Goal: Task Accomplishment & Management: Use online tool/utility

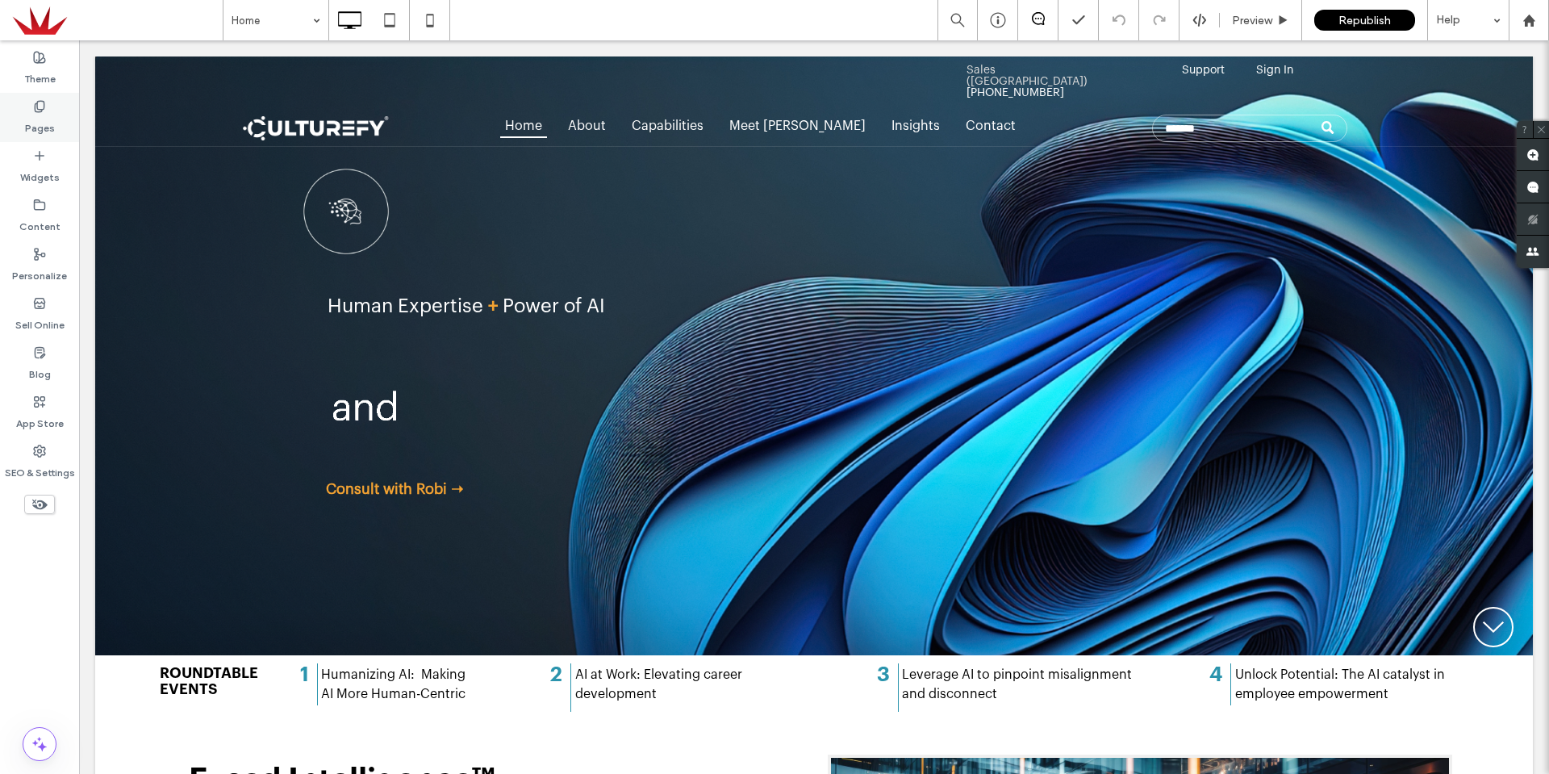
click at [37, 124] on label "Pages" at bounding box center [40, 124] width 30 height 23
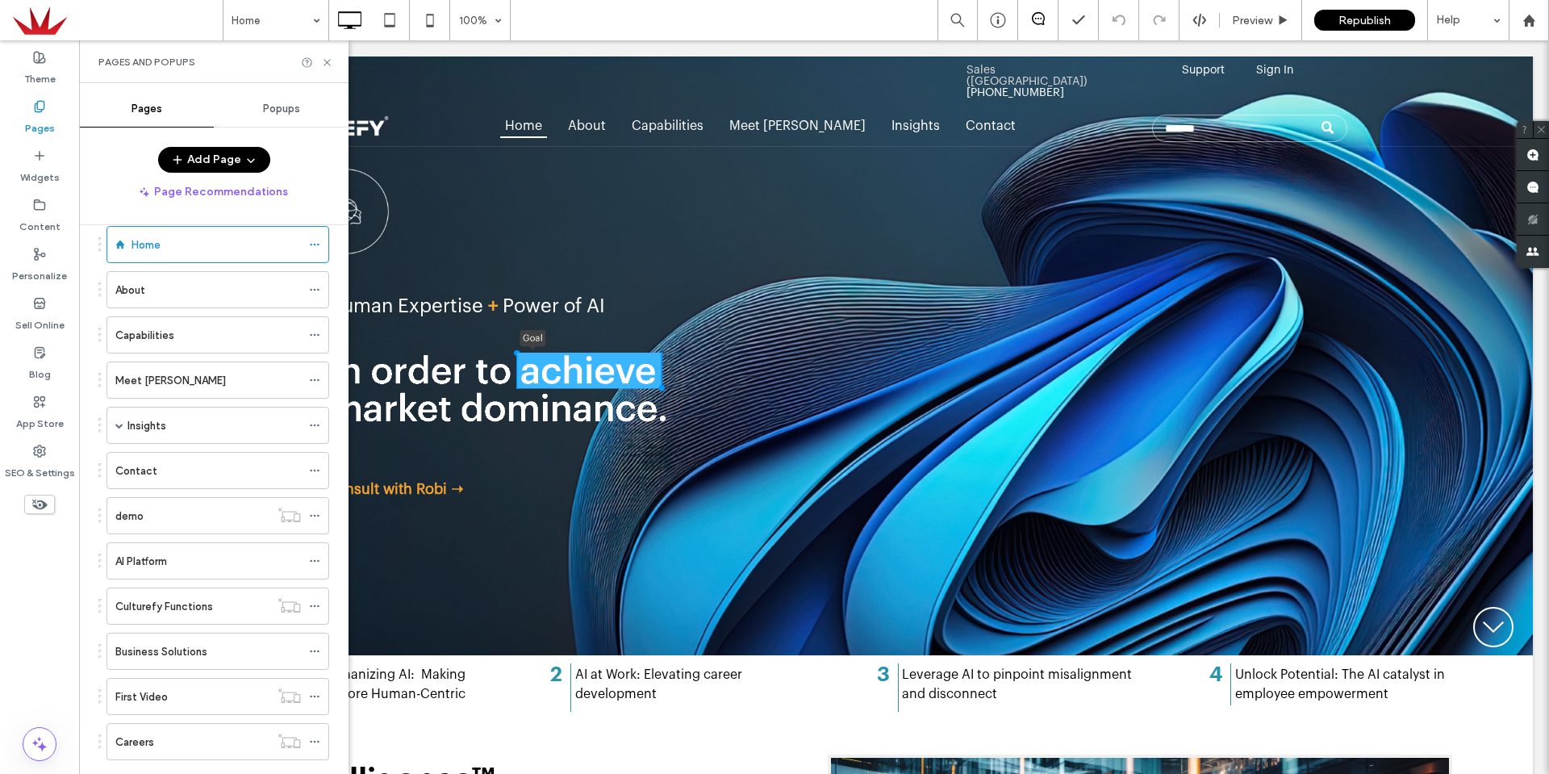
scroll to position [81, 0]
click at [187, 388] on div "Meet [PERSON_NAME]" at bounding box center [208, 378] width 186 height 36
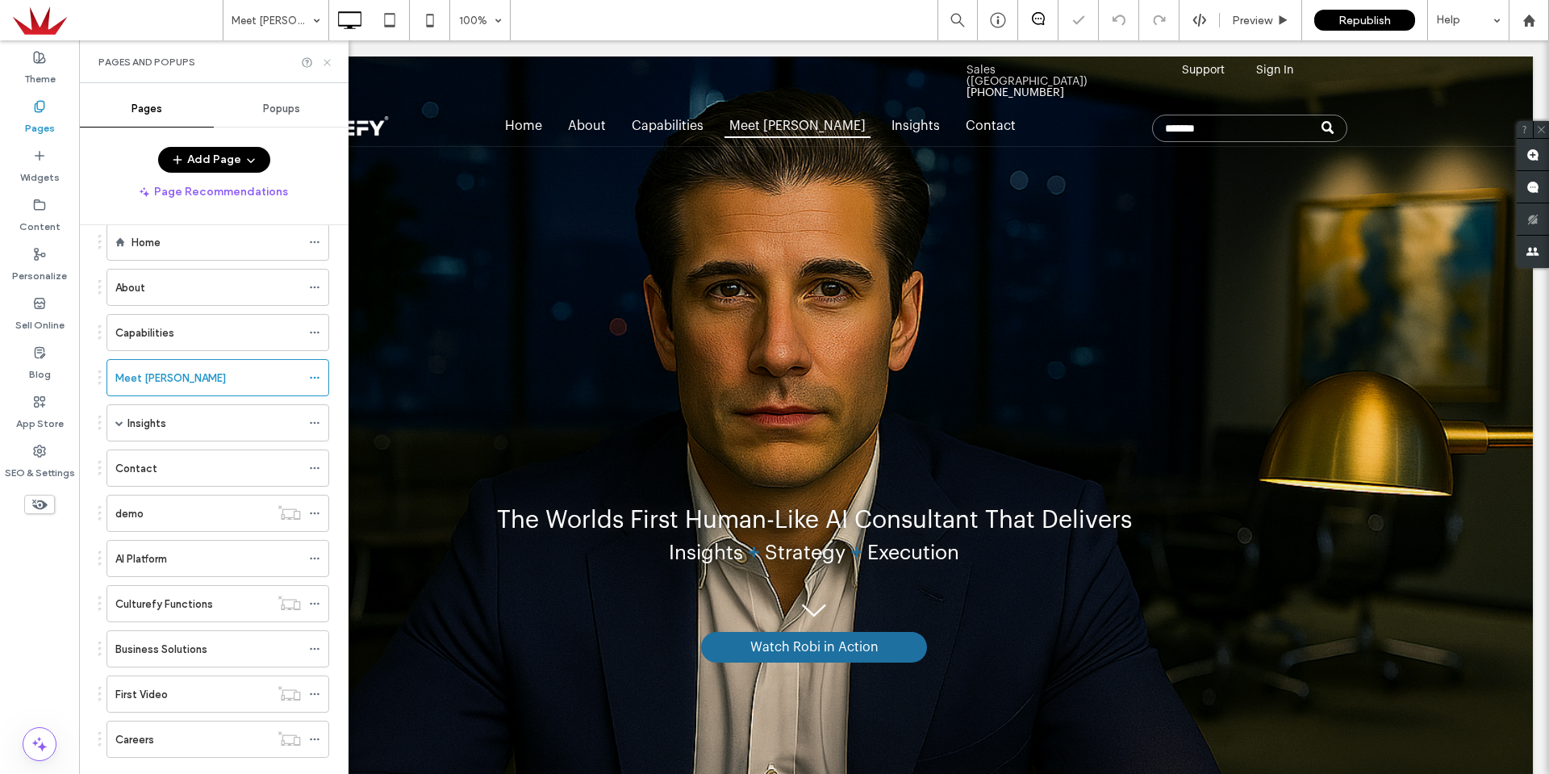
drag, startPoint x: 326, startPoint y: 60, endPoint x: 370, endPoint y: 21, distance: 58.9
click at [325, 60] on icon at bounding box center [327, 62] width 12 height 12
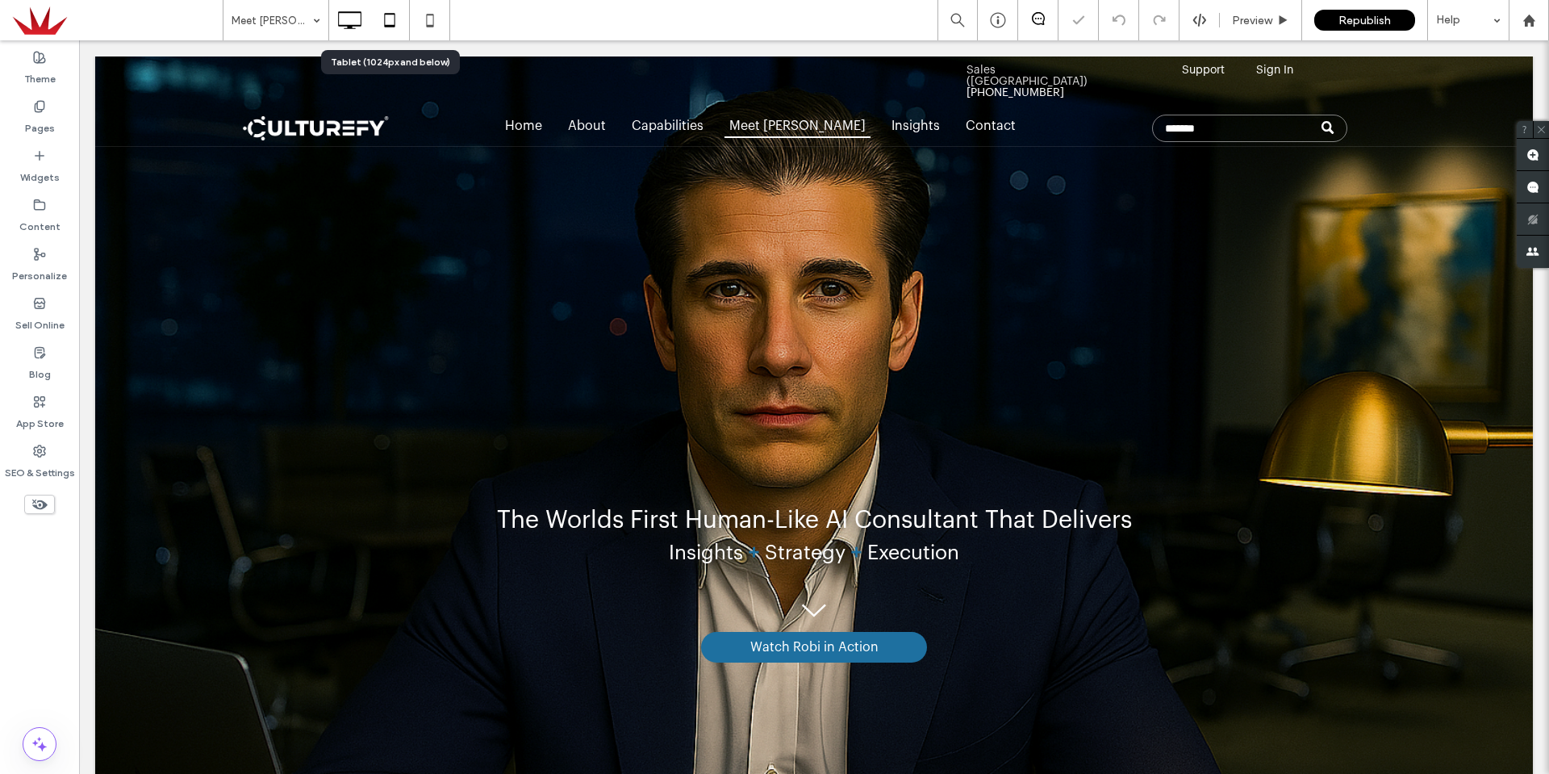
click at [392, 5] on icon at bounding box center [390, 20] width 32 height 32
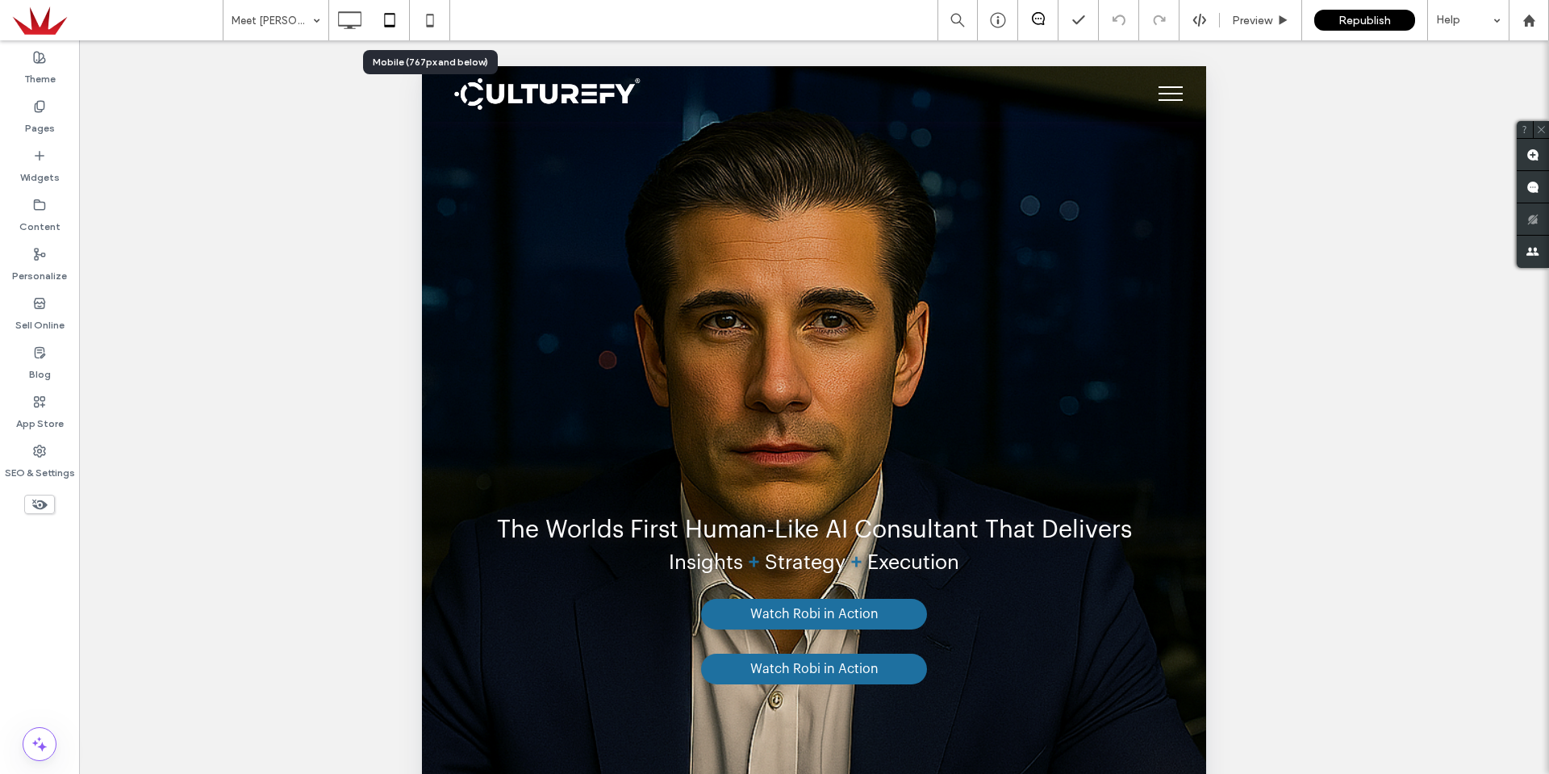
drag, startPoint x: 435, startPoint y: 19, endPoint x: 460, endPoint y: 7, distance: 27.8
click at [442, 17] on icon at bounding box center [430, 20] width 32 height 32
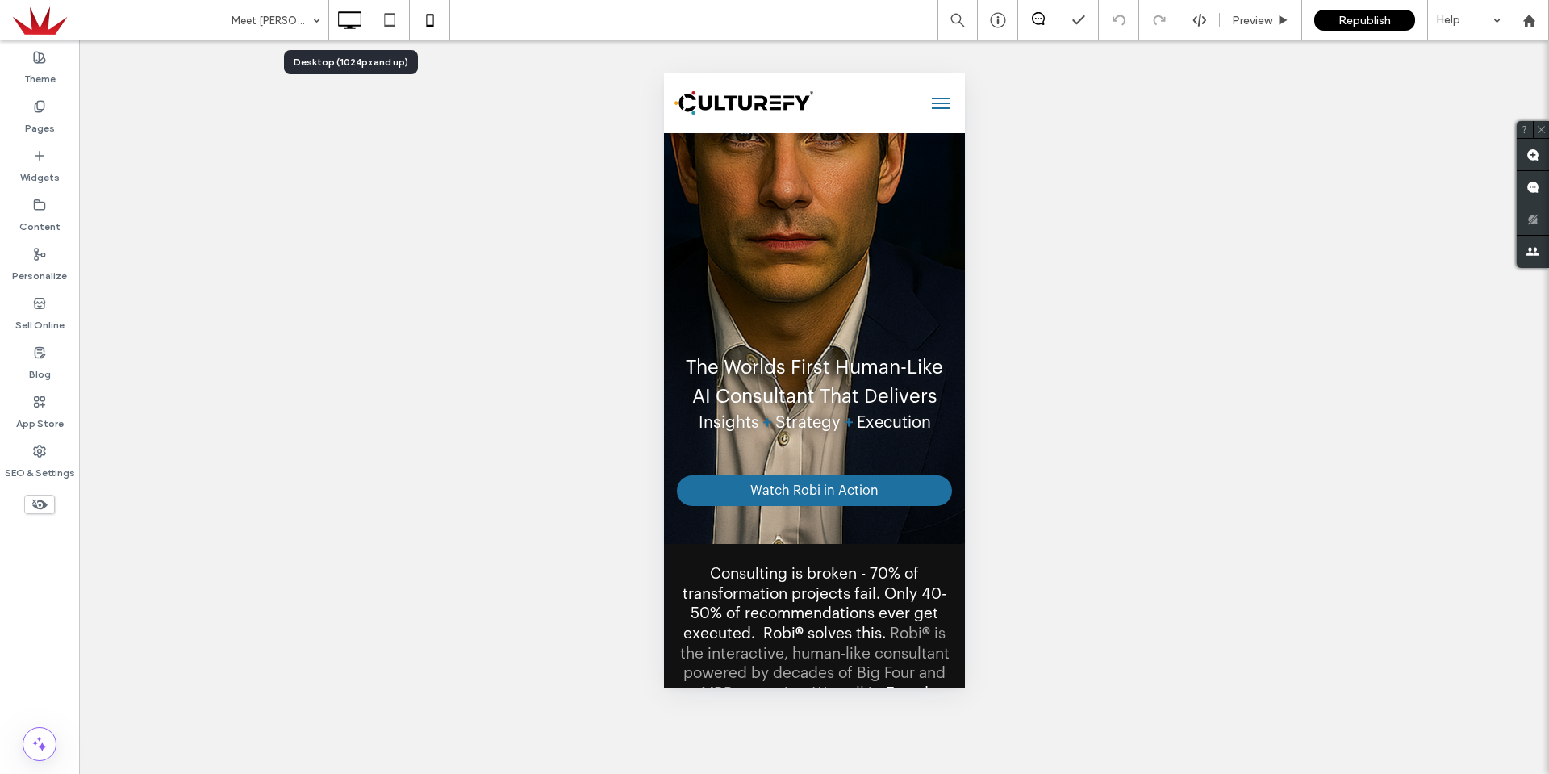
click at [342, 33] on icon at bounding box center [349, 20] width 32 height 32
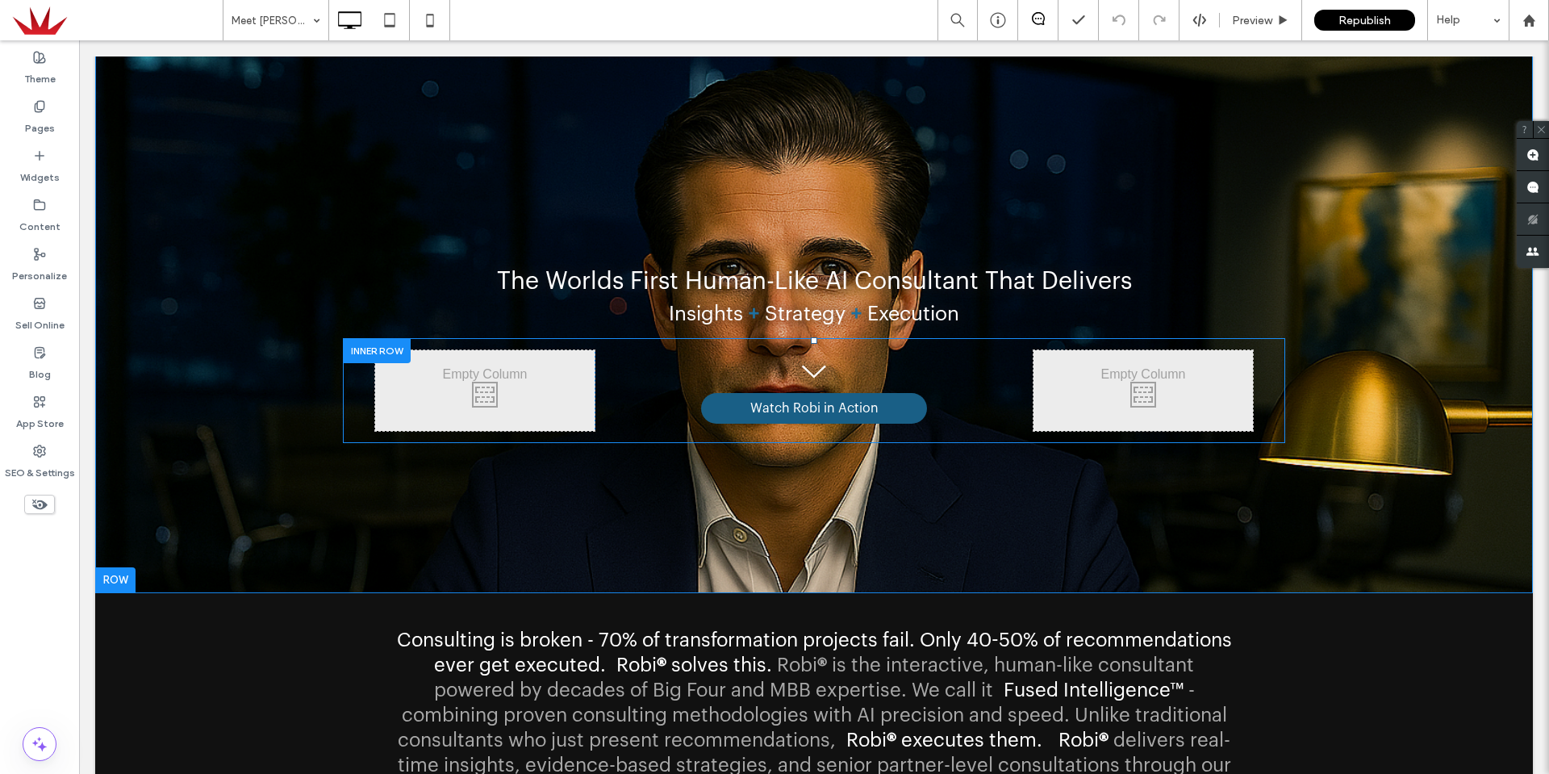
scroll to position [81, 0]
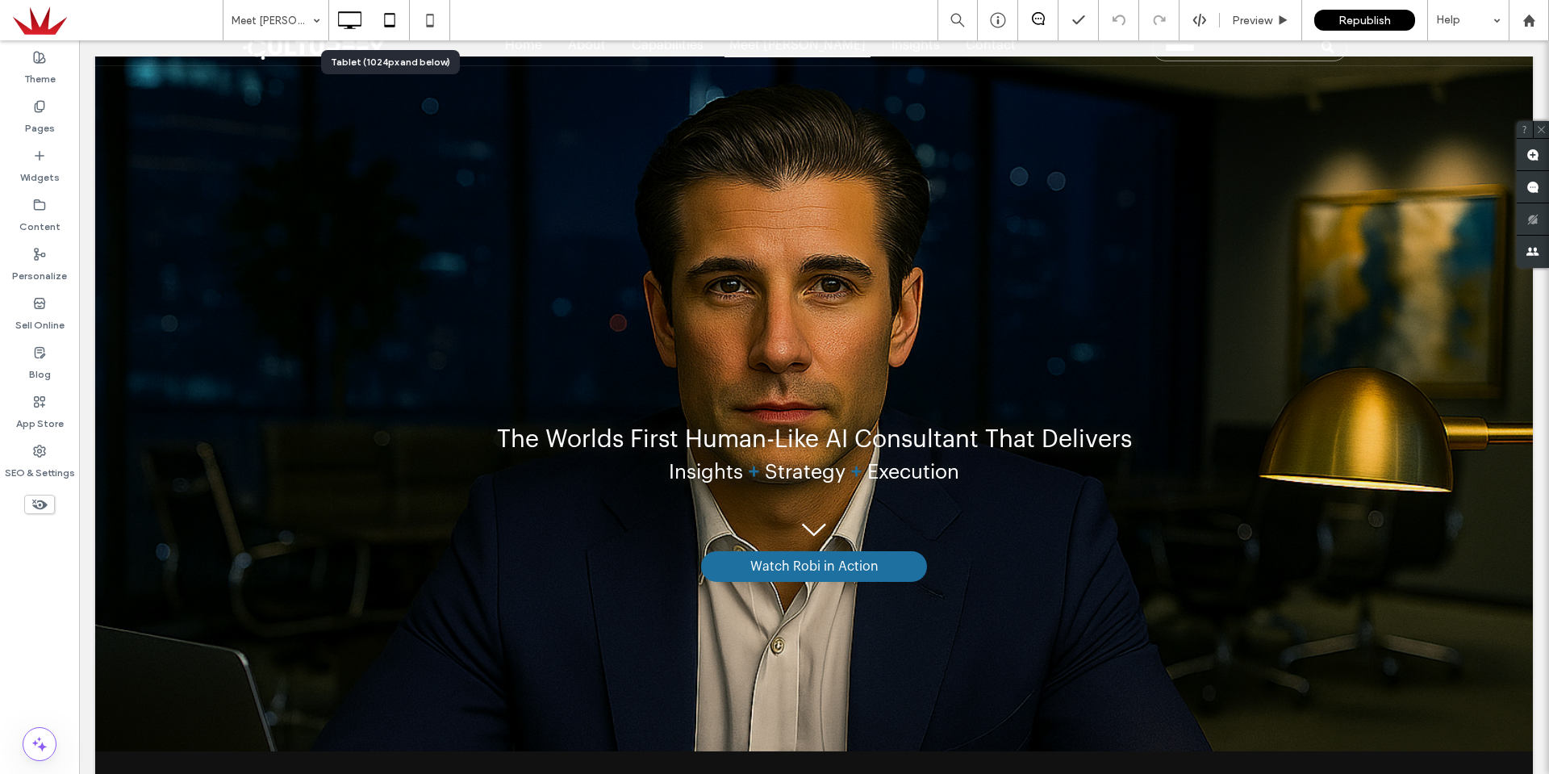
click at [387, 23] on icon at bounding box center [390, 20] width 32 height 32
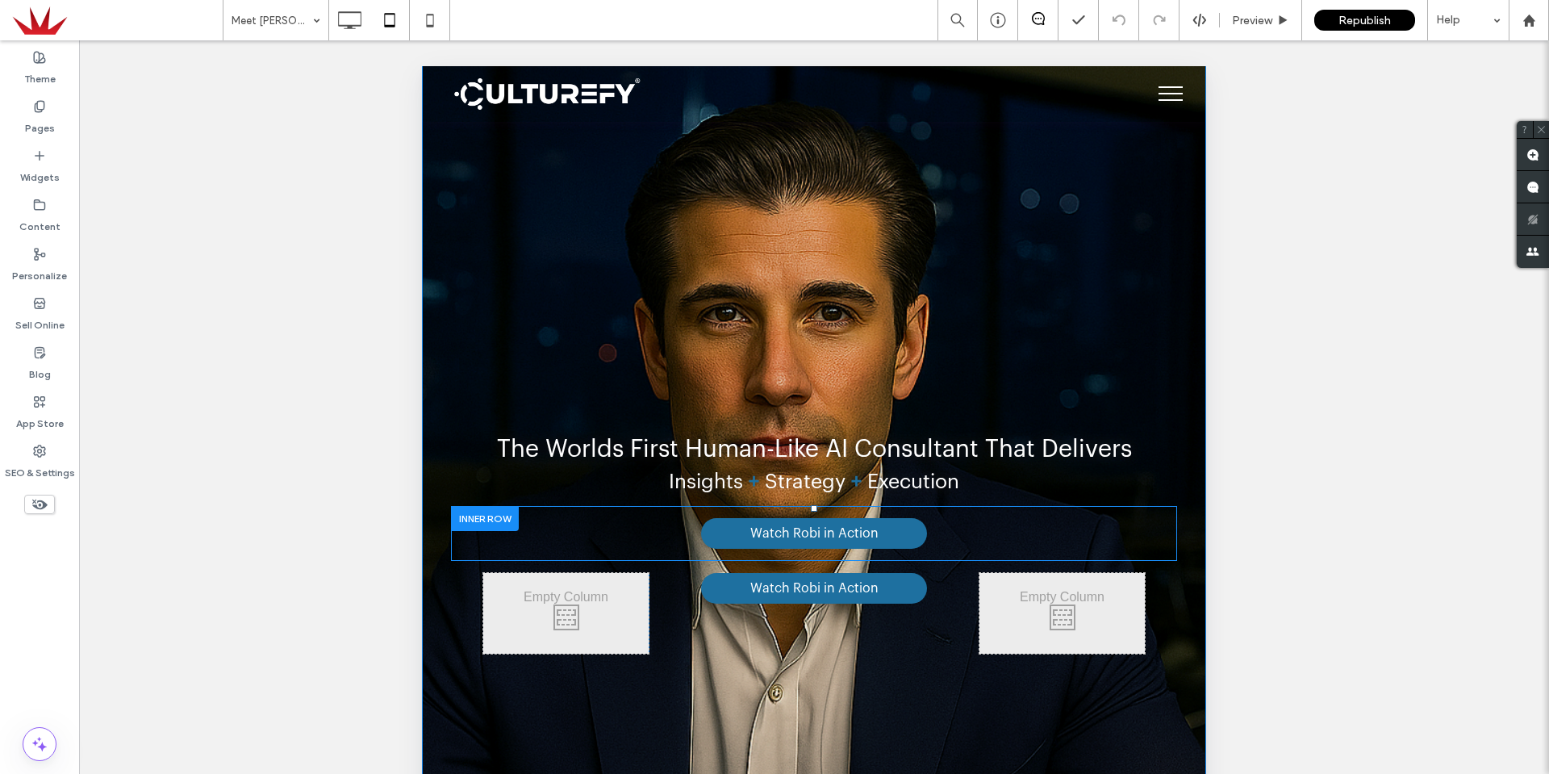
click at [499, 514] on div at bounding box center [485, 518] width 68 height 25
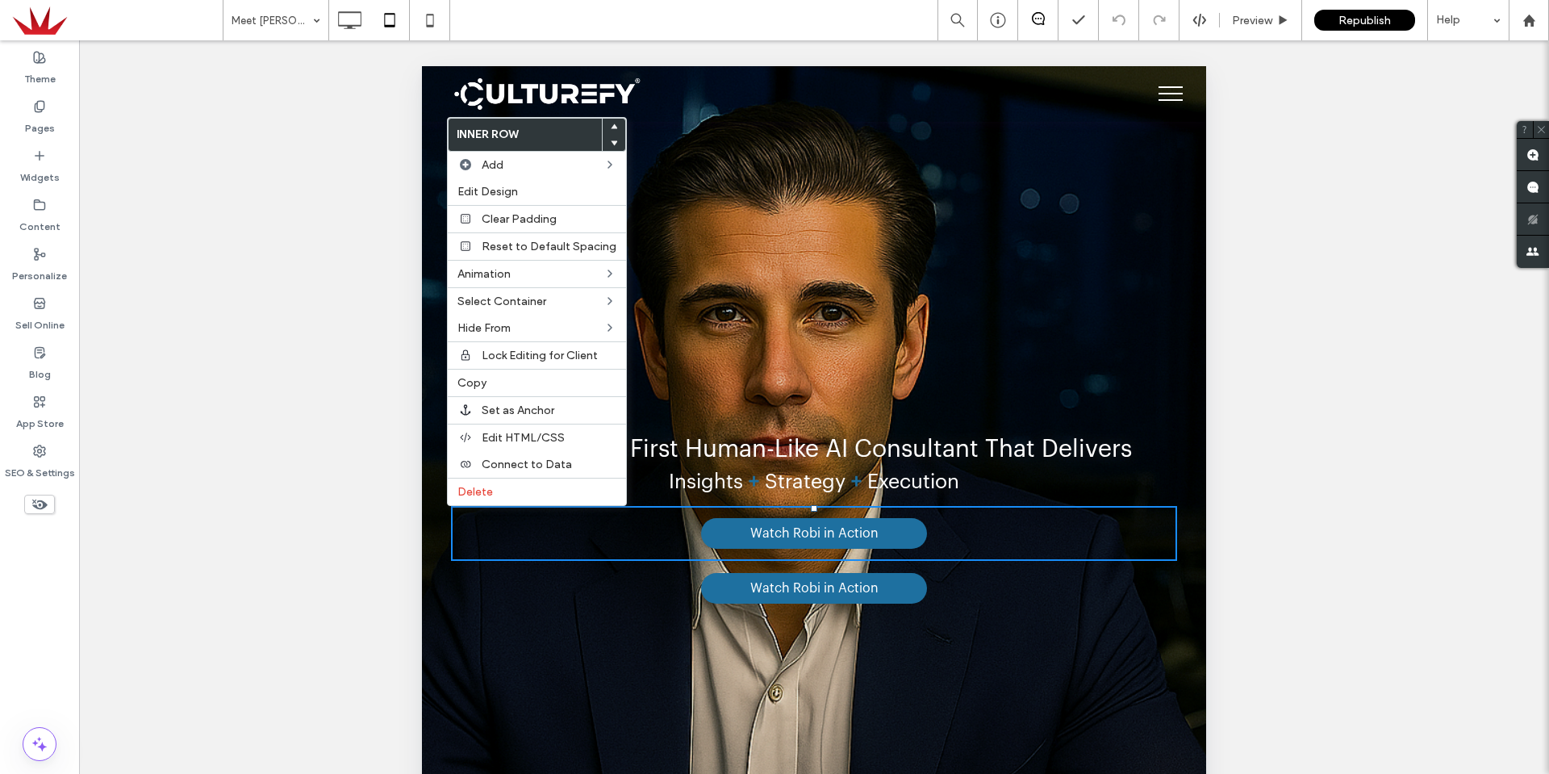
click at [541, 598] on div "Click To Paste" at bounding box center [565, 613] width 165 height 81
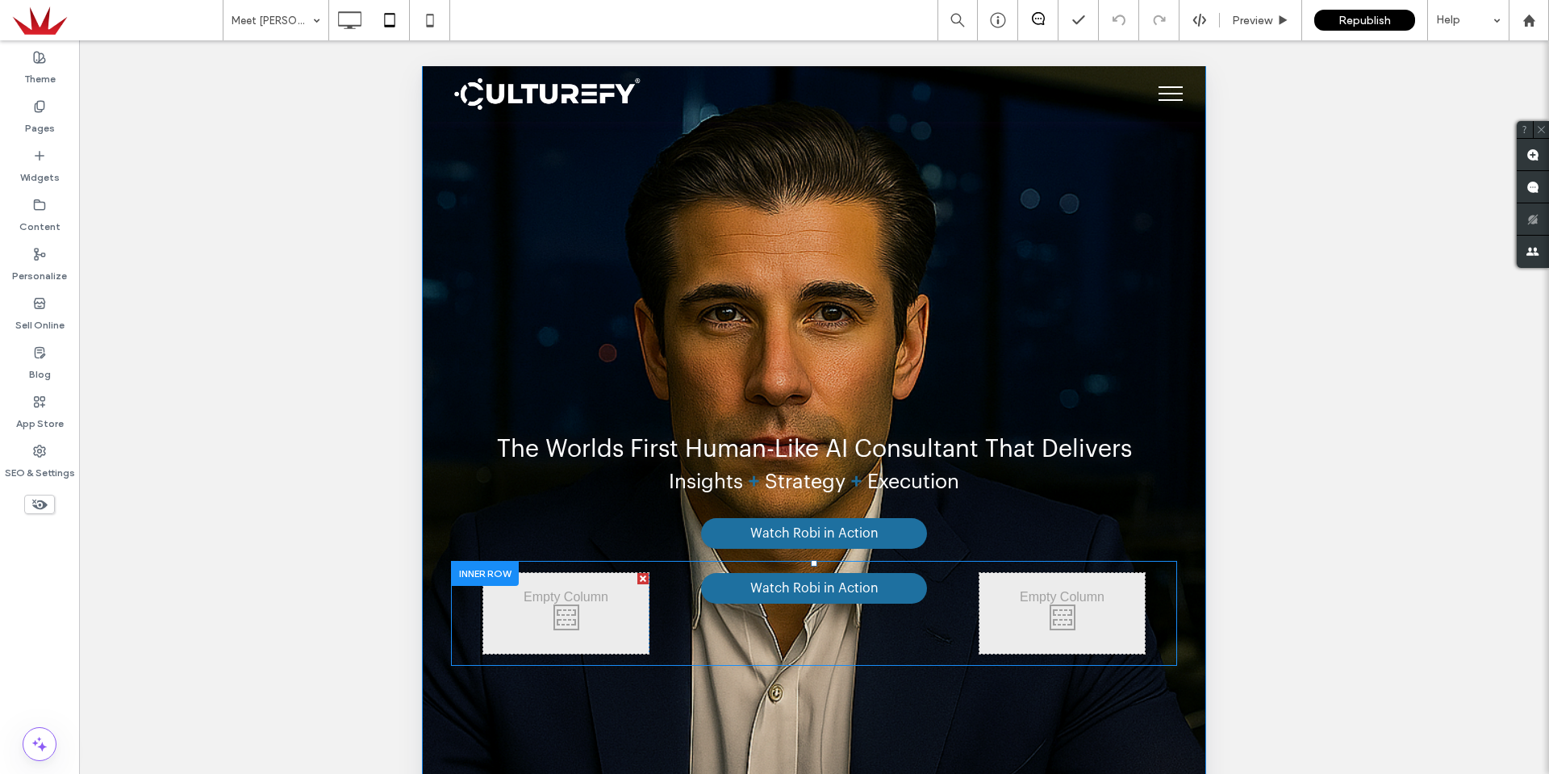
click at [487, 574] on div at bounding box center [485, 573] width 68 height 25
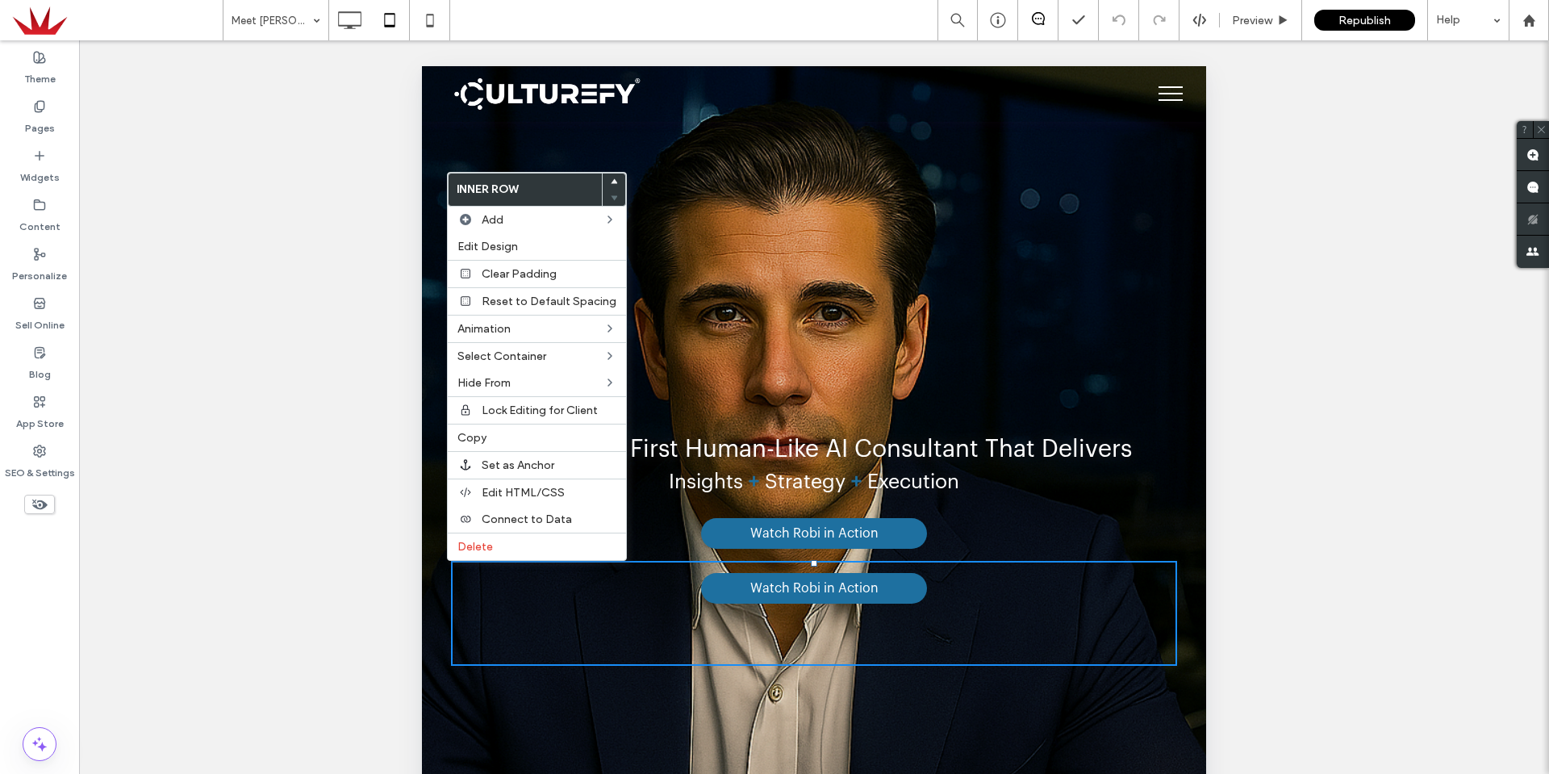
click at [345, 531] on div "Unhide? Yes Unhide? Yes Unhide? Yes Unhide? Yes Unhide? Yes Unhide? Yes Unhide?…" at bounding box center [814, 427] width 1470 height 774
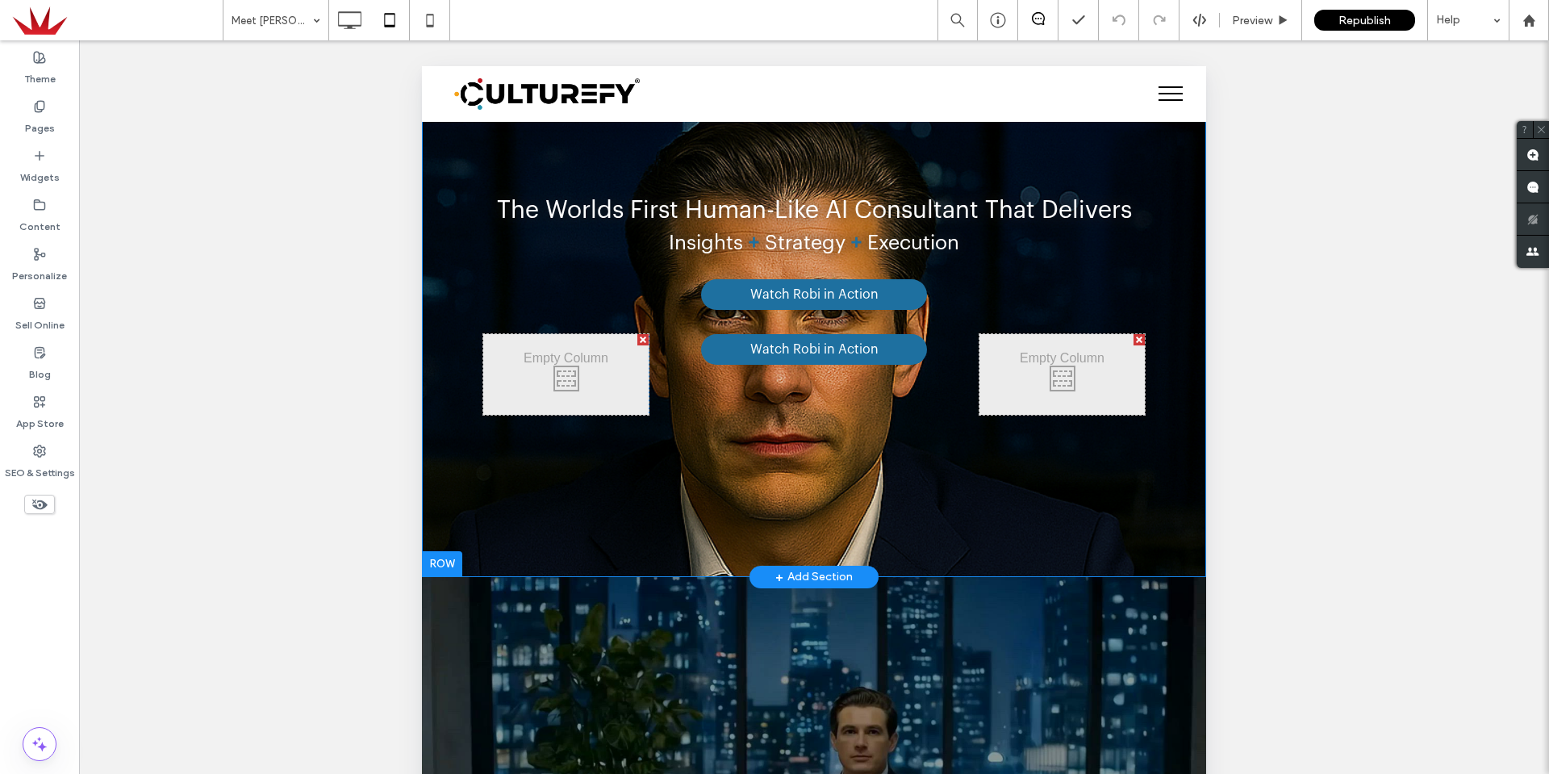
scroll to position [323, 0]
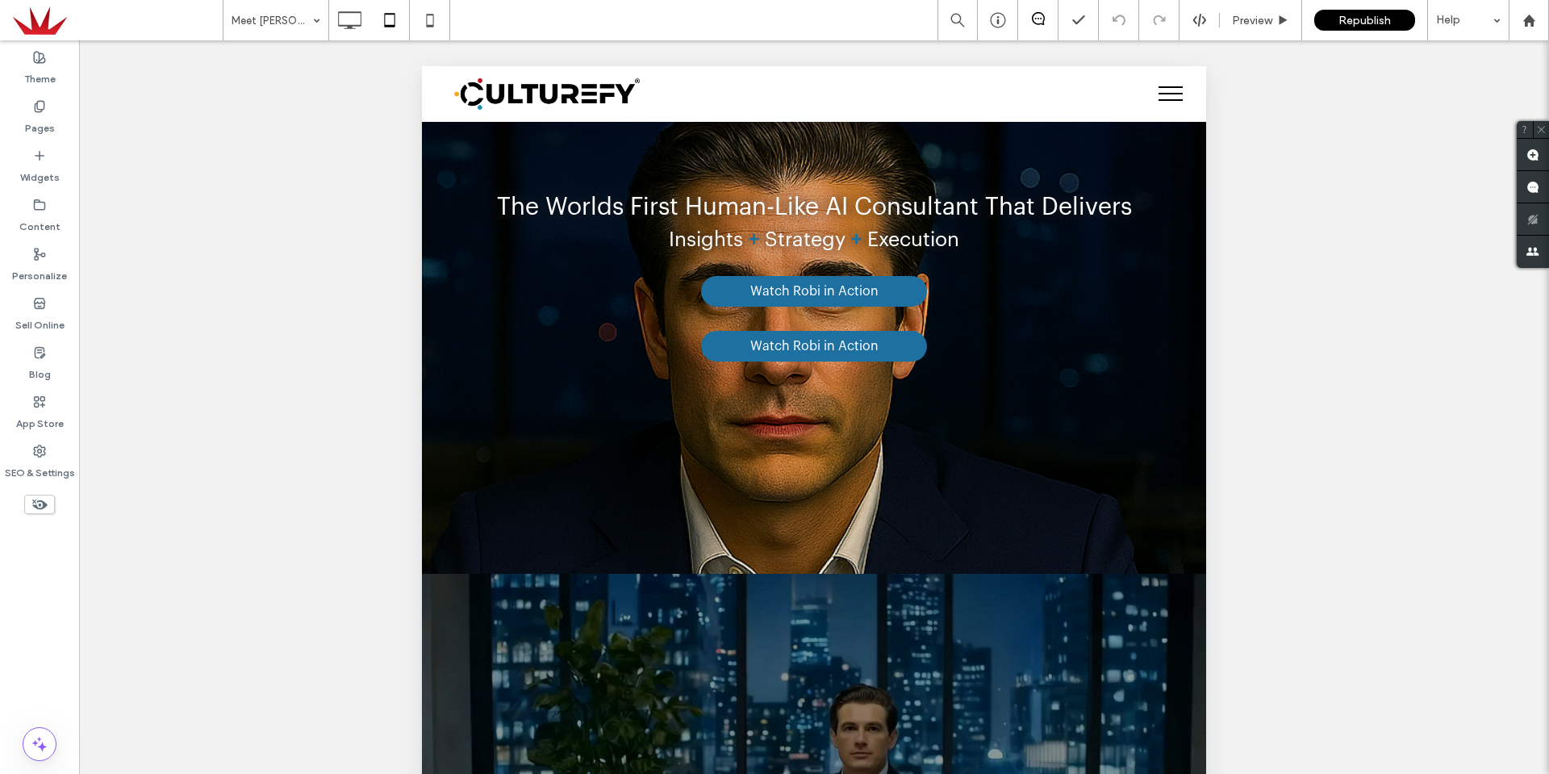
click at [1252, 531] on div "Unhide? Yes Unhide? Yes Unhide? Yes Unhide? Yes Unhide? Yes Unhide? Yes Unhide?…" at bounding box center [814, 427] width 1470 height 774
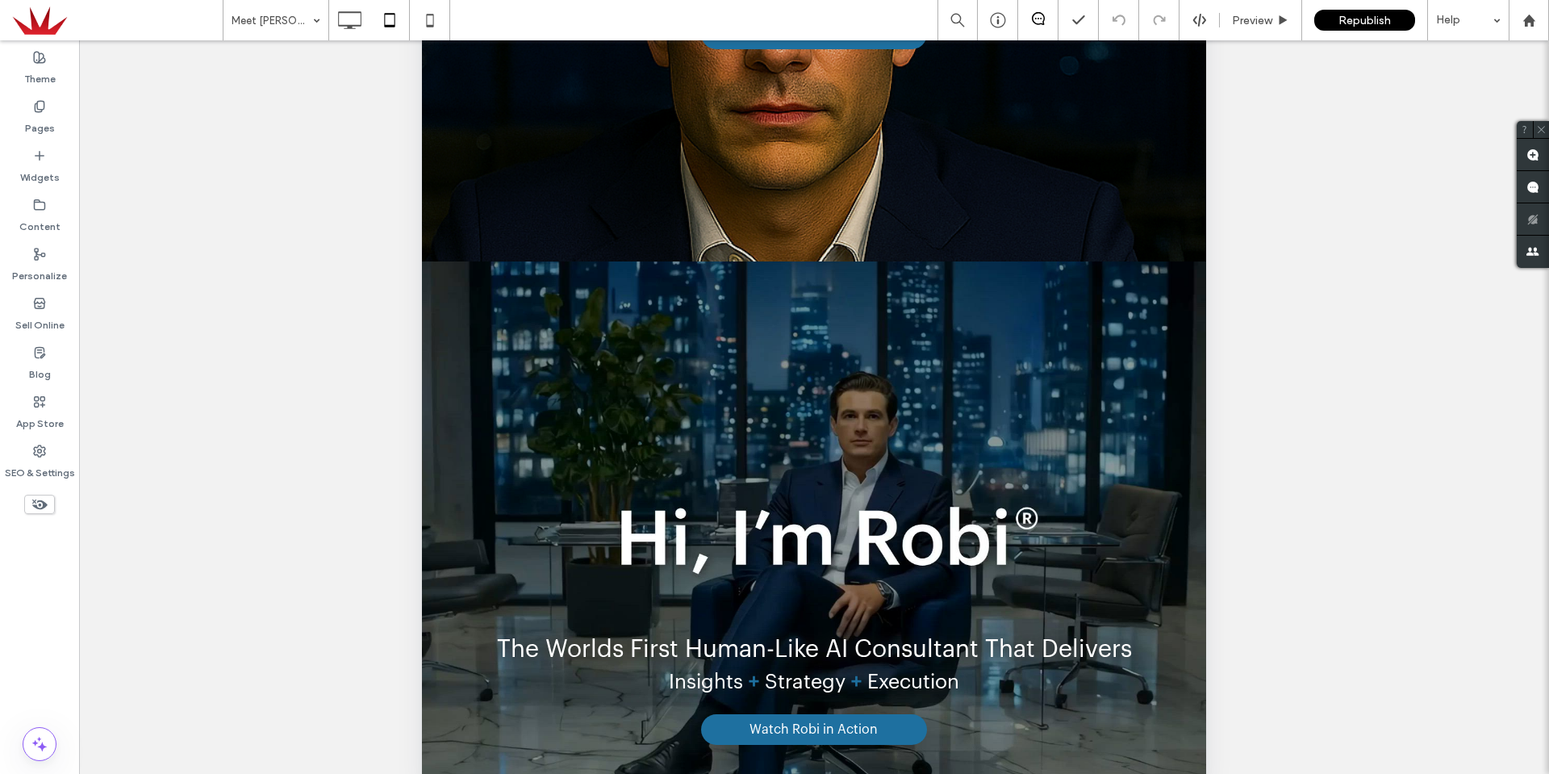
scroll to position [351, 0]
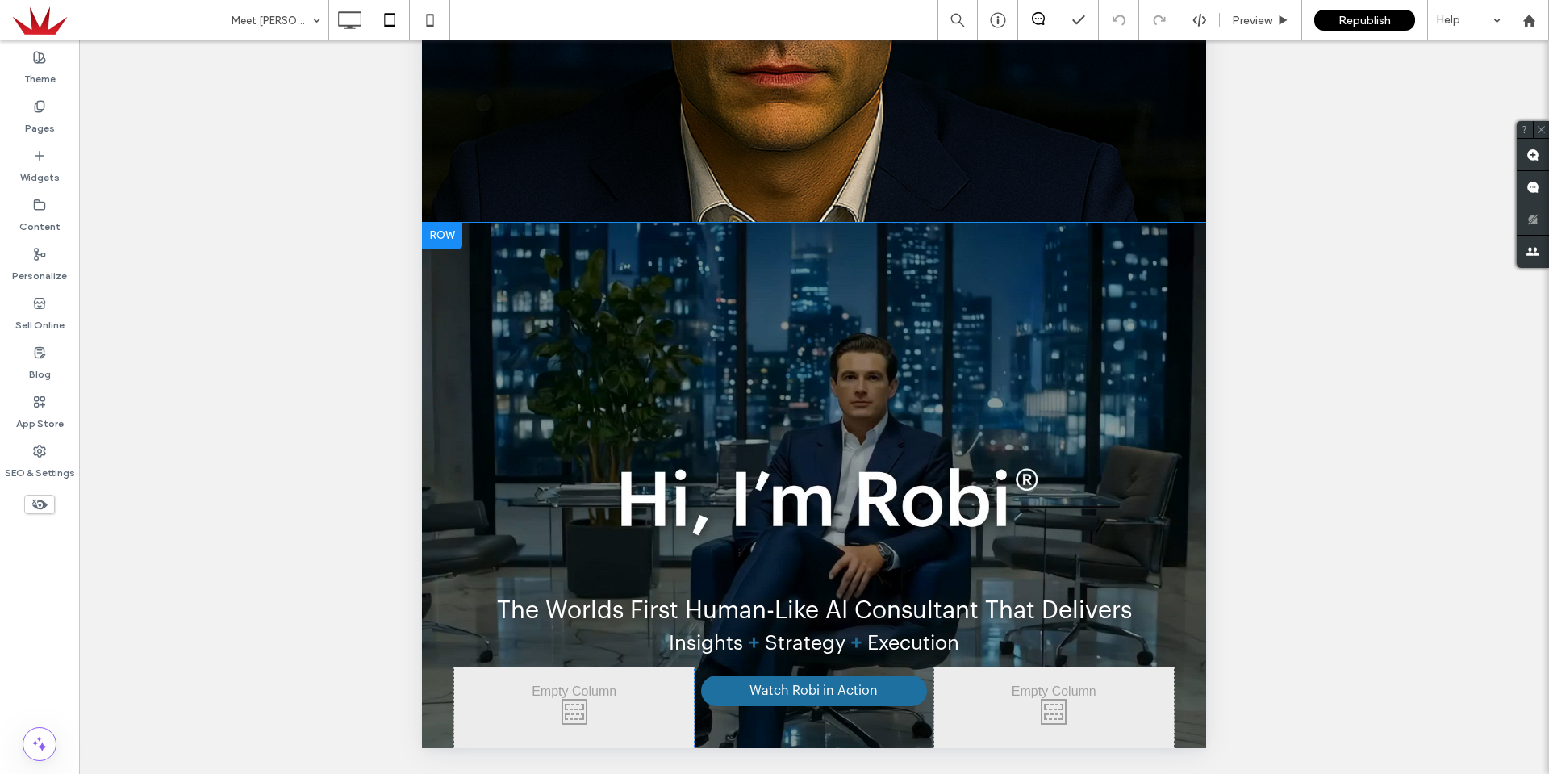
click at [439, 246] on div at bounding box center [442, 236] width 40 height 26
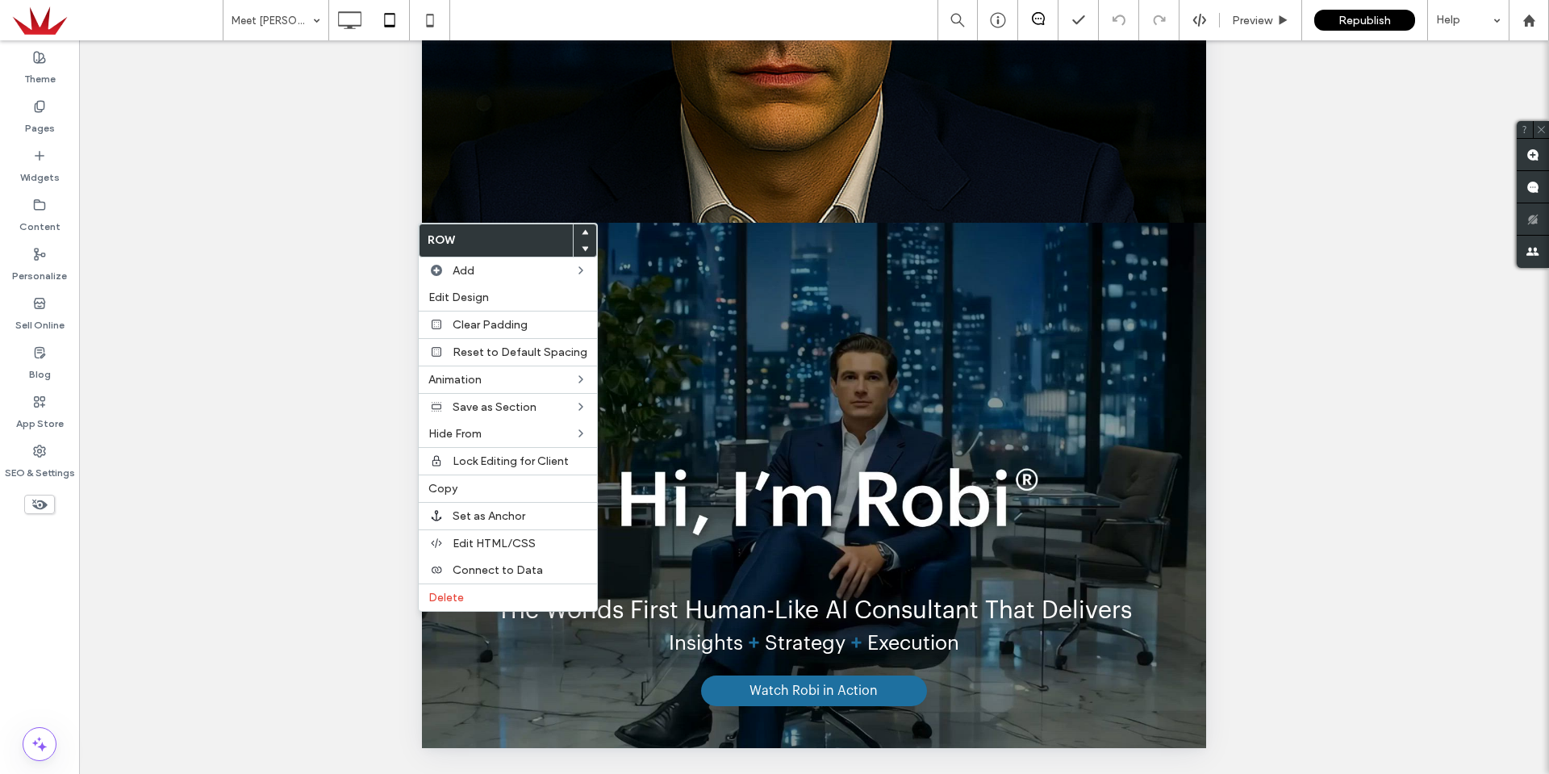
drag, startPoint x: 1134, startPoint y: 295, endPoint x: 1139, endPoint y: 306, distance: 11.9
click at [1134, 303] on div "The Worlds First Human-Like AI Consultant That Delivers Insights + Strategy + E…" at bounding box center [814, 504] width 784 height 562
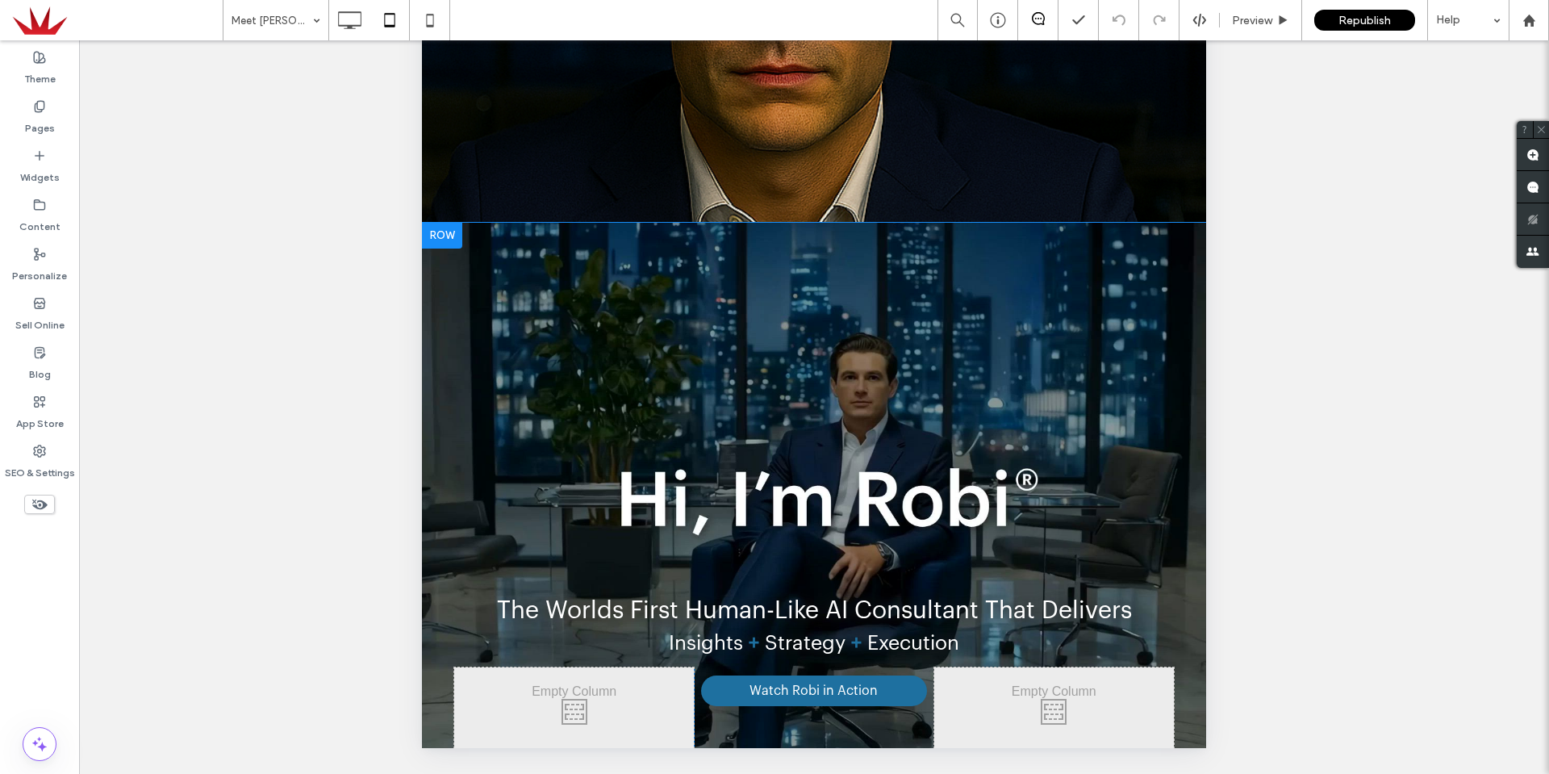
click at [446, 243] on div at bounding box center [442, 236] width 40 height 26
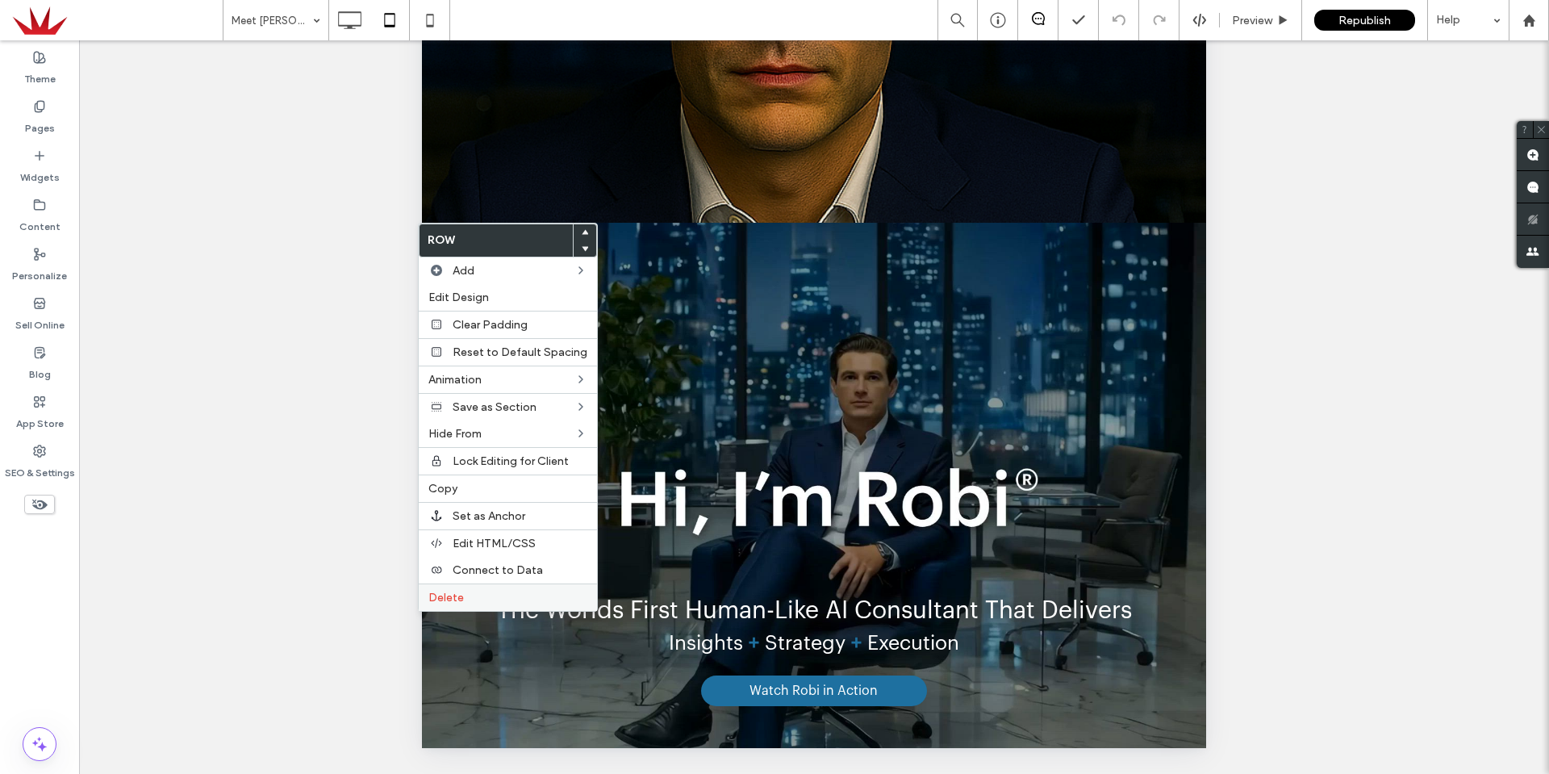
click at [491, 591] on label "Delete" at bounding box center [507, 598] width 159 height 14
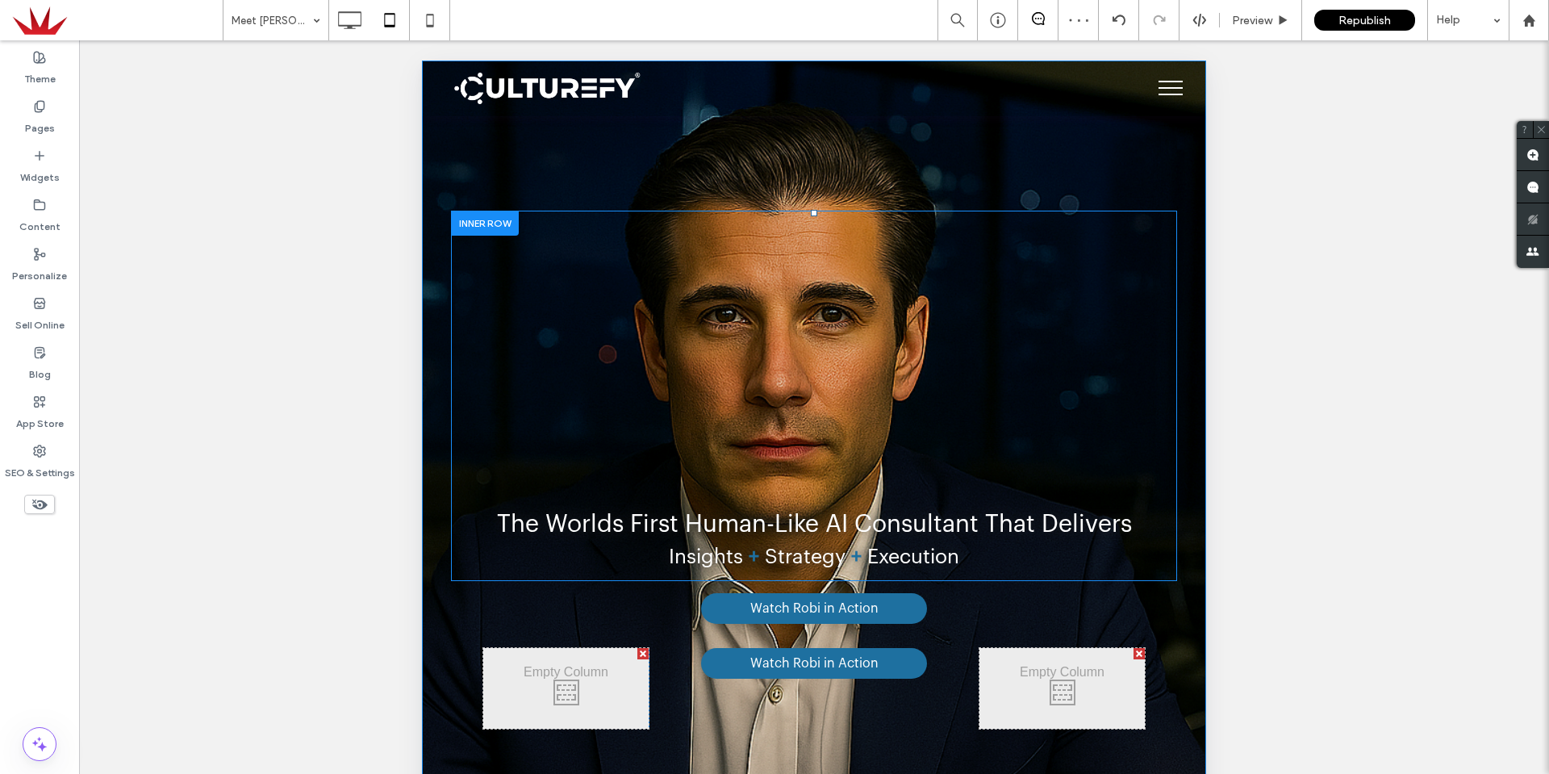
scroll to position [0, 0]
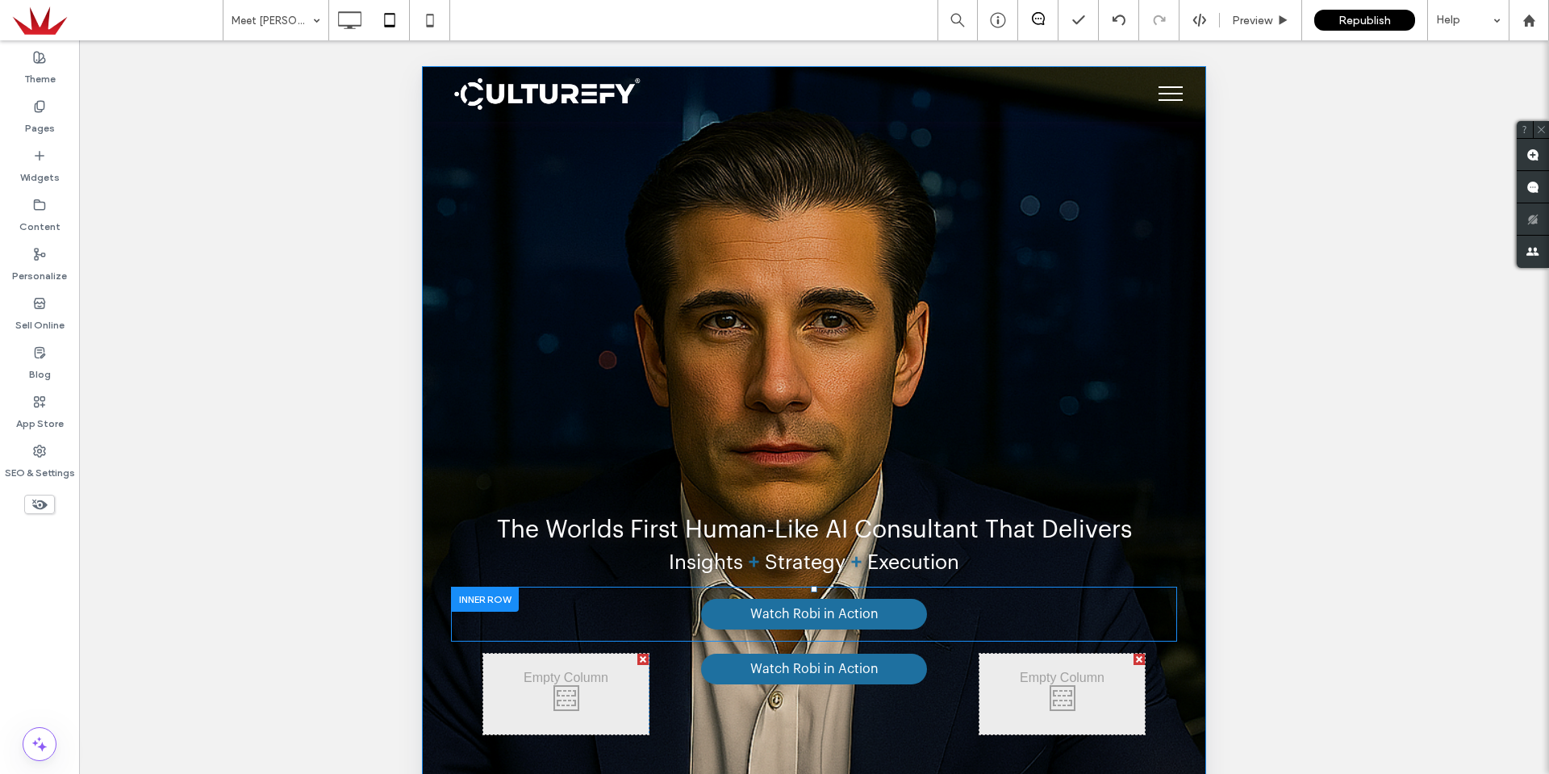
click at [1047, 620] on div "A black arrow pointing down on a white background. Watch Robi in Action Click T…" at bounding box center [814, 614] width 662 height 31
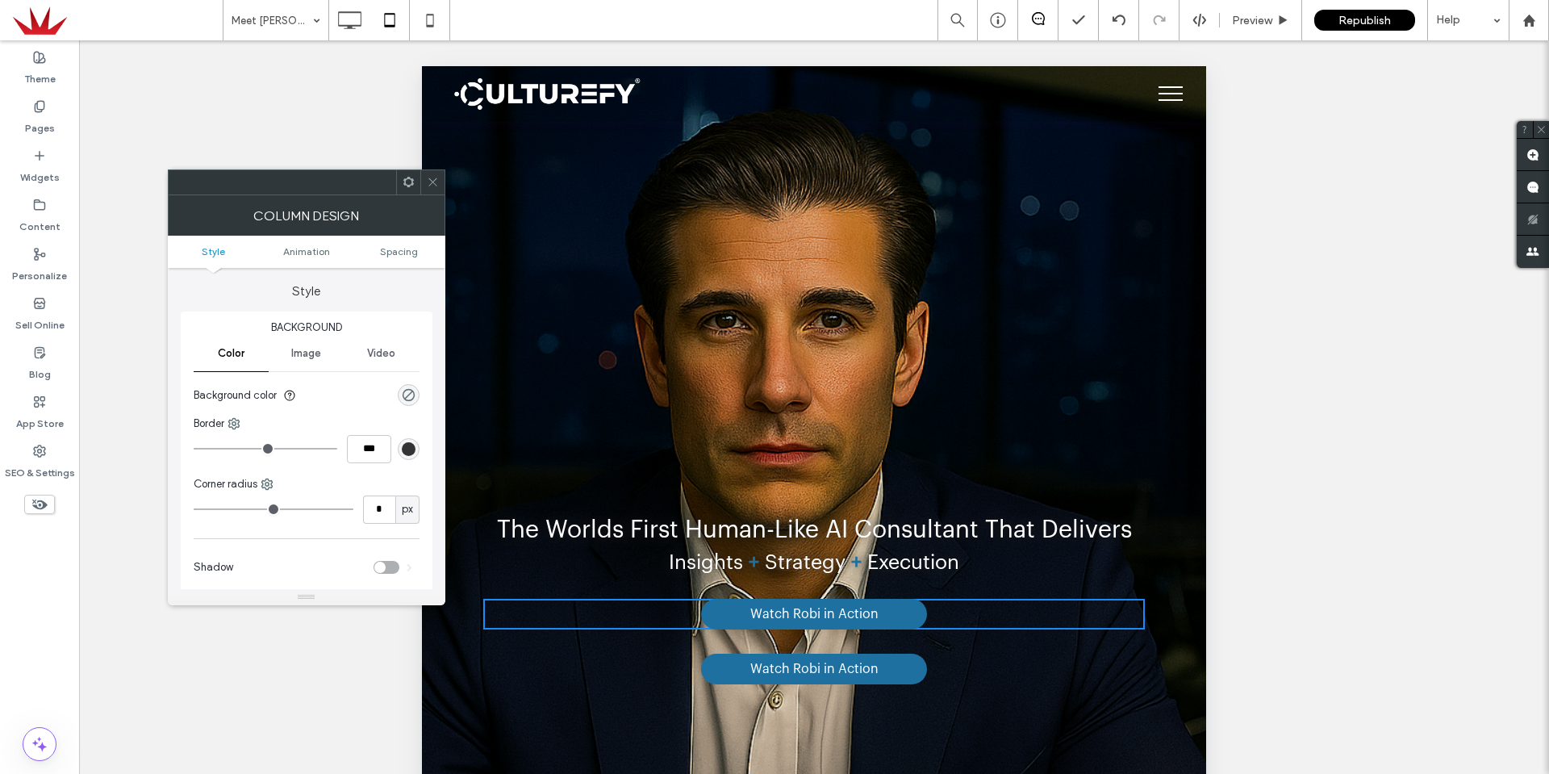
click at [428, 186] on icon at bounding box center [433, 182] width 12 height 12
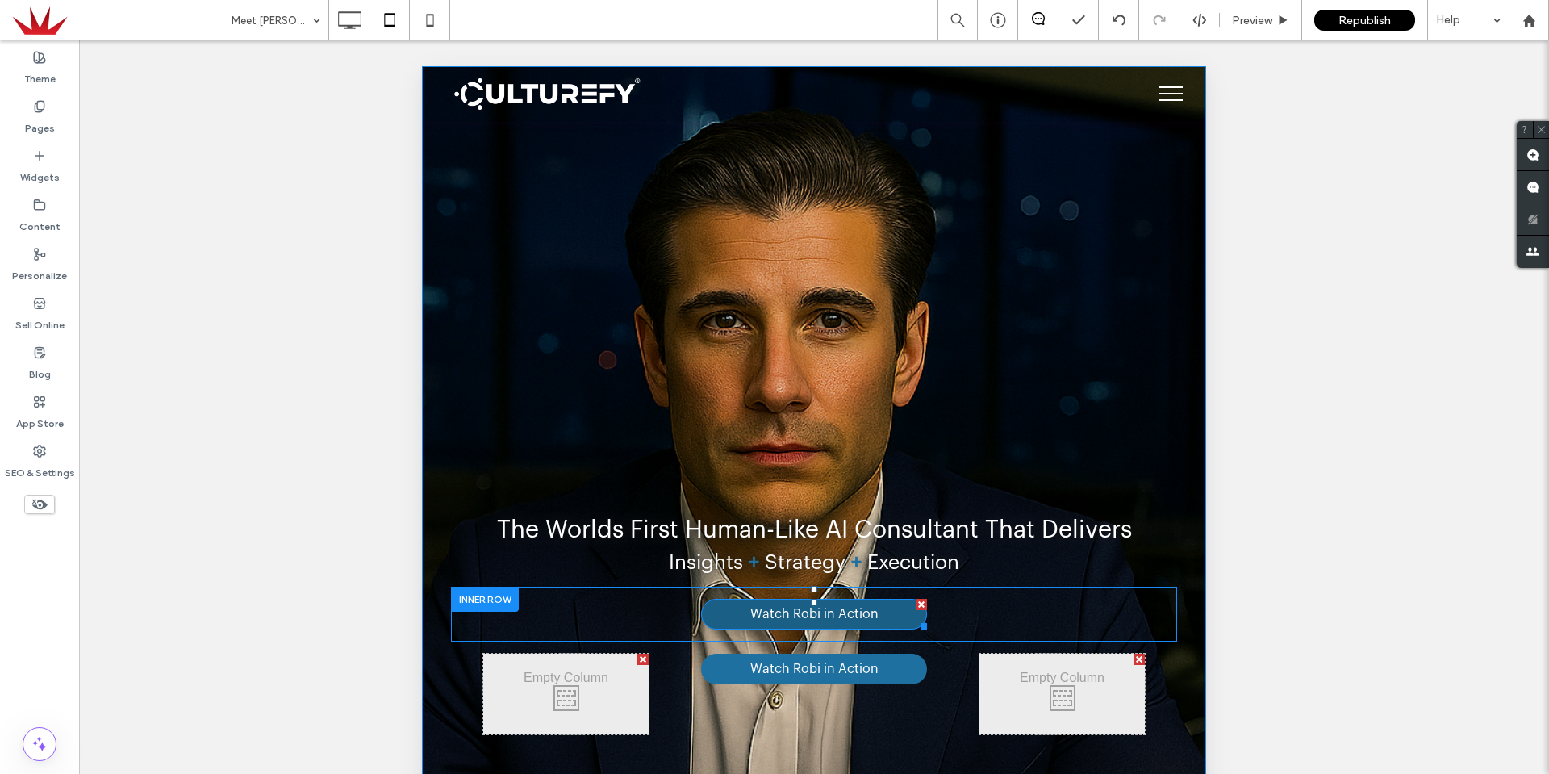
click at [758, 612] on span "Watch Robi in Action" at bounding box center [814, 614] width 128 height 15
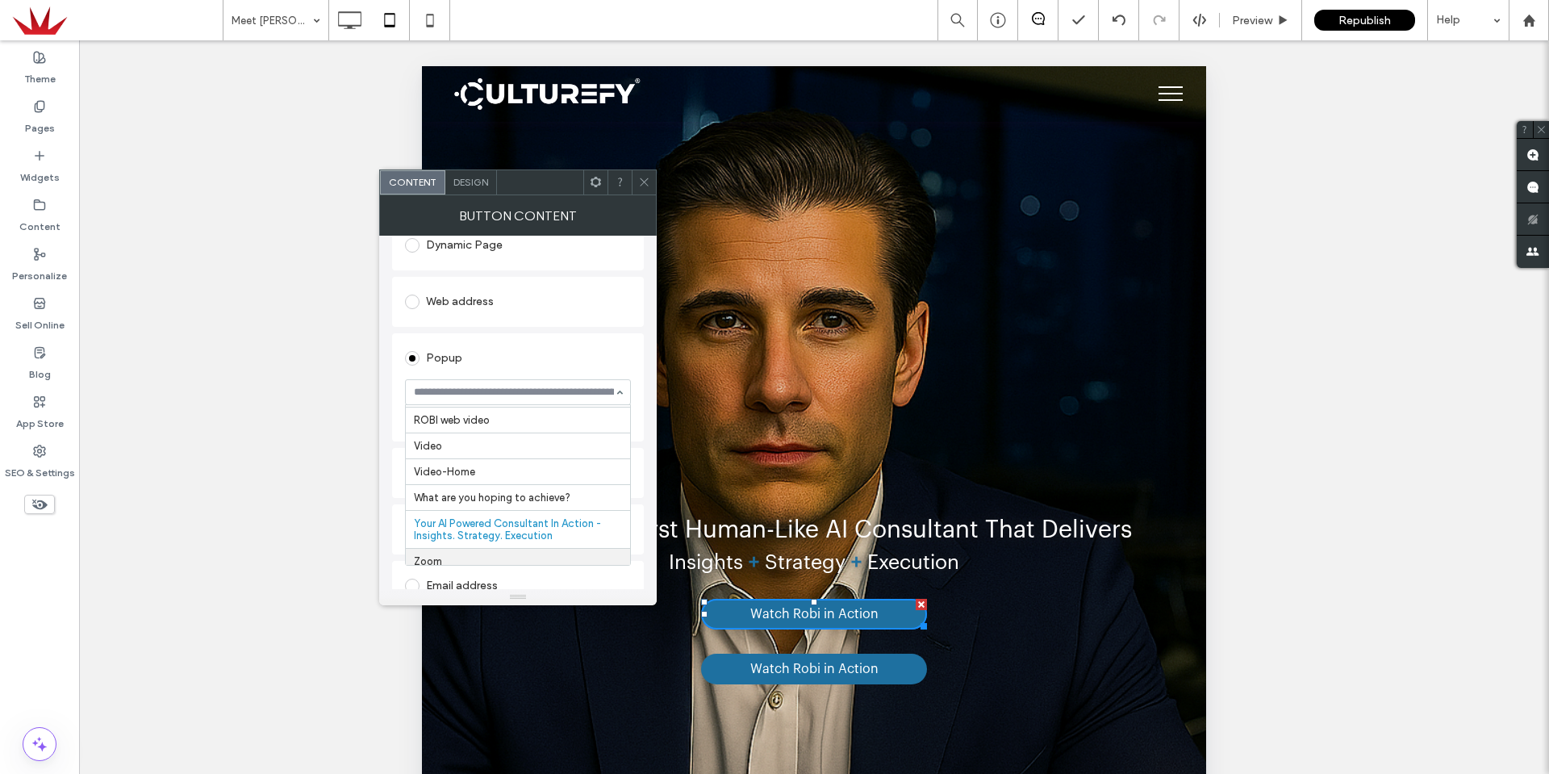
scroll to position [52, 0]
click at [569, 385] on div at bounding box center [518, 392] width 224 height 24
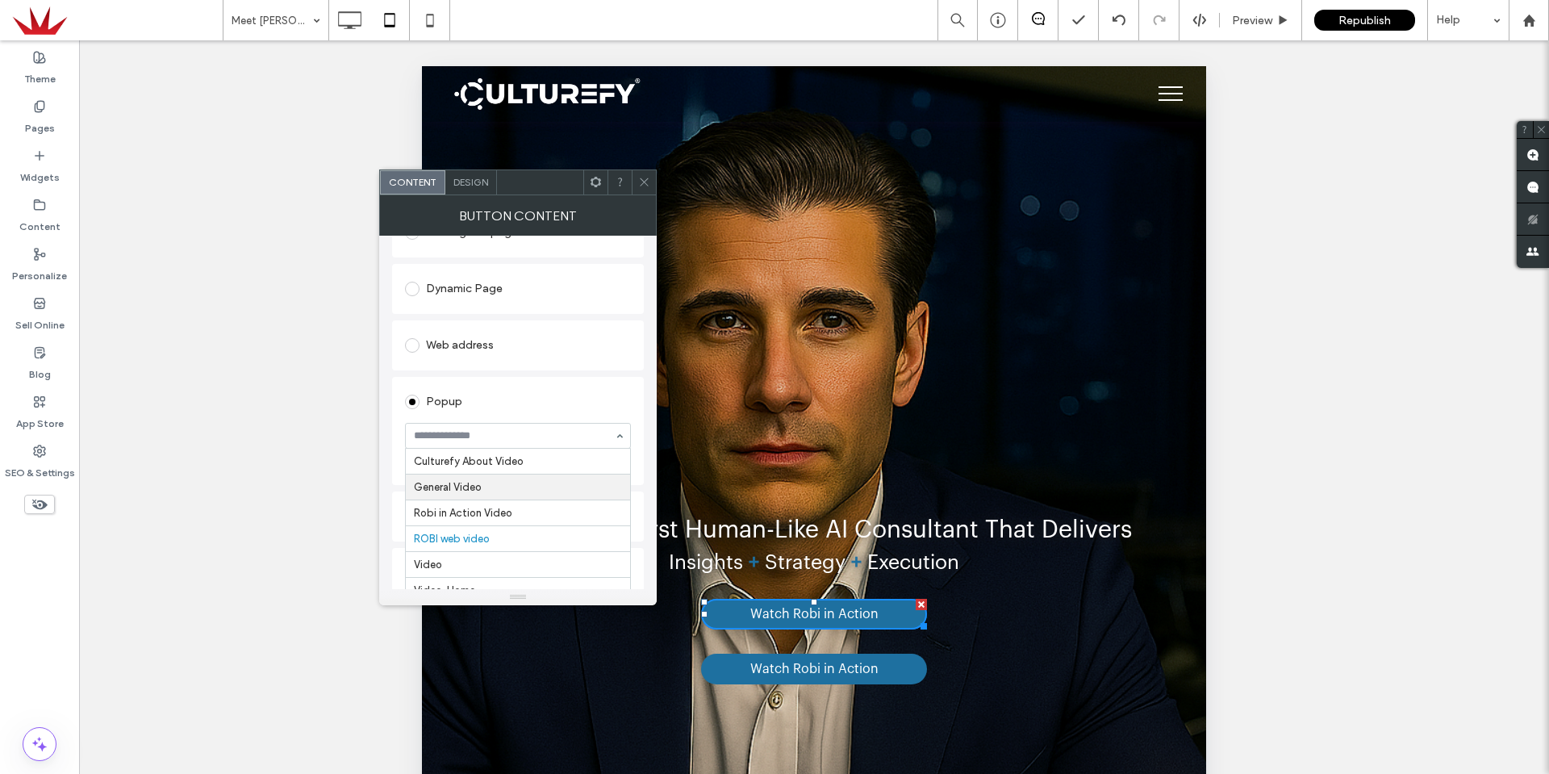
scroll to position [242, 0]
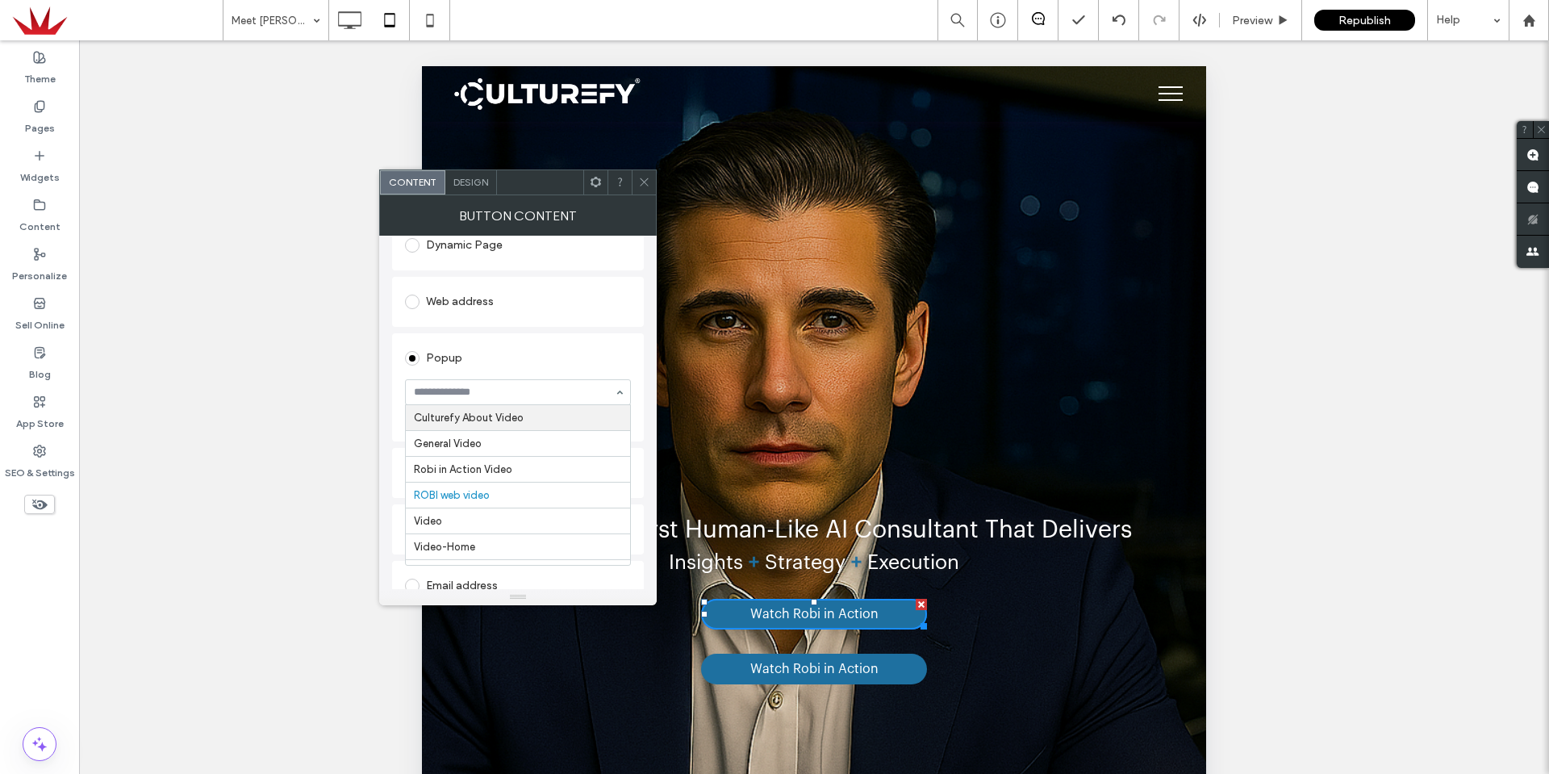
click at [637, 183] on div at bounding box center [644, 182] width 24 height 24
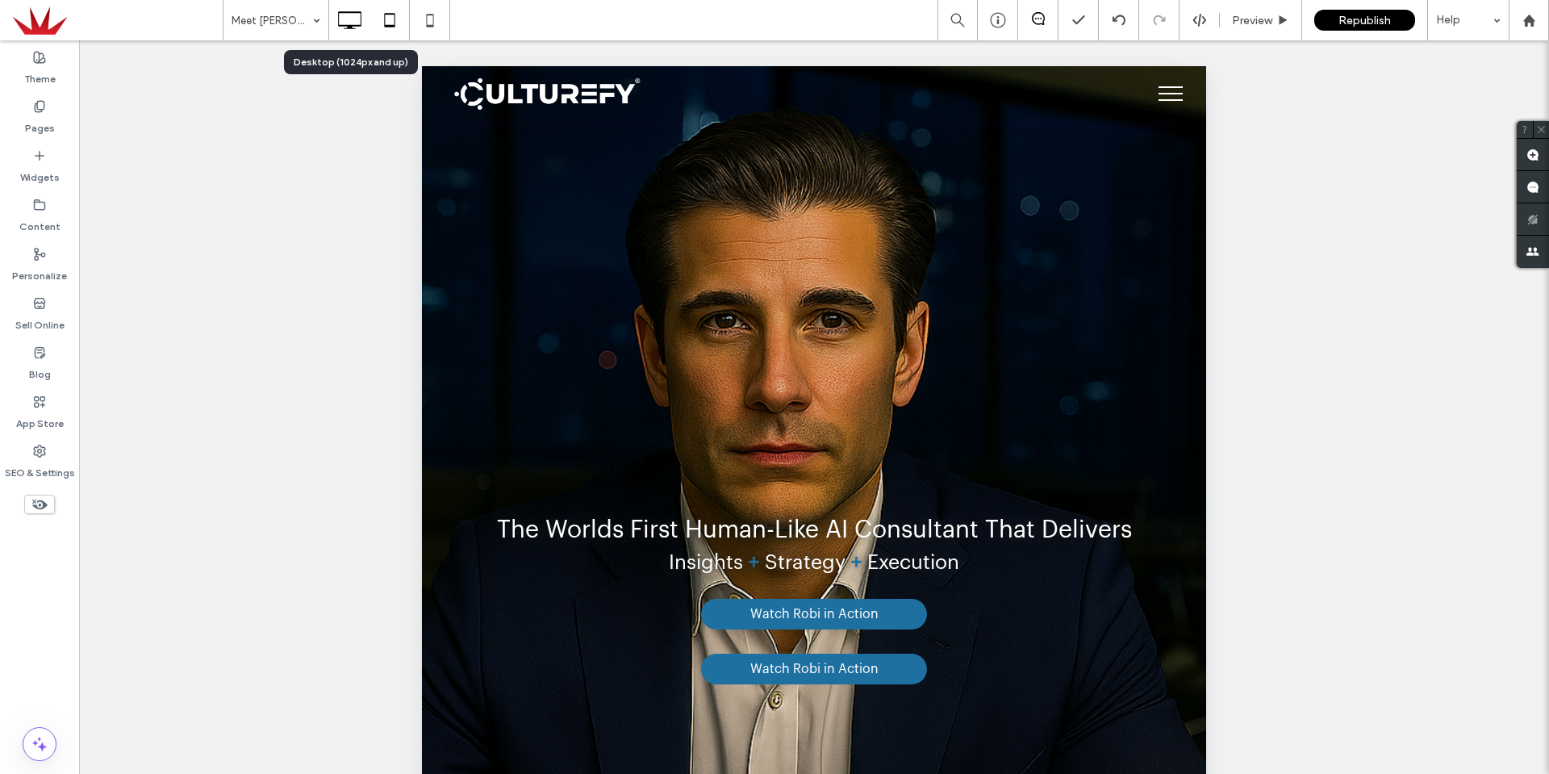
click at [352, 16] on icon at bounding box center [349, 20] width 32 height 32
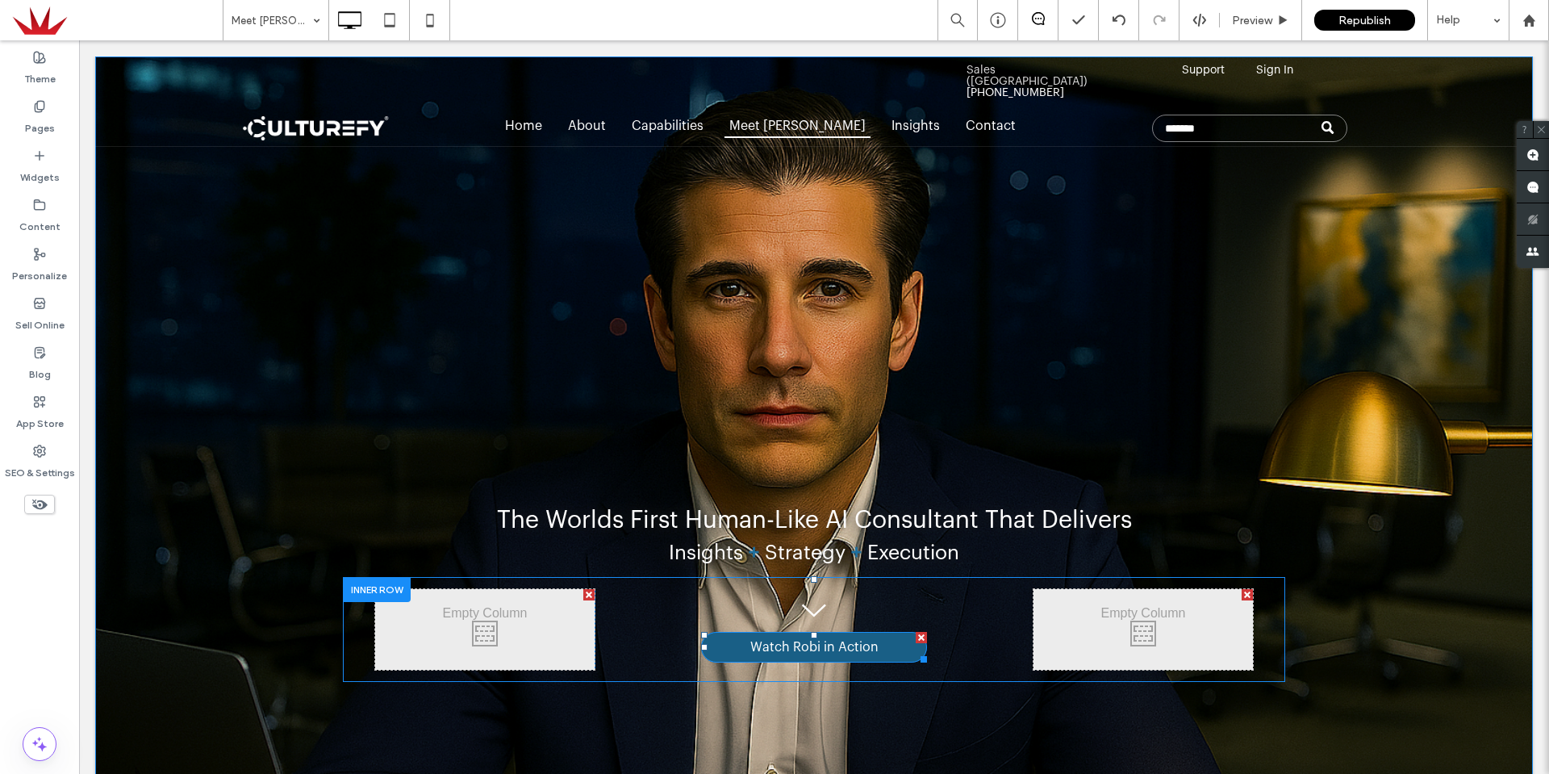
click at [902, 650] on link "Watch Robi in Action" at bounding box center [814, 647] width 226 height 31
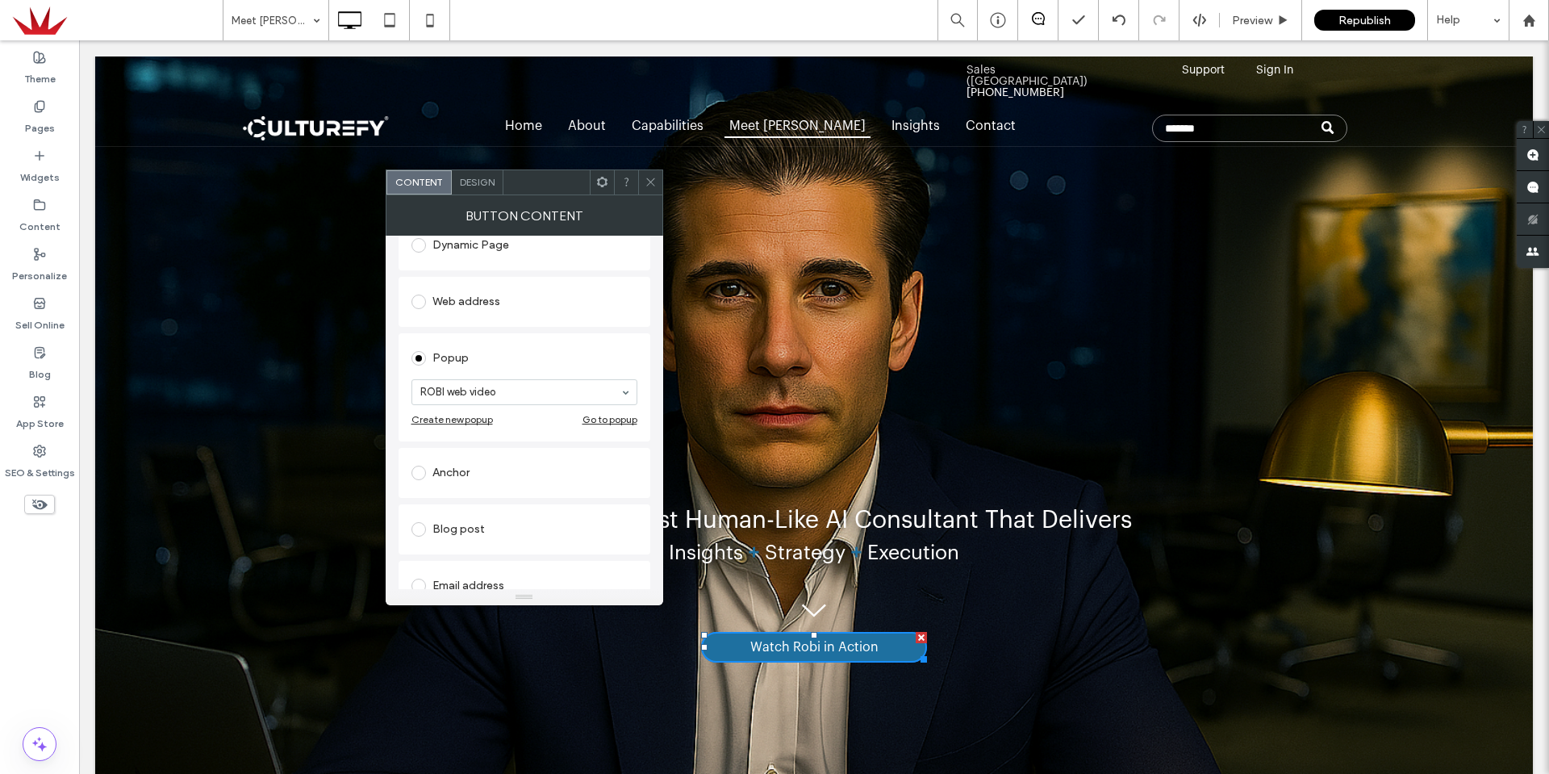
click at [655, 183] on icon at bounding box center [651, 182] width 12 height 12
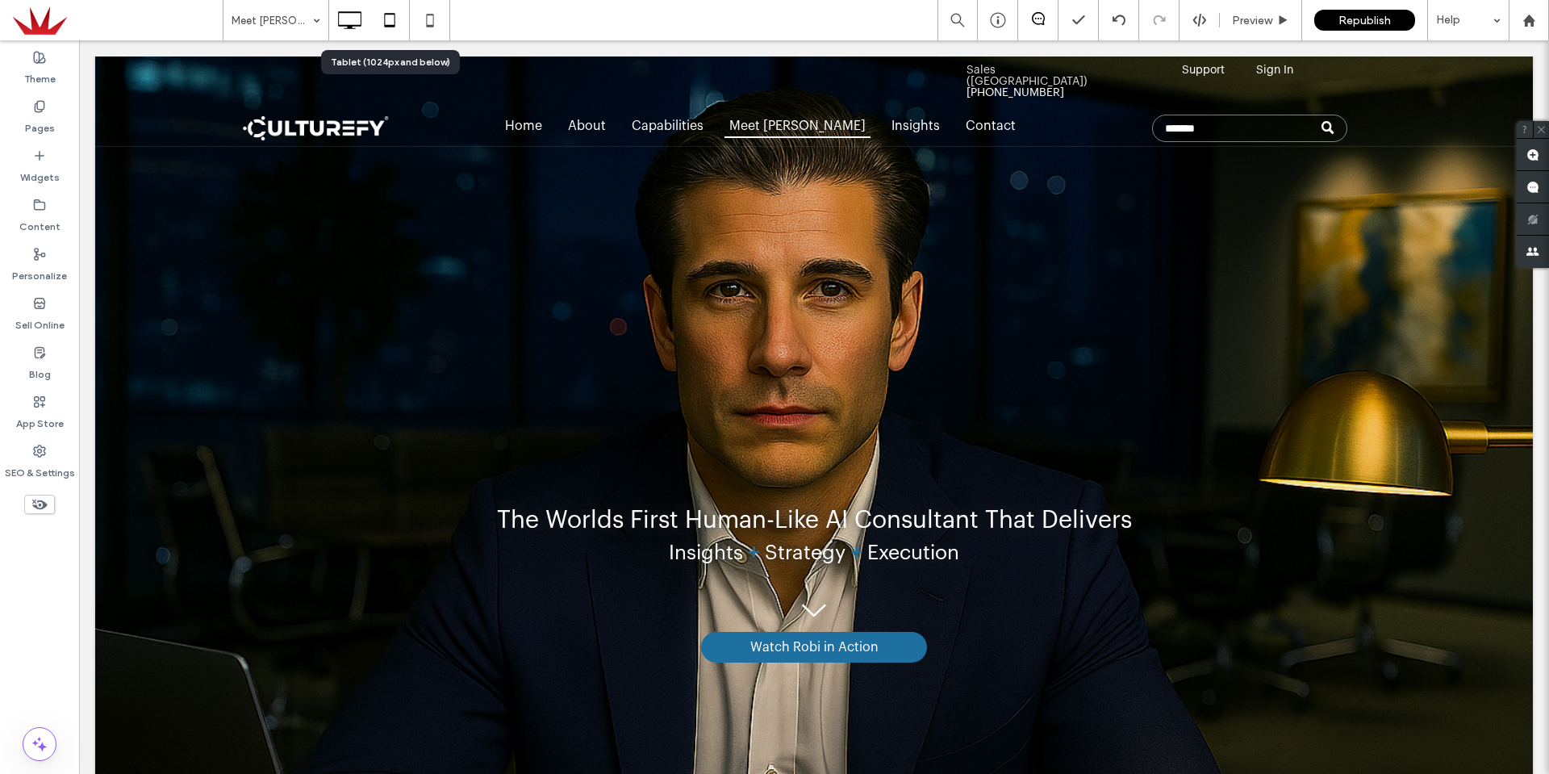
click at [396, 23] on icon at bounding box center [390, 20] width 32 height 32
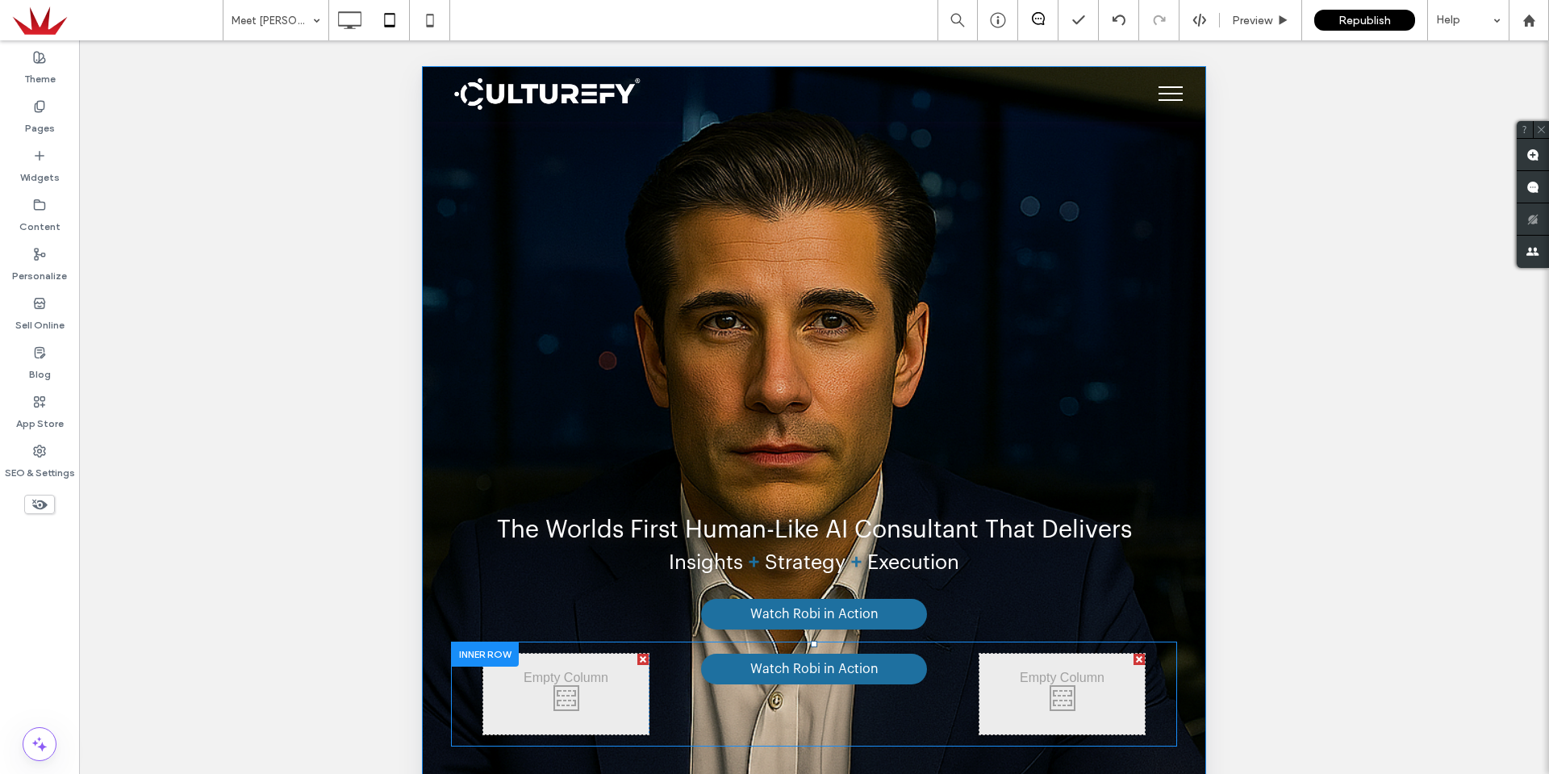
click at [666, 661] on div "A black arrow pointing down on a white background. Watch Robi in Action Click T…" at bounding box center [814, 694] width 331 height 81
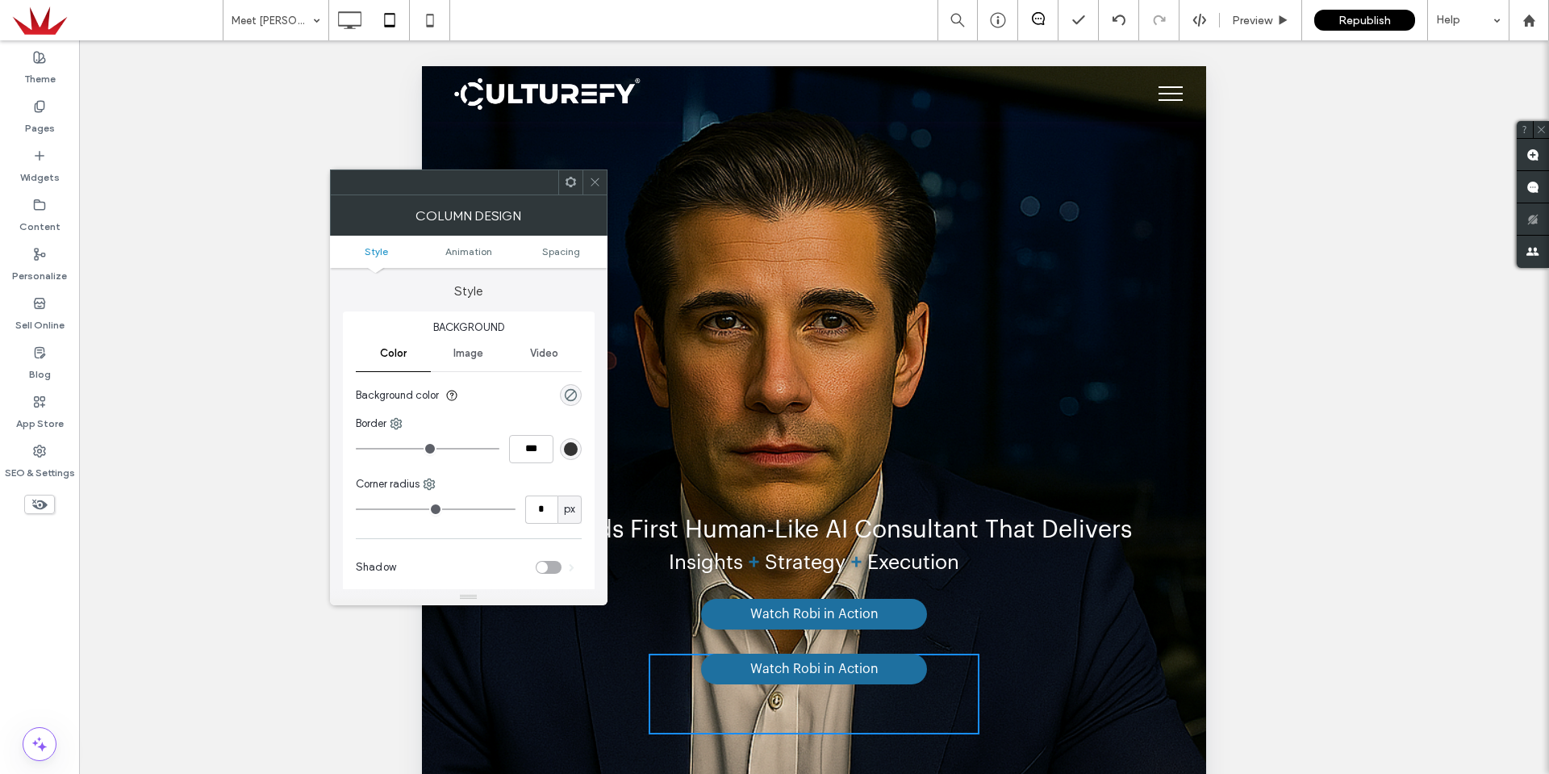
drag, startPoint x: 597, startPoint y: 179, endPoint x: 607, endPoint y: 227, distance: 48.6
click at [597, 180] on icon at bounding box center [595, 182] width 12 height 12
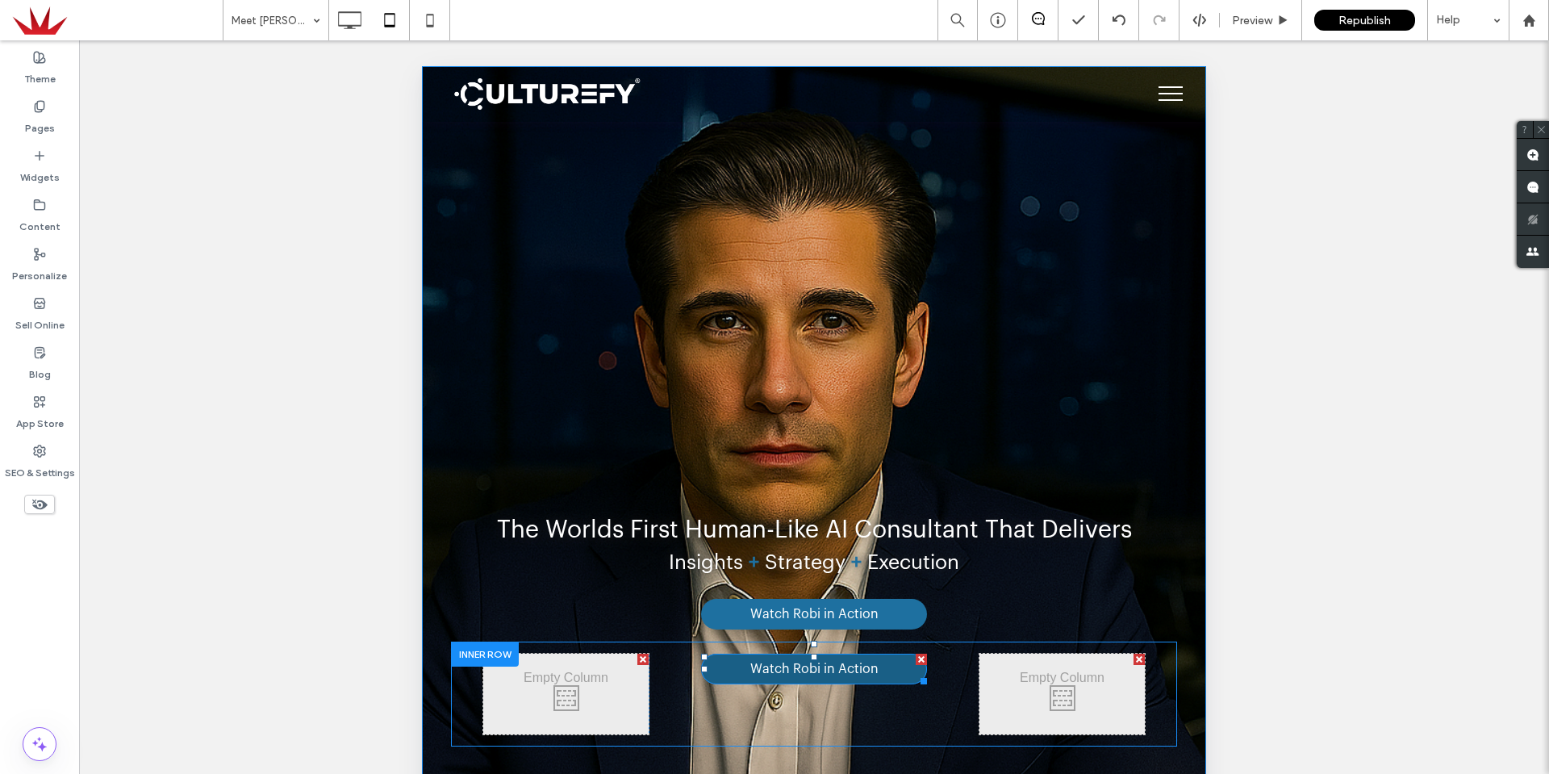
click at [806, 665] on span "Watch Robi in Action" at bounding box center [814, 669] width 128 height 15
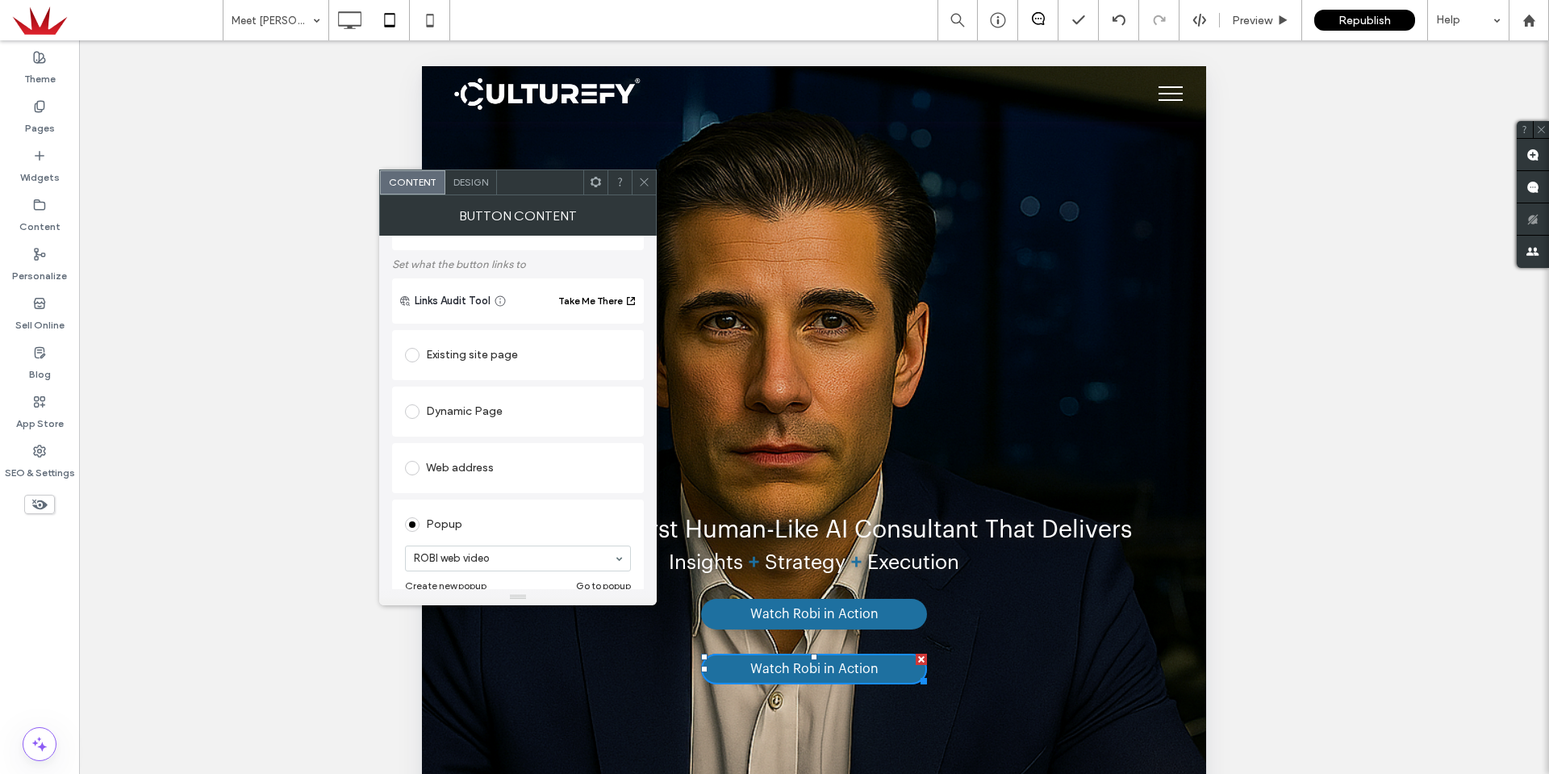
scroll to position [161, 0]
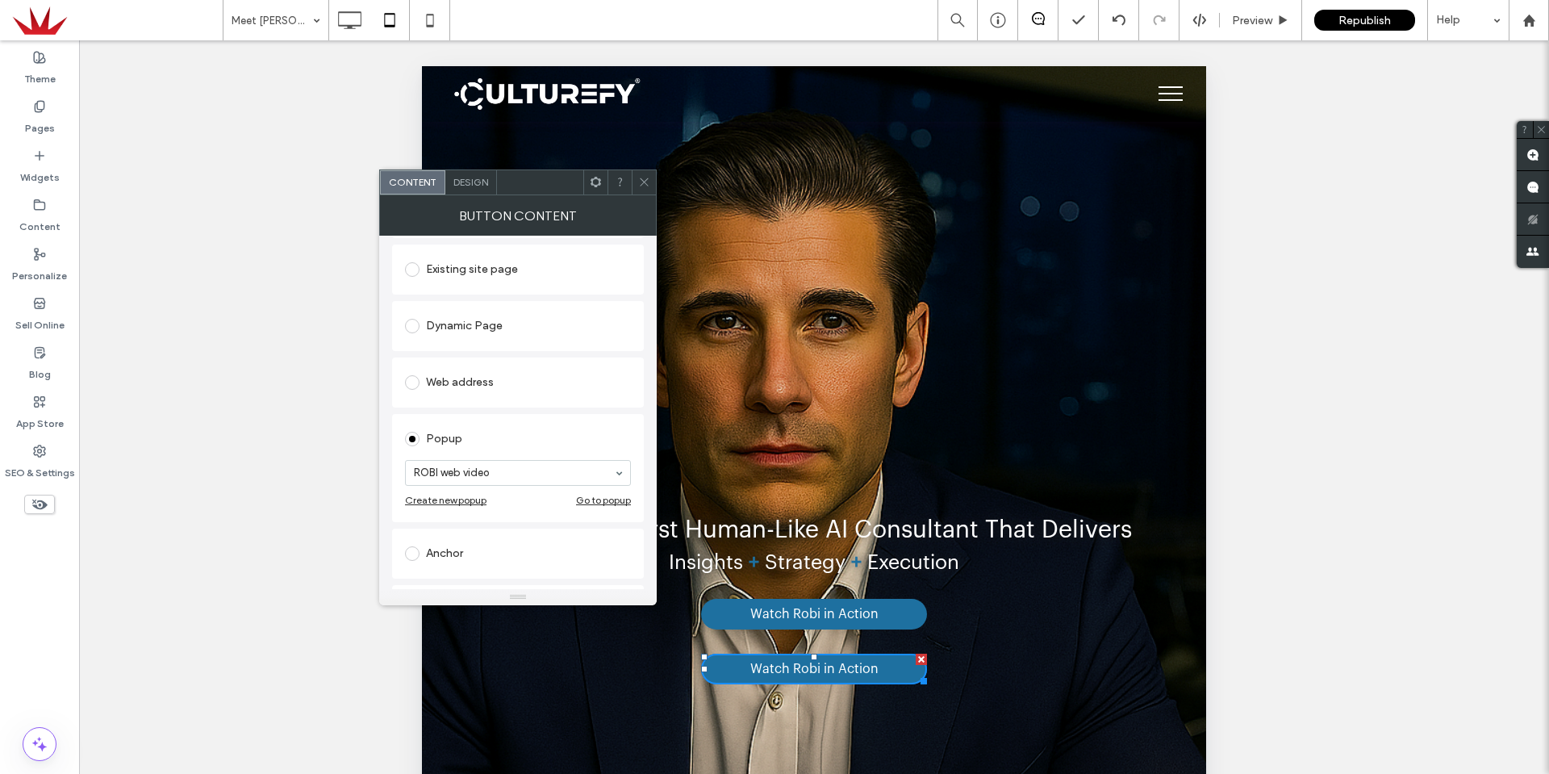
click at [645, 188] on span at bounding box center [644, 182] width 12 height 24
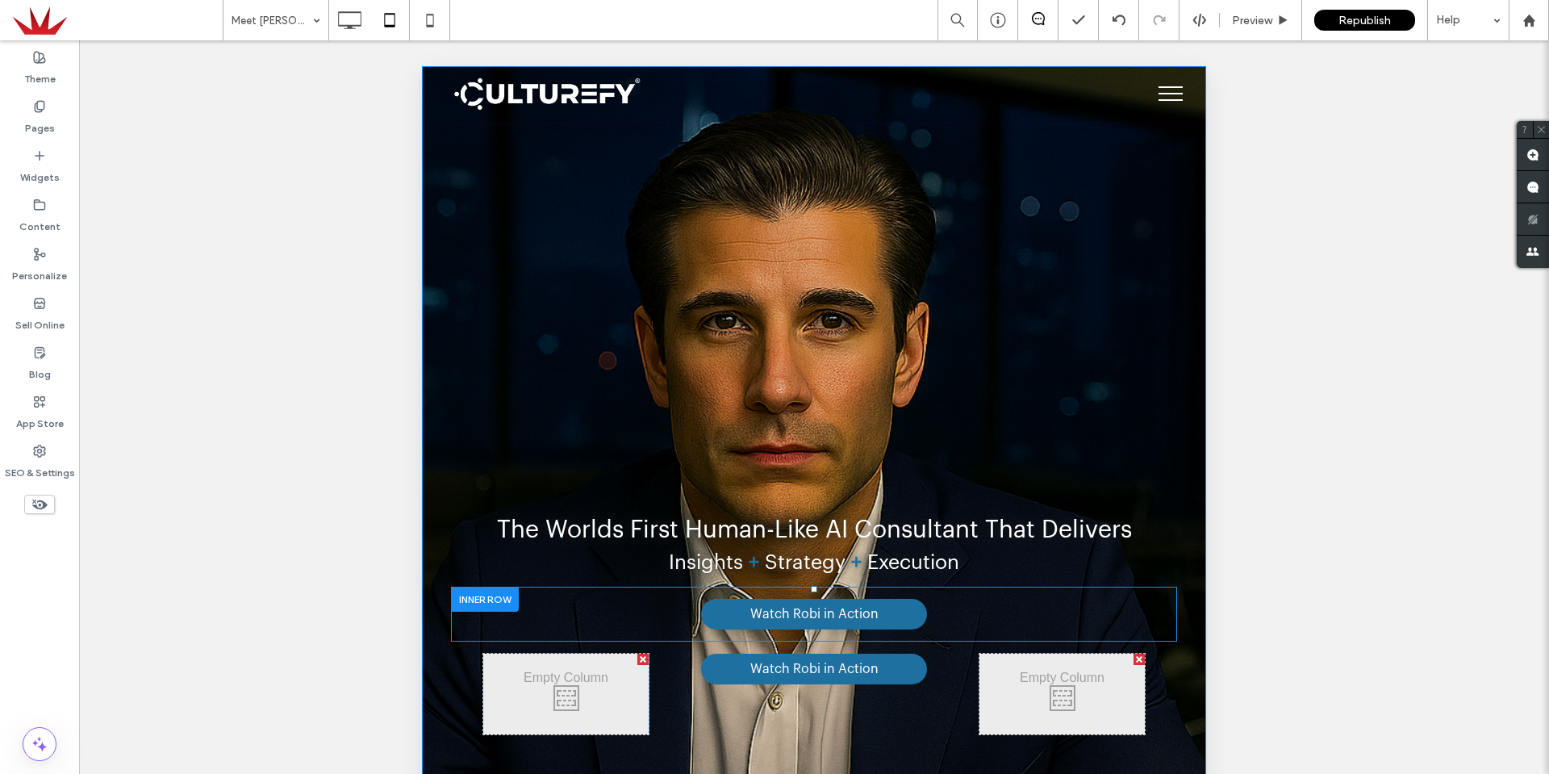
click at [501, 594] on div at bounding box center [485, 599] width 68 height 25
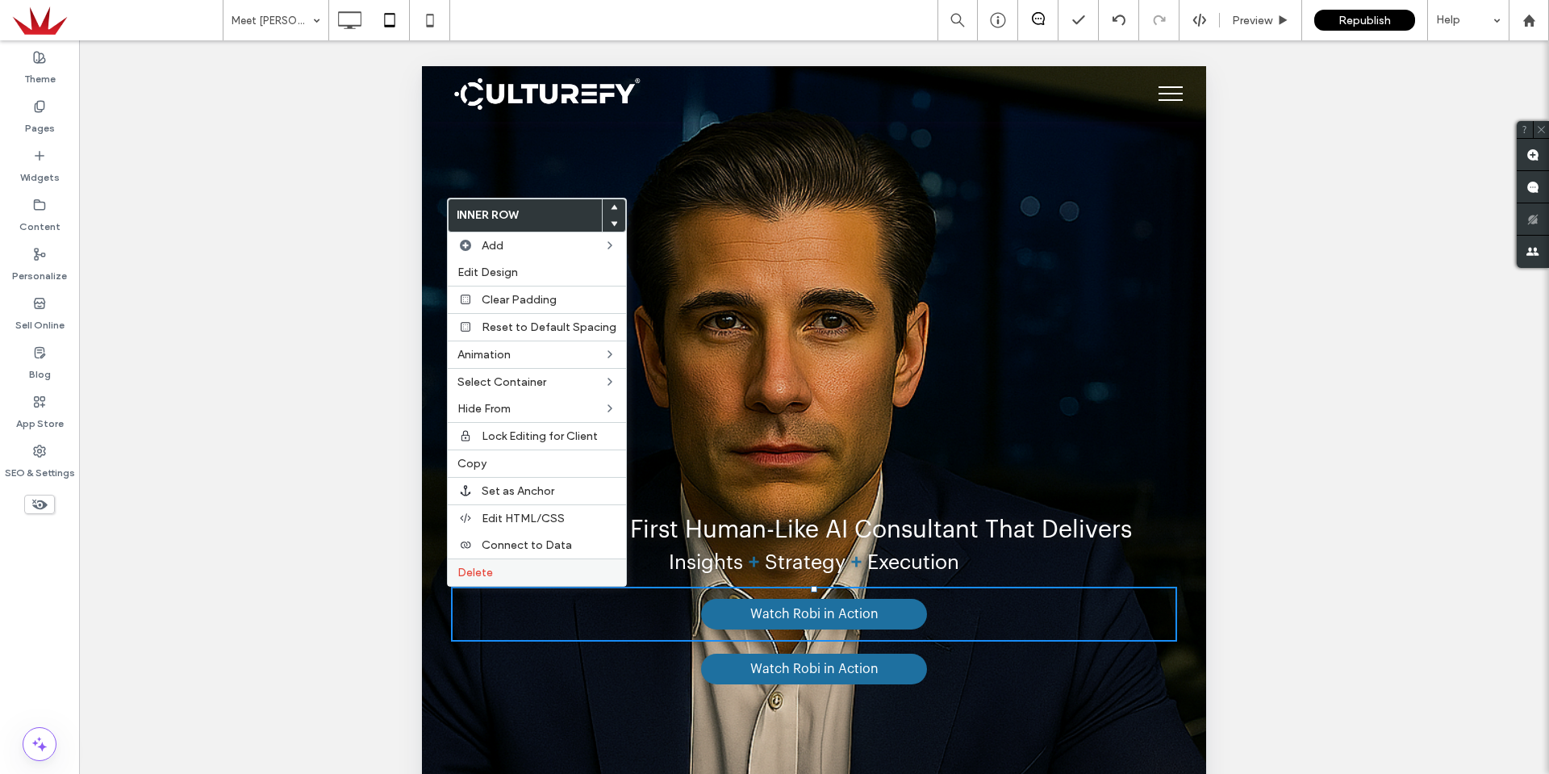
drag, startPoint x: 525, startPoint y: 572, endPoint x: 583, endPoint y: 579, distance: 57.6
click at [526, 570] on label "Delete" at bounding box center [536, 573] width 159 height 14
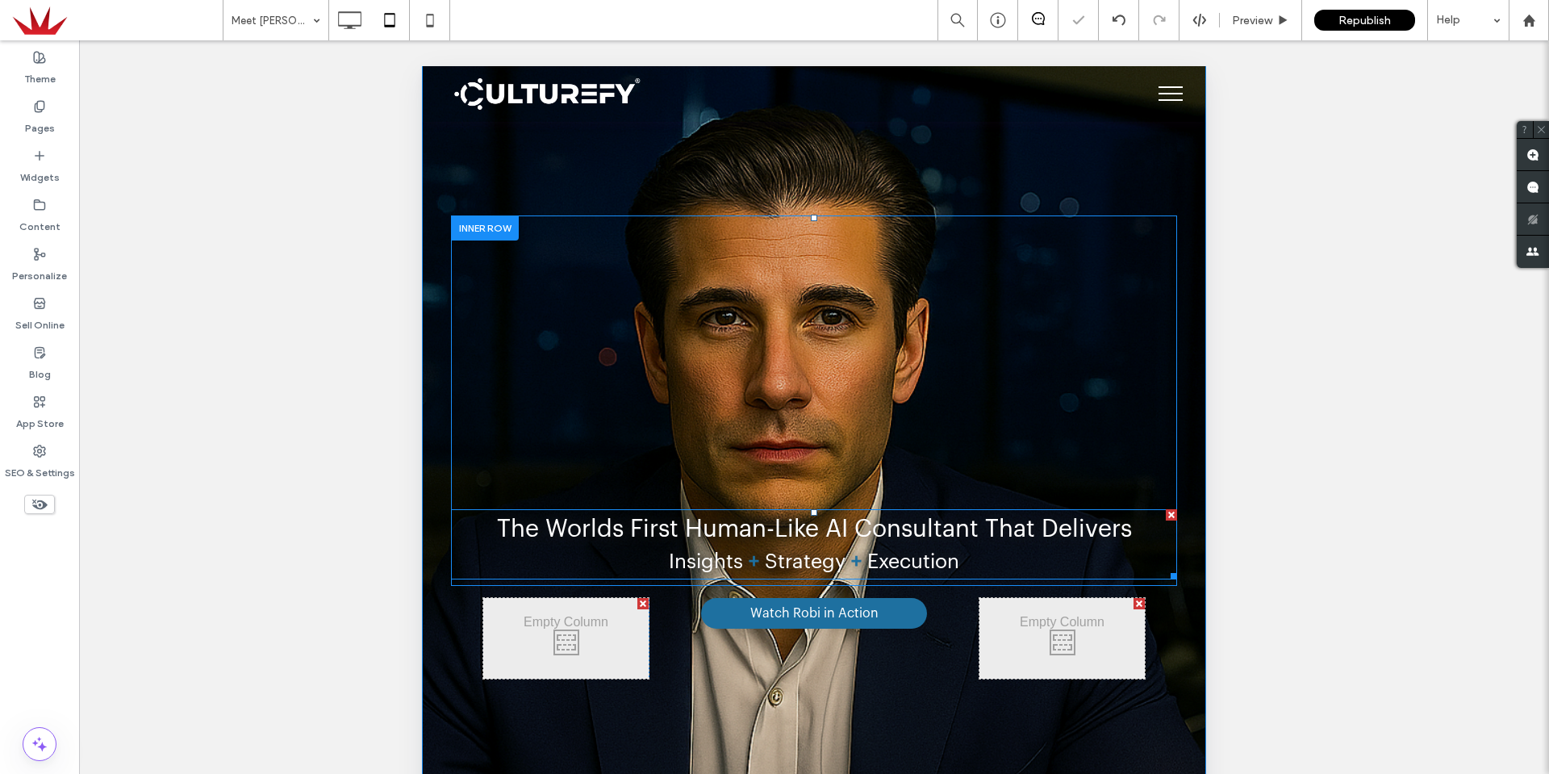
scroll to position [0, 0]
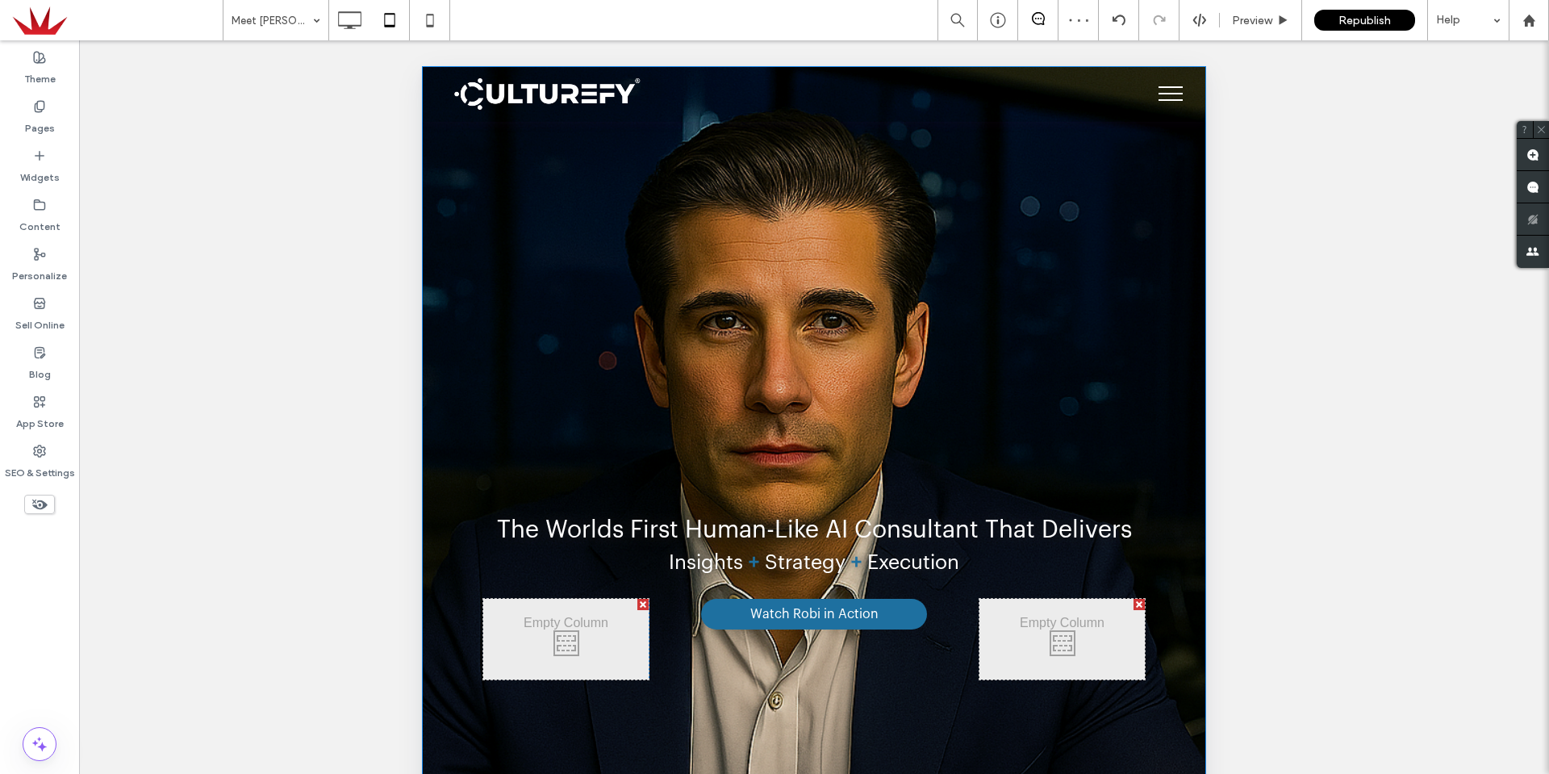
click at [1187, 536] on div "The Worlds First Human-Like AI Consultant That Delivers Insights + Strategy + E…" at bounding box center [814, 453] width 784 height 775
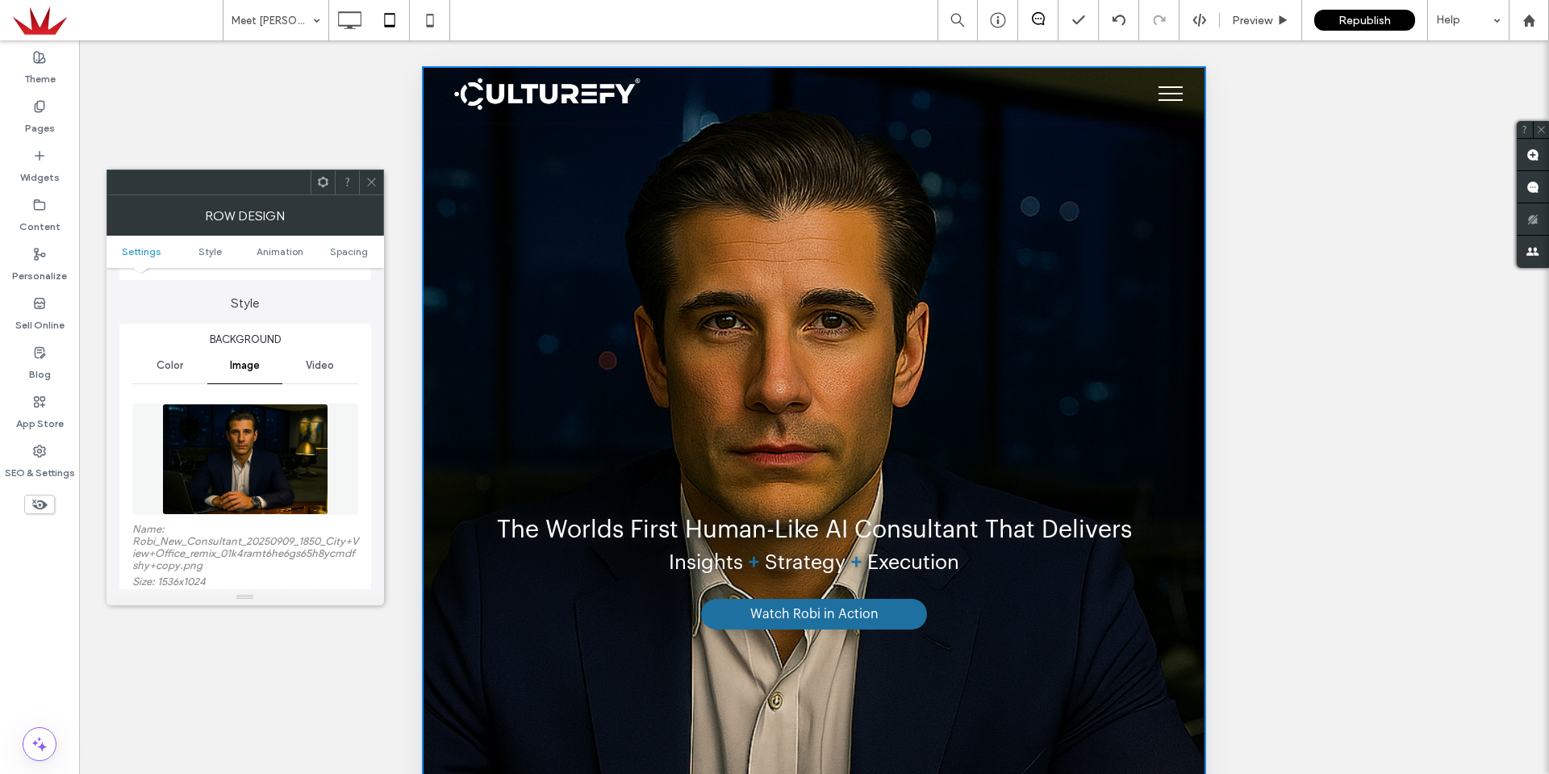
scroll to position [161, 0]
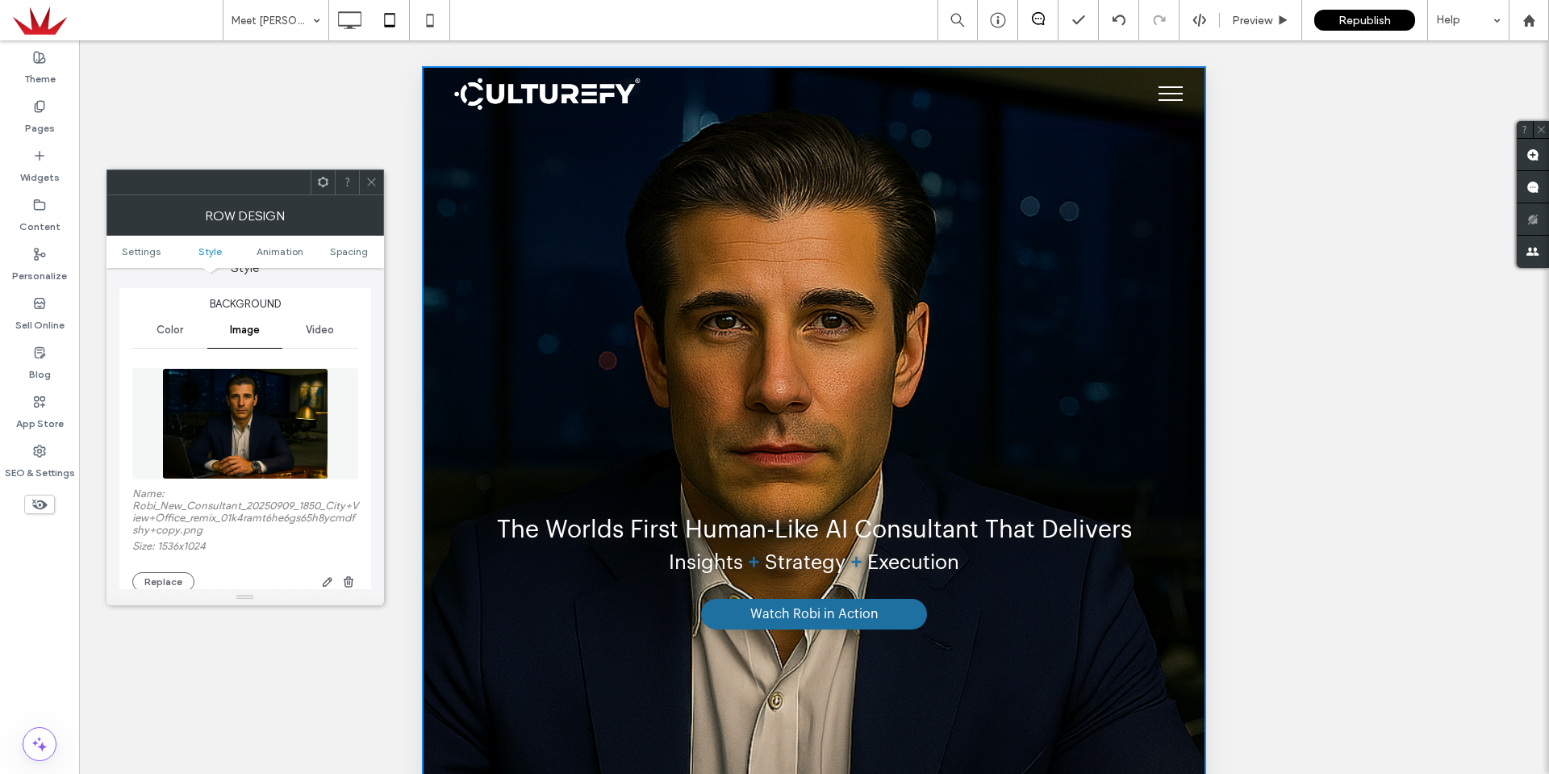
click at [374, 183] on icon at bounding box center [371, 182] width 12 height 12
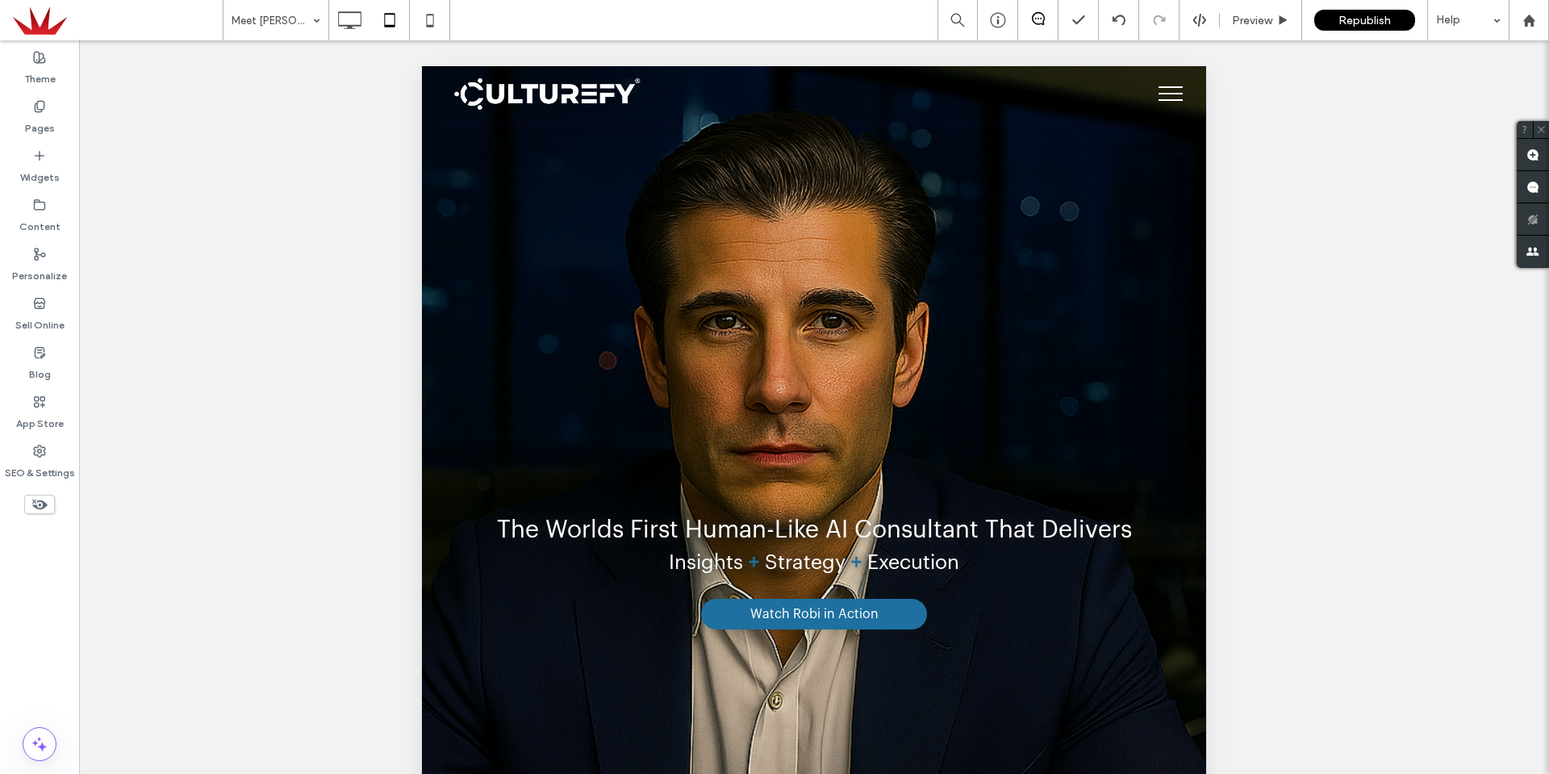
click at [356, 44] on div "Unhide? Yes Unhide? Yes Unhide? Yes Unhide? Yes Unhide? Yes Unhide? Yes Unhide?…" at bounding box center [814, 427] width 1470 height 774
click at [353, 24] on icon at bounding box center [349, 20] width 32 height 32
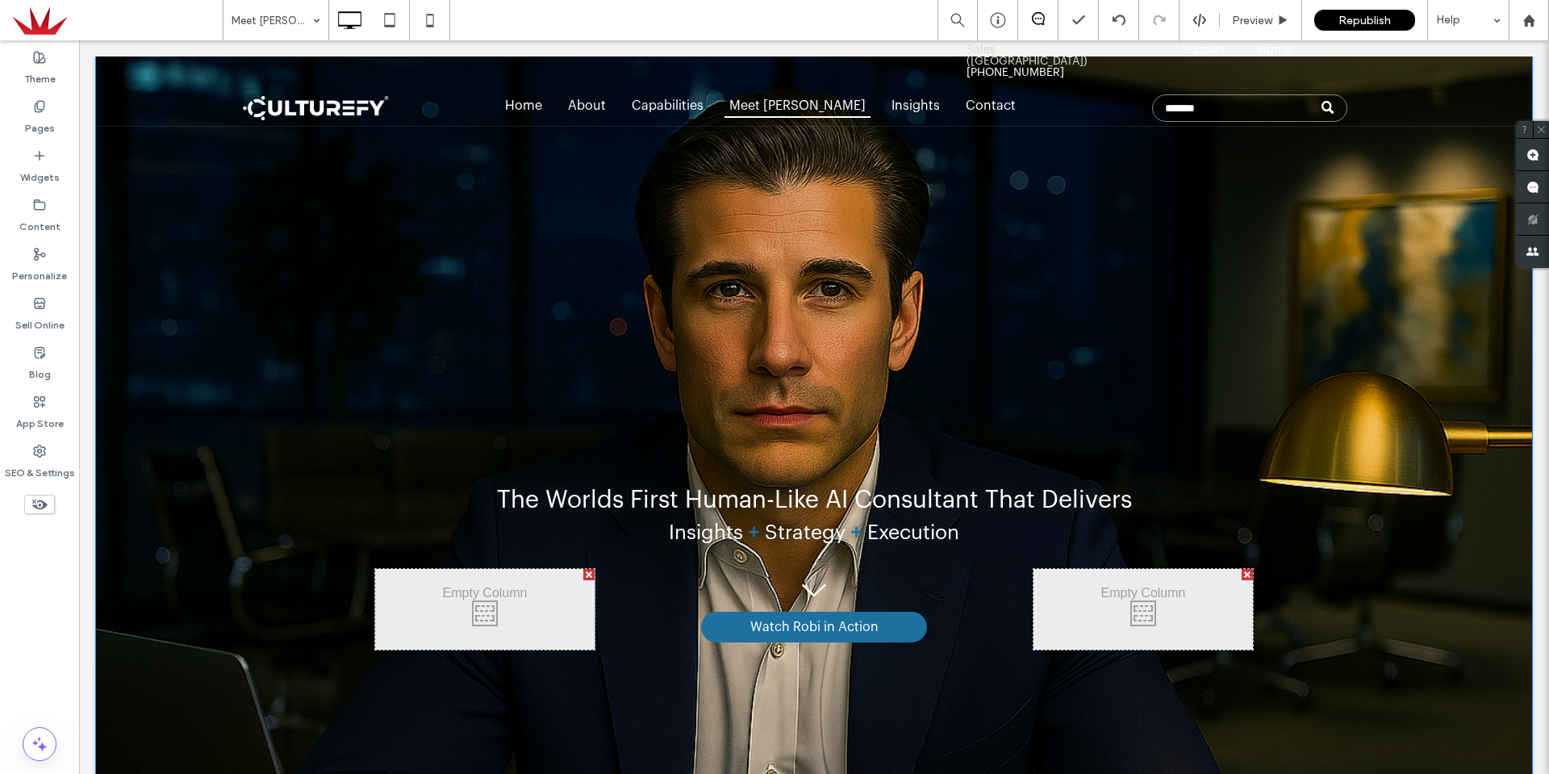
scroll to position [81, 0]
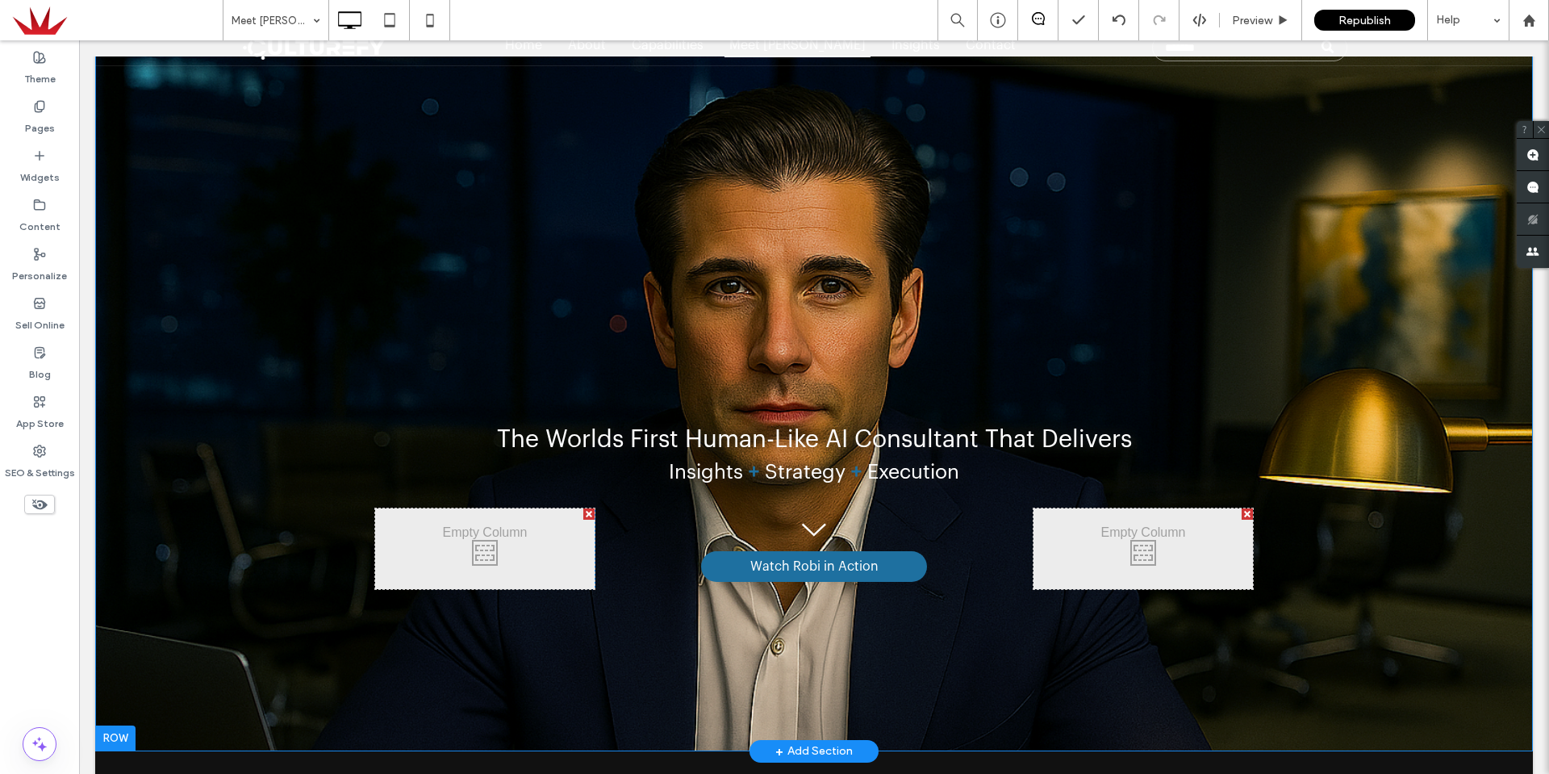
click at [182, 416] on div "The Worlds First Human-Like AI Consultant That Delivers Insights + Strategy + E…" at bounding box center [814, 363] width 1438 height 775
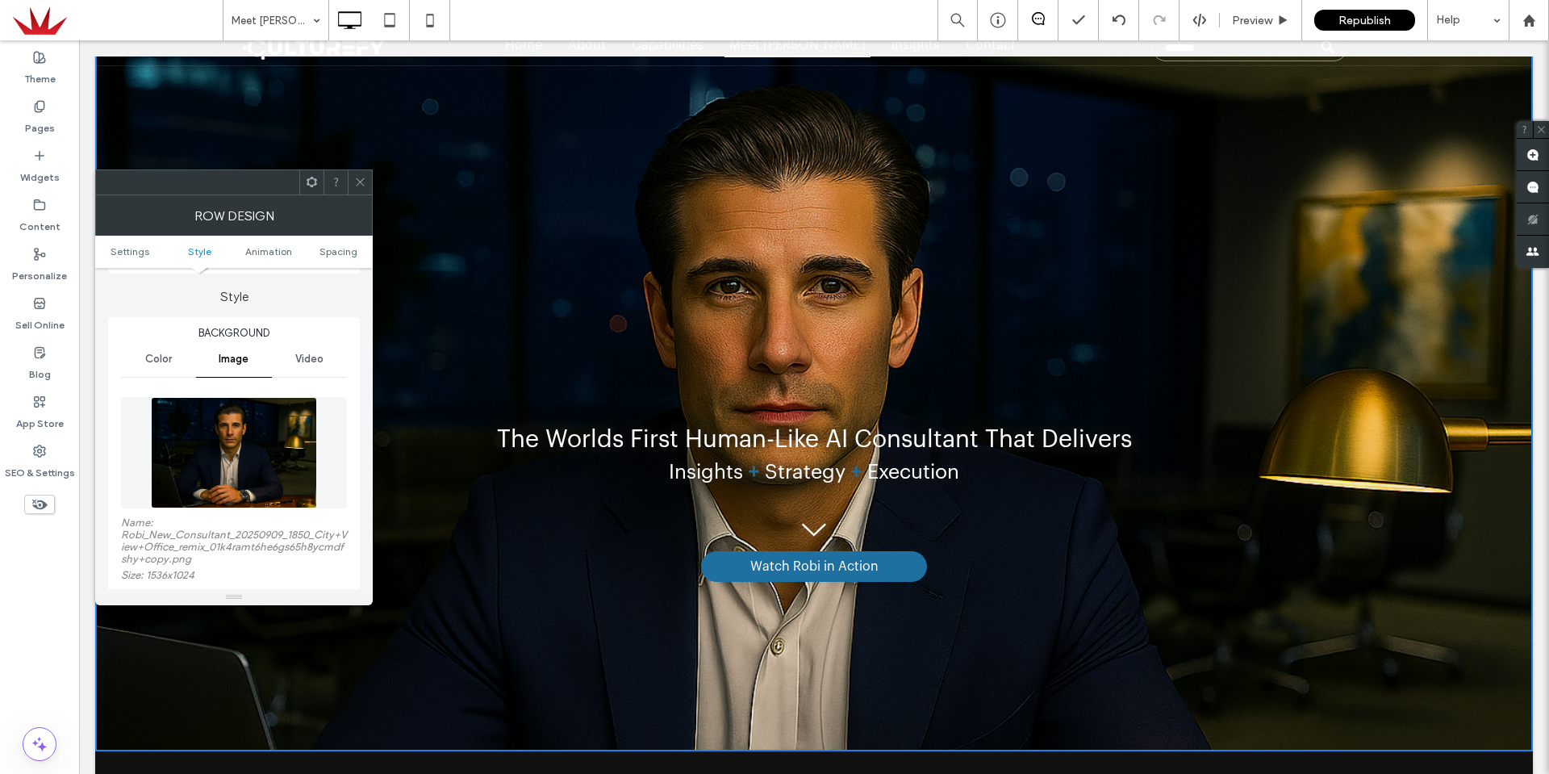
scroll to position [323, 0]
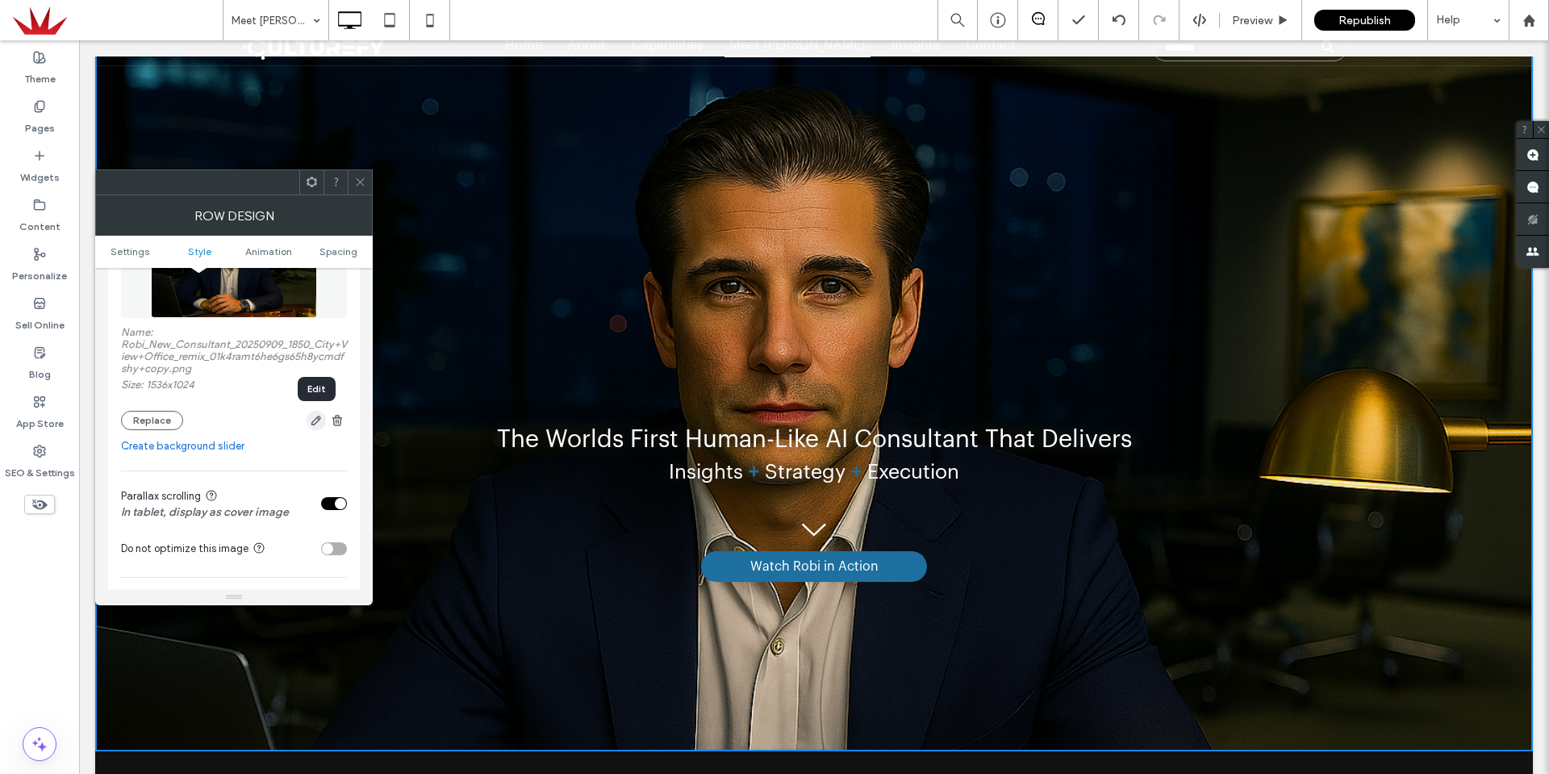
click at [309, 424] on span "button" at bounding box center [316, 420] width 19 height 19
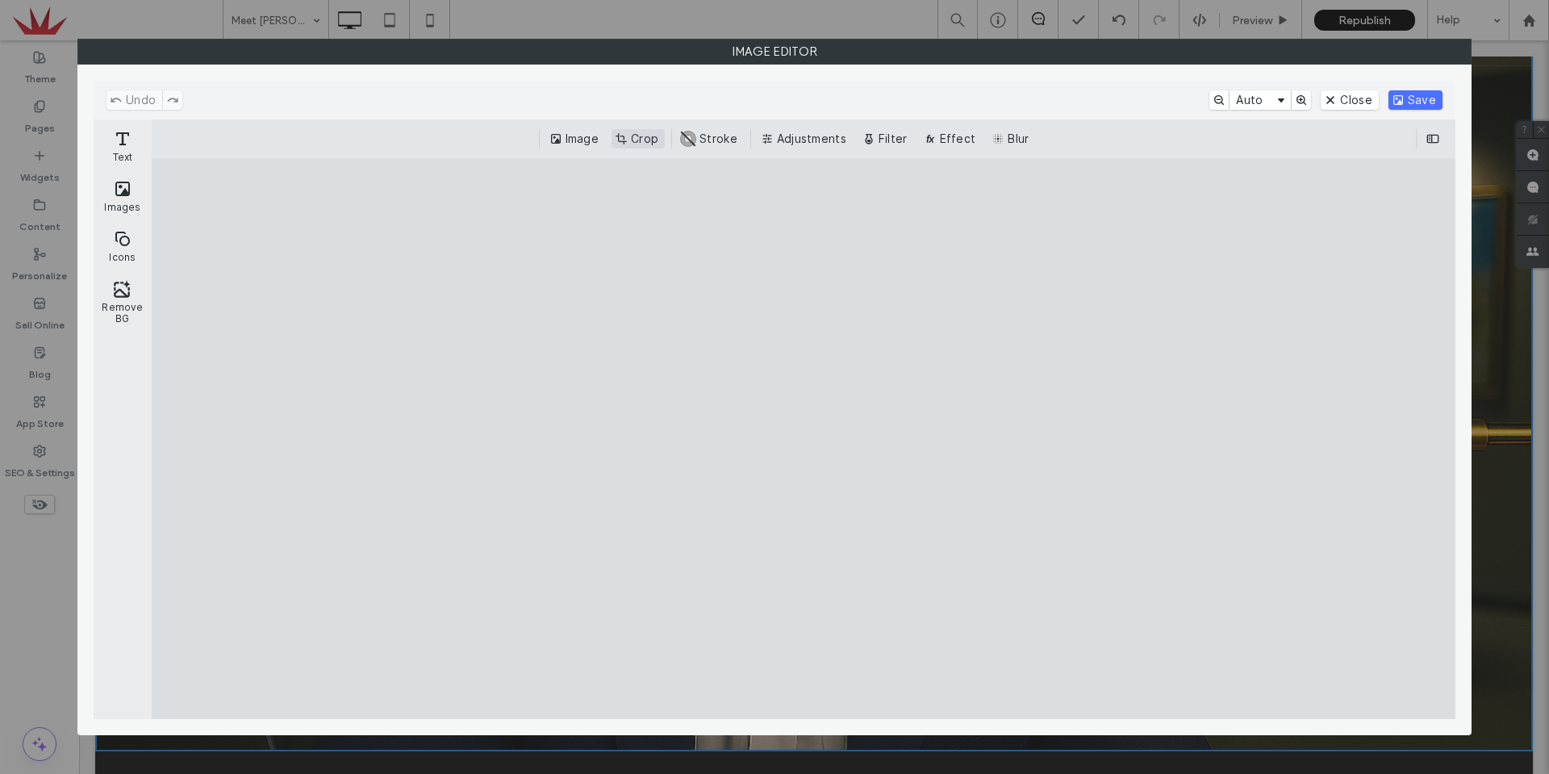
click at [646, 142] on button "Crop" at bounding box center [638, 138] width 53 height 19
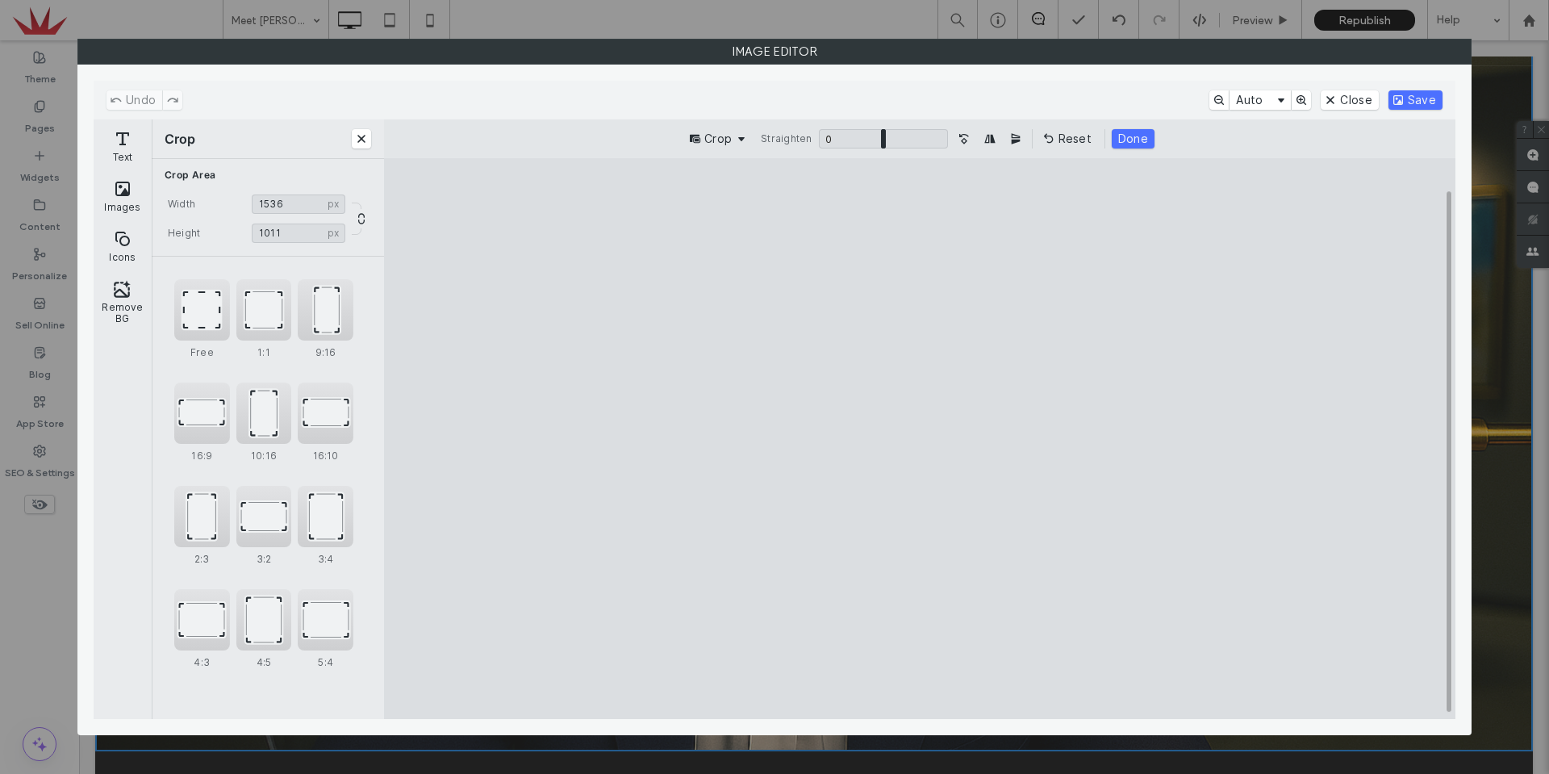
type input "****"
drag, startPoint x: 1253, startPoint y: 213, endPoint x: 1264, endPoint y: 220, distance: 13.4
click at [920, 439] on cesdk-canvas "Editor canvas" at bounding box center [920, 439] width 0 height 0
drag, startPoint x: 1205, startPoint y: 497, endPoint x: 1188, endPoint y: 496, distance: 17.0
click at [920, 439] on cesdk-canvas "Editor canvas" at bounding box center [920, 439] width 0 height 0
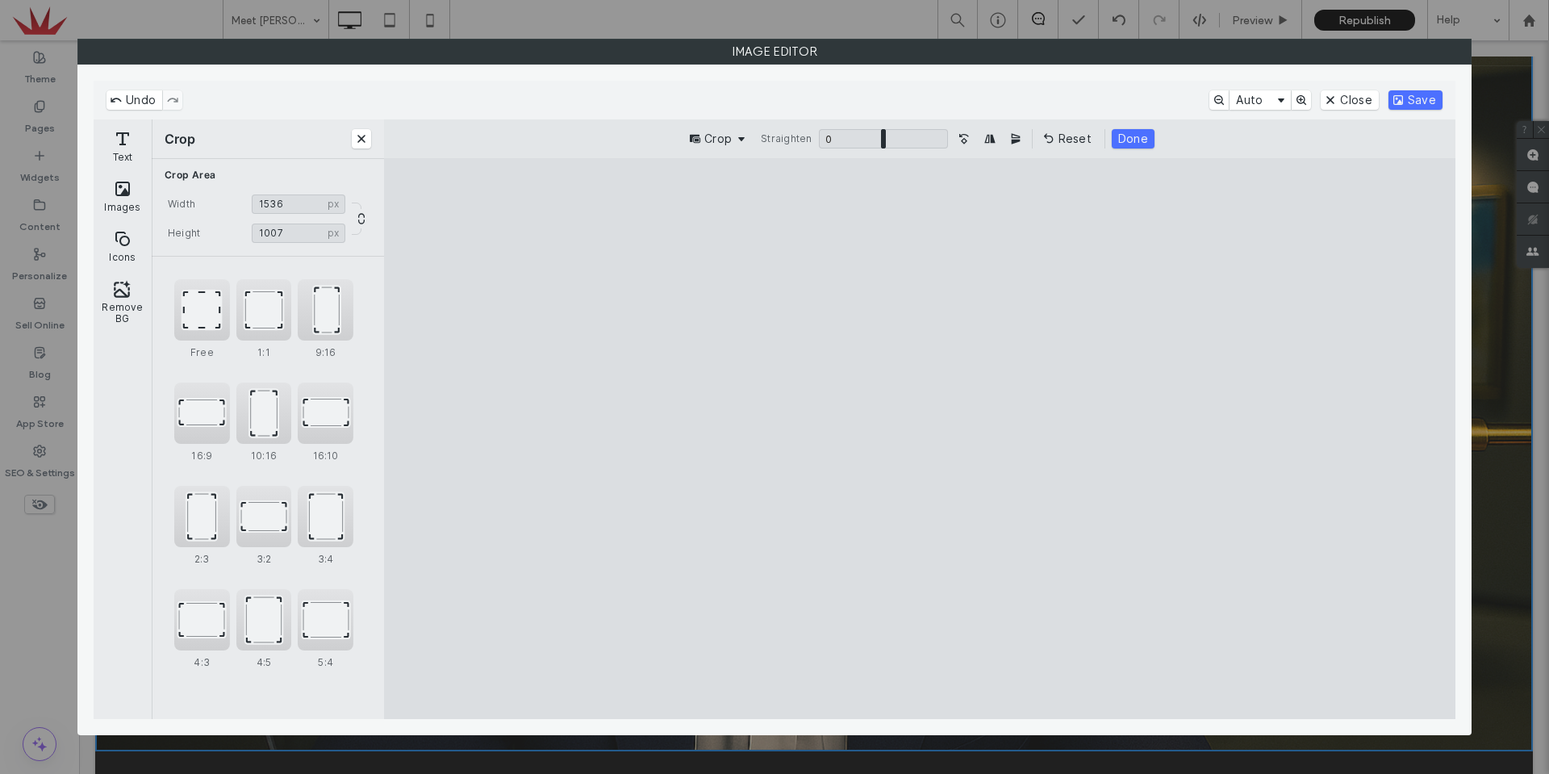
type input "****"
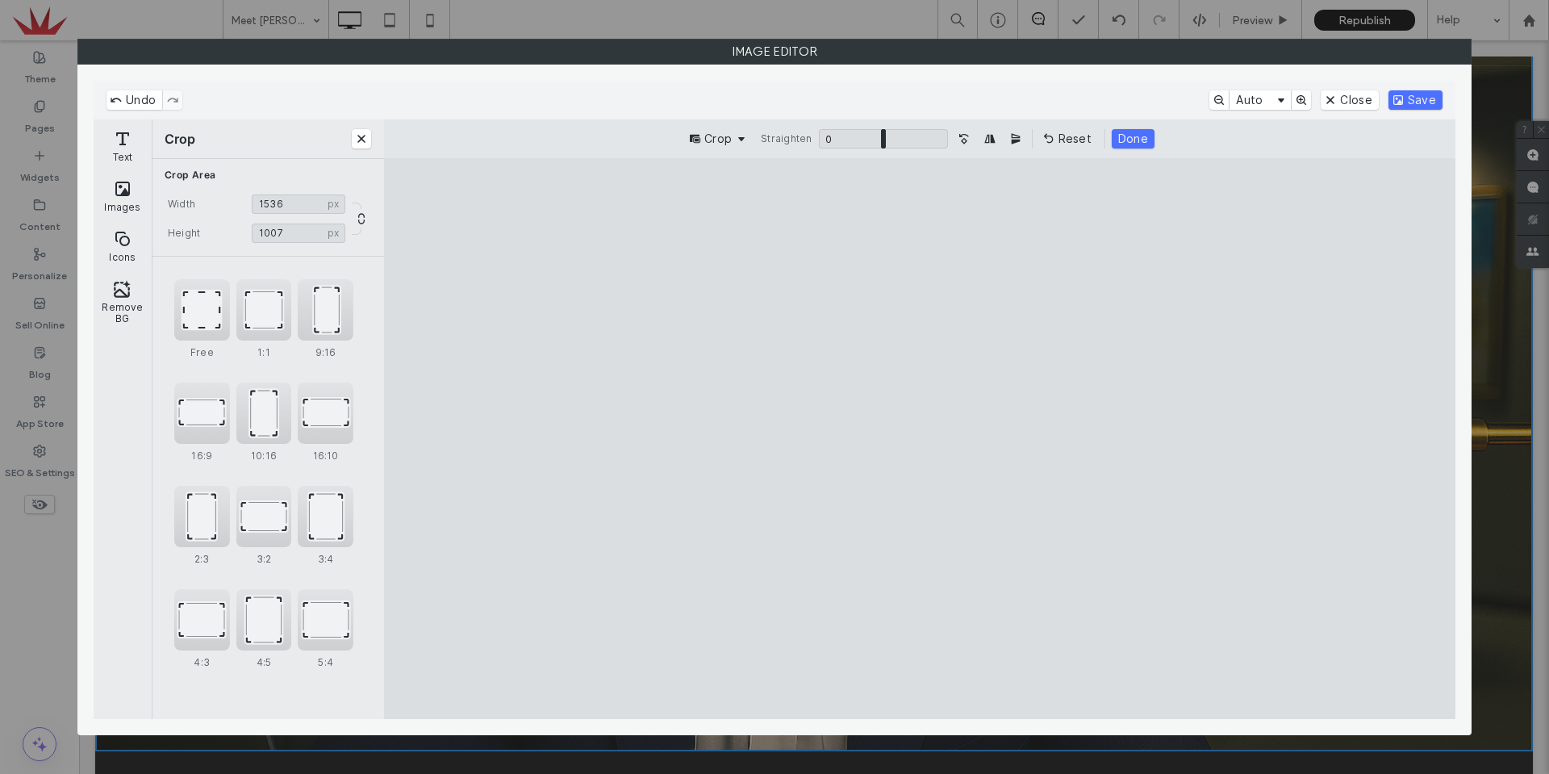
type input "***"
type input "****"
type input "***"
type input "****"
type input "***"
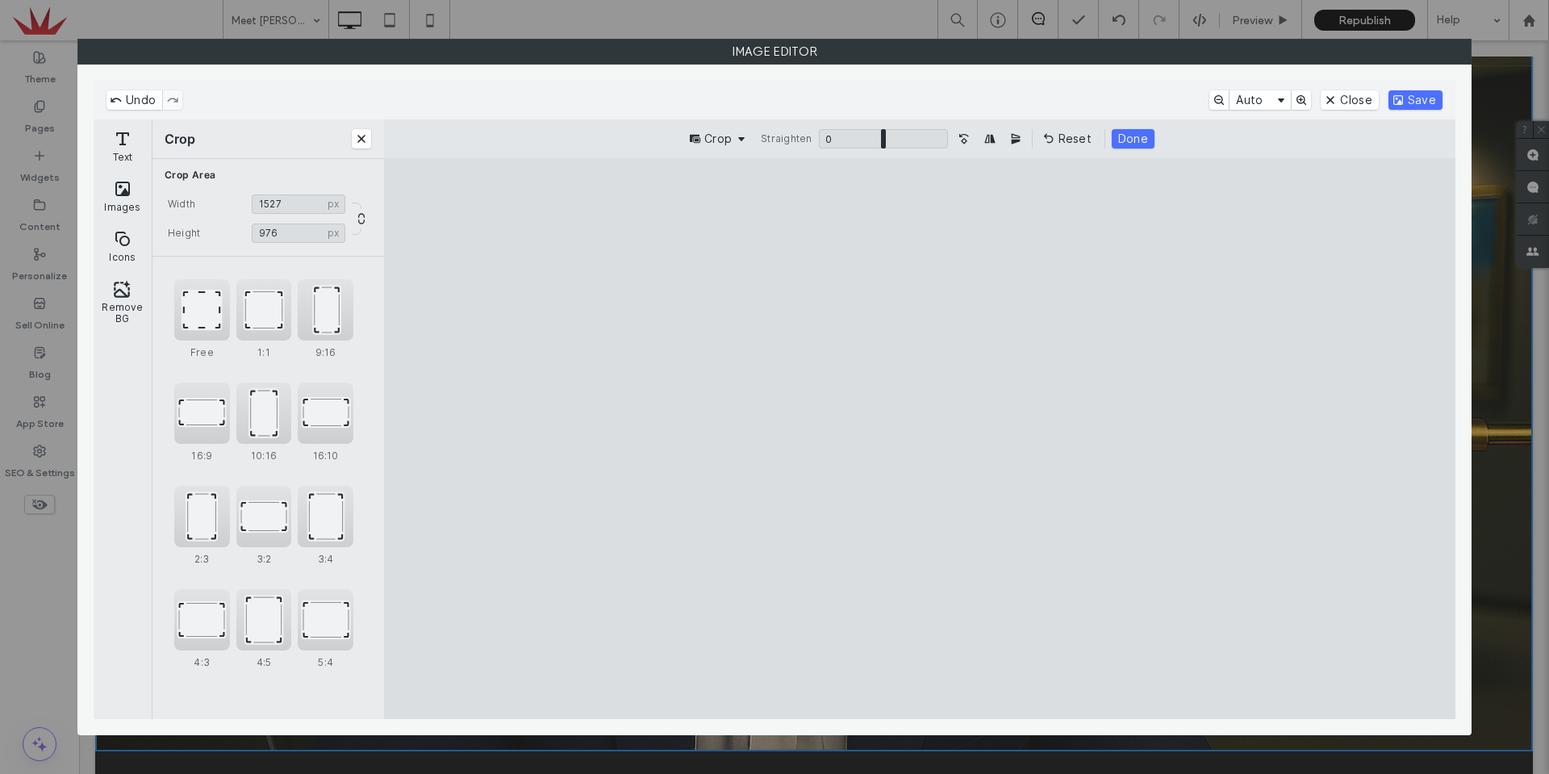
type input "****"
type input "***"
type input "****"
type input "***"
type input "****"
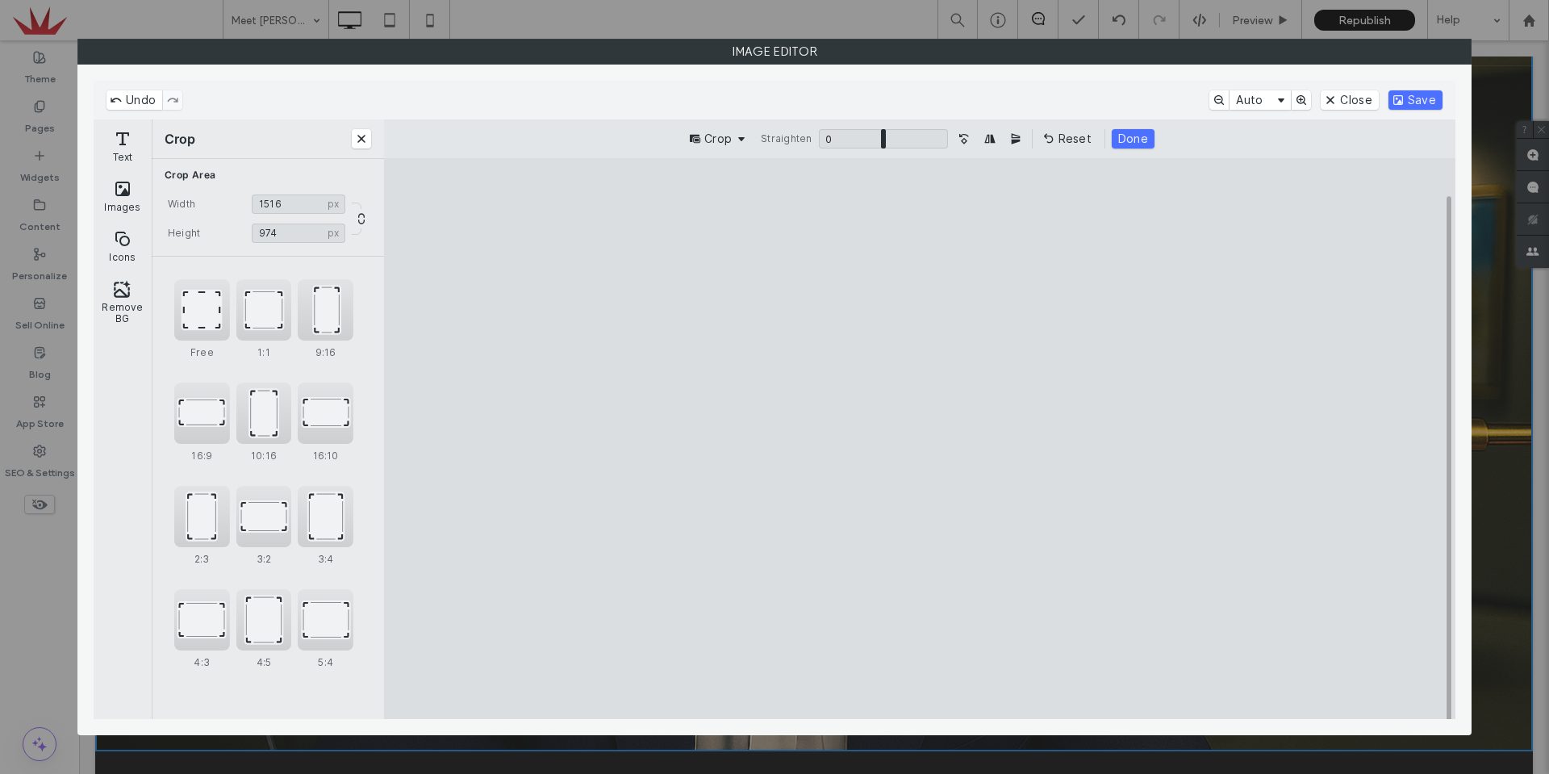
type input "***"
type input "****"
type input "***"
type input "****"
type input "***"
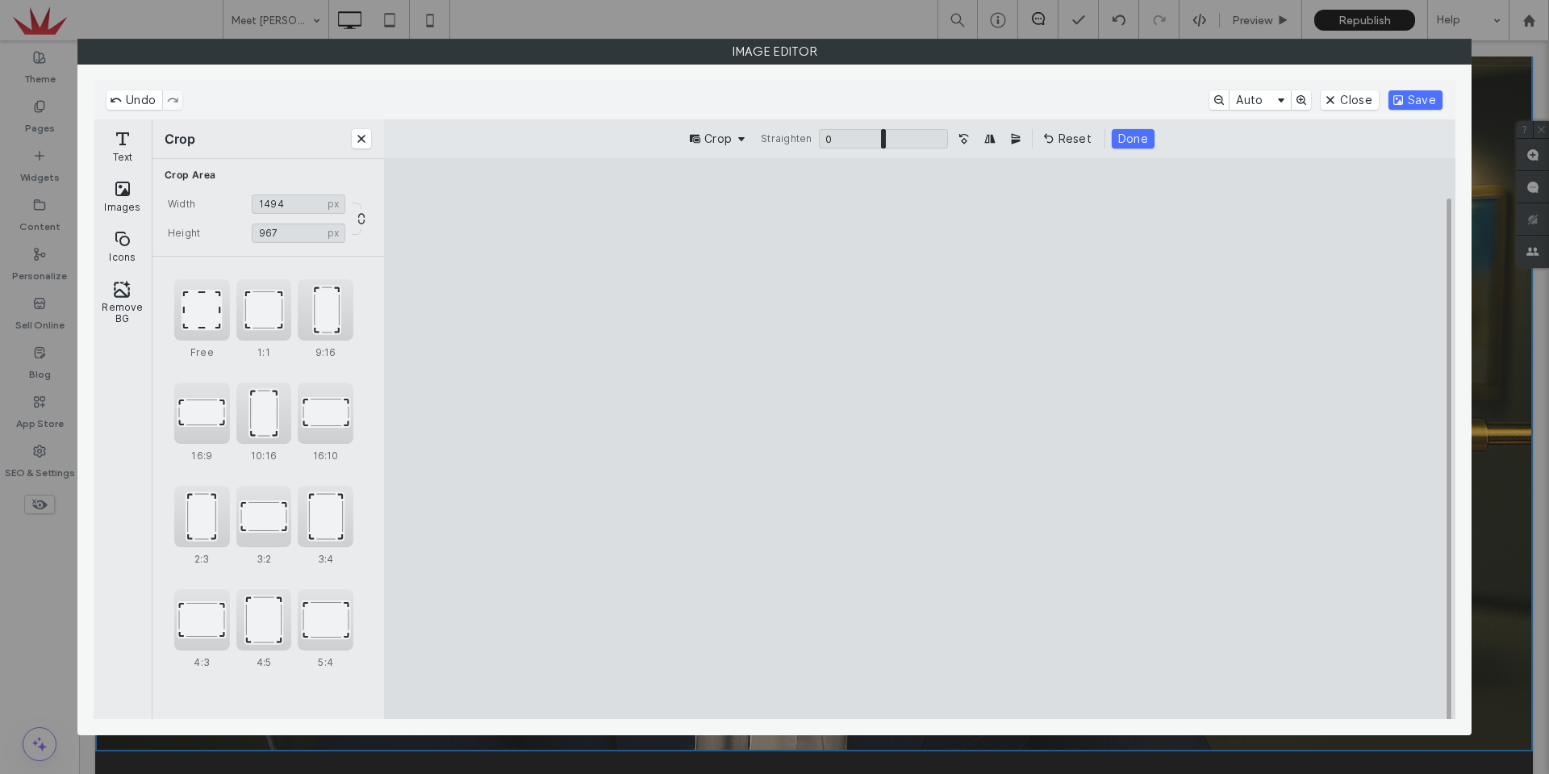
type input "****"
type input "***"
type input "****"
type input "***"
type input "****"
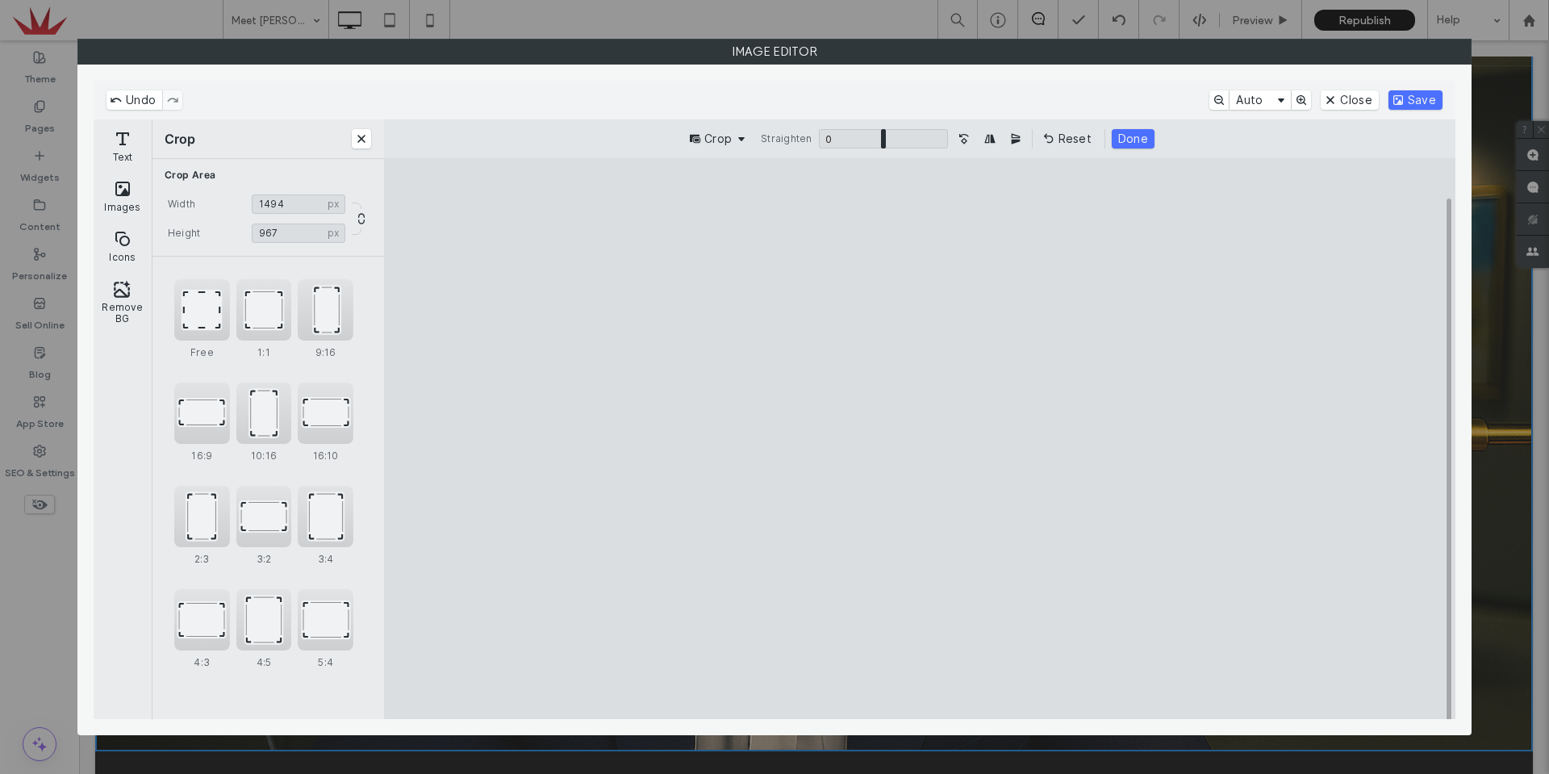
type input "***"
type input "****"
type input "***"
type input "****"
type input "***"
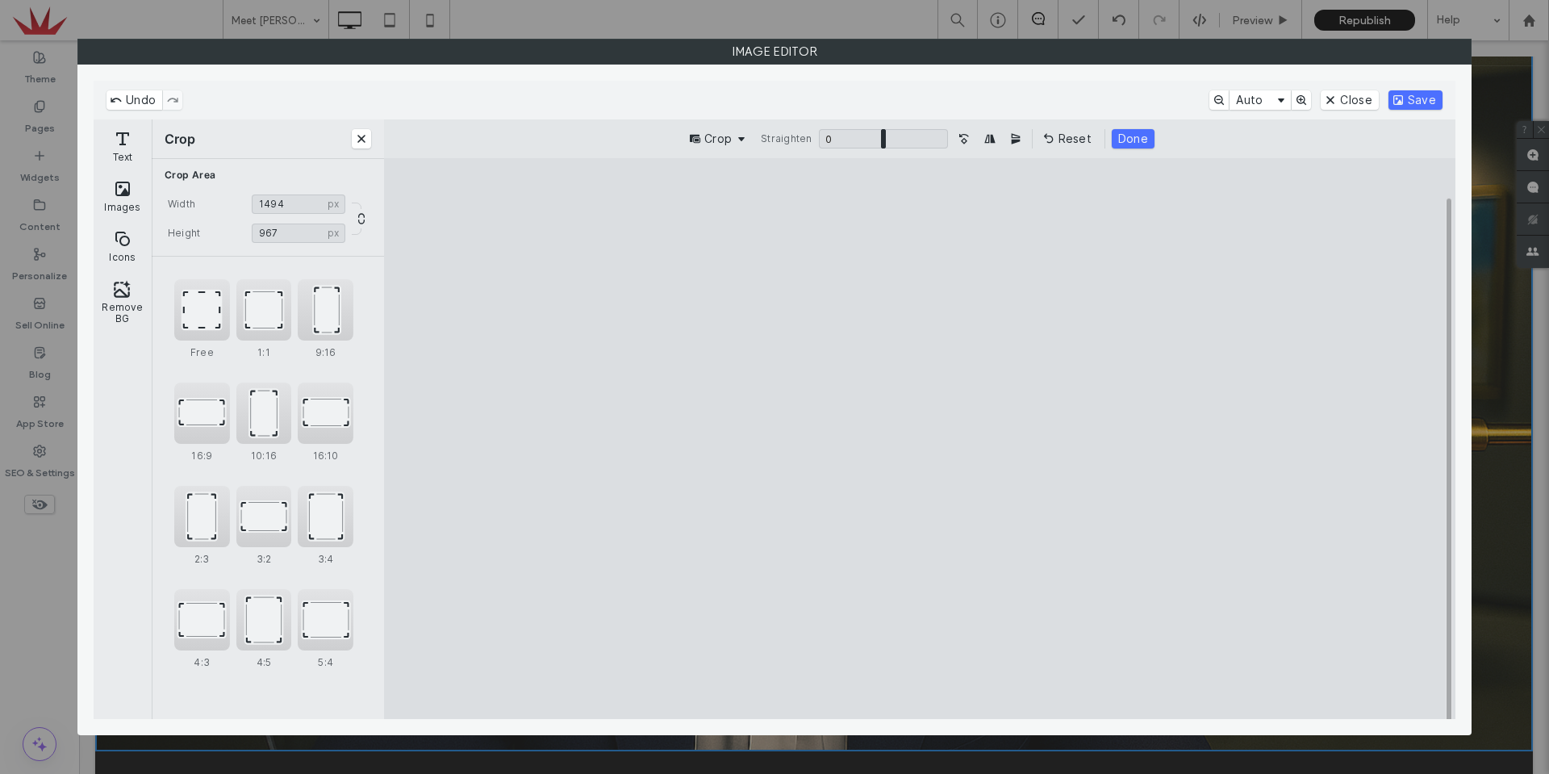
type input "****"
type input "***"
type input "****"
type input "***"
type input "****"
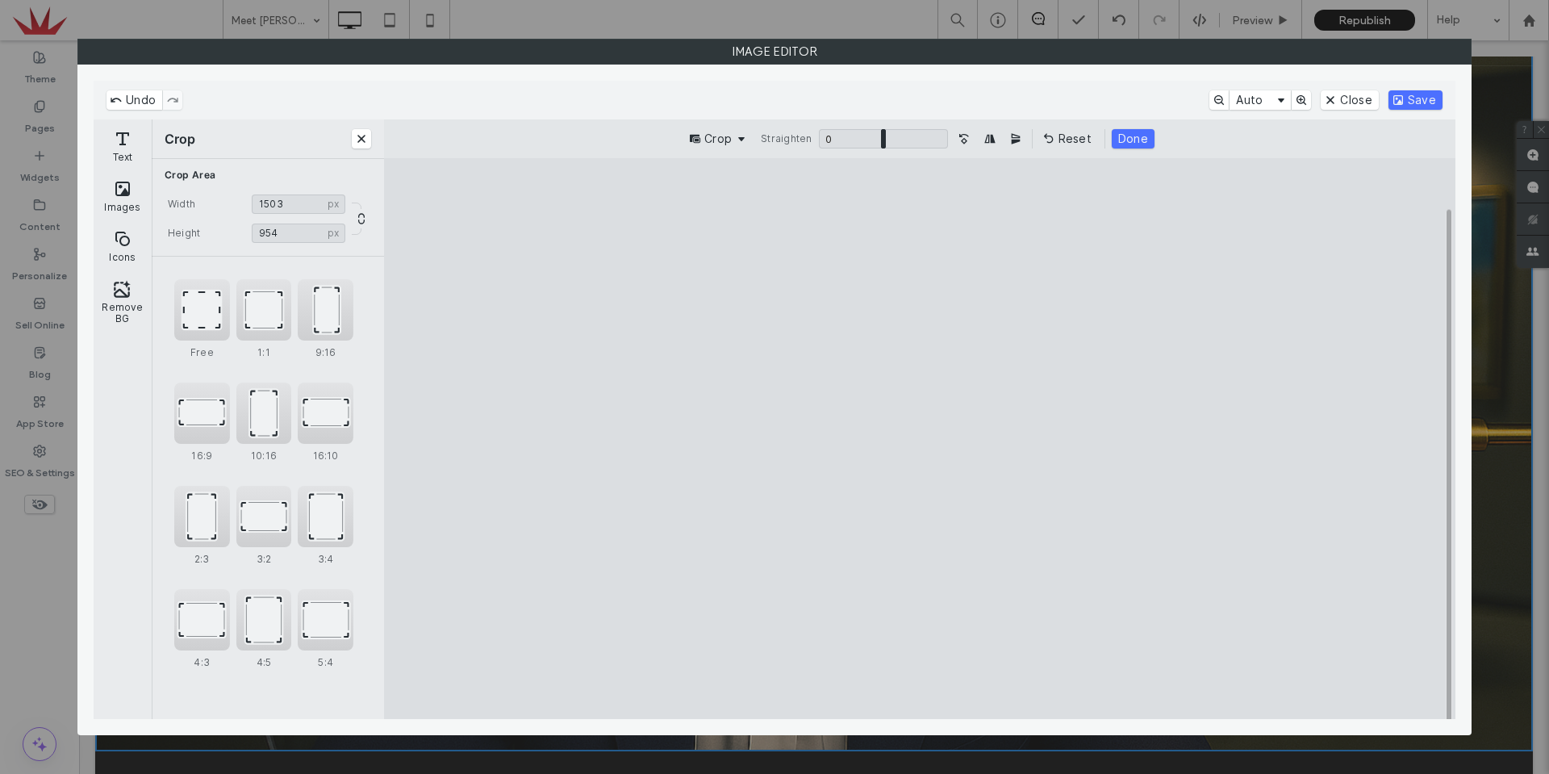
type input "***"
type input "****"
type input "***"
drag, startPoint x: 1263, startPoint y: 666, endPoint x: 1246, endPoint y: 638, distance: 32.2
click at [920, 439] on cesdk-canvas "Editor canvas" at bounding box center [920, 439] width 0 height 0
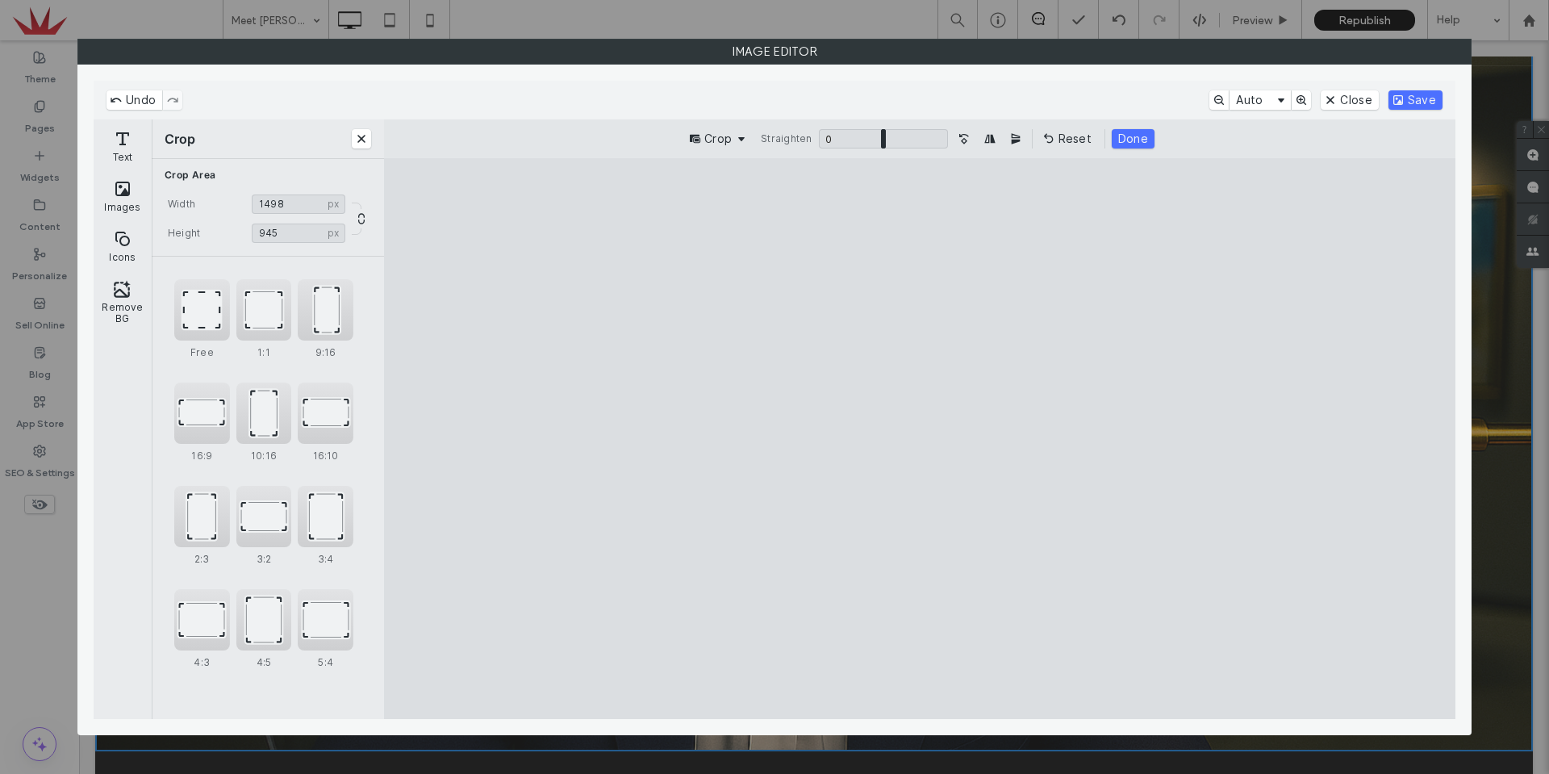
drag, startPoint x: 1000, startPoint y: 427, endPoint x: 1000, endPoint y: 416, distance: 11.3
click at [920, 439] on cesdk-canvas "Editor canvas" at bounding box center [920, 439] width 0 height 0
drag, startPoint x: 1276, startPoint y: 219, endPoint x: 1301, endPoint y: 239, distance: 32.1
click at [920, 439] on cesdk-canvas "Editor canvas" at bounding box center [920, 439] width 0 height 0
type input "****"
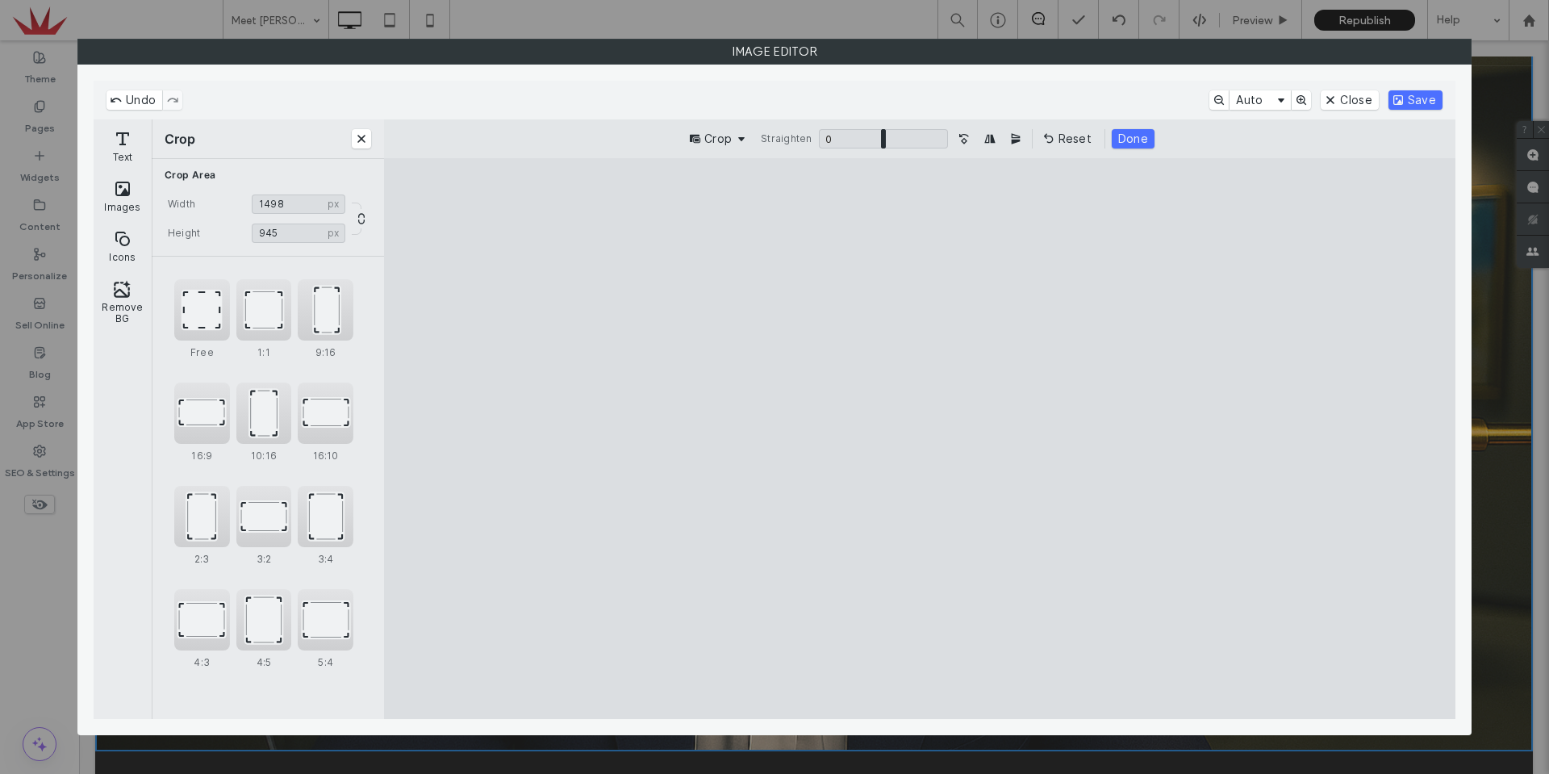
type input "***"
type input "****"
type input "***"
type input "****"
type input "***"
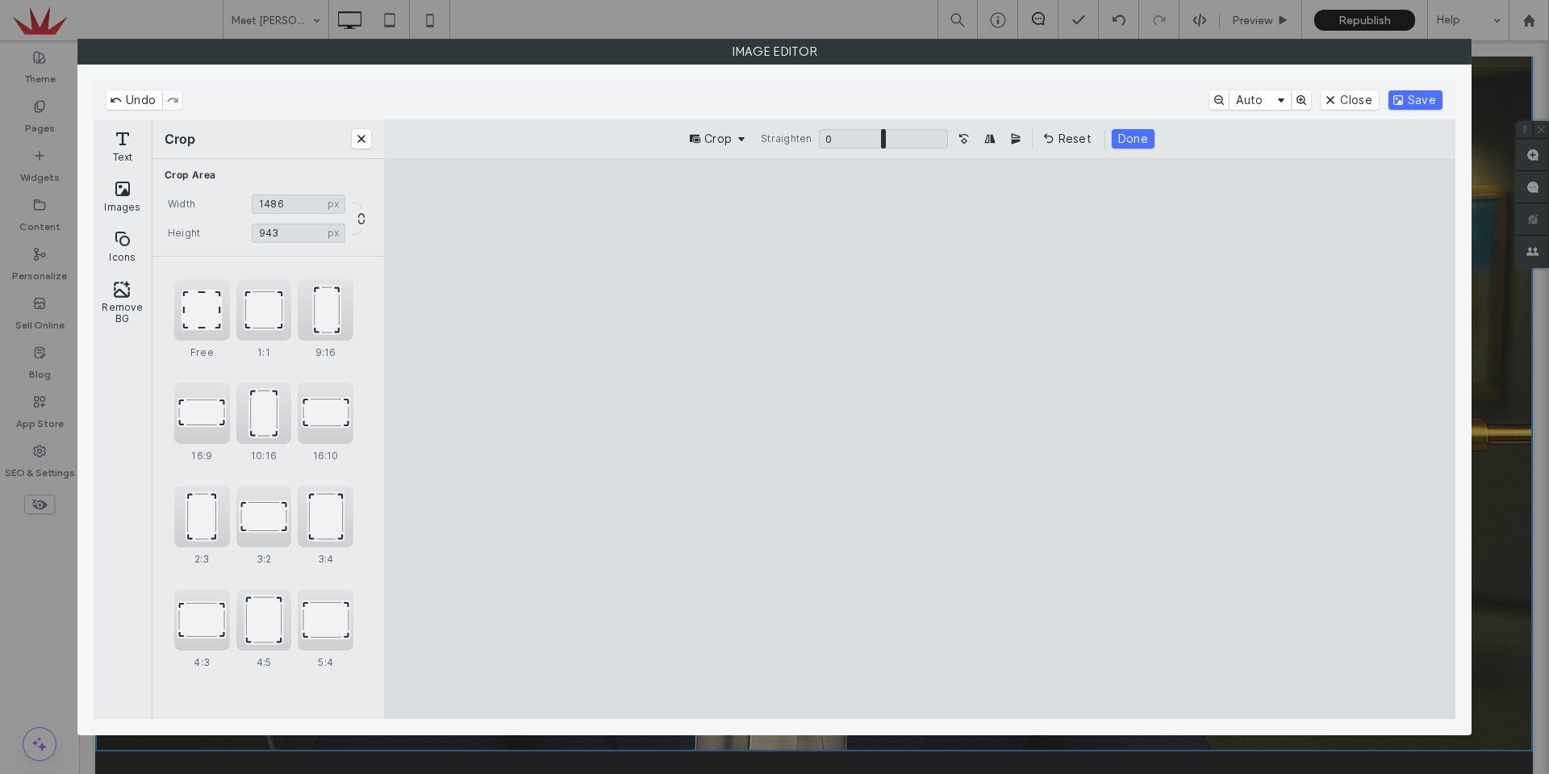
type input "****"
click at [920, 439] on cesdk-canvas "Editor canvas" at bounding box center [920, 439] width 0 height 0
drag, startPoint x: 1196, startPoint y: 454, endPoint x: 1200, endPoint y: 443, distance: 12.0
click at [920, 439] on cesdk-canvas "Editor canvas" at bounding box center [920, 439] width 0 height 0
click at [1112, 140] on button "Done" at bounding box center [1133, 138] width 43 height 19
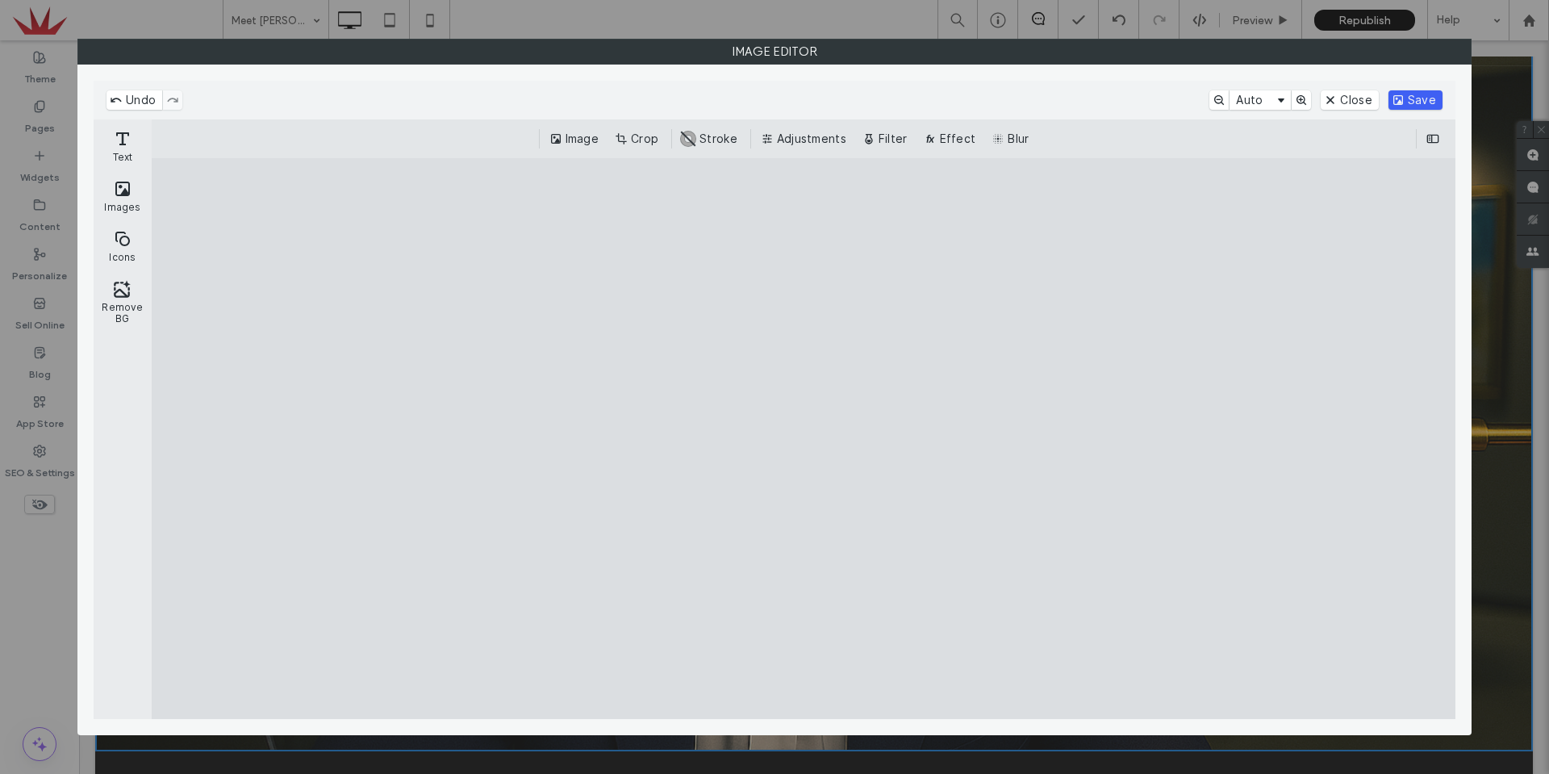
click at [1409, 99] on button "Save" at bounding box center [1416, 99] width 54 height 19
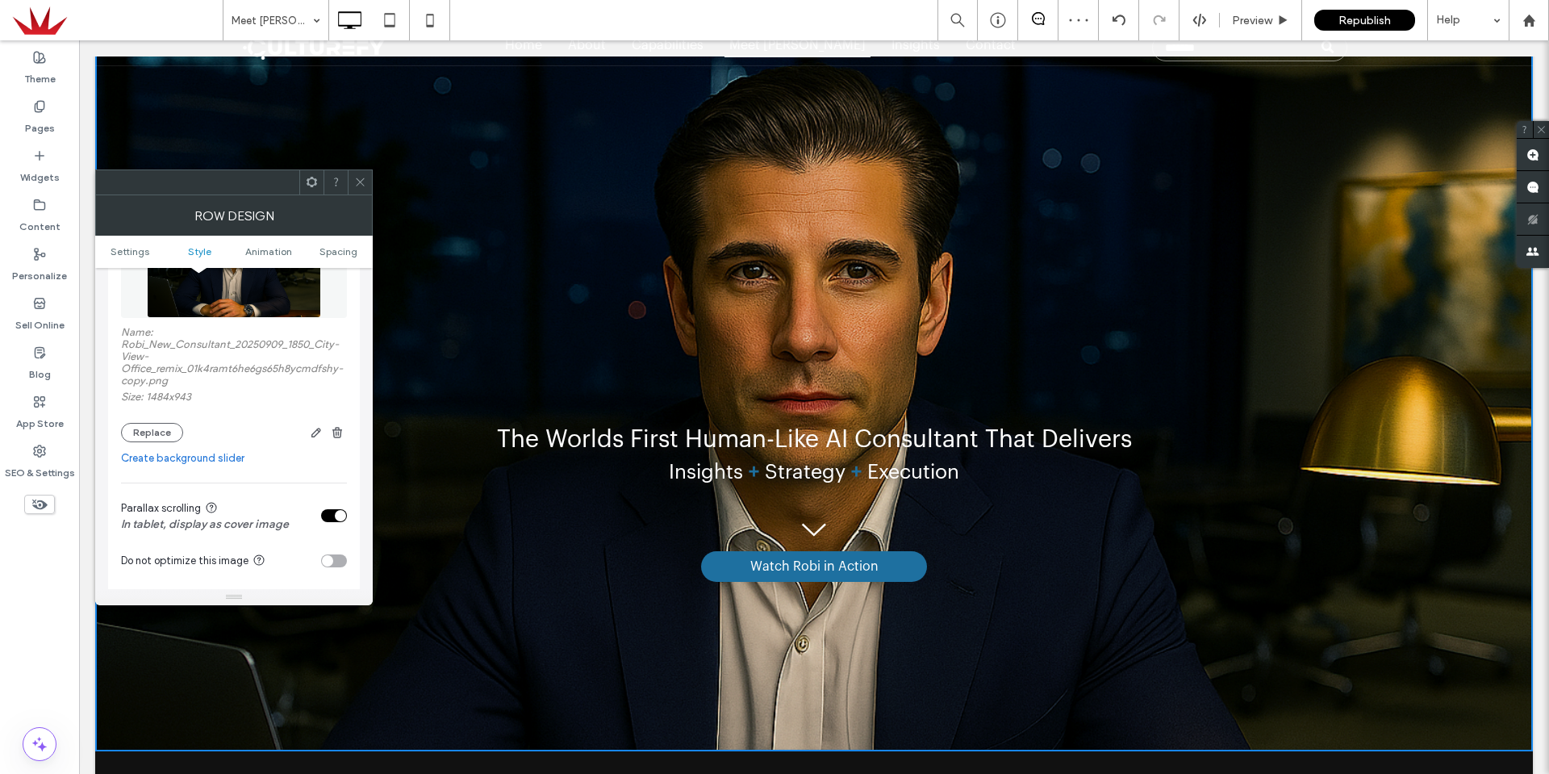
click at [355, 174] on span at bounding box center [360, 182] width 12 height 24
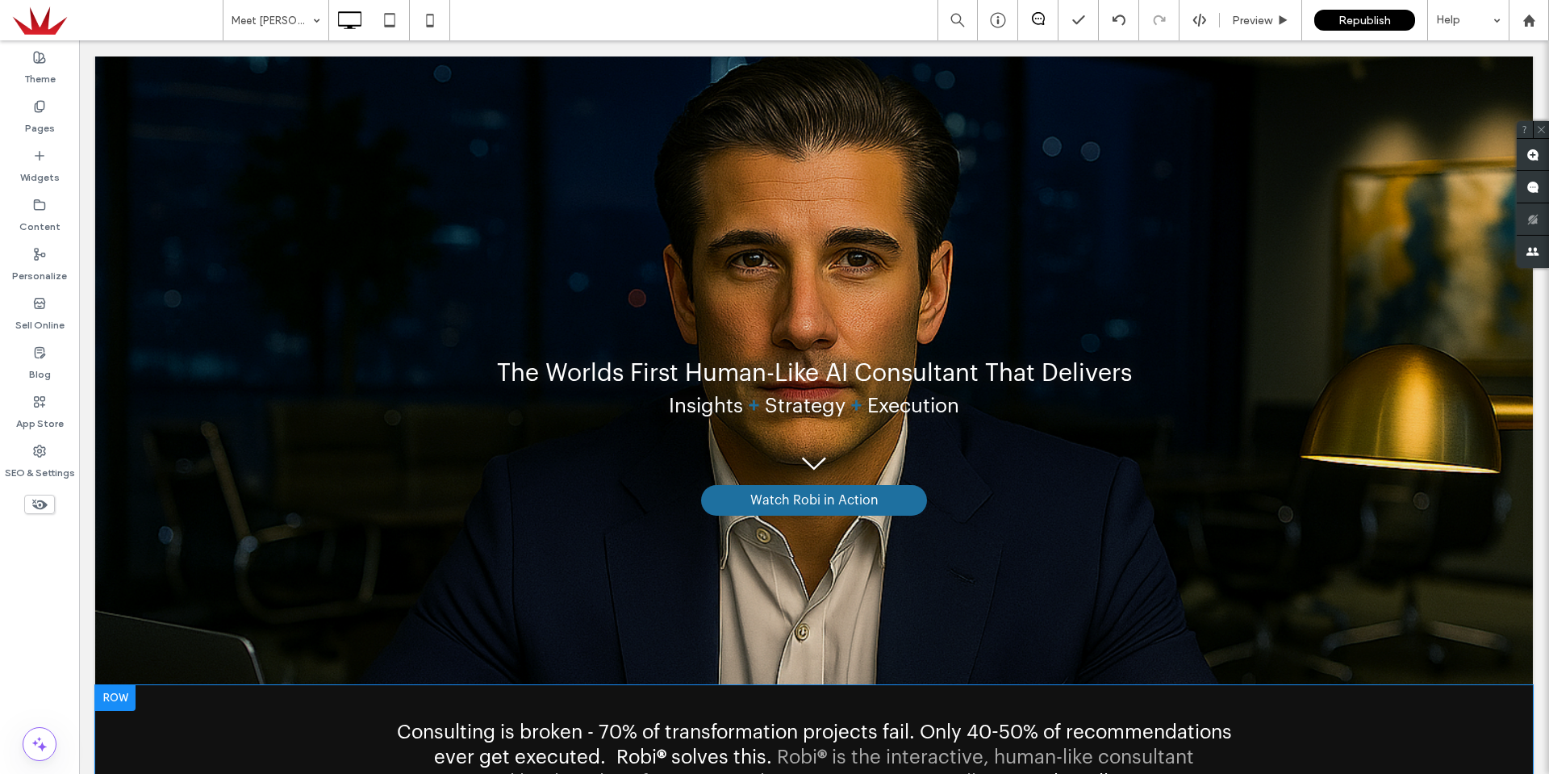
scroll to position [0, 0]
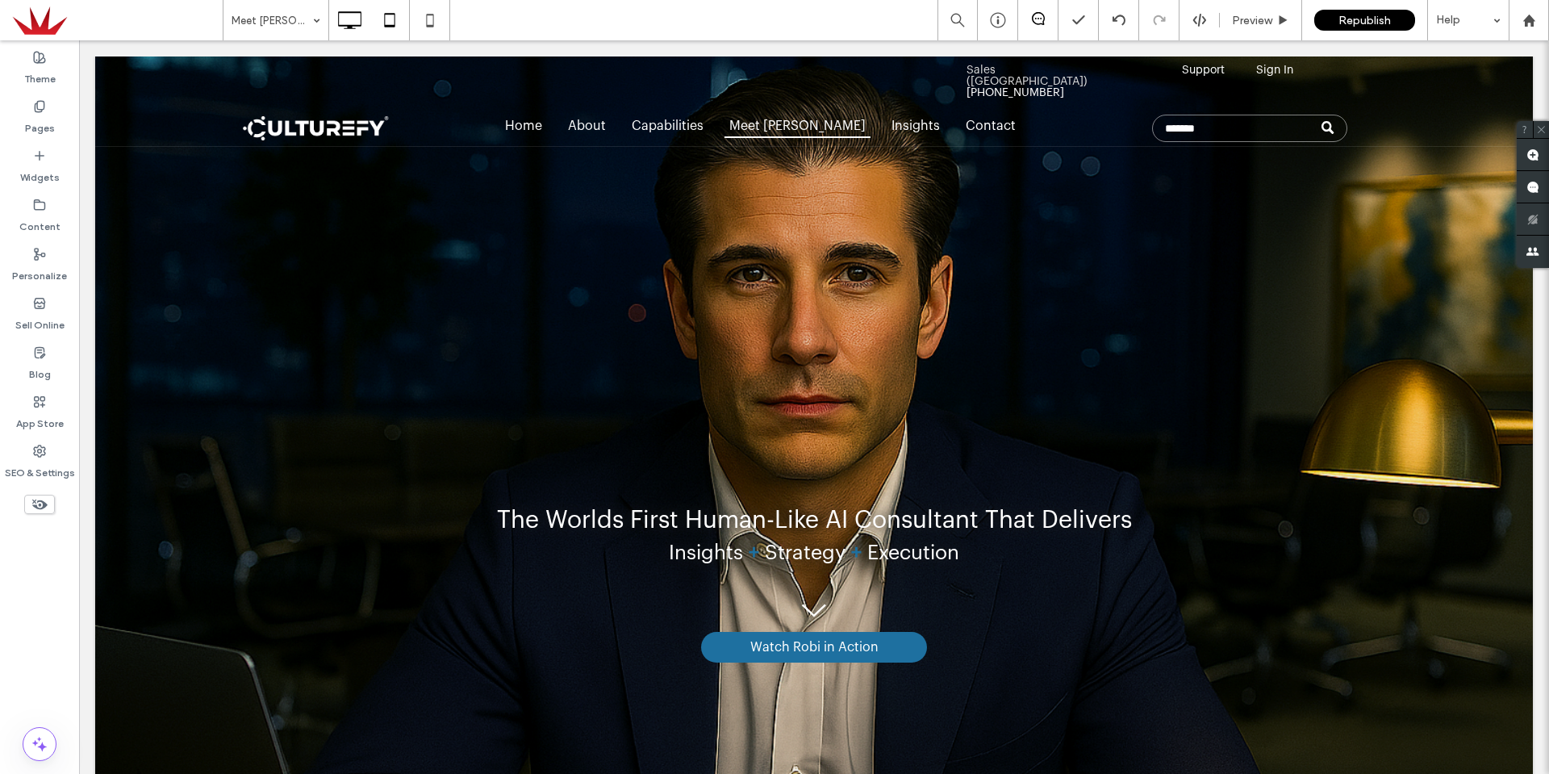
click at [389, 28] on icon at bounding box center [390, 20] width 32 height 32
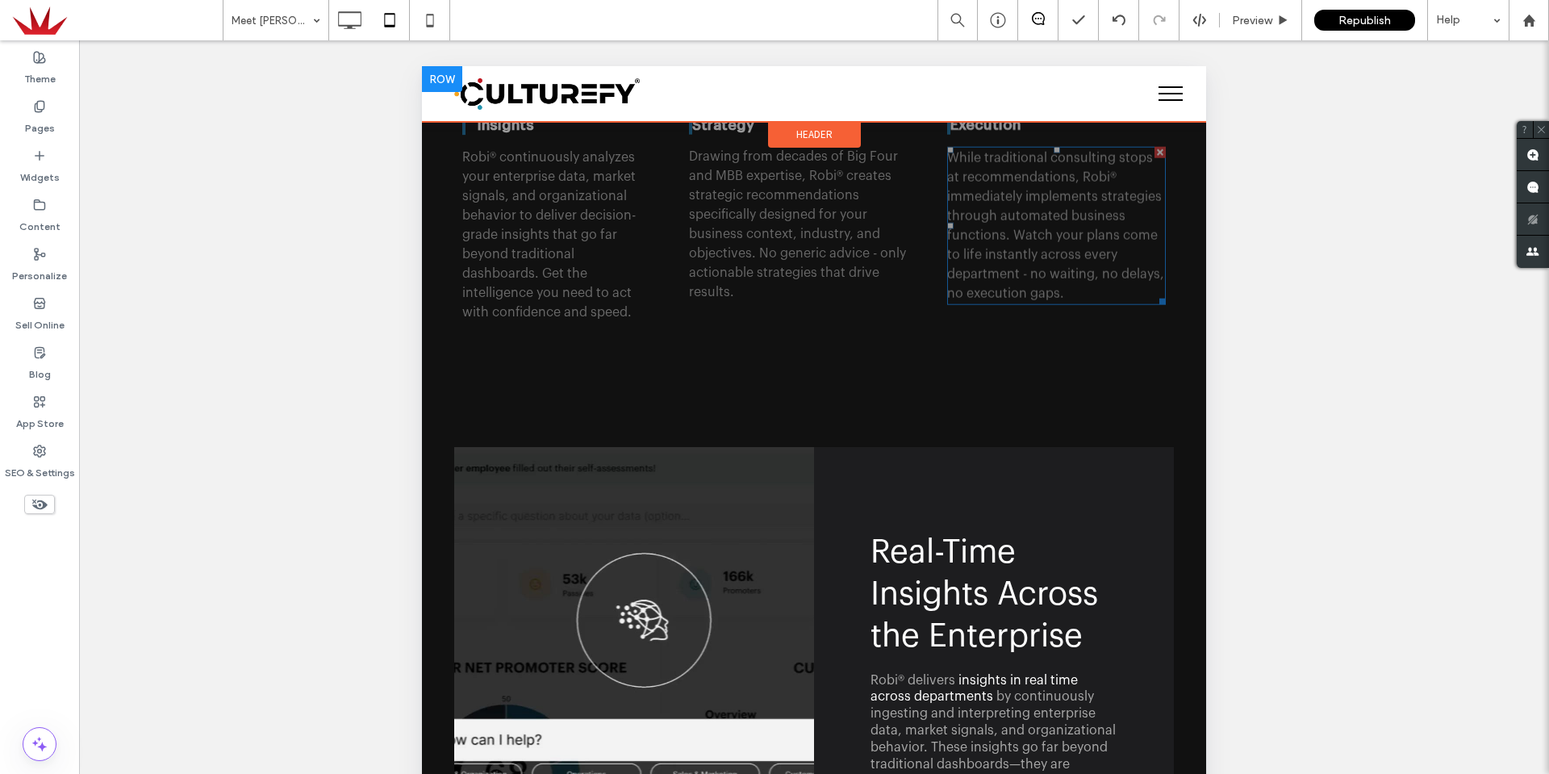
scroll to position [1856, 0]
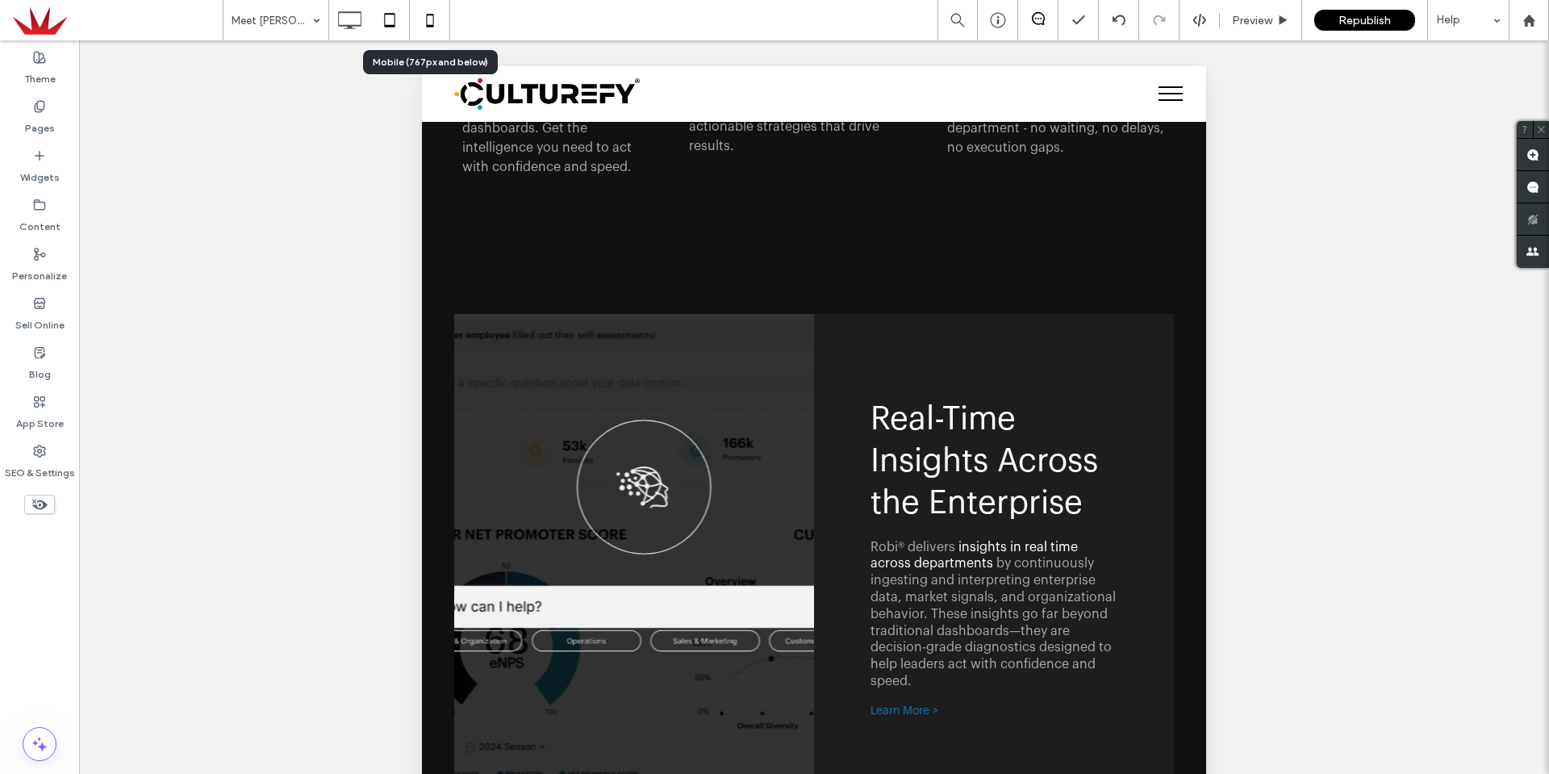
click at [439, 25] on icon at bounding box center [430, 20] width 32 height 32
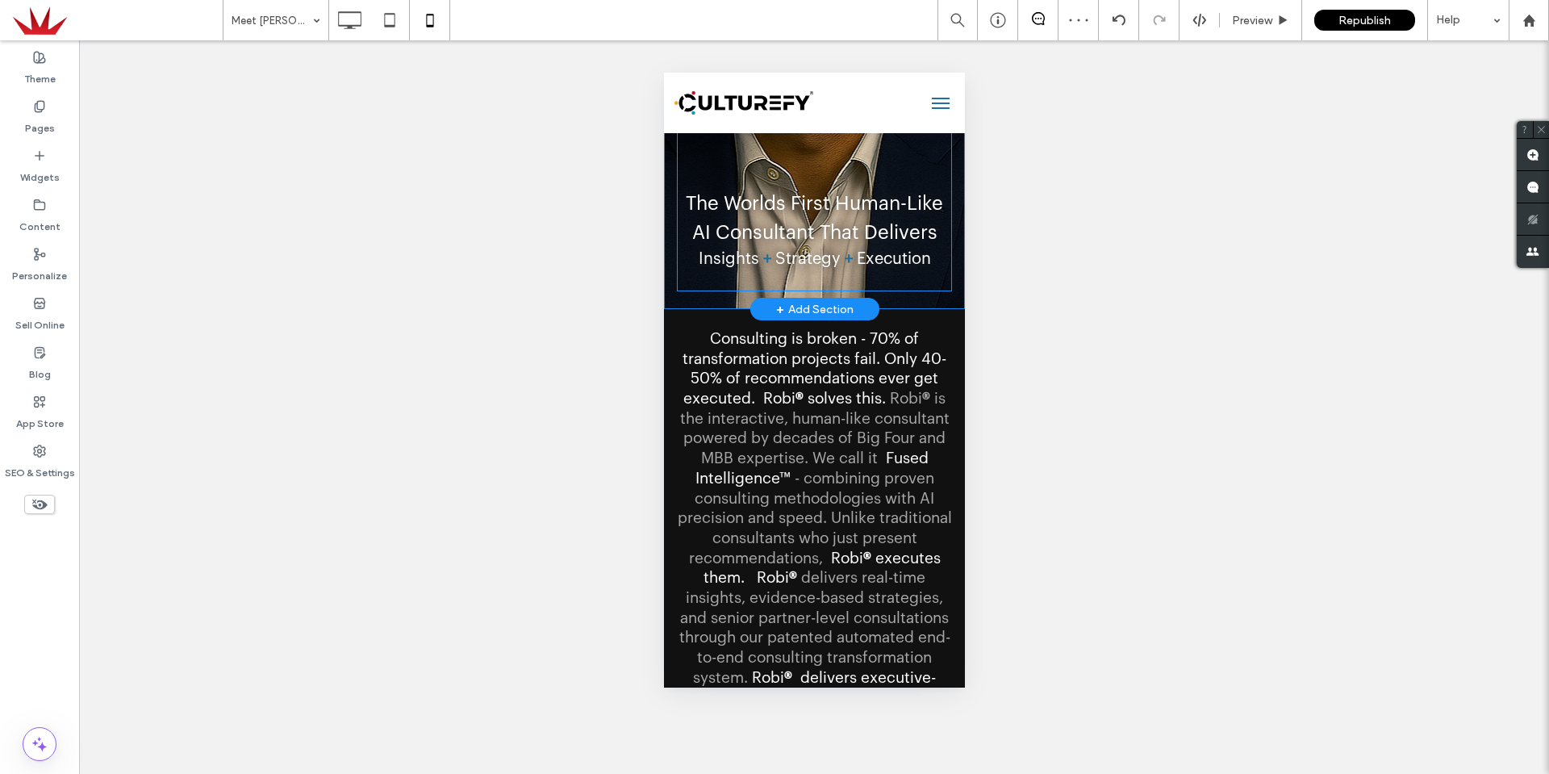
scroll to position [0, 0]
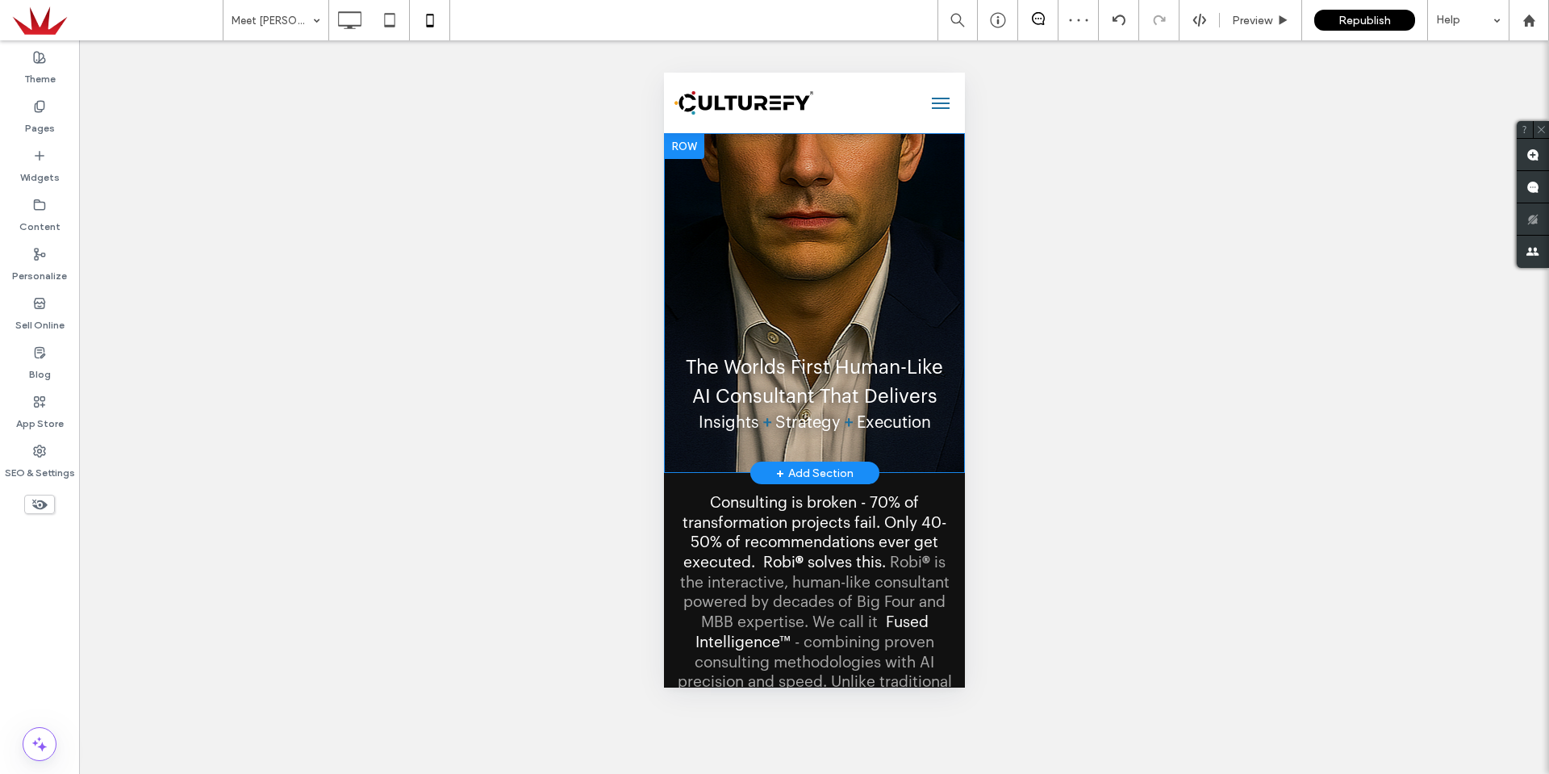
click at [670, 257] on div "The Worlds First Human-Like AI Consultant That Delivers Insights + Strategy + E…" at bounding box center [813, 303] width 301 height 340
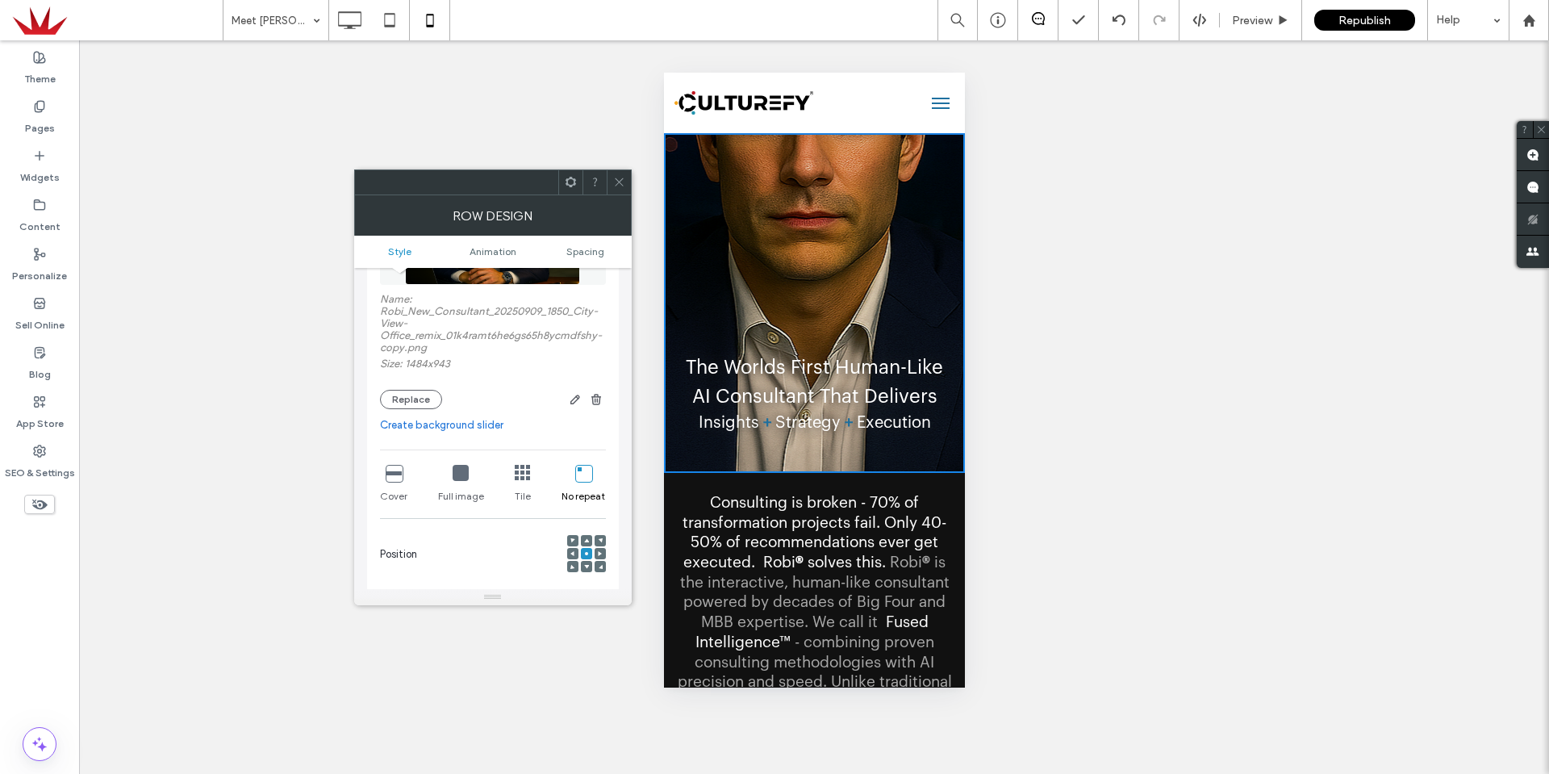
scroll to position [323, 0]
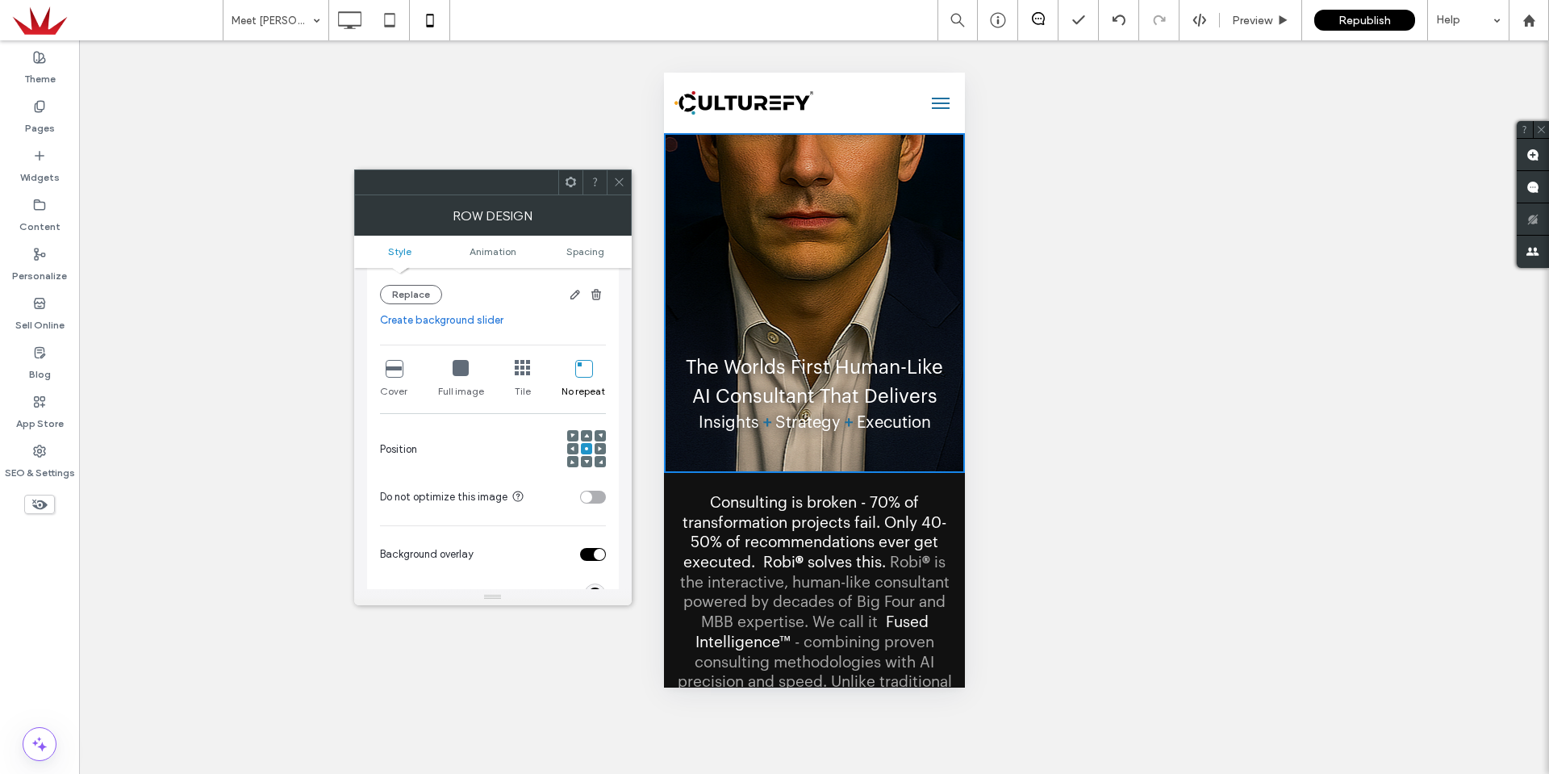
click at [462, 372] on icon at bounding box center [461, 368] width 16 height 16
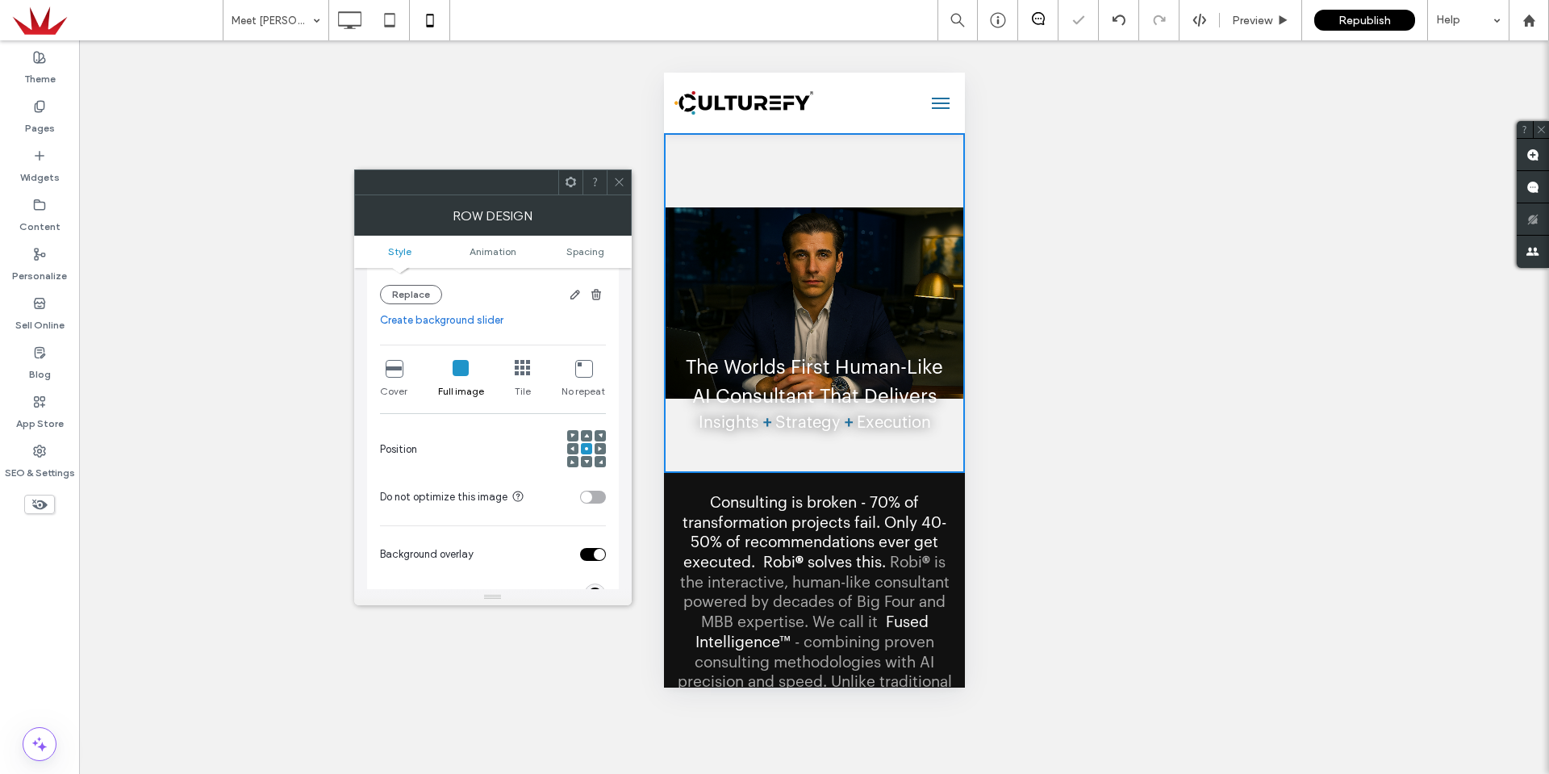
click at [399, 370] on icon at bounding box center [394, 368] width 16 height 16
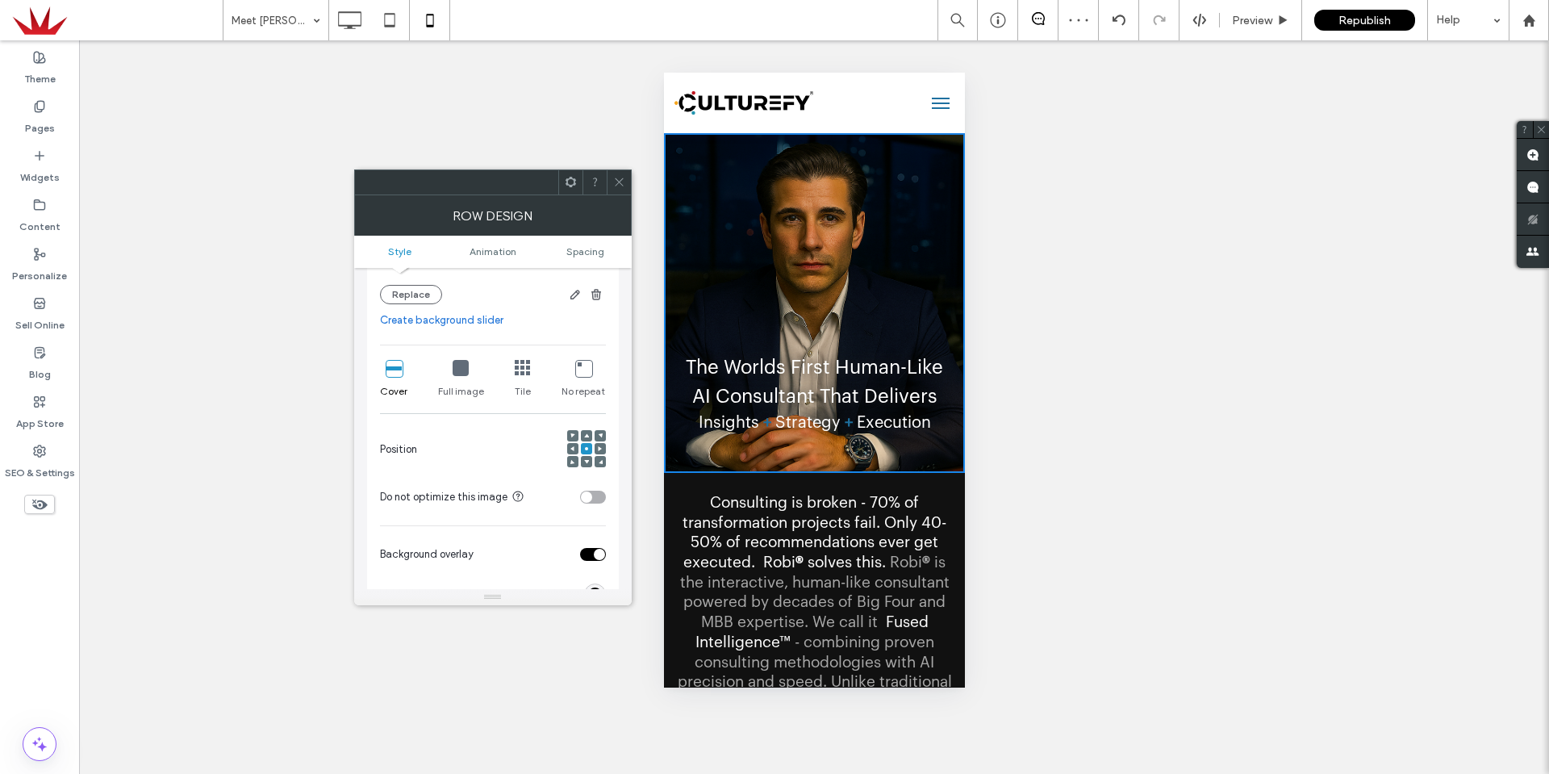
click at [584, 433] on icon at bounding box center [586, 435] width 5 height 5
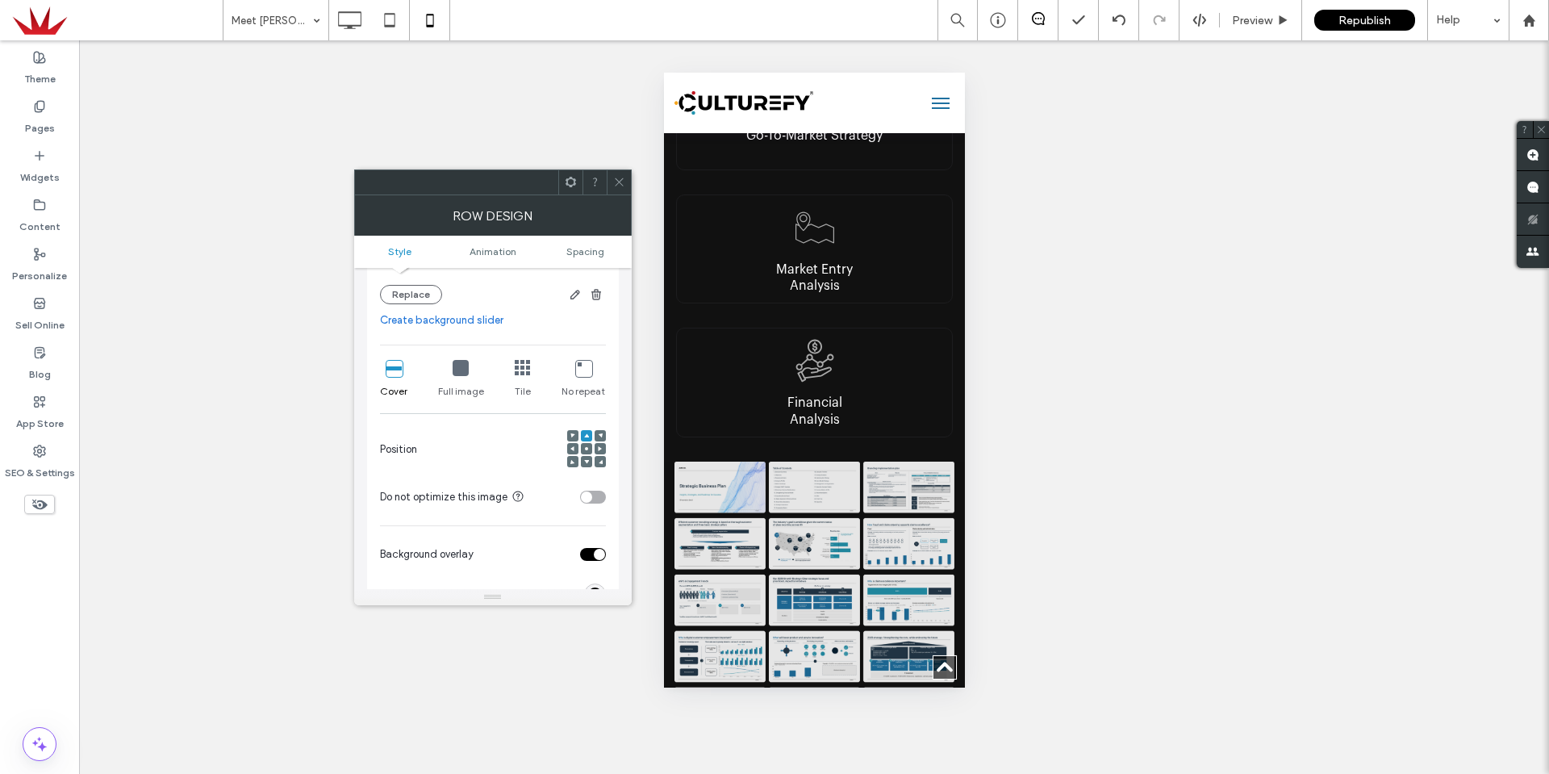
scroll to position [1694, 0]
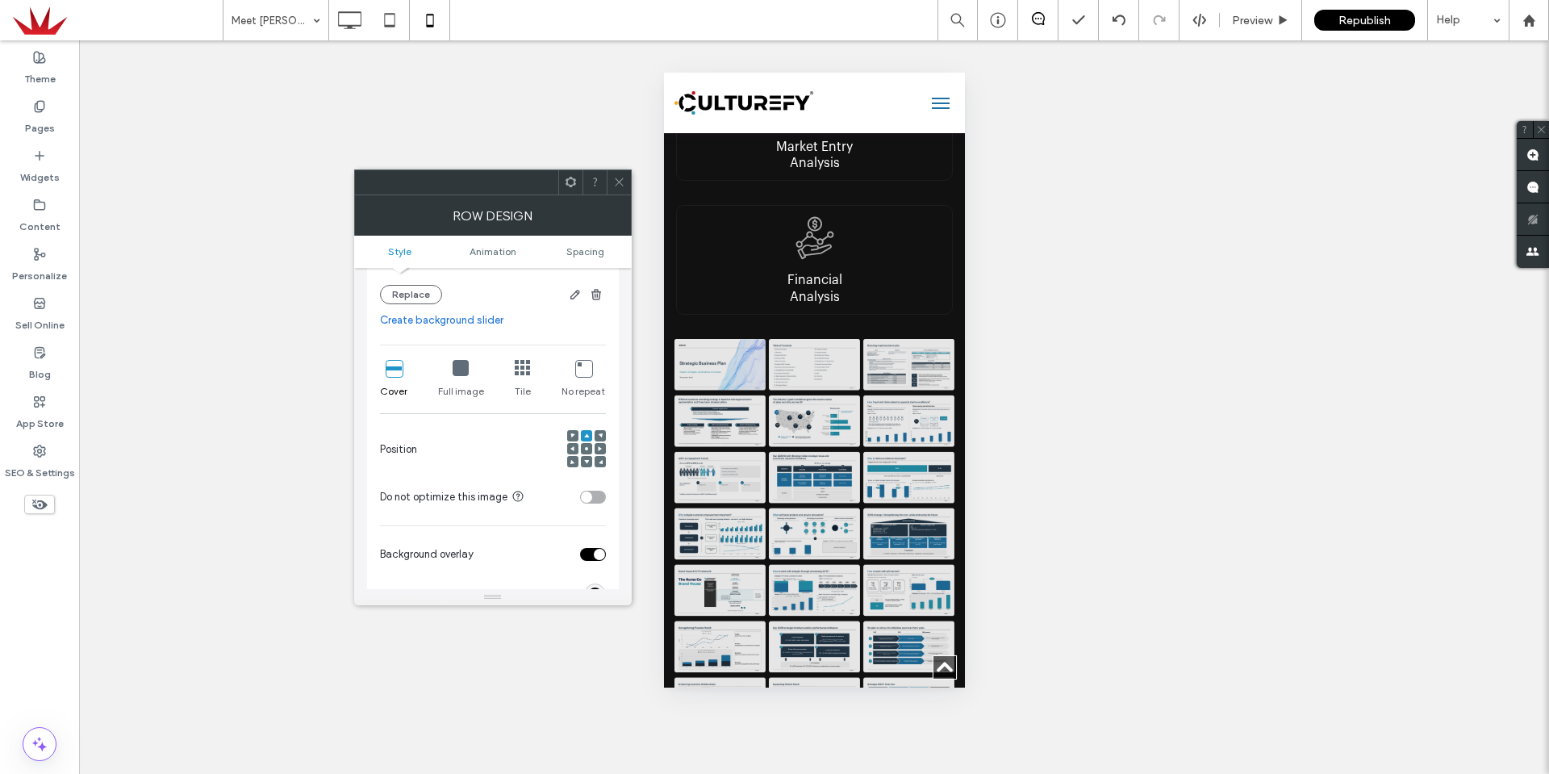
click at [620, 182] on icon at bounding box center [619, 182] width 12 height 12
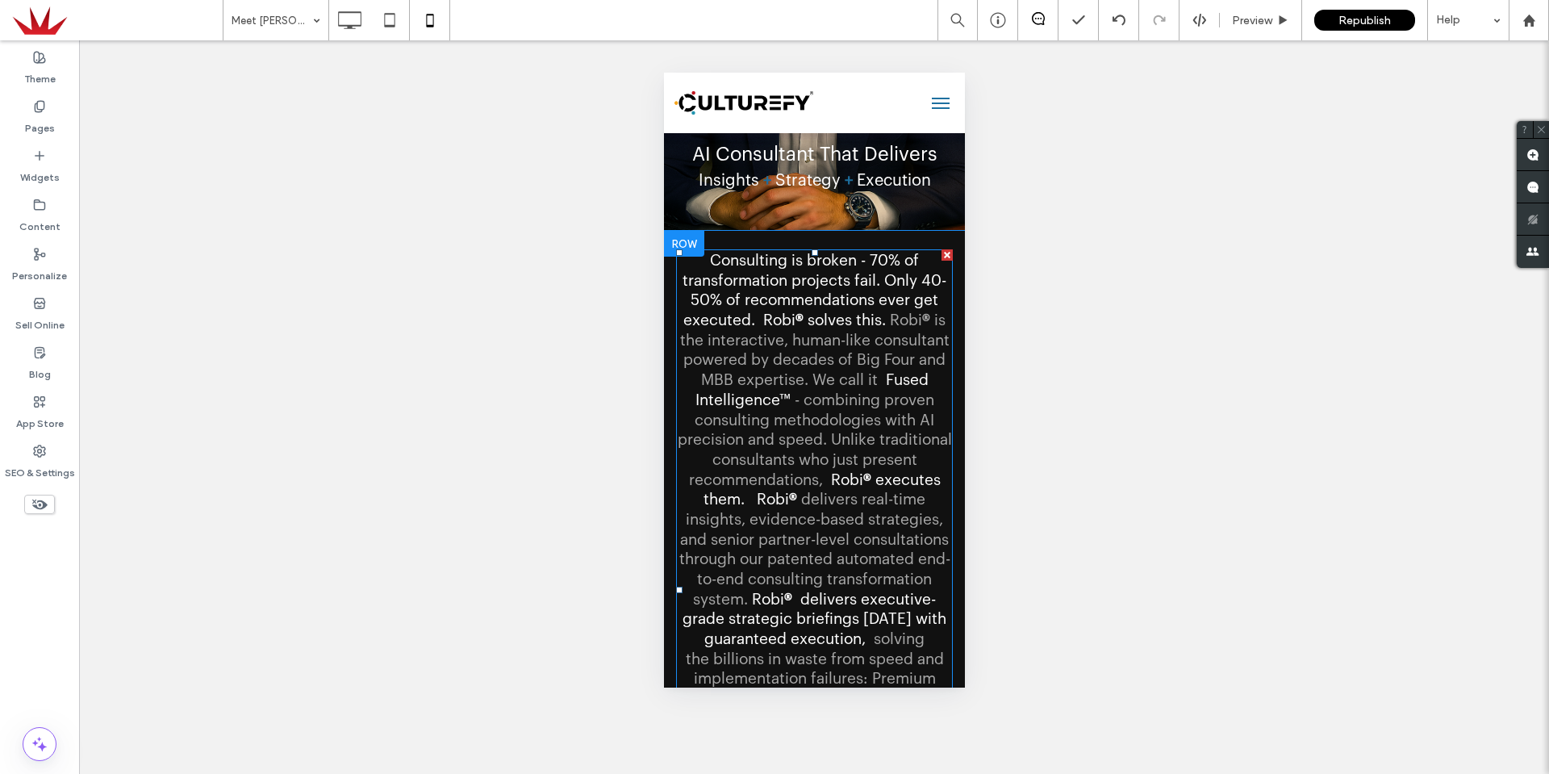
scroll to position [0, 0]
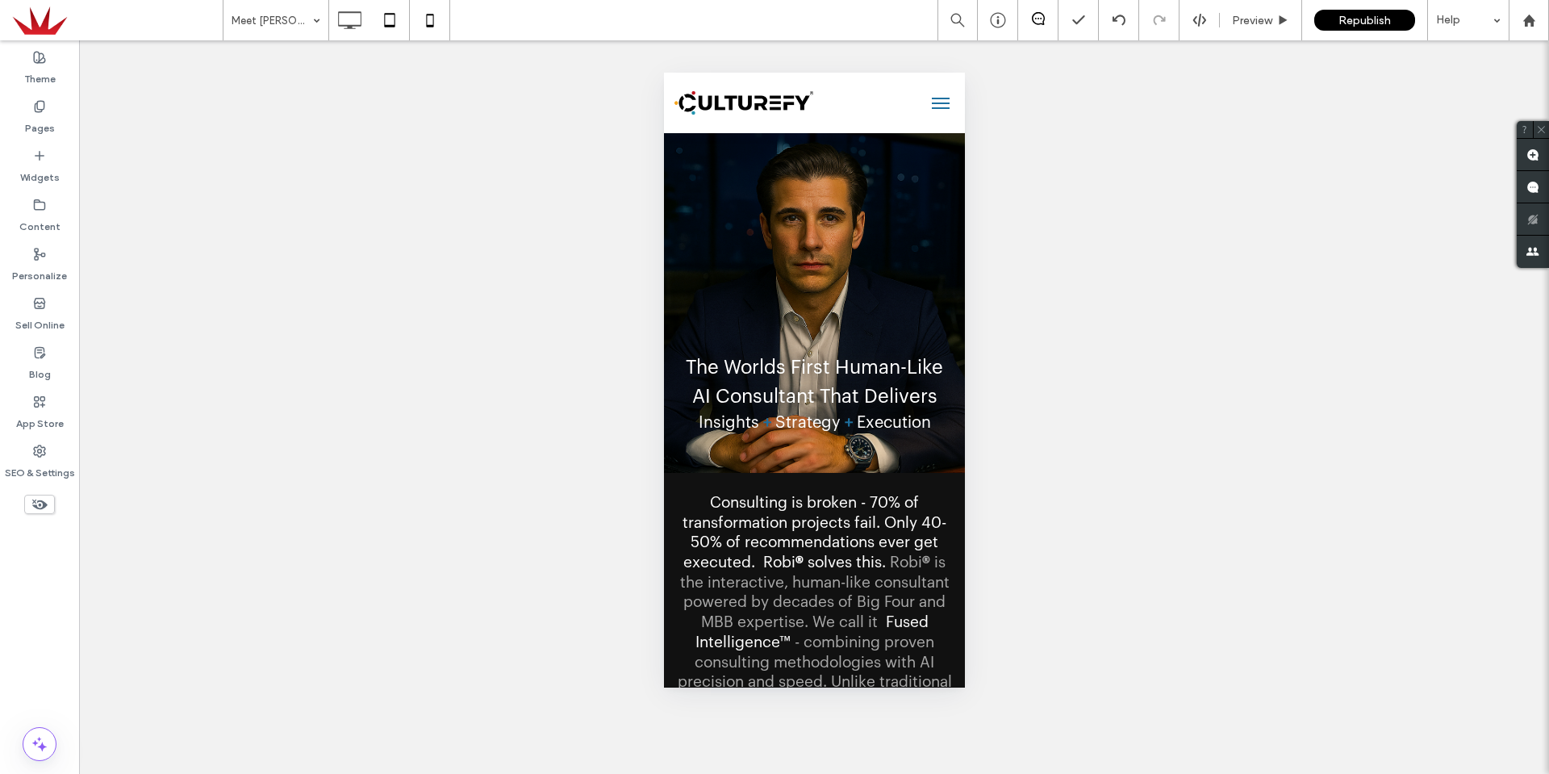
click at [392, 23] on icon at bounding box center [390, 20] width 32 height 32
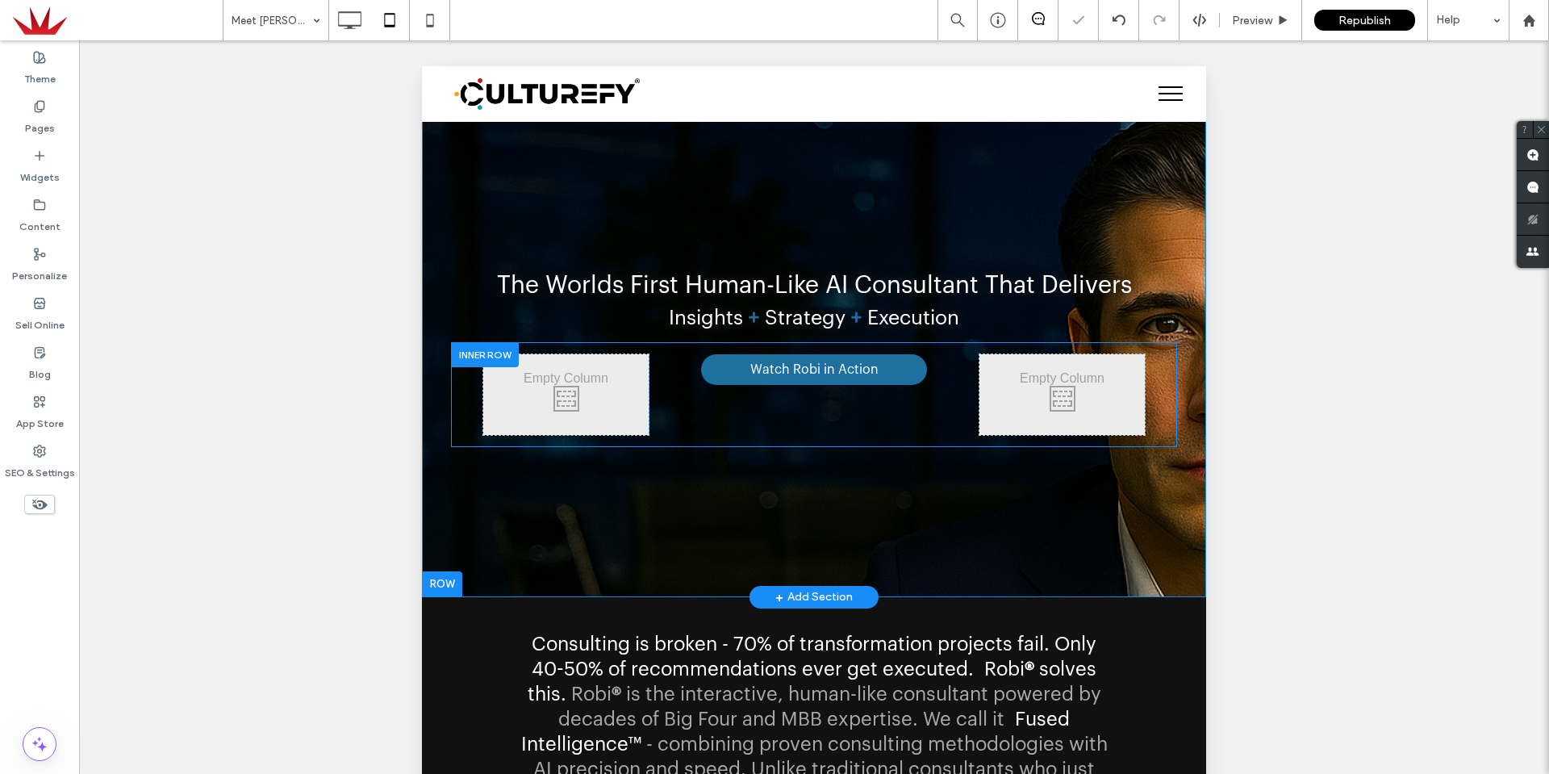
scroll to position [242, 0]
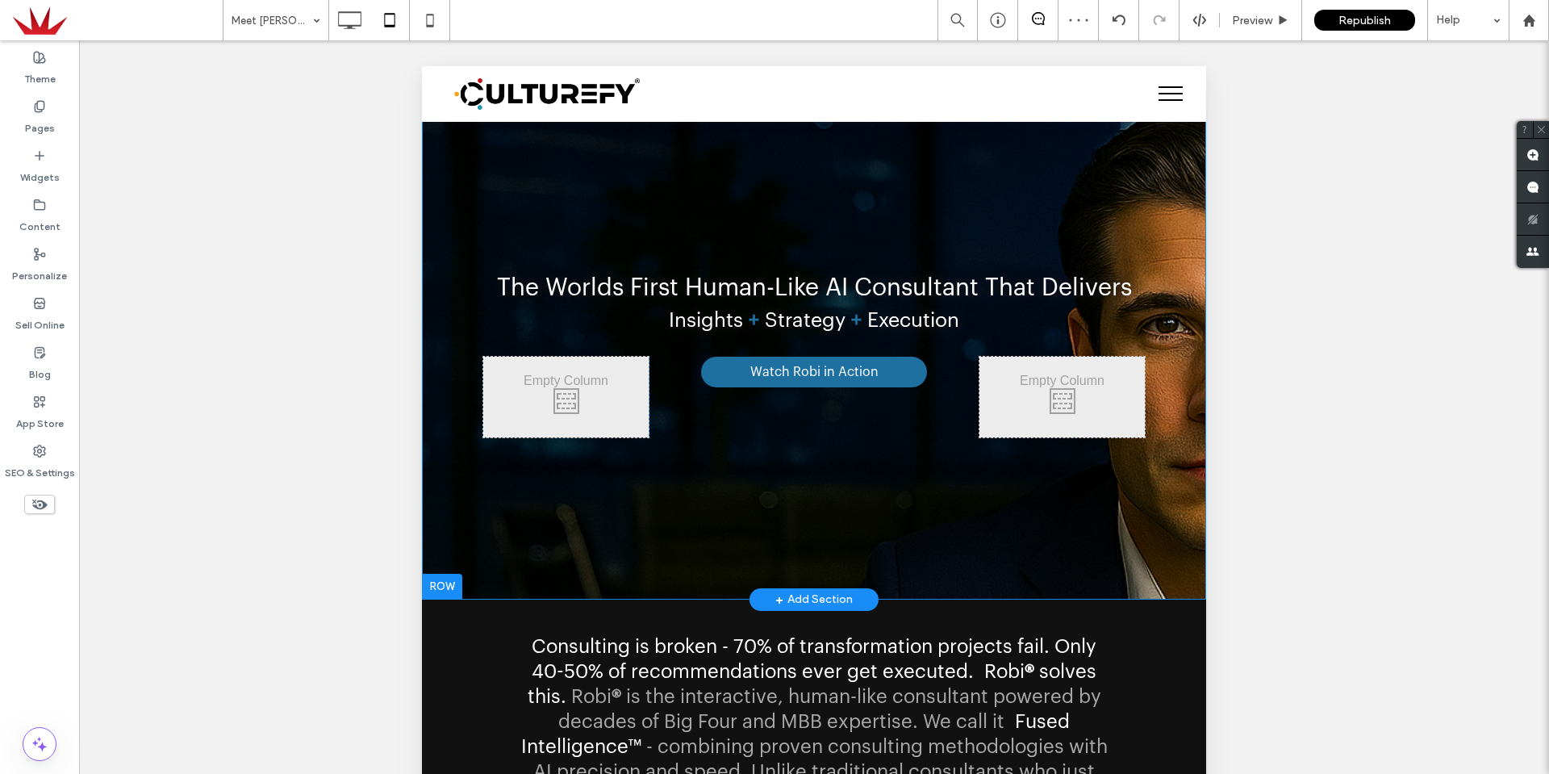
click at [1179, 558] on div "The Worlds First Human-Like AI Consultant That Delivers Insights + Strategy + E…" at bounding box center [814, 211] width 784 height 775
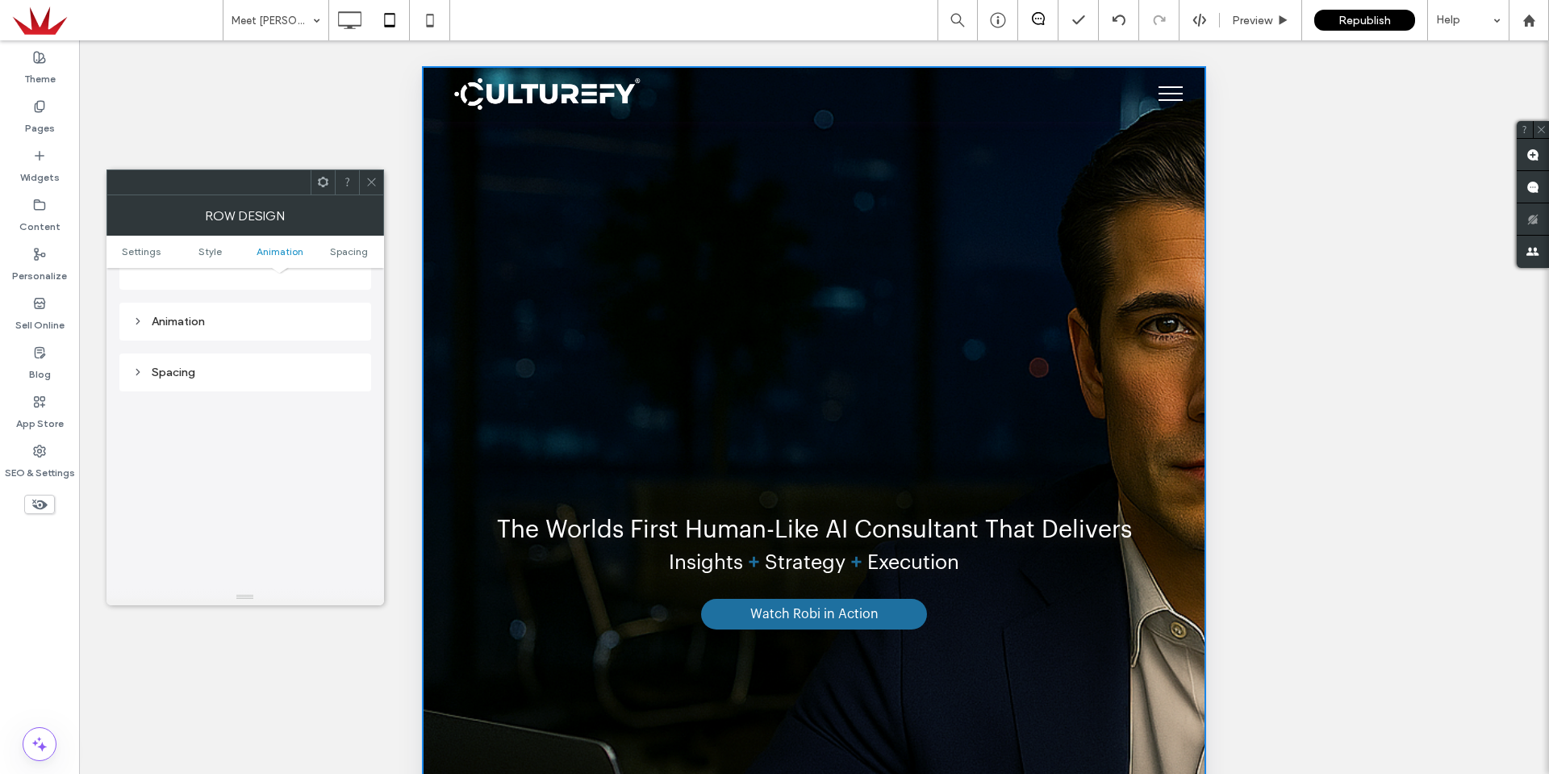
scroll to position [961, 0]
drag, startPoint x: 379, startPoint y: 180, endPoint x: 194, endPoint y: 109, distance: 198.7
click at [379, 180] on div at bounding box center [371, 182] width 24 height 24
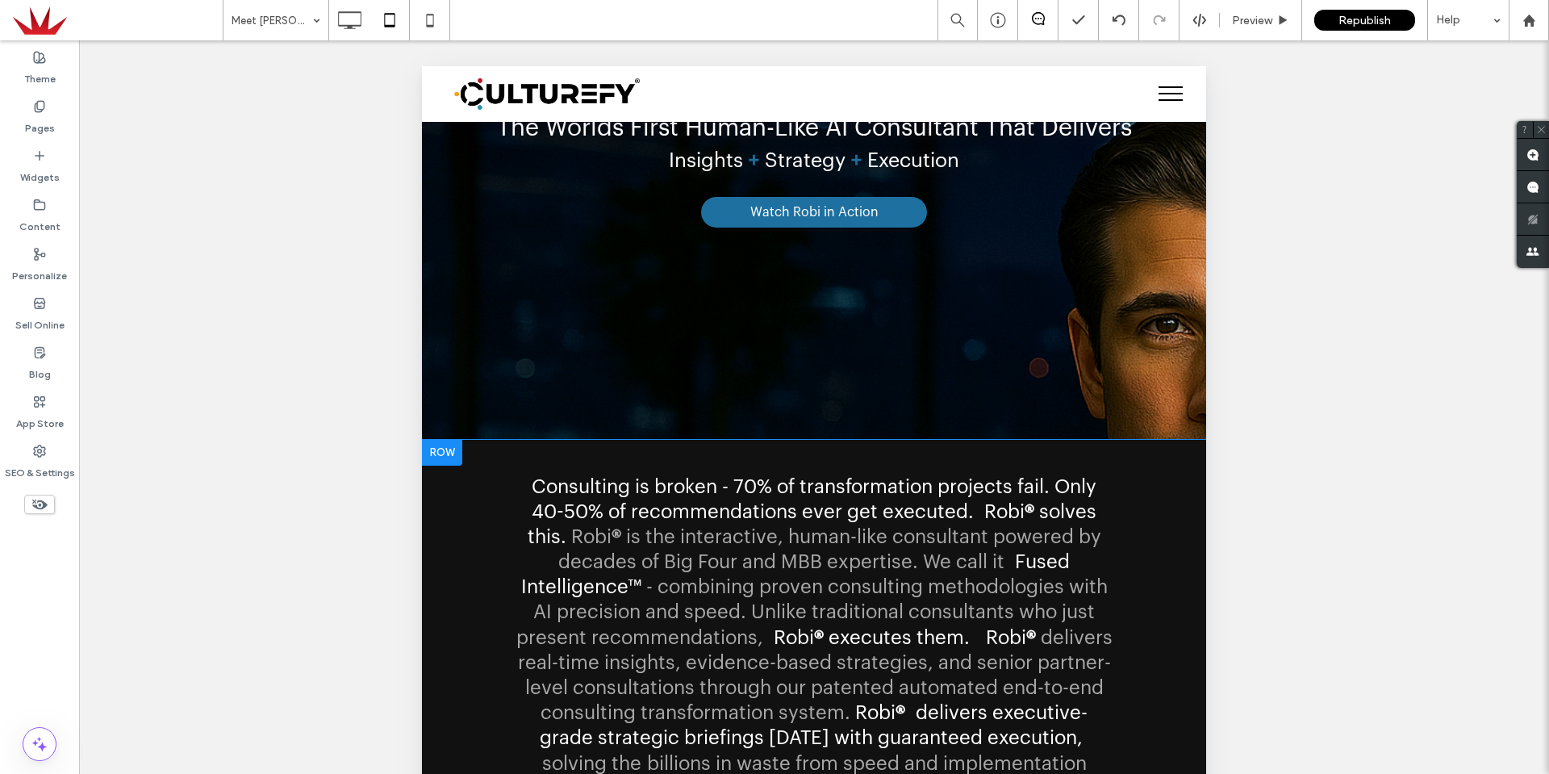
scroll to position [403, 0]
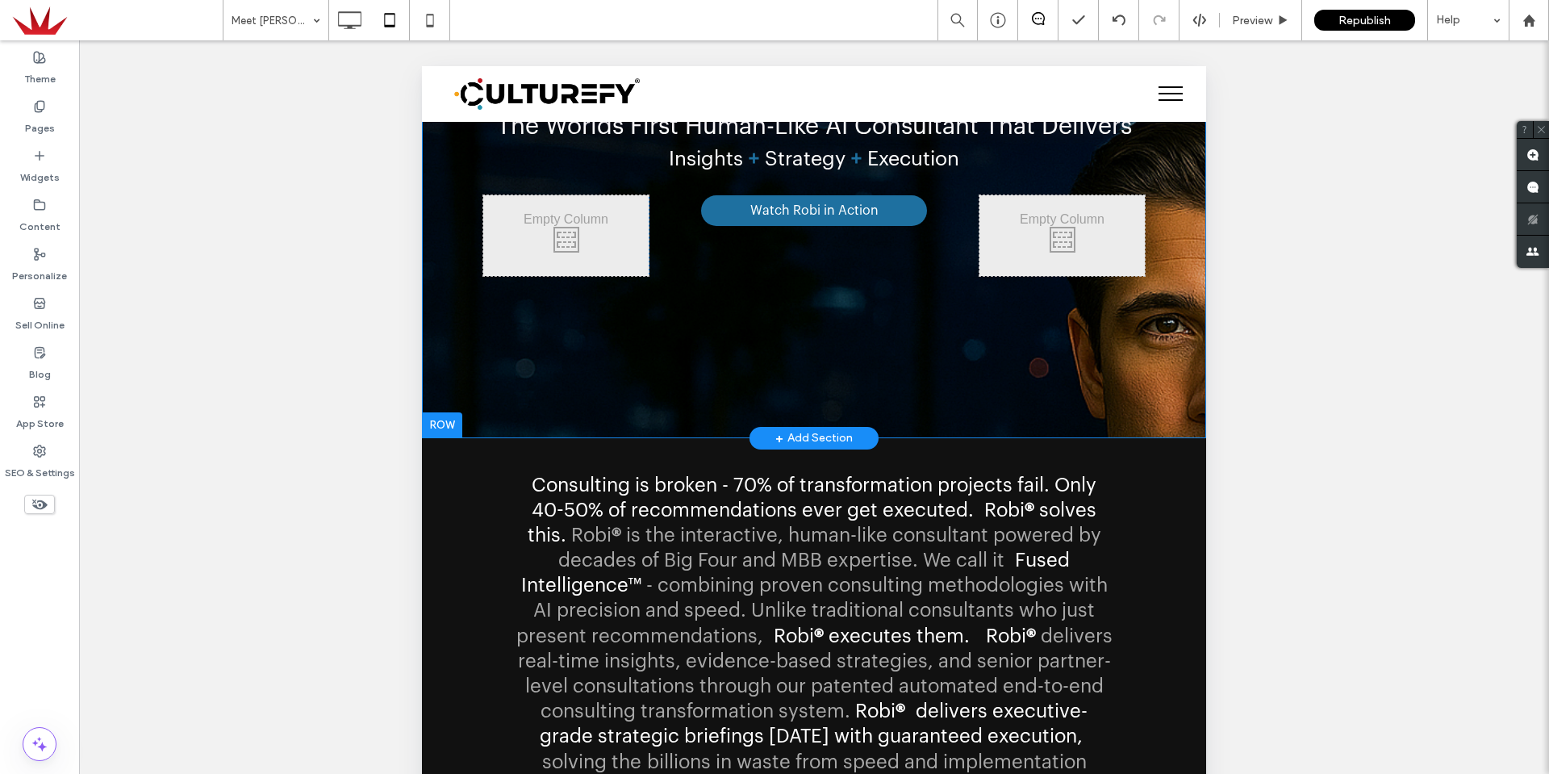
click at [1177, 408] on div "The Worlds First Human-Like AI Consultant That Delivers Insights + Strategy + E…" at bounding box center [814, 50] width 784 height 775
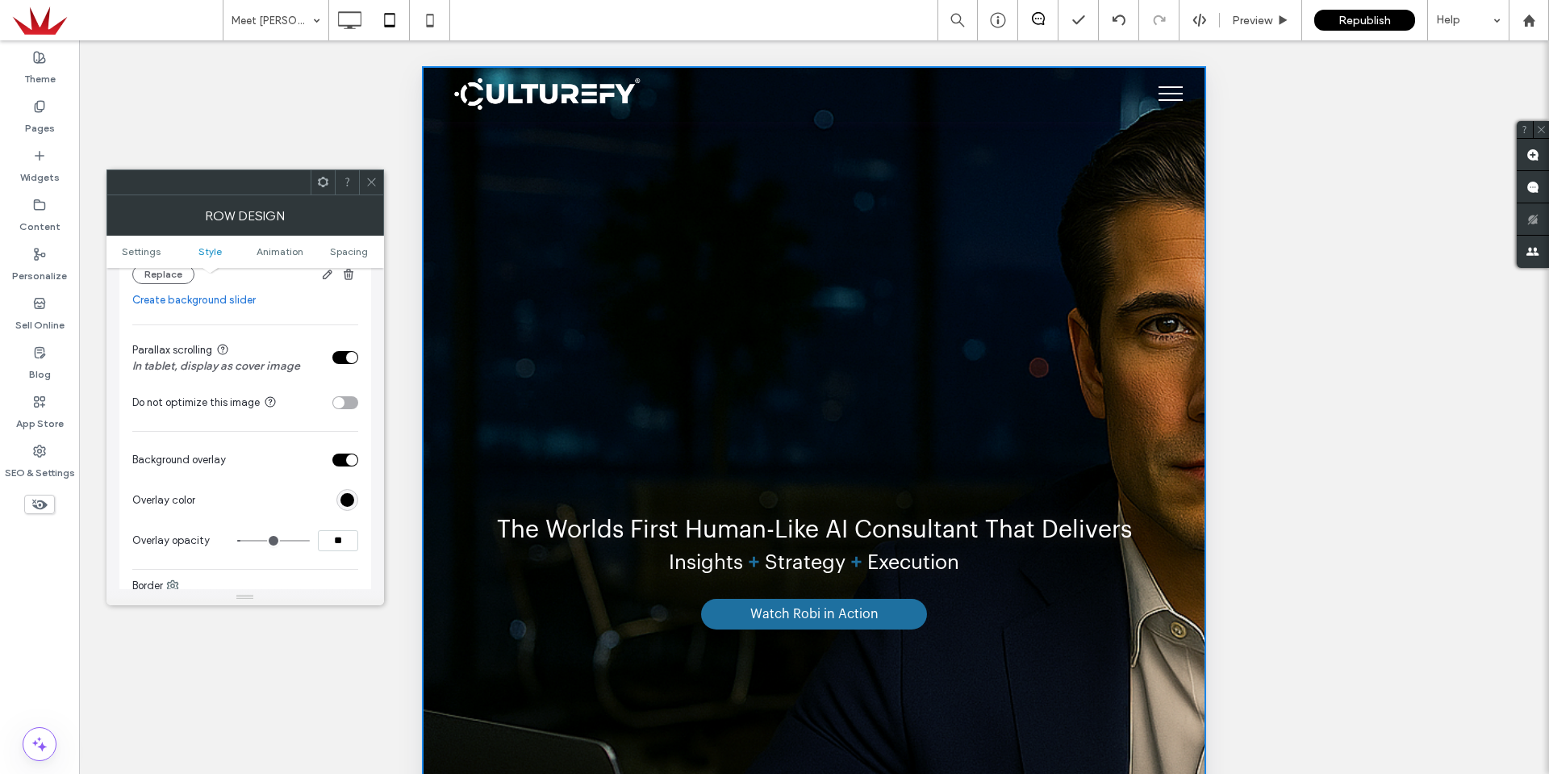
scroll to position [484, 0]
click at [340, 357] on div "toggle" at bounding box center [345, 354] width 26 height 13
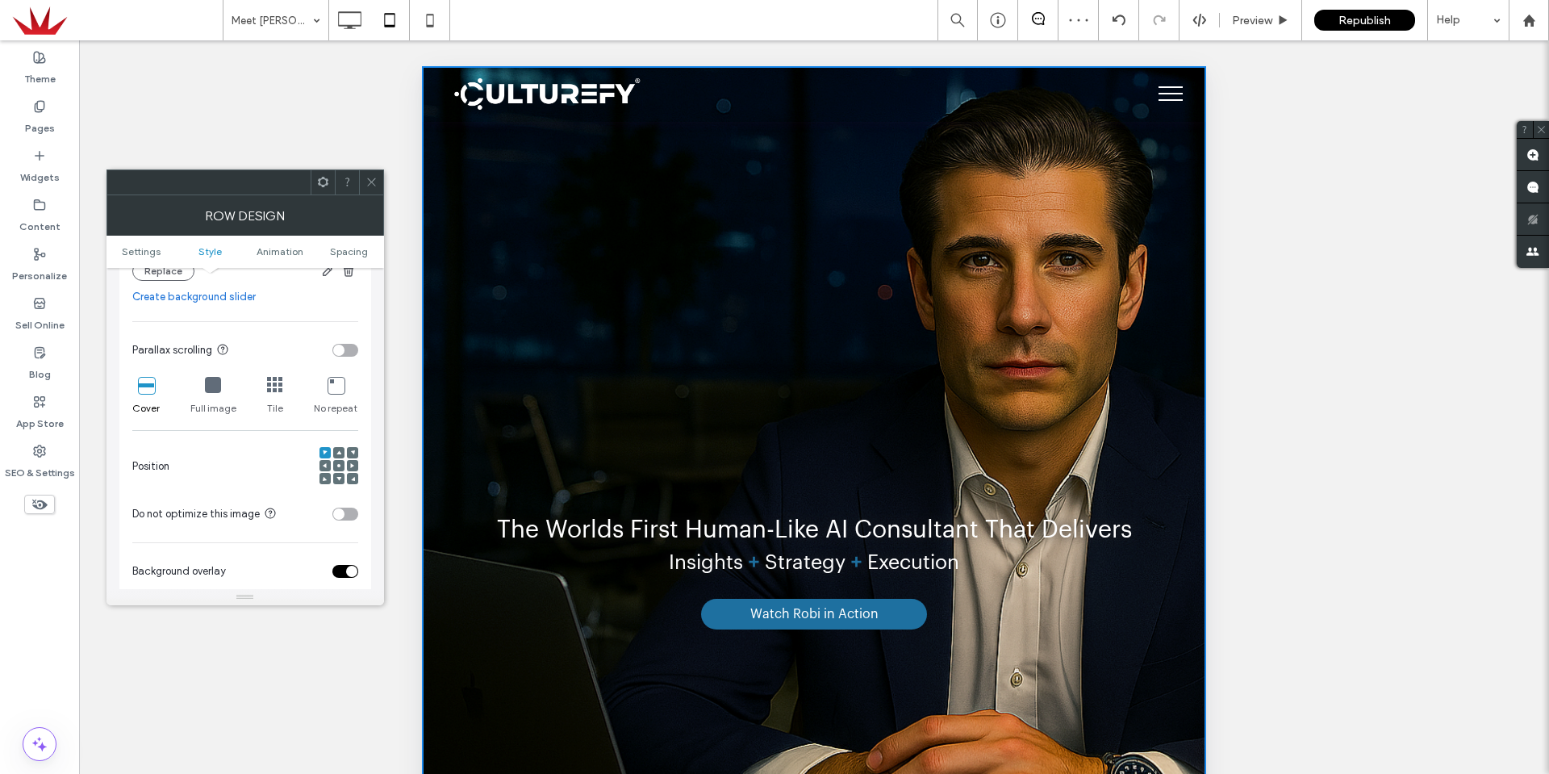
click at [211, 386] on icon at bounding box center [213, 385] width 16 height 16
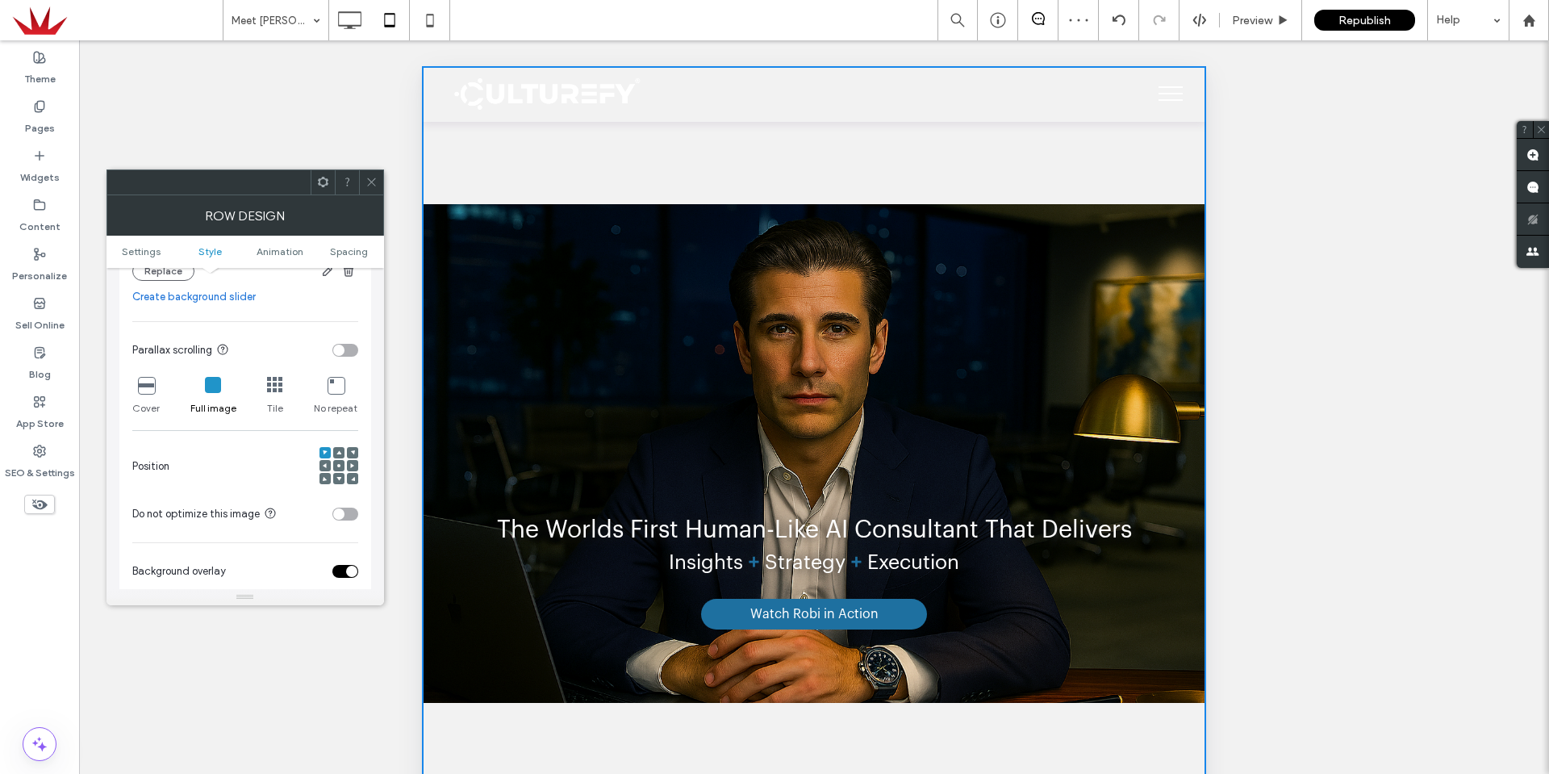
click at [148, 385] on icon at bounding box center [146, 385] width 16 height 16
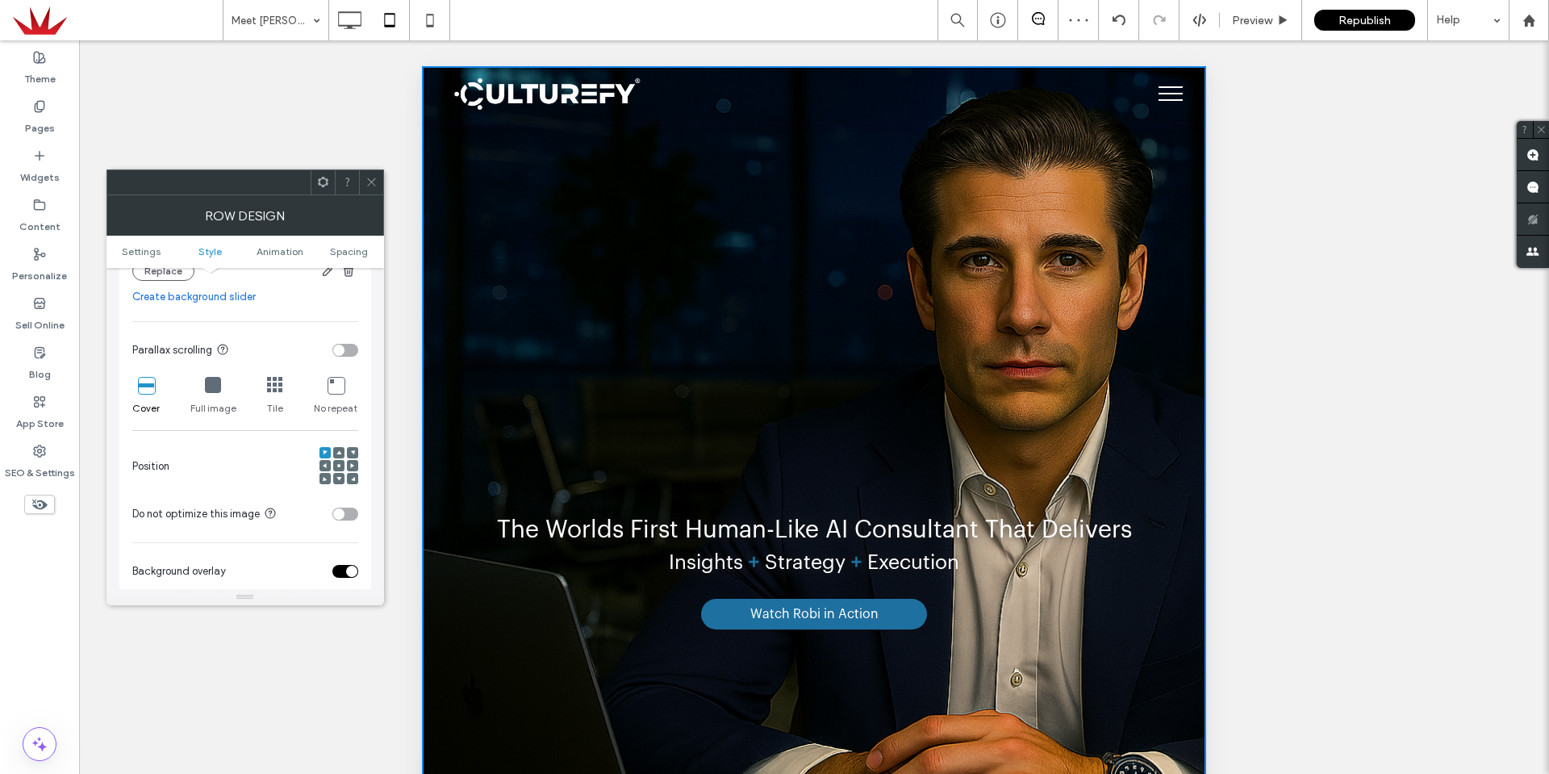
click at [340, 463] on icon at bounding box center [338, 465] width 5 height 5
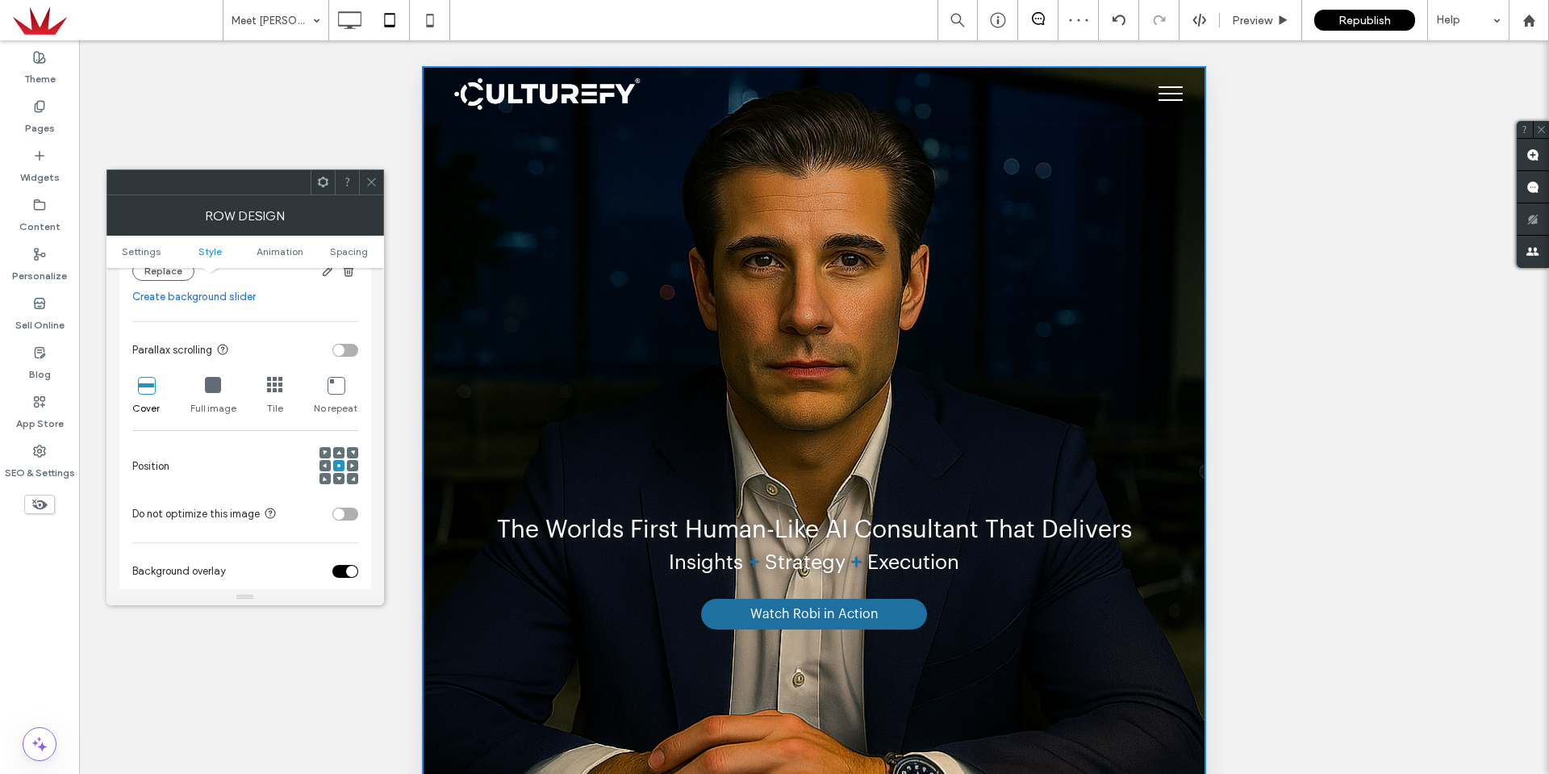
click at [336, 457] on span at bounding box center [338, 452] width 5 height 11
drag, startPoint x: 376, startPoint y: 183, endPoint x: 411, endPoint y: 185, distance: 34.7
click at [382, 182] on div at bounding box center [371, 182] width 24 height 24
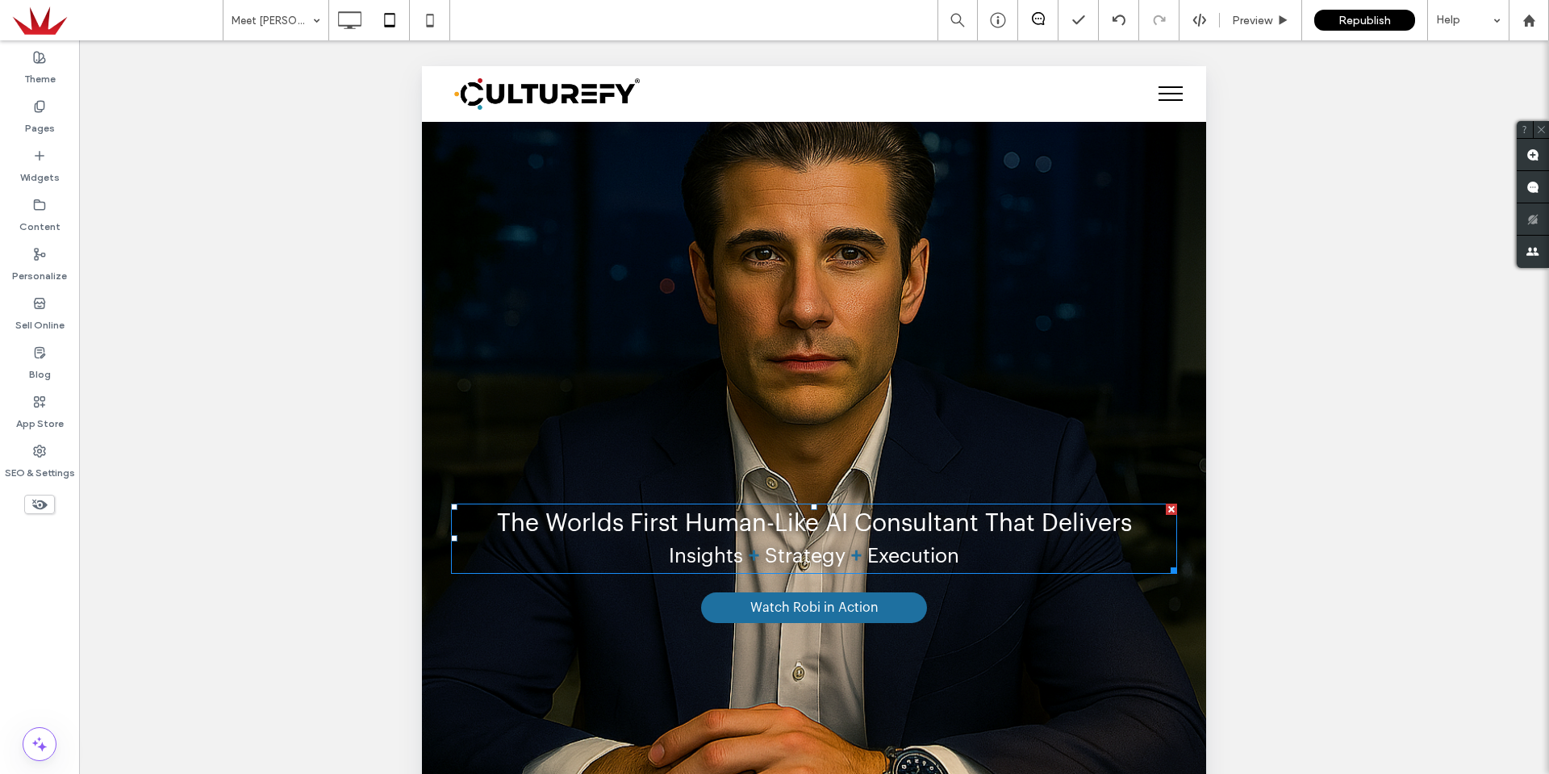
scroll to position [0, 0]
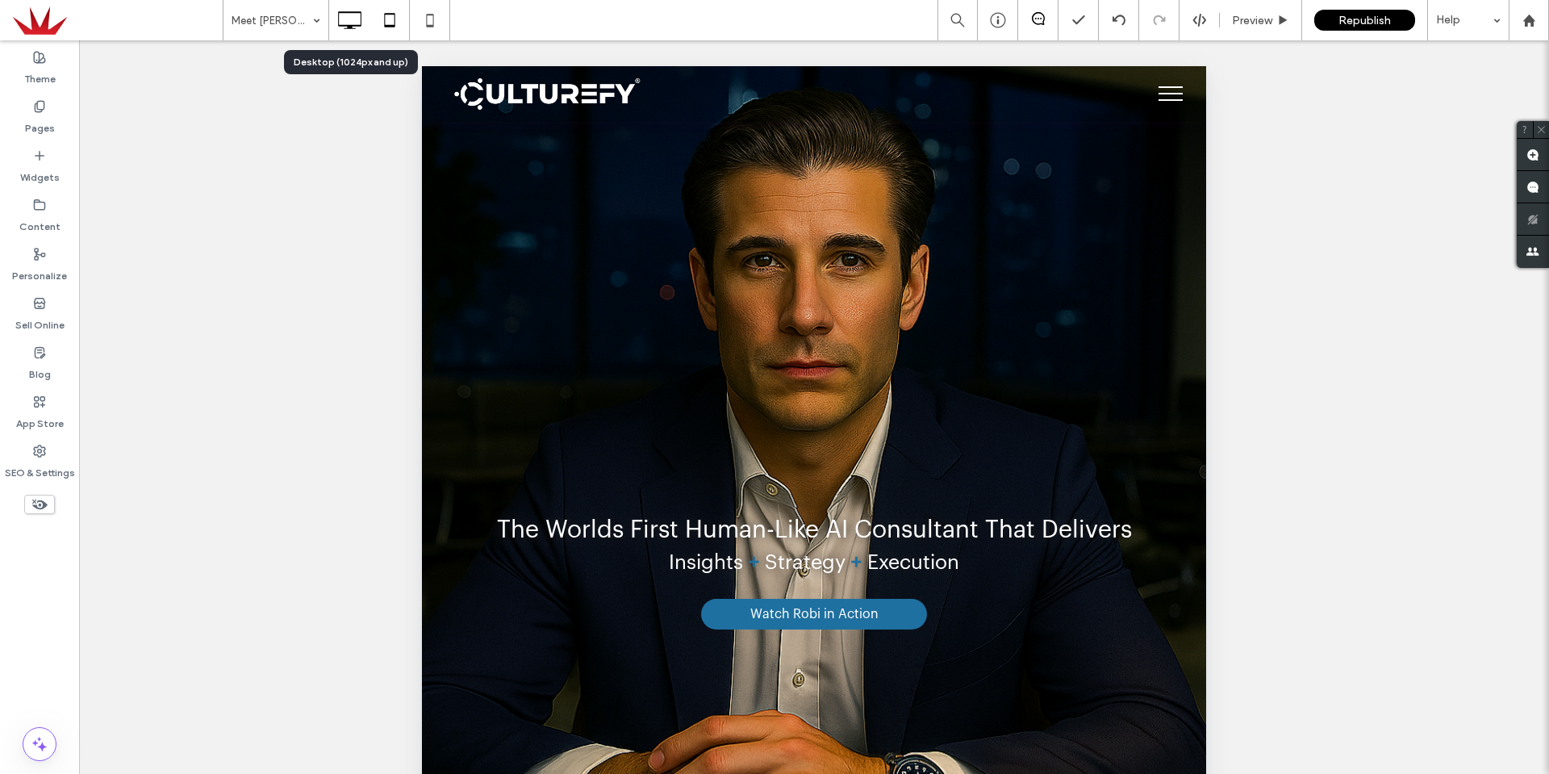
click at [362, 10] on icon at bounding box center [349, 20] width 32 height 32
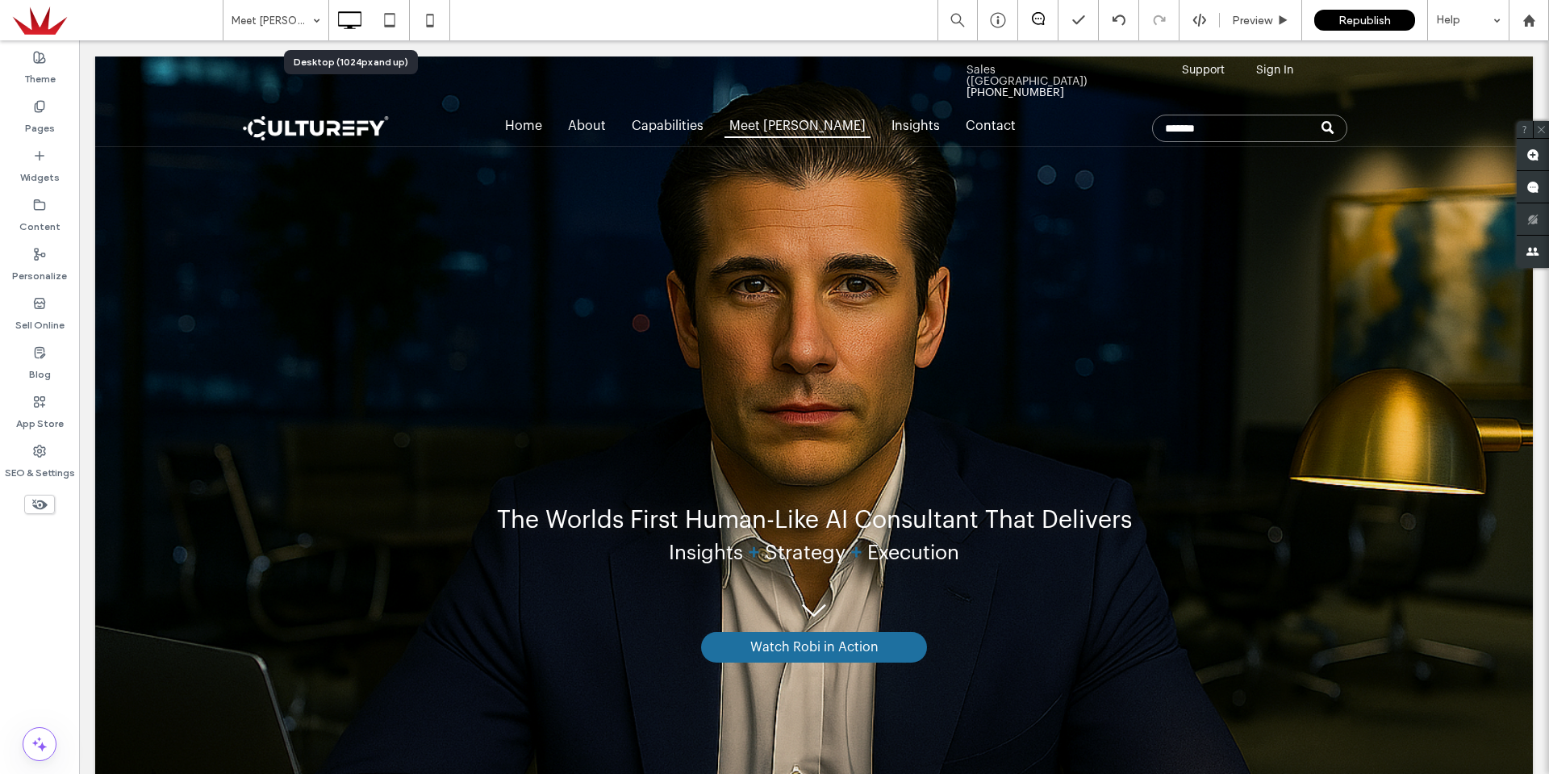
click at [349, 19] on icon at bounding box center [349, 20] width 32 height 32
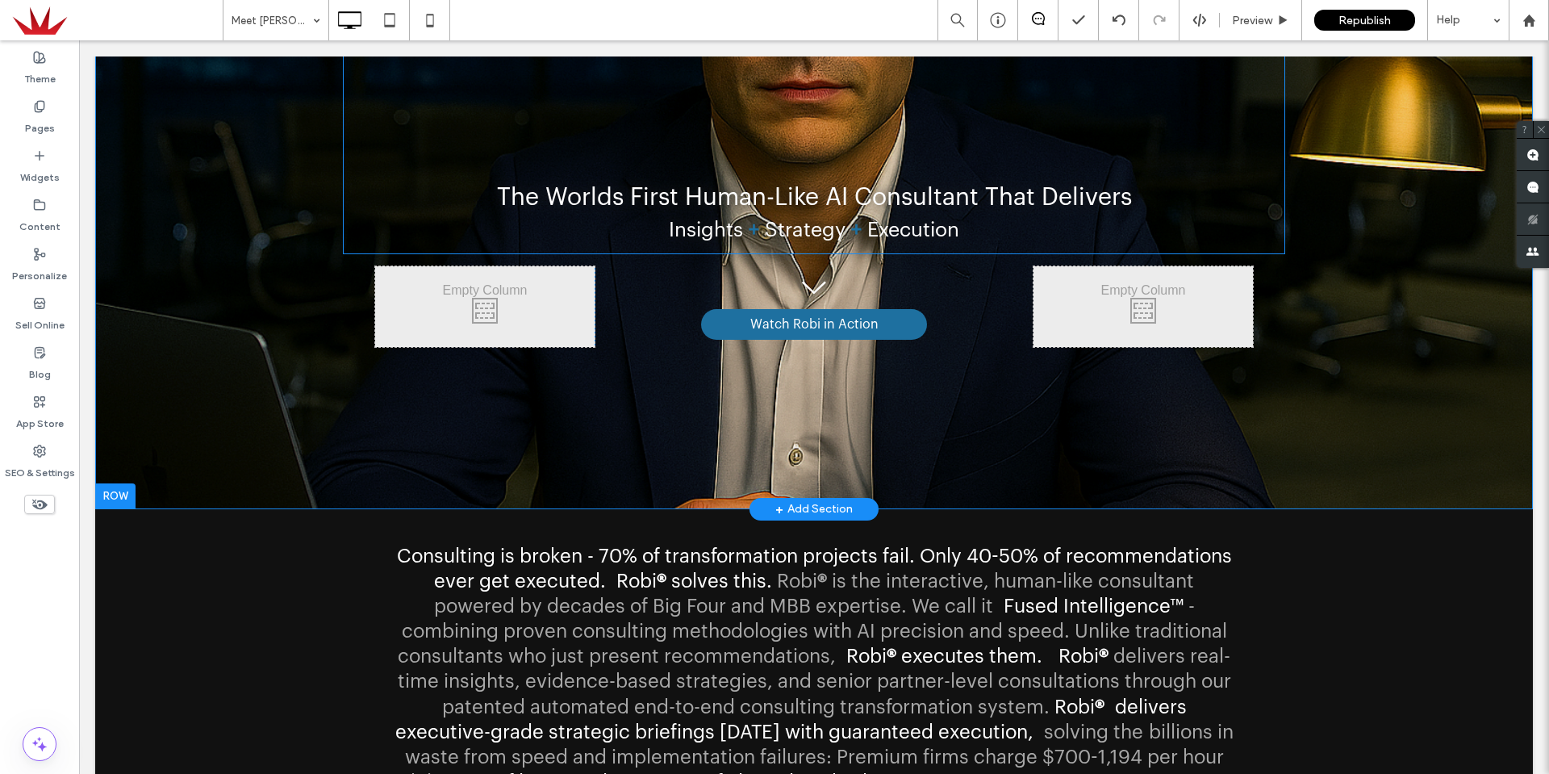
scroll to position [161, 0]
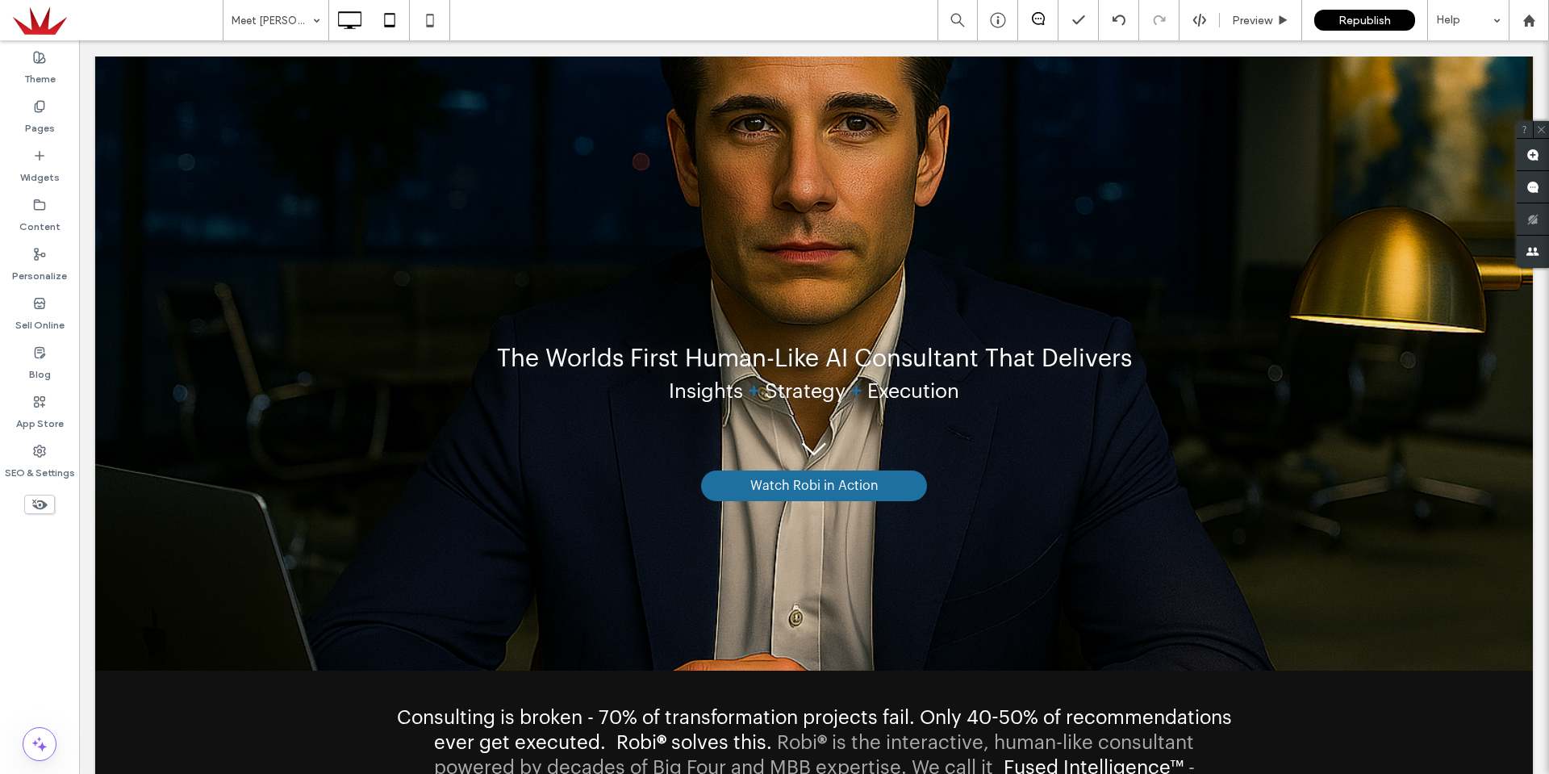
click at [385, 12] on icon at bounding box center [390, 20] width 32 height 32
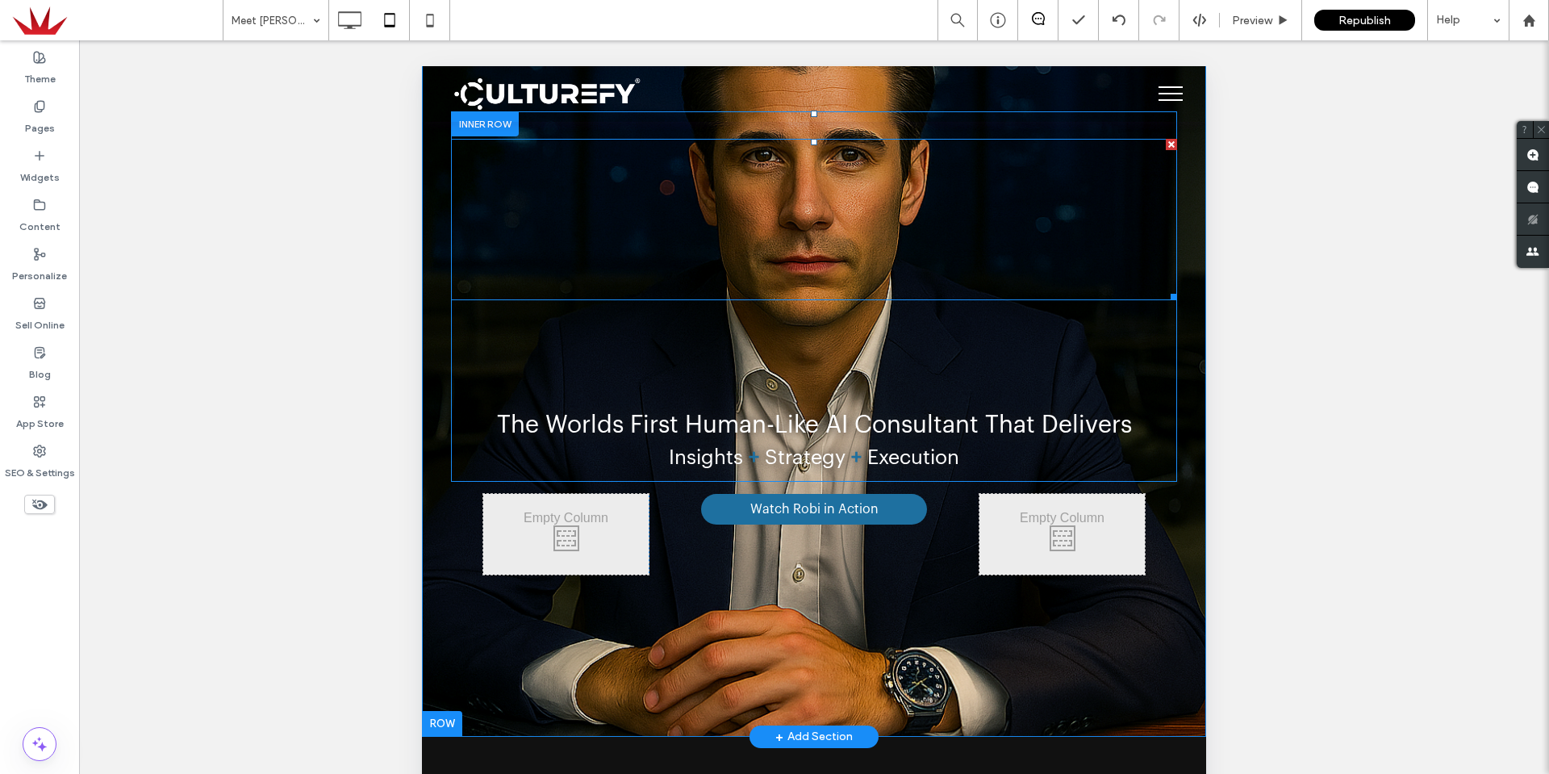
scroll to position [0, 0]
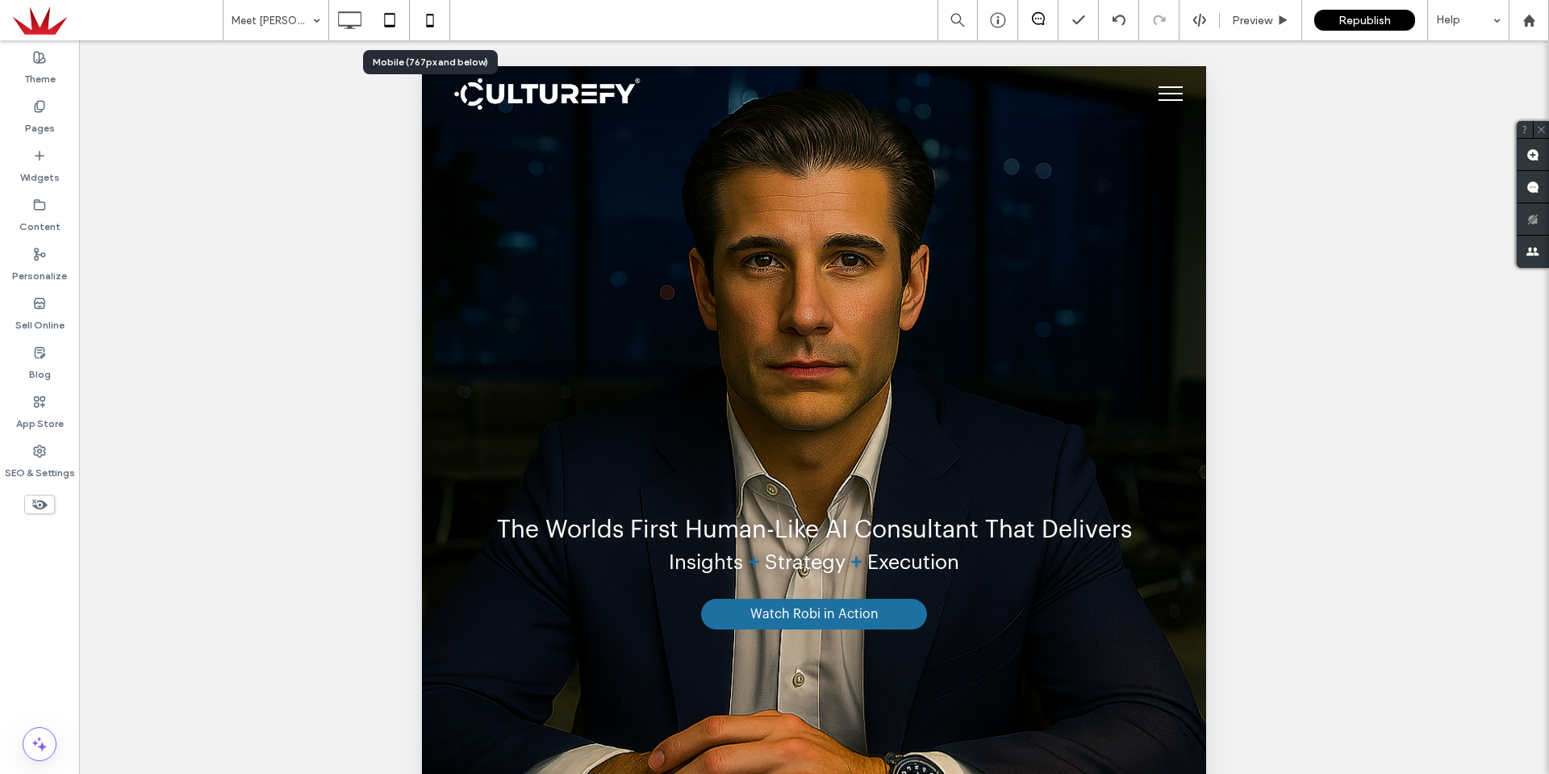
click at [422, 28] on icon at bounding box center [430, 20] width 32 height 32
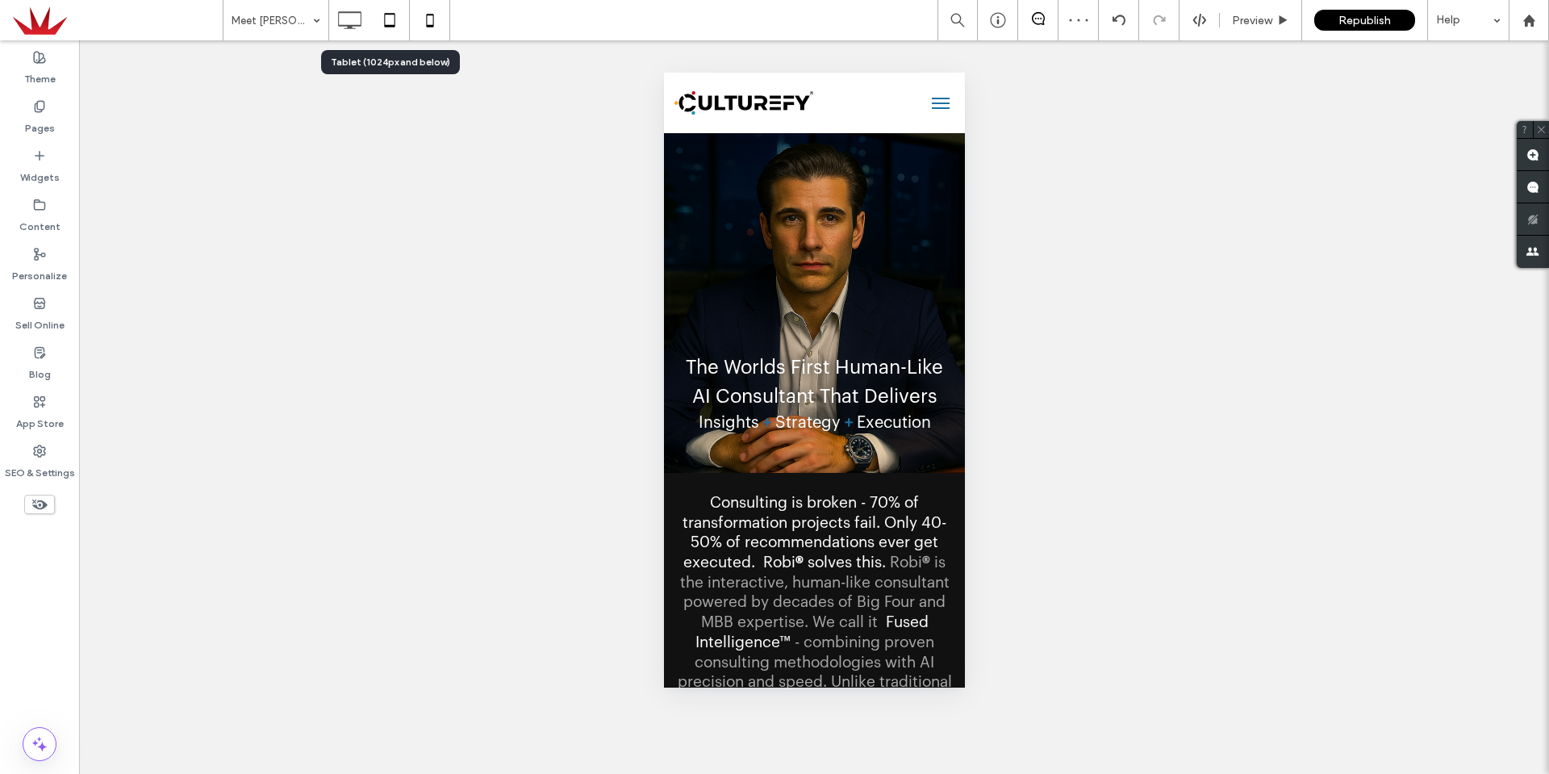
click at [384, 28] on icon at bounding box center [390, 20] width 32 height 32
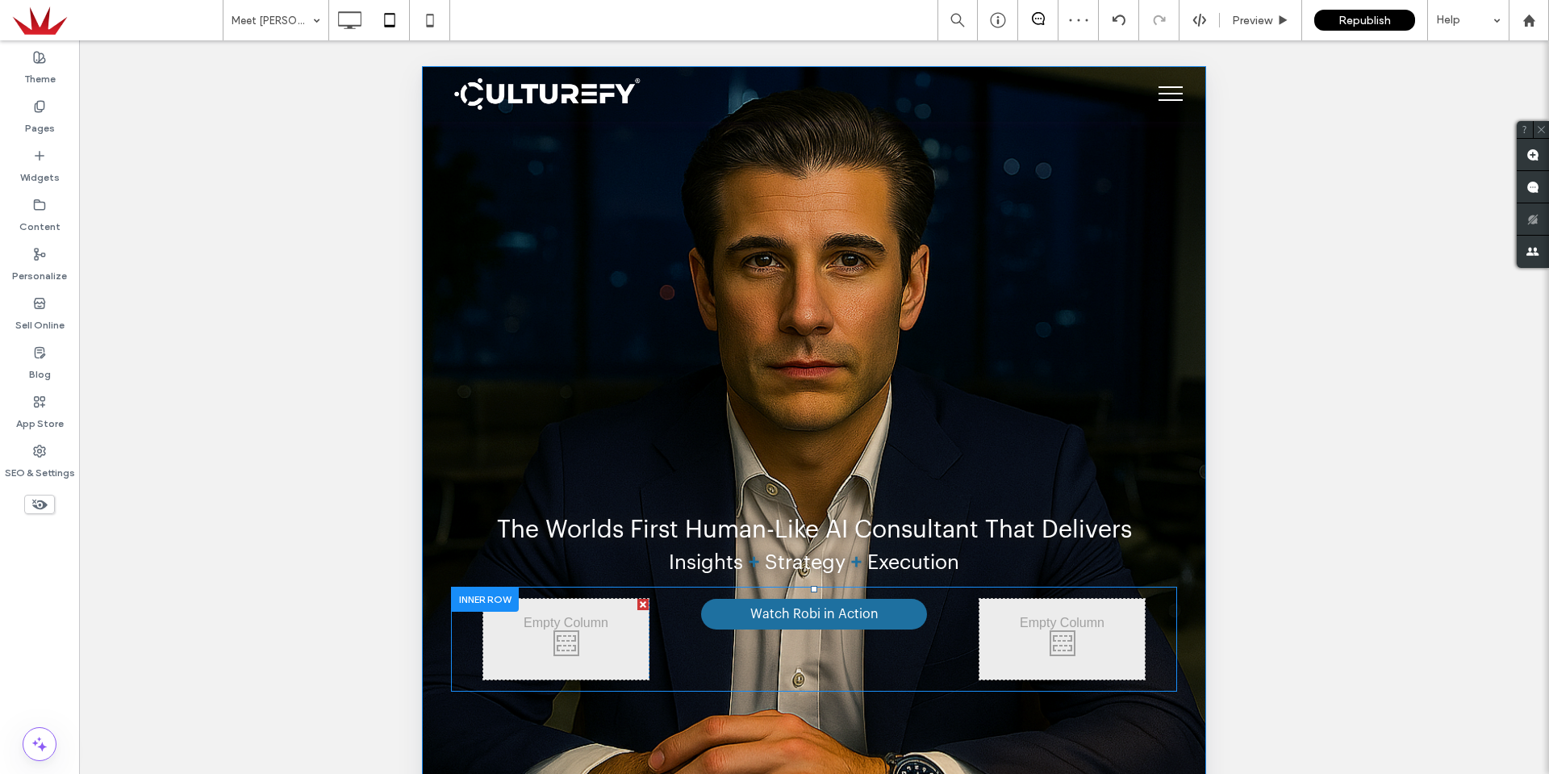
click at [499, 600] on div at bounding box center [485, 599] width 68 height 25
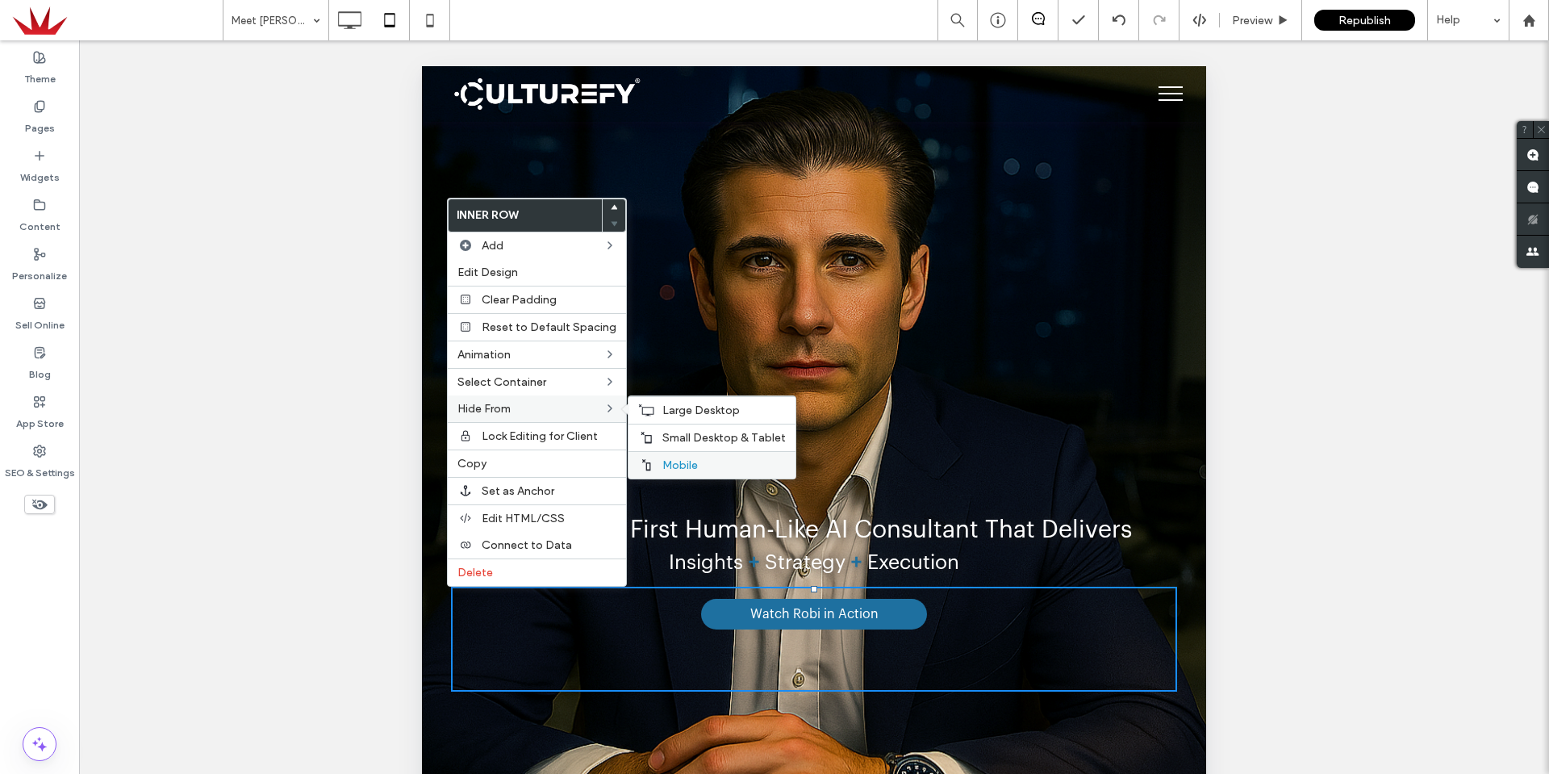
click at [687, 460] on span "Mobile" at bounding box center [680, 465] width 36 height 14
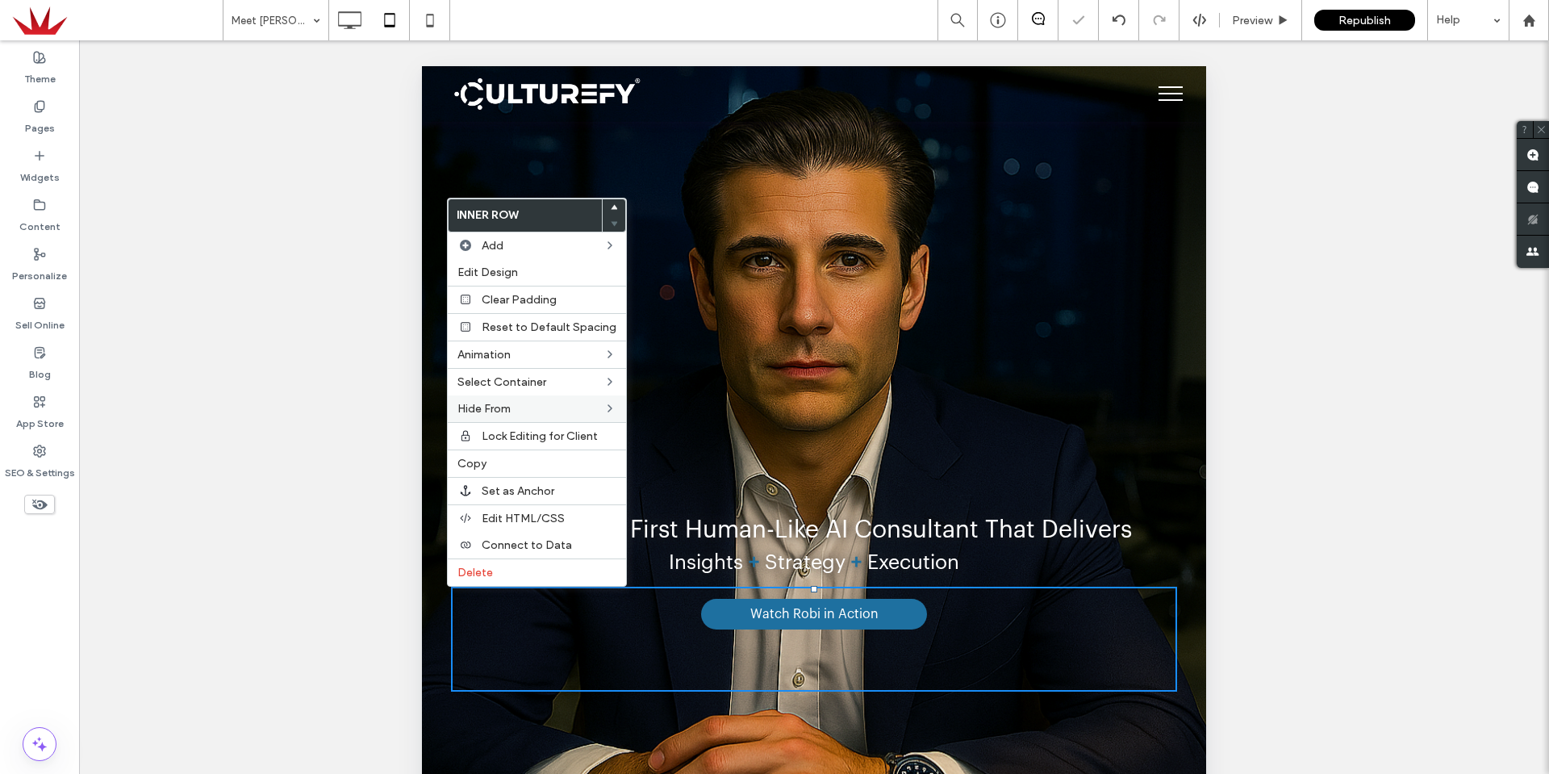
click at [212, 456] on div "Unhide? Yes Unhide? Yes Unhide? Yes Unhide? Yes Unhide? Yes Unhide? Yes Unhide?…" at bounding box center [814, 427] width 1470 height 774
click at [433, 23] on use at bounding box center [429, 20] width 7 height 13
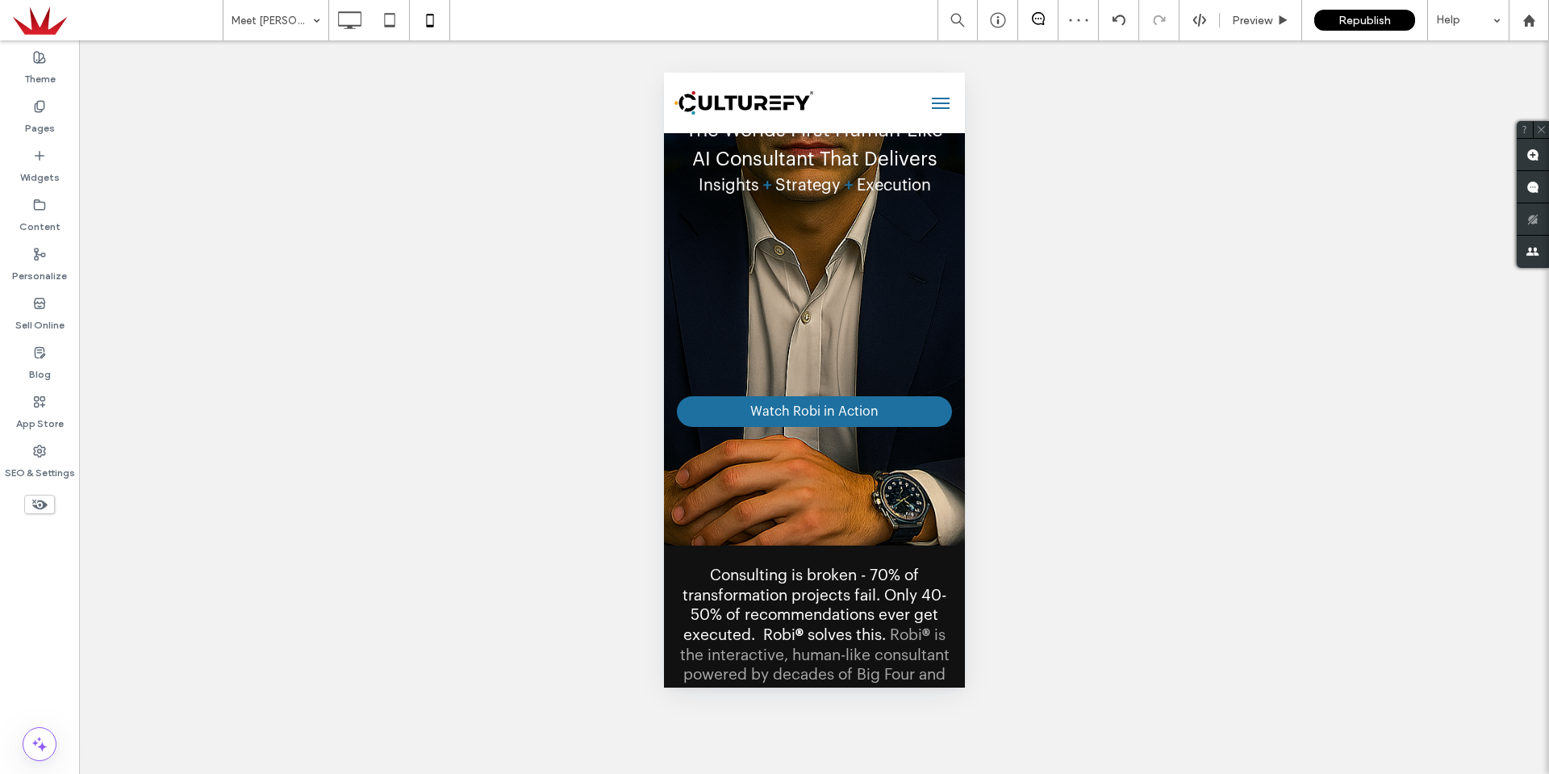
scroll to position [242, 0]
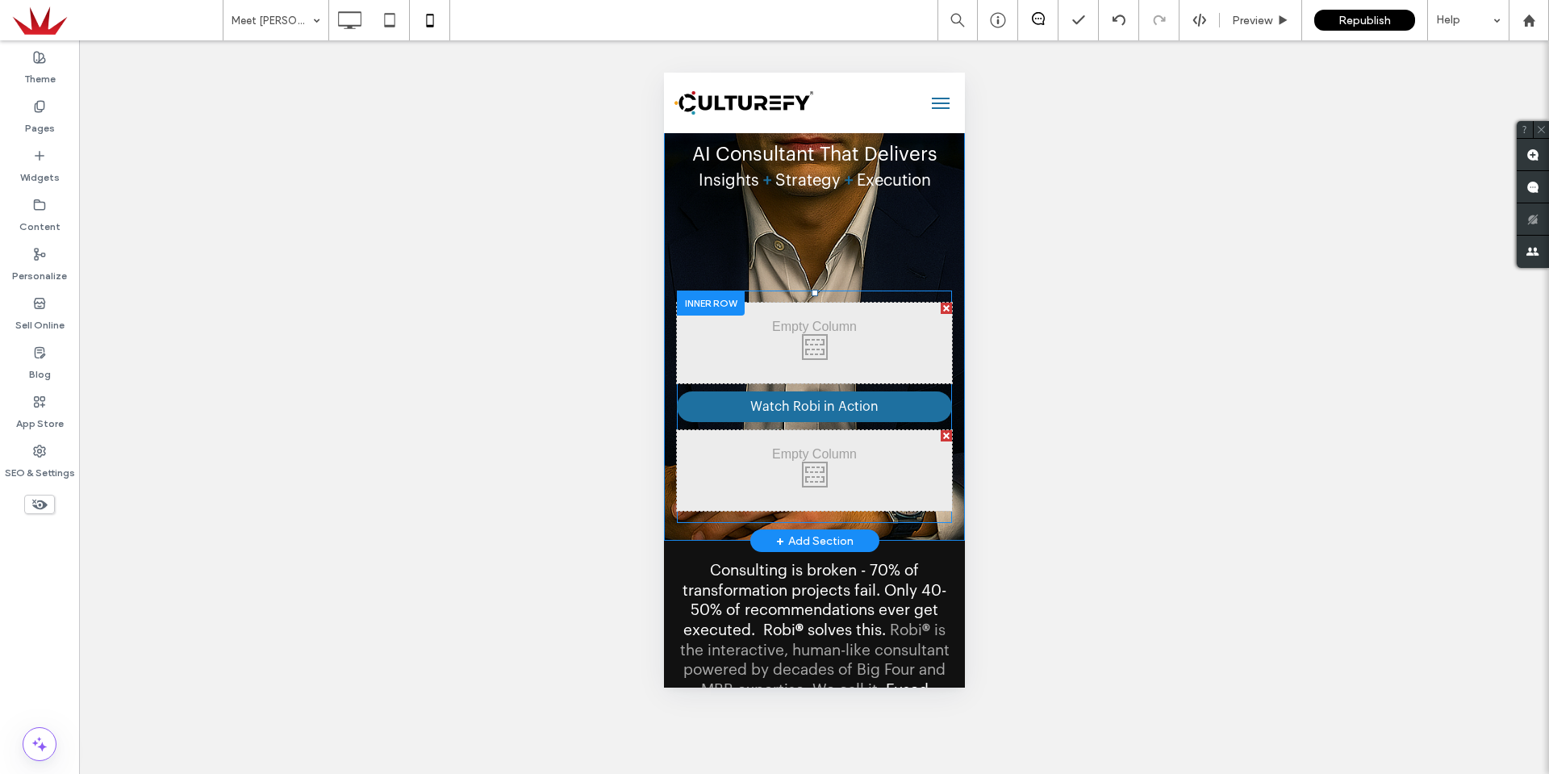
click at [940, 307] on div at bounding box center [945, 308] width 11 height 11
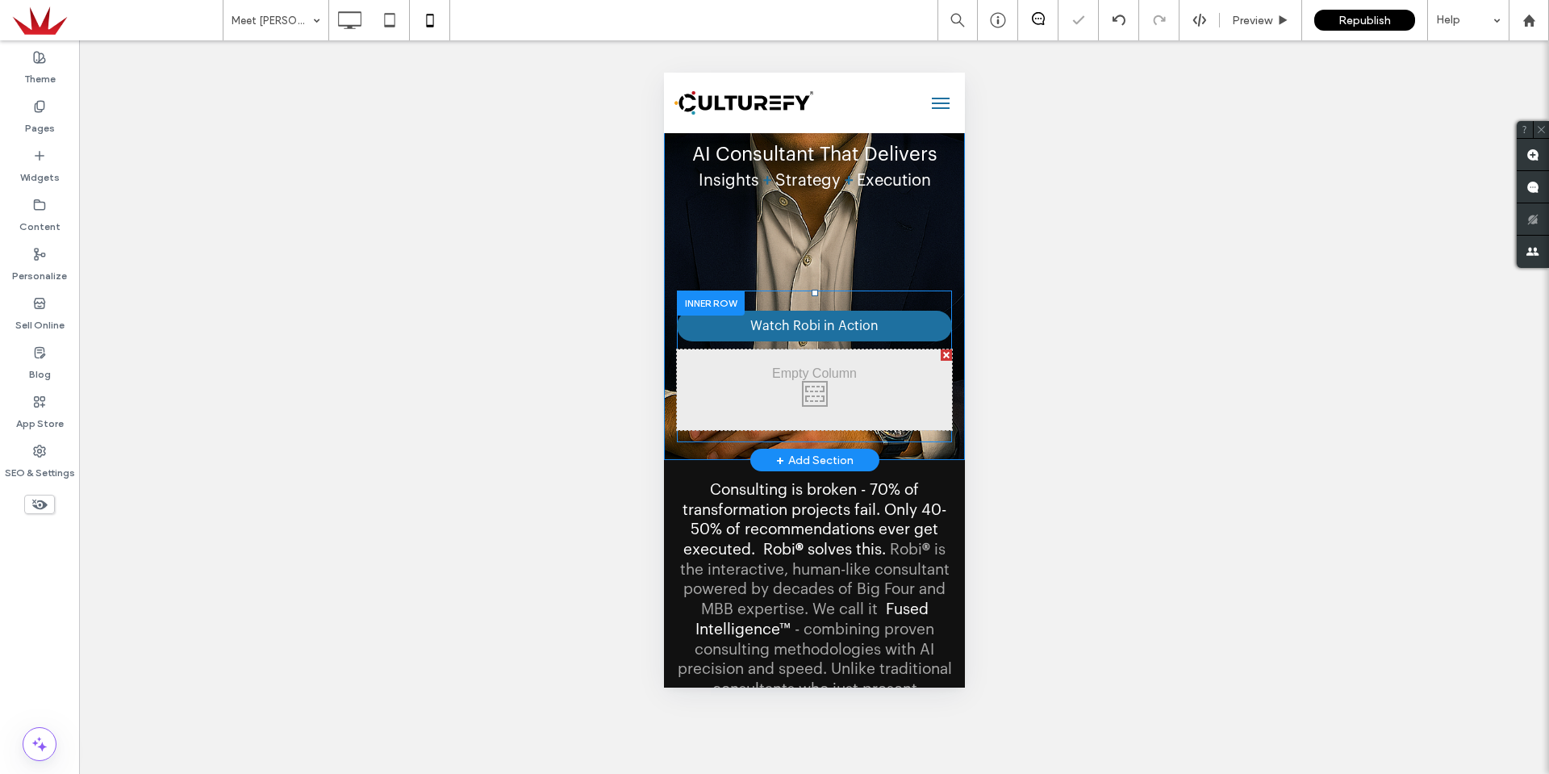
click at [940, 354] on div at bounding box center [945, 354] width 11 height 11
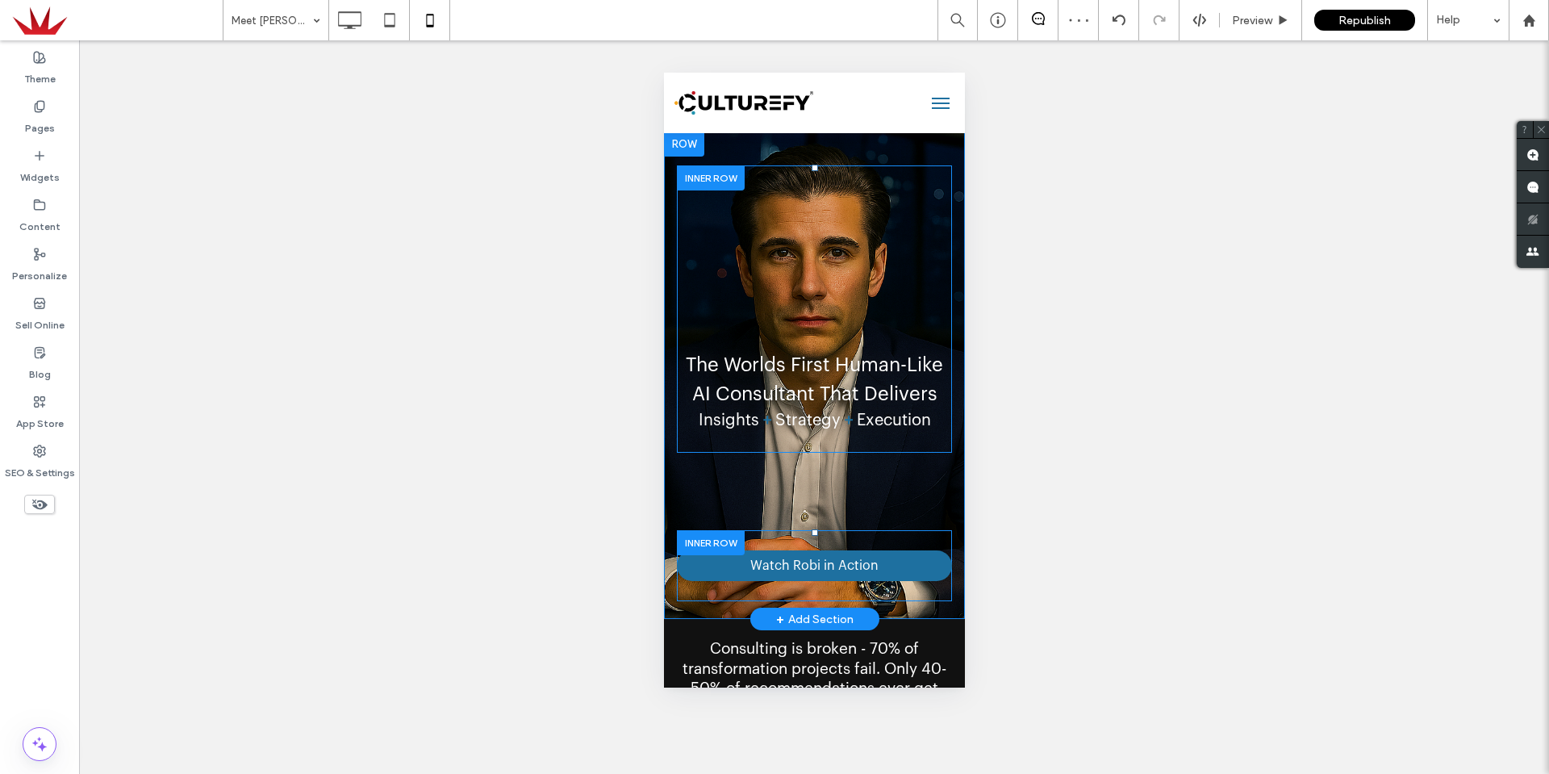
scroll to position [0, 0]
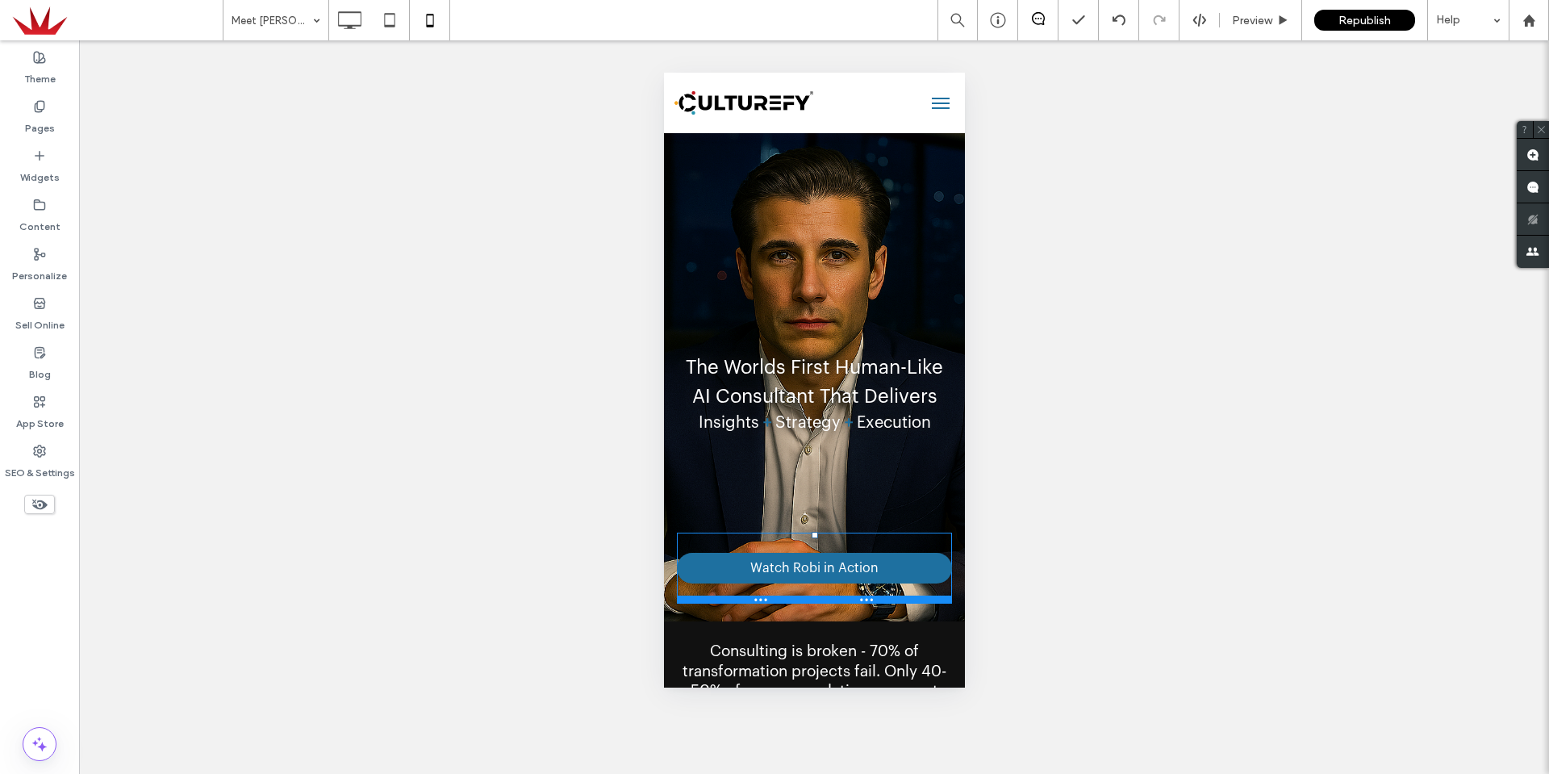
drag, startPoint x: 806, startPoint y: 535, endPoint x: 803, endPoint y: 440, distance: 95.3
click at [803, 440] on div "The Worlds First Human-Like AI Consultant That Delivers Insights + Strategy + E…" at bounding box center [813, 386] width 275 height 462
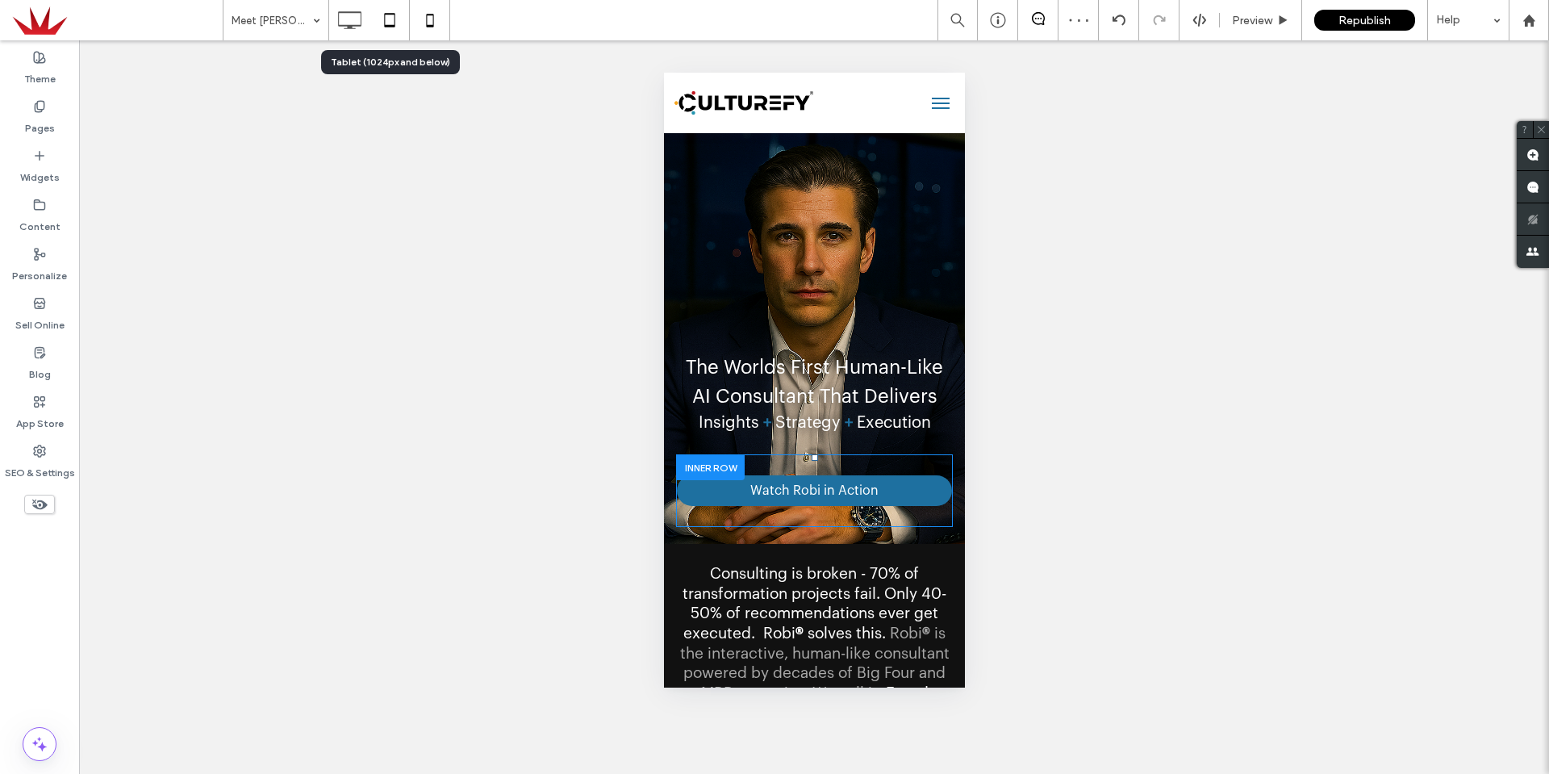
click at [401, 31] on icon at bounding box center [390, 20] width 32 height 32
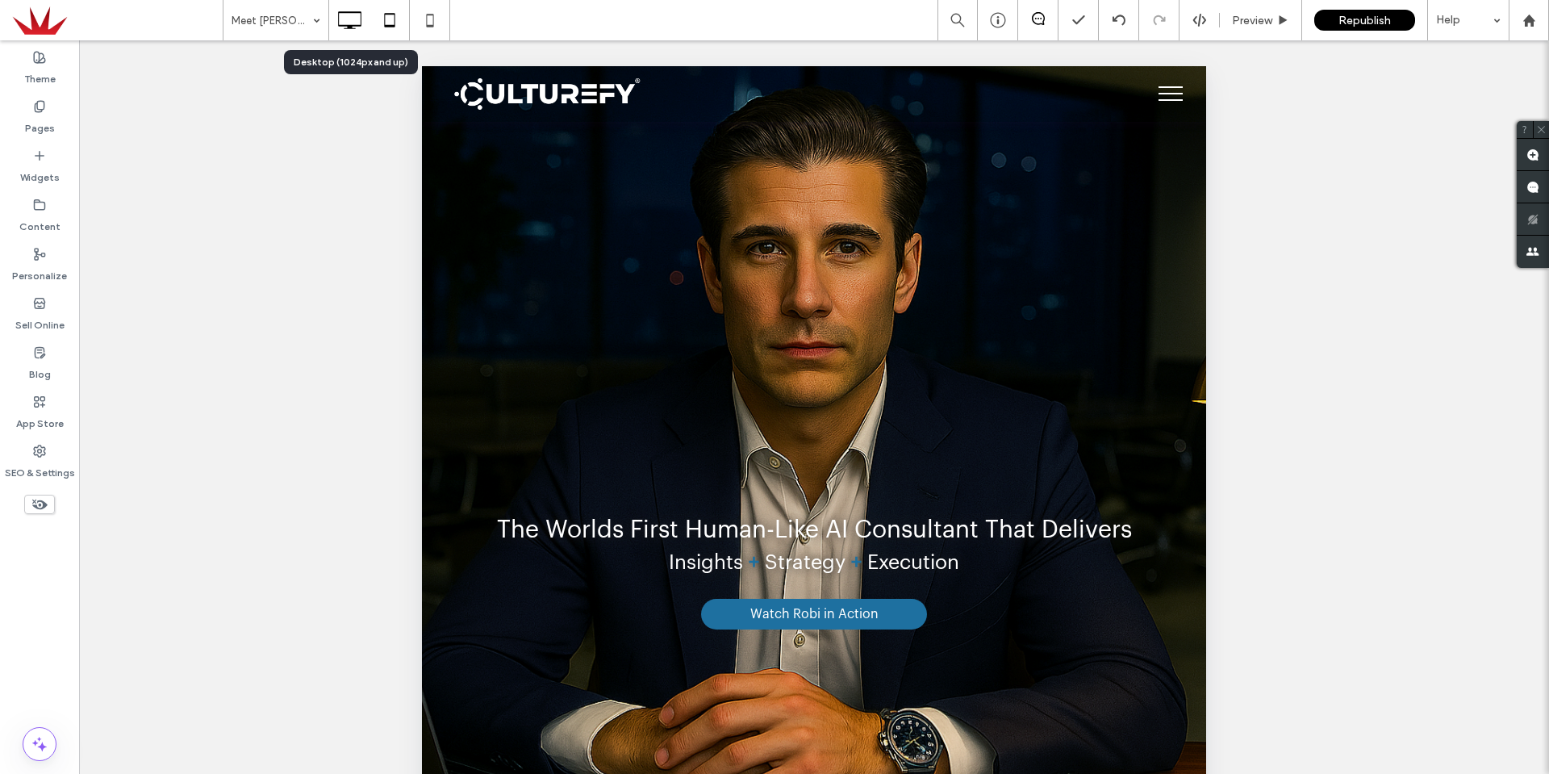
drag, startPoint x: 334, startPoint y: 20, endPoint x: 318, endPoint y: 18, distance: 16.3
click at [334, 20] on icon at bounding box center [349, 20] width 32 height 32
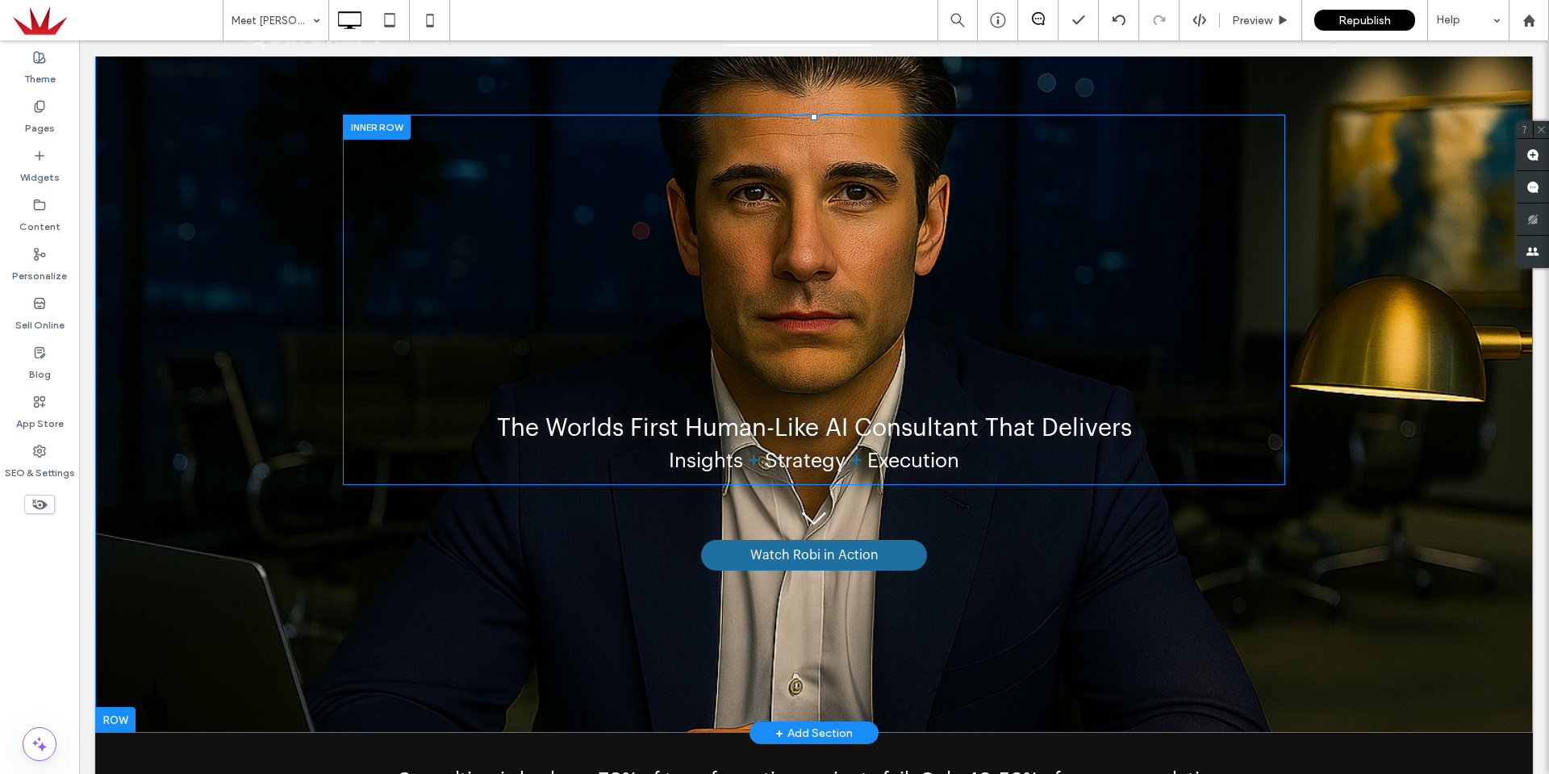
scroll to position [81, 0]
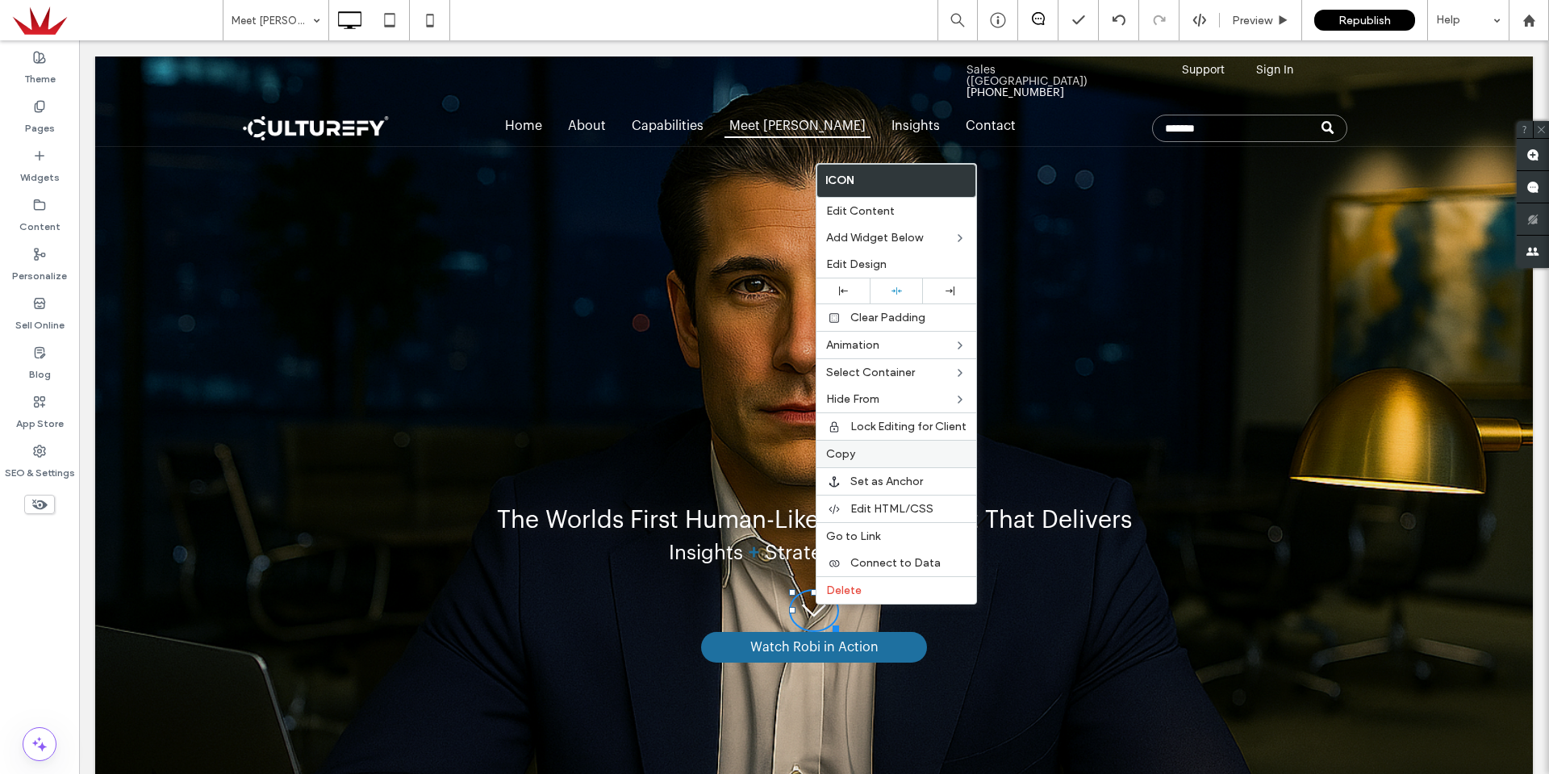
click at [855, 452] on label "Copy" at bounding box center [896, 454] width 140 height 14
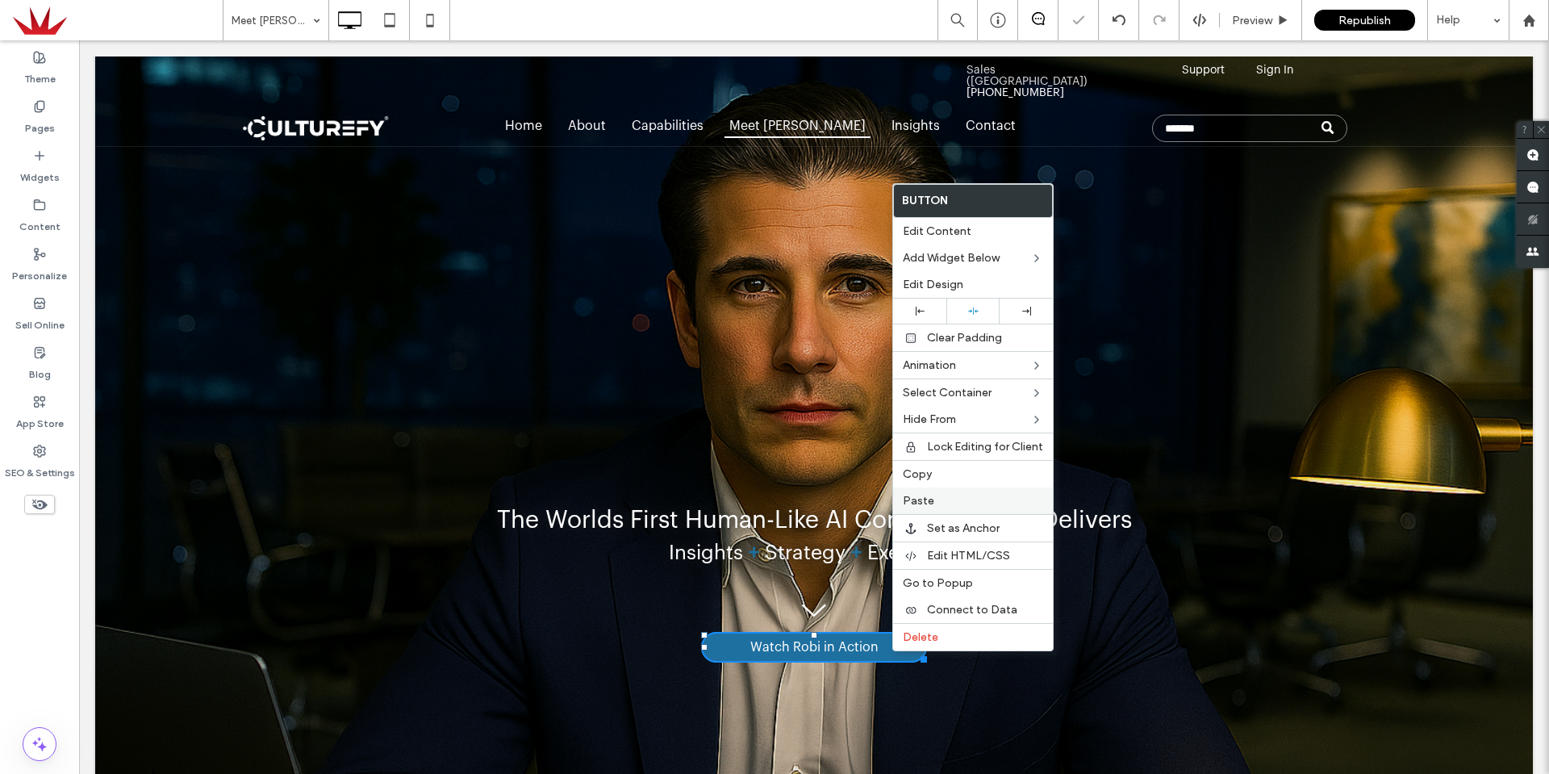
click at [930, 503] on span "Paste" at bounding box center [918, 501] width 31 height 14
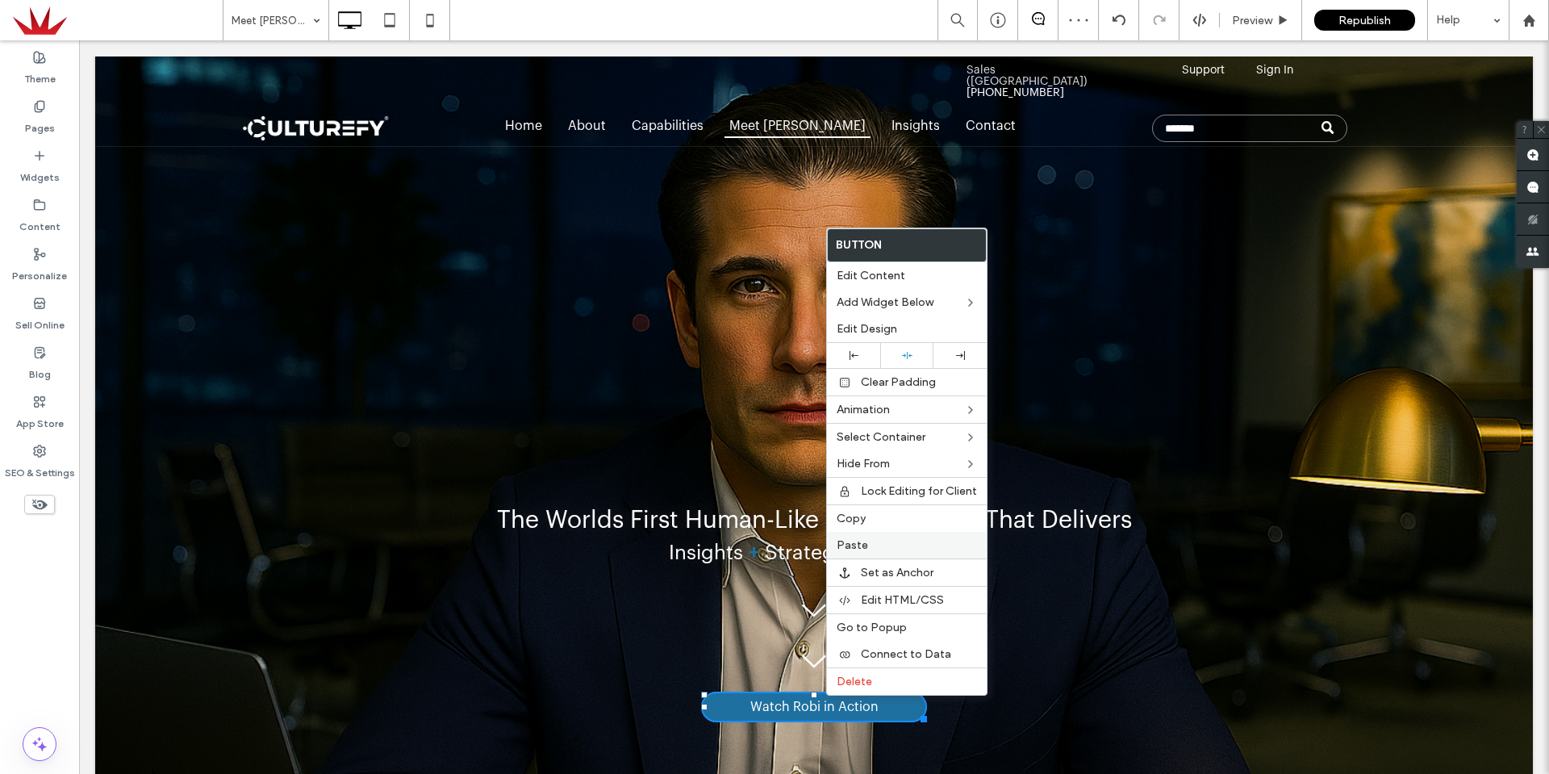
click at [873, 545] on label "Paste" at bounding box center [907, 545] width 140 height 14
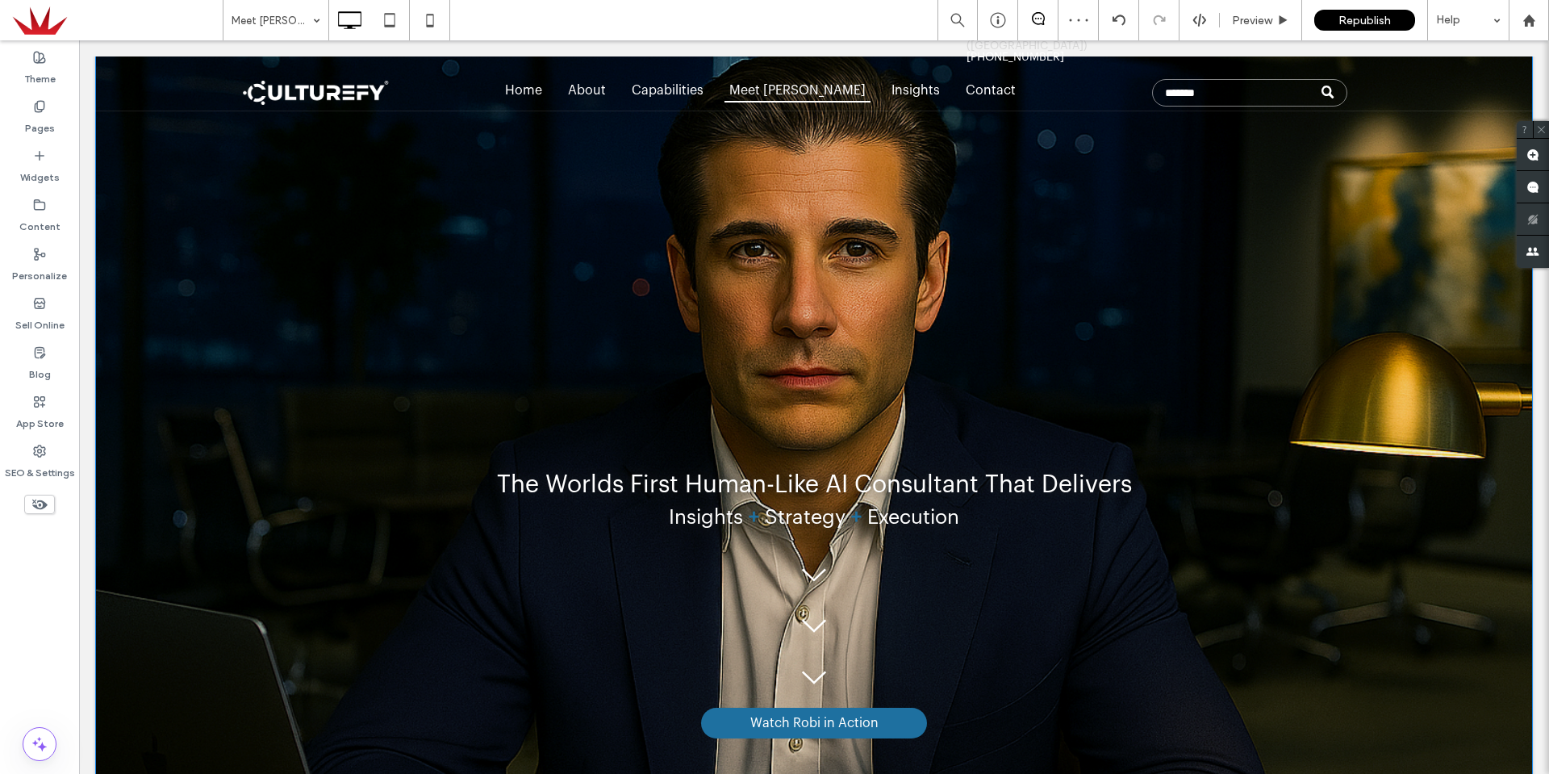
scroll to position [161, 0]
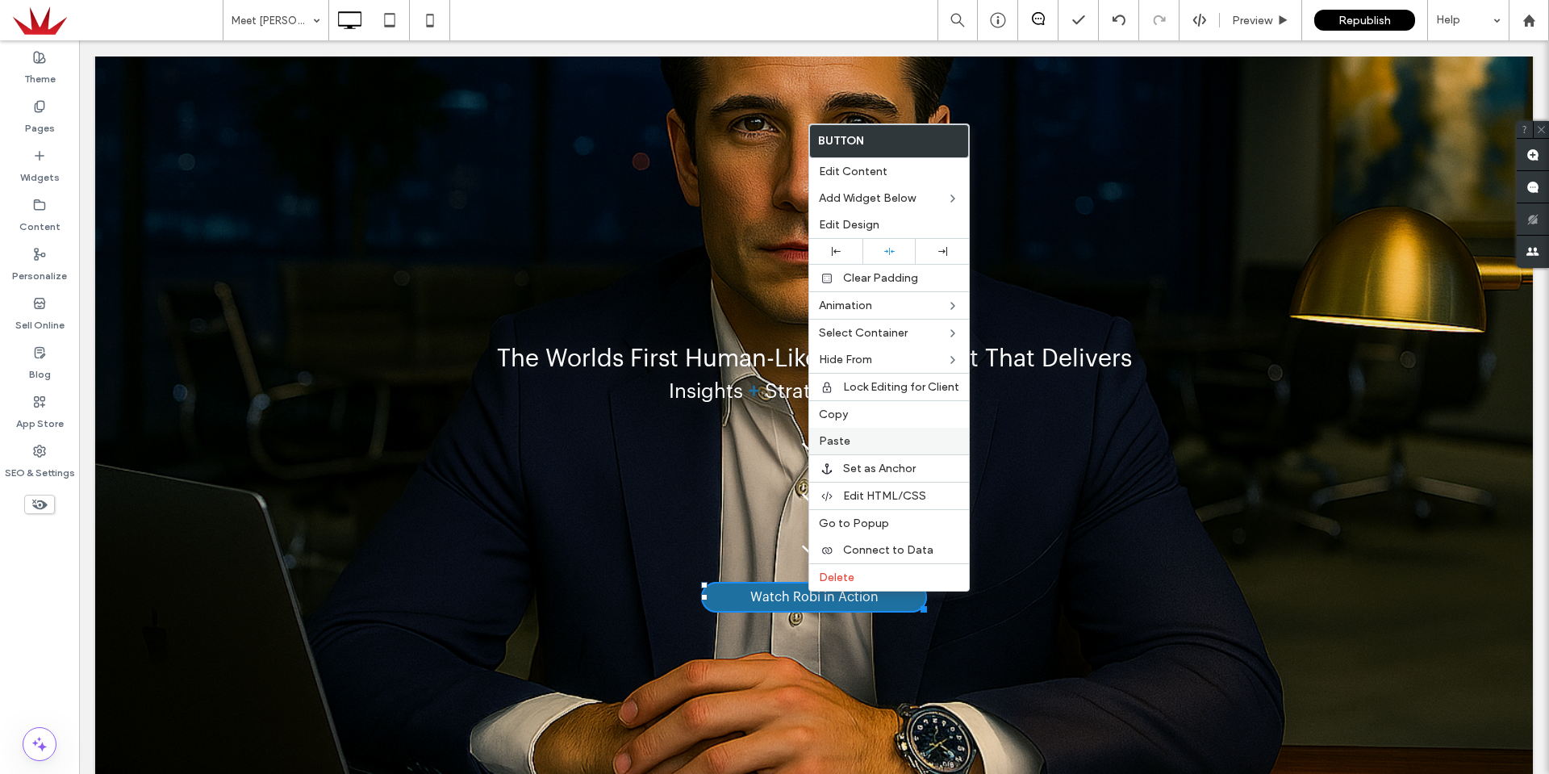
drag, startPoint x: 840, startPoint y: 418, endPoint x: 820, endPoint y: 442, distance: 31.5
click at [840, 417] on span "Copy" at bounding box center [833, 414] width 29 height 14
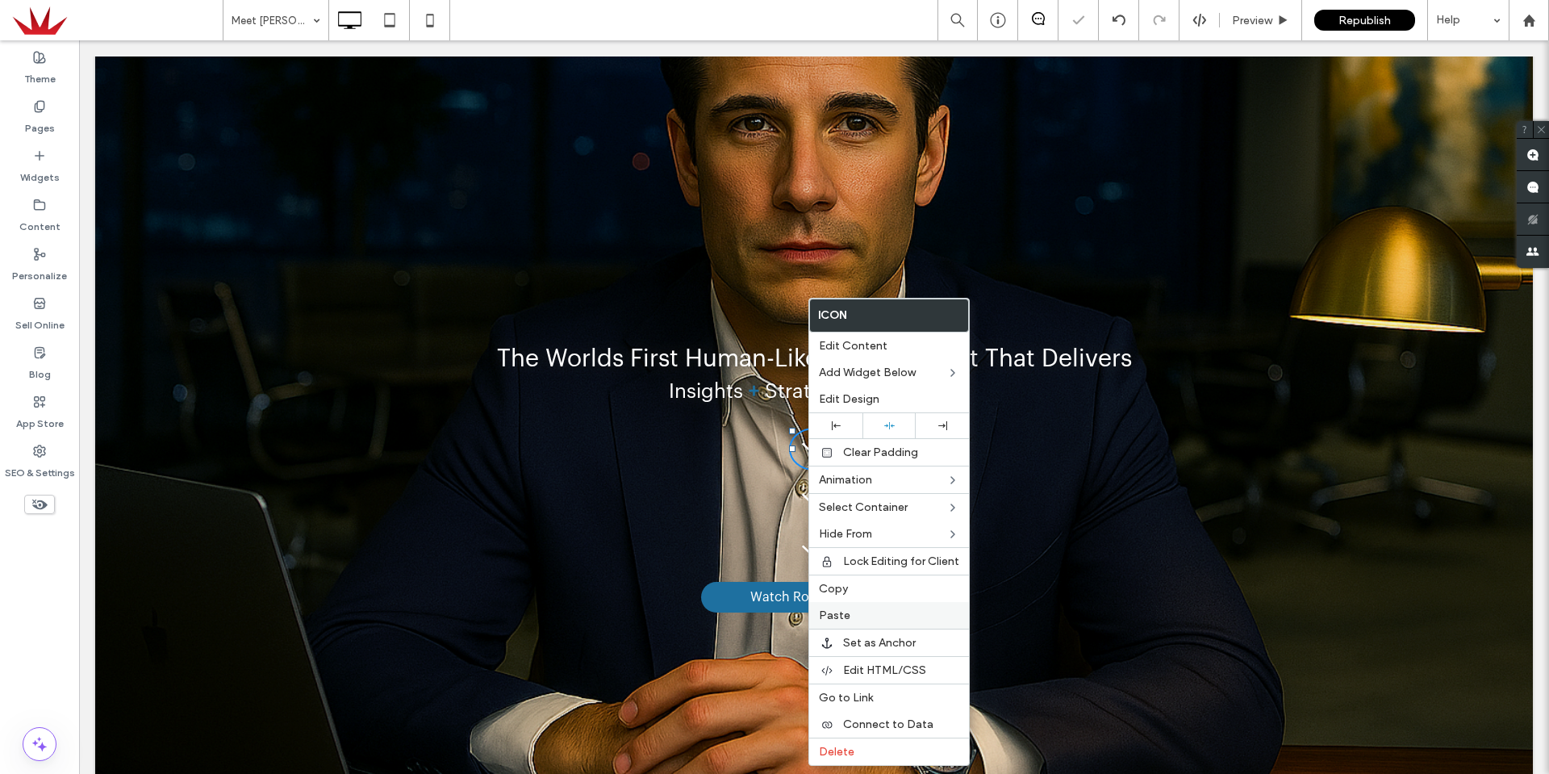
click at [858, 607] on div "Paste" at bounding box center [889, 615] width 160 height 27
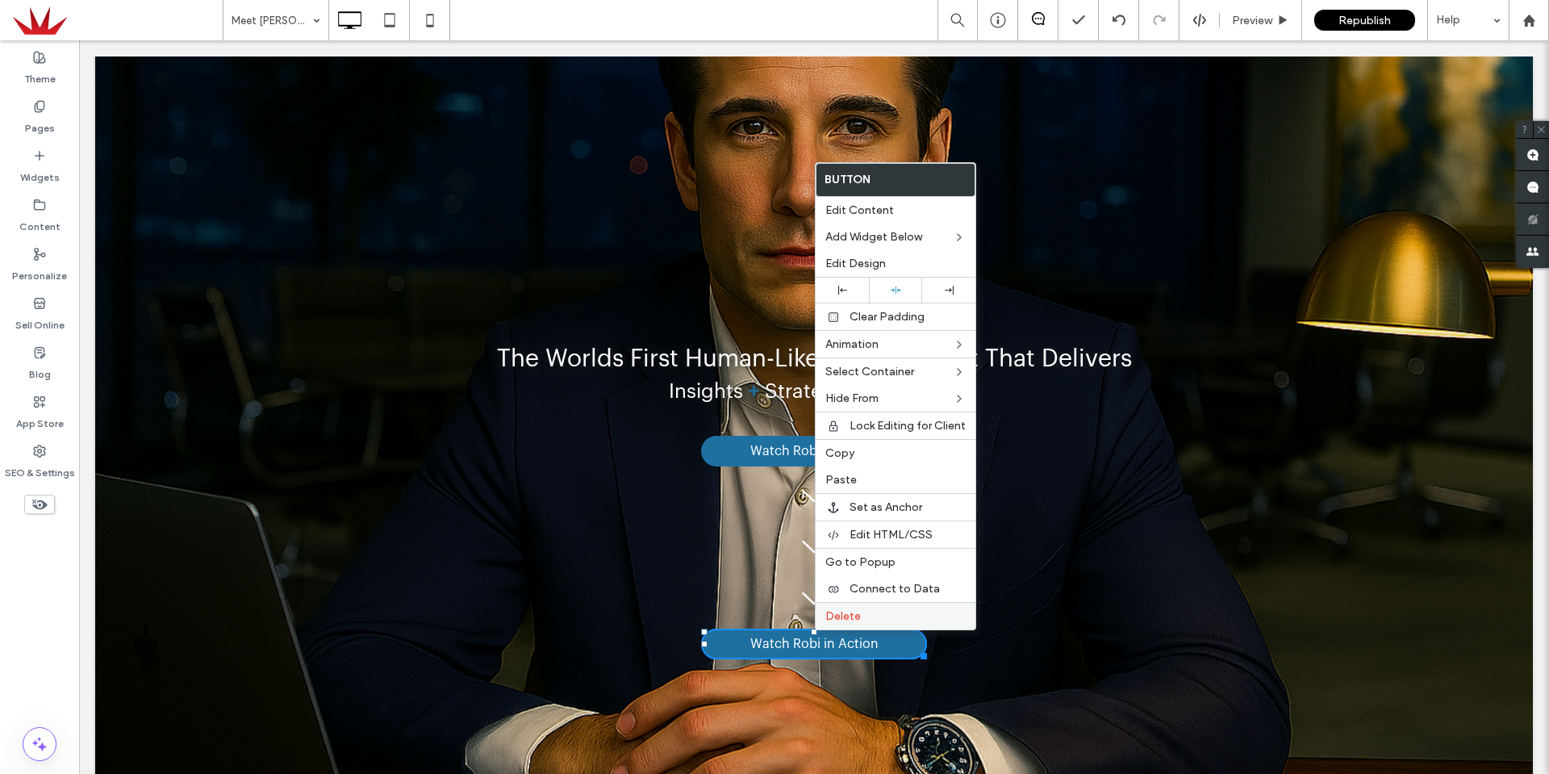
click at [828, 621] on span "Delete" at bounding box center [843, 616] width 36 height 14
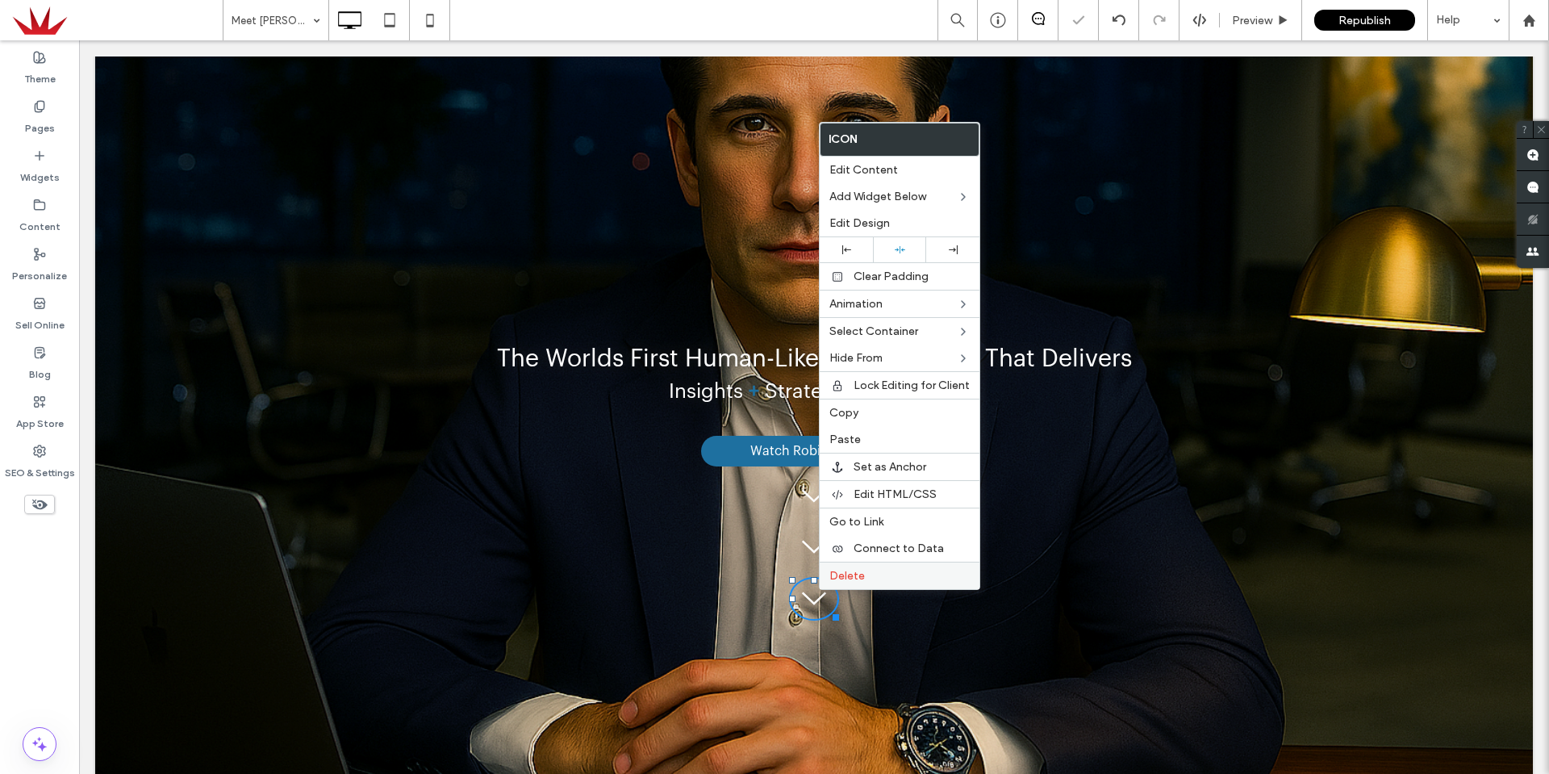
drag, startPoint x: 846, startPoint y: 583, endPoint x: 828, endPoint y: 566, distance: 25.7
click at [846, 583] on div "Delete" at bounding box center [900, 575] width 160 height 27
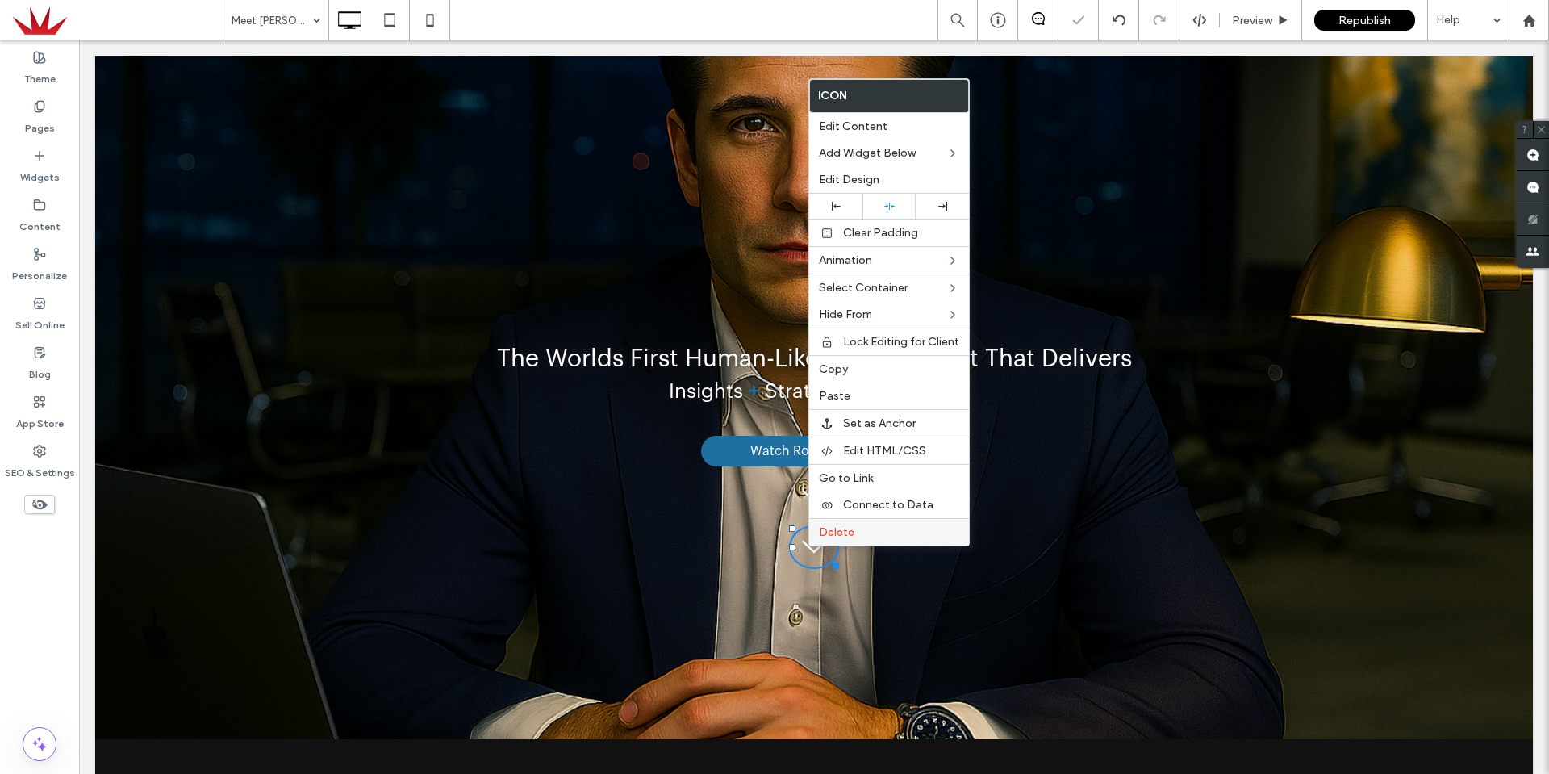
drag, startPoint x: 847, startPoint y: 529, endPoint x: 862, endPoint y: 528, distance: 14.6
click at [851, 528] on span "Delete" at bounding box center [837, 532] width 36 height 14
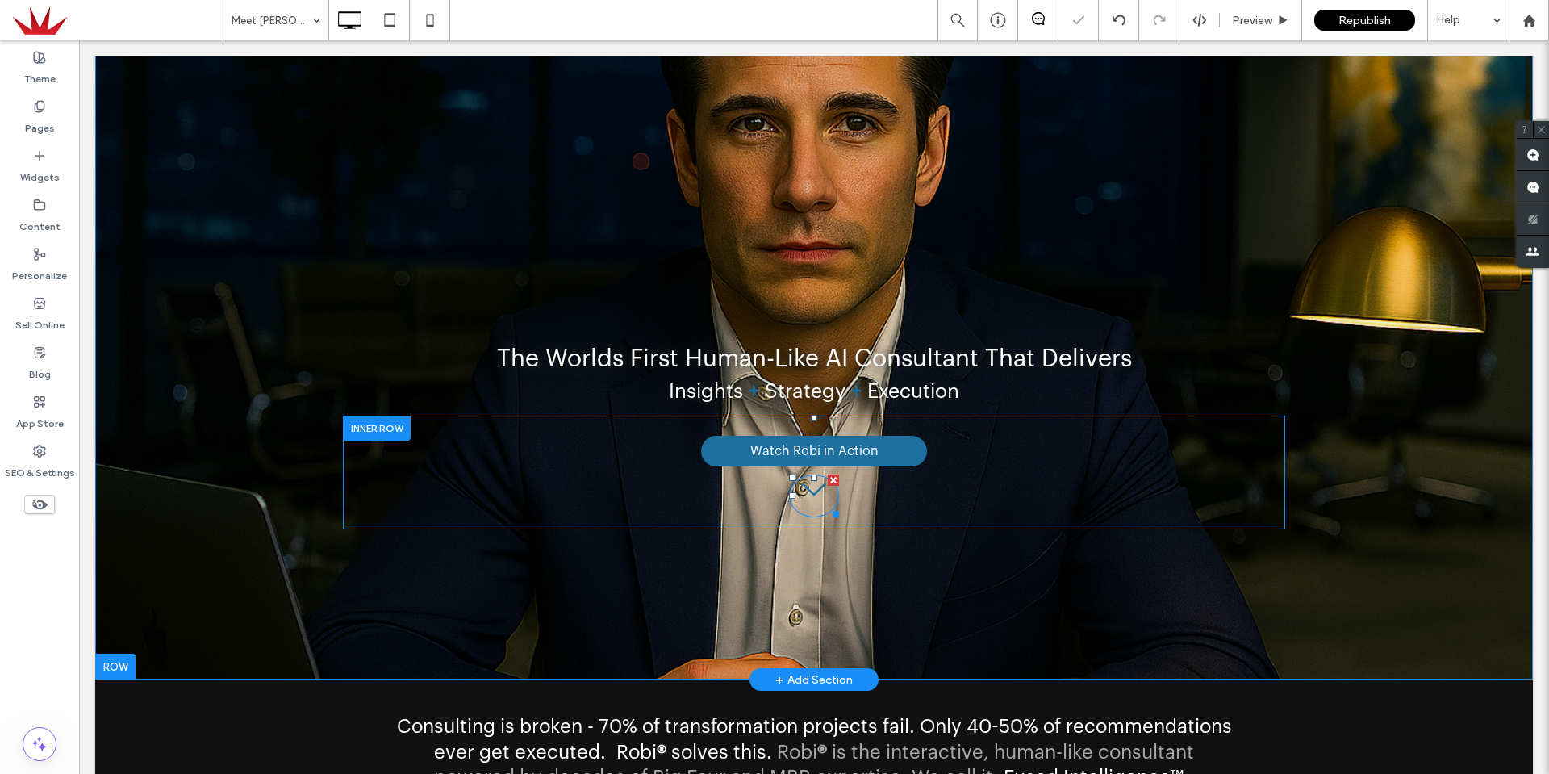
click at [808, 496] on div "Watch Robi in Action A black arrow pointing down on a white background. Click T…" at bounding box center [814, 473] width 878 height 90
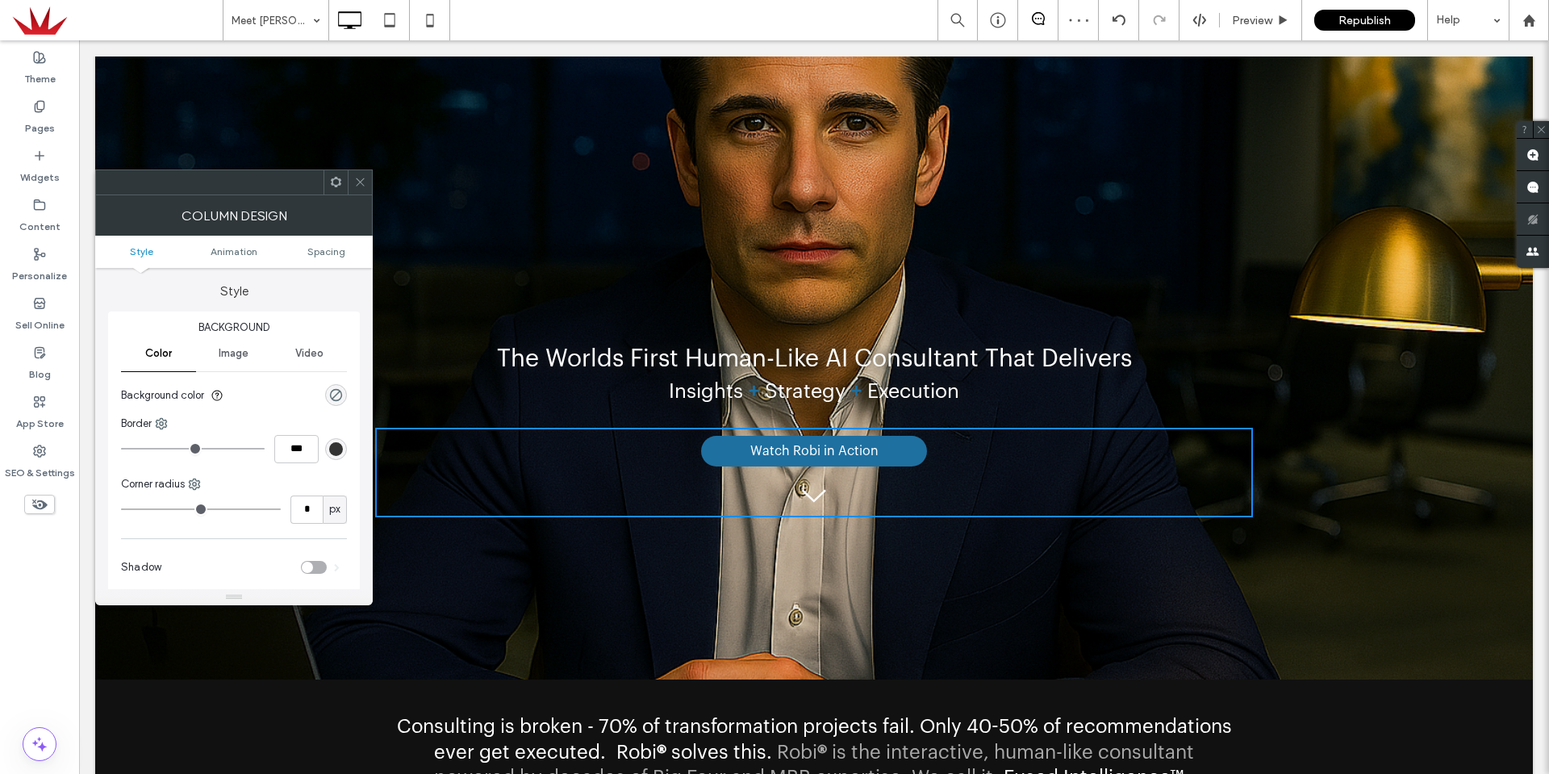
click at [361, 175] on span at bounding box center [360, 182] width 12 height 24
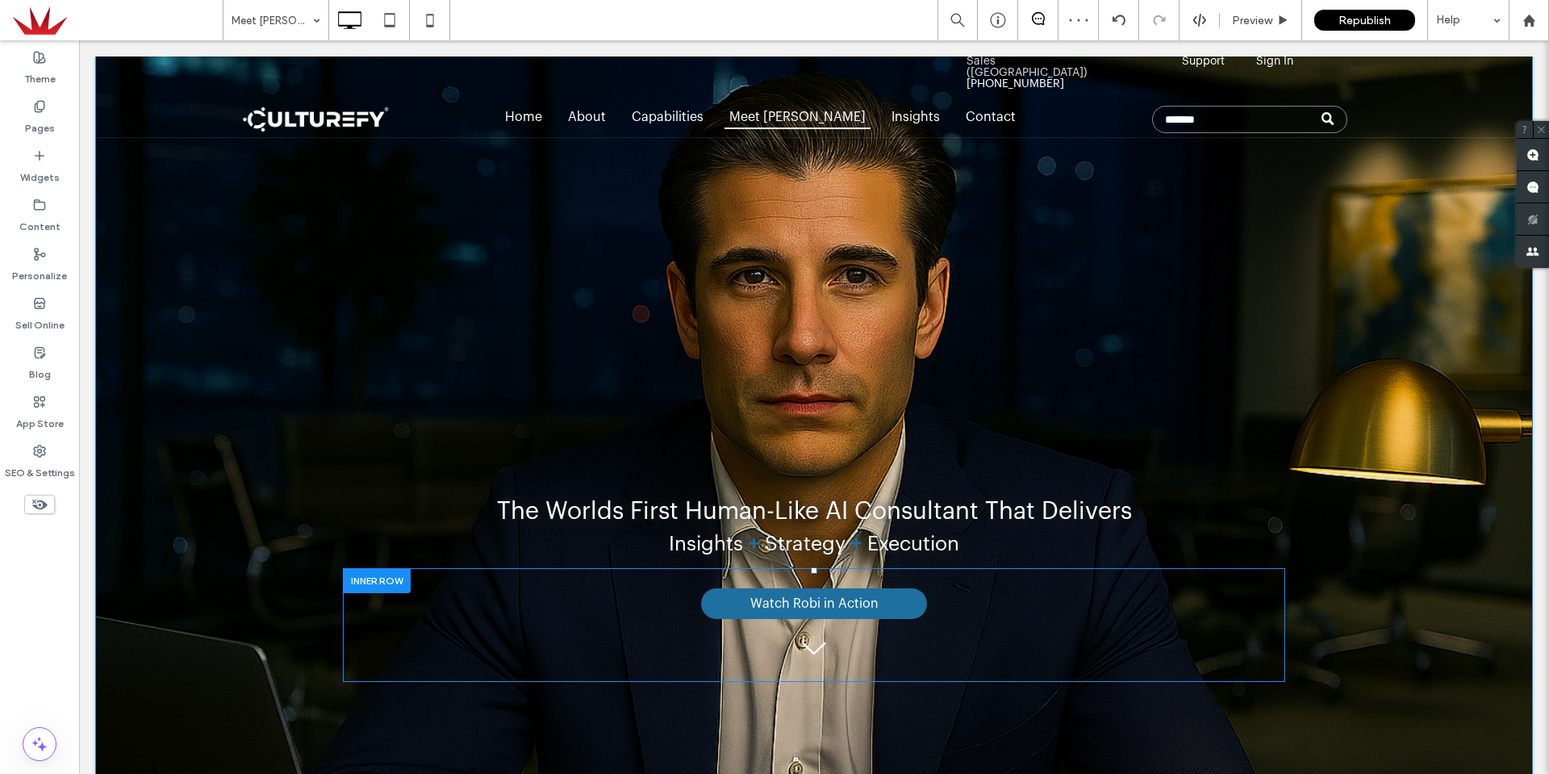
scroll to position [0, 0]
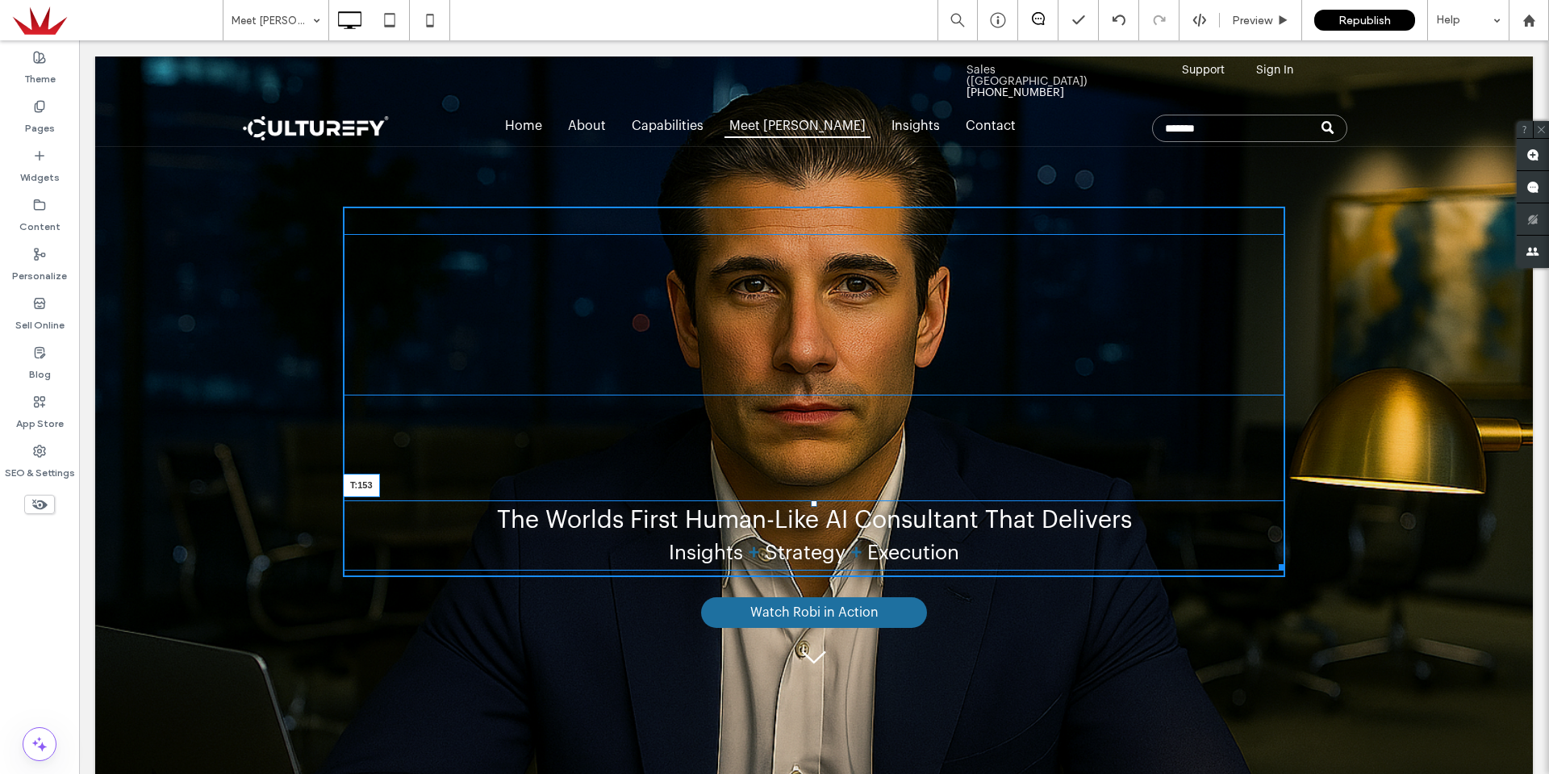
drag, startPoint x: 808, startPoint y: 504, endPoint x: 809, endPoint y: 521, distance: 17.0
click at [811, 507] on div at bounding box center [814, 503] width 6 height 6
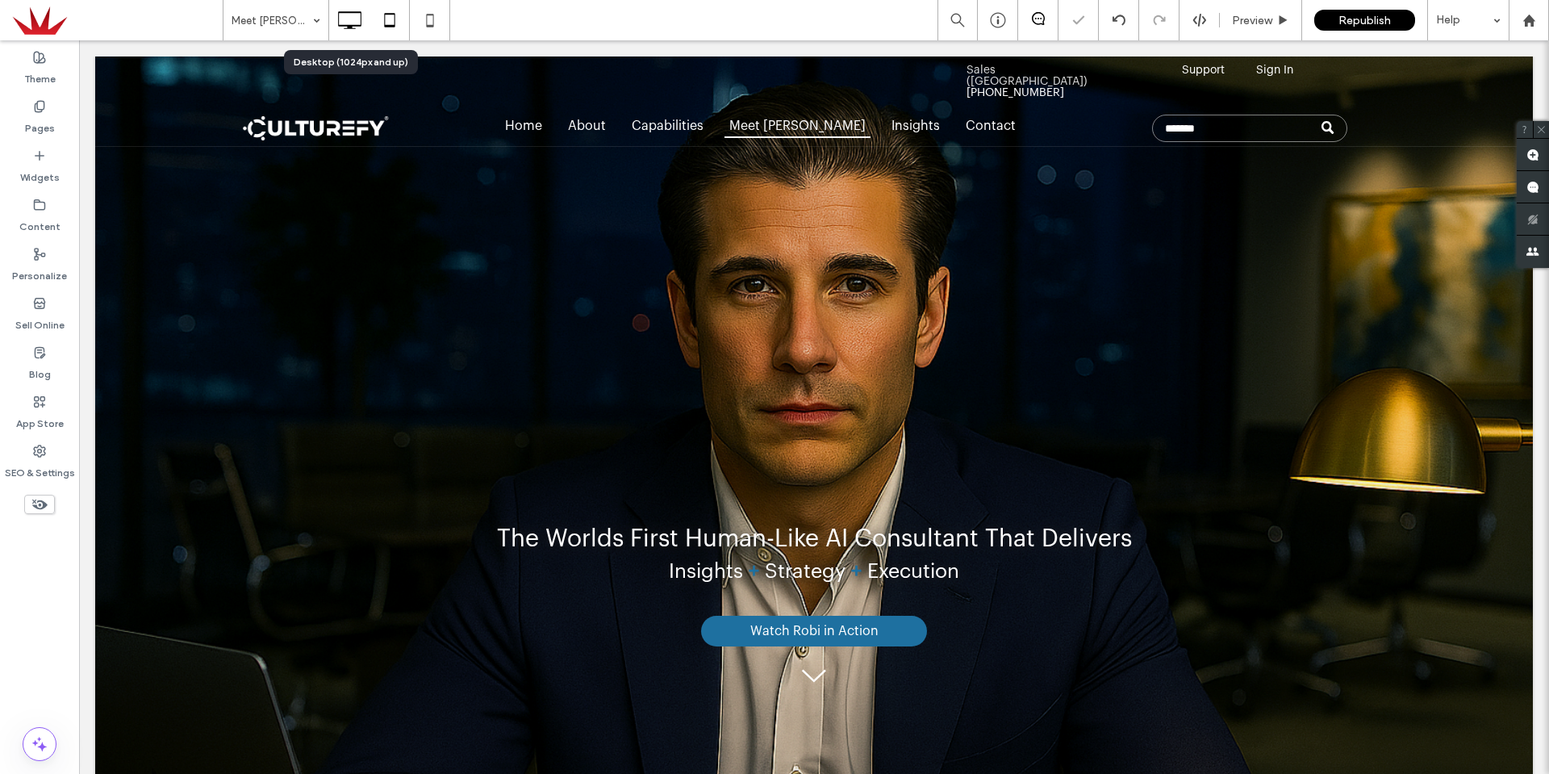
click at [386, 11] on icon at bounding box center [390, 20] width 32 height 32
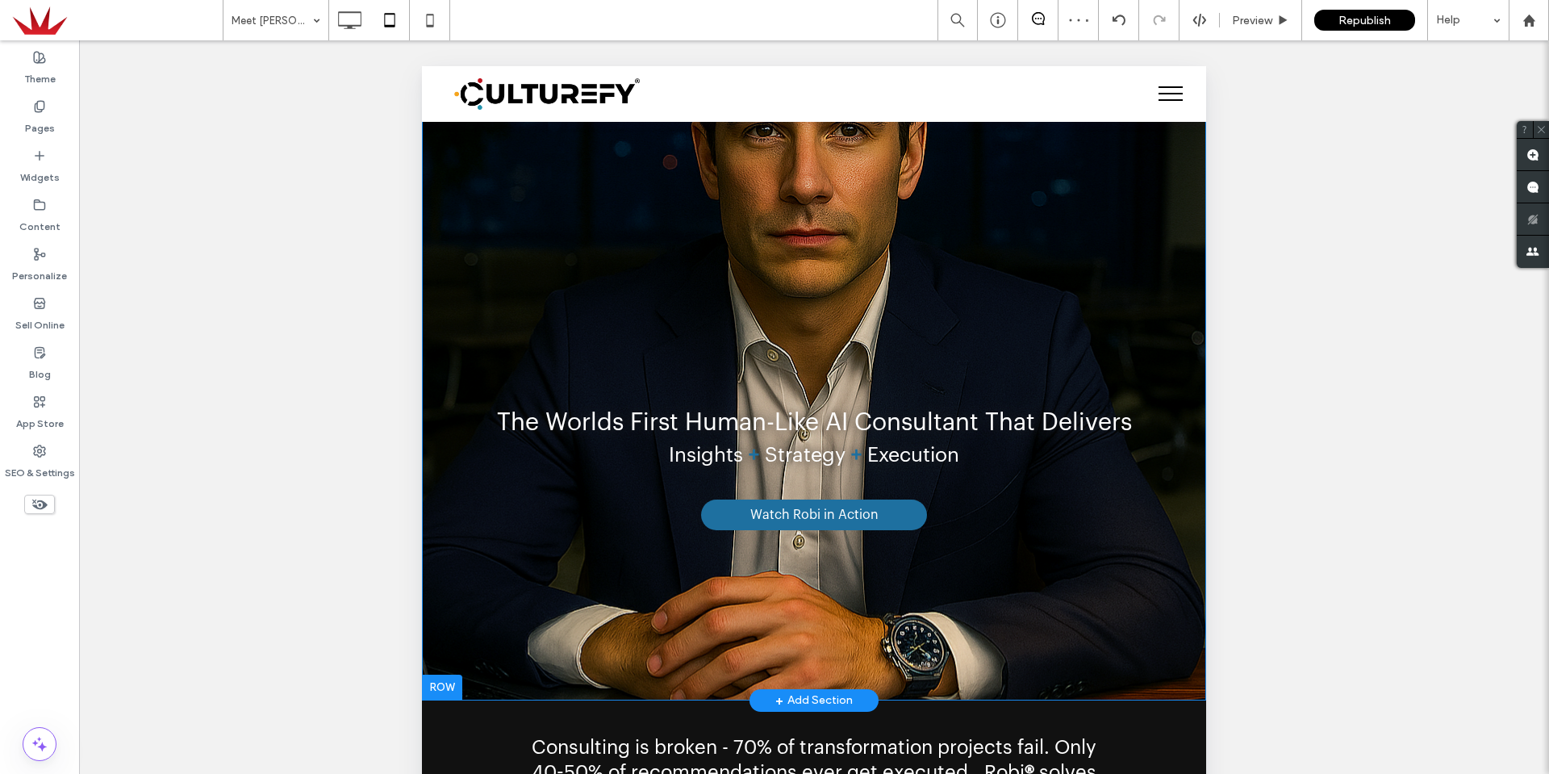
scroll to position [161, 0]
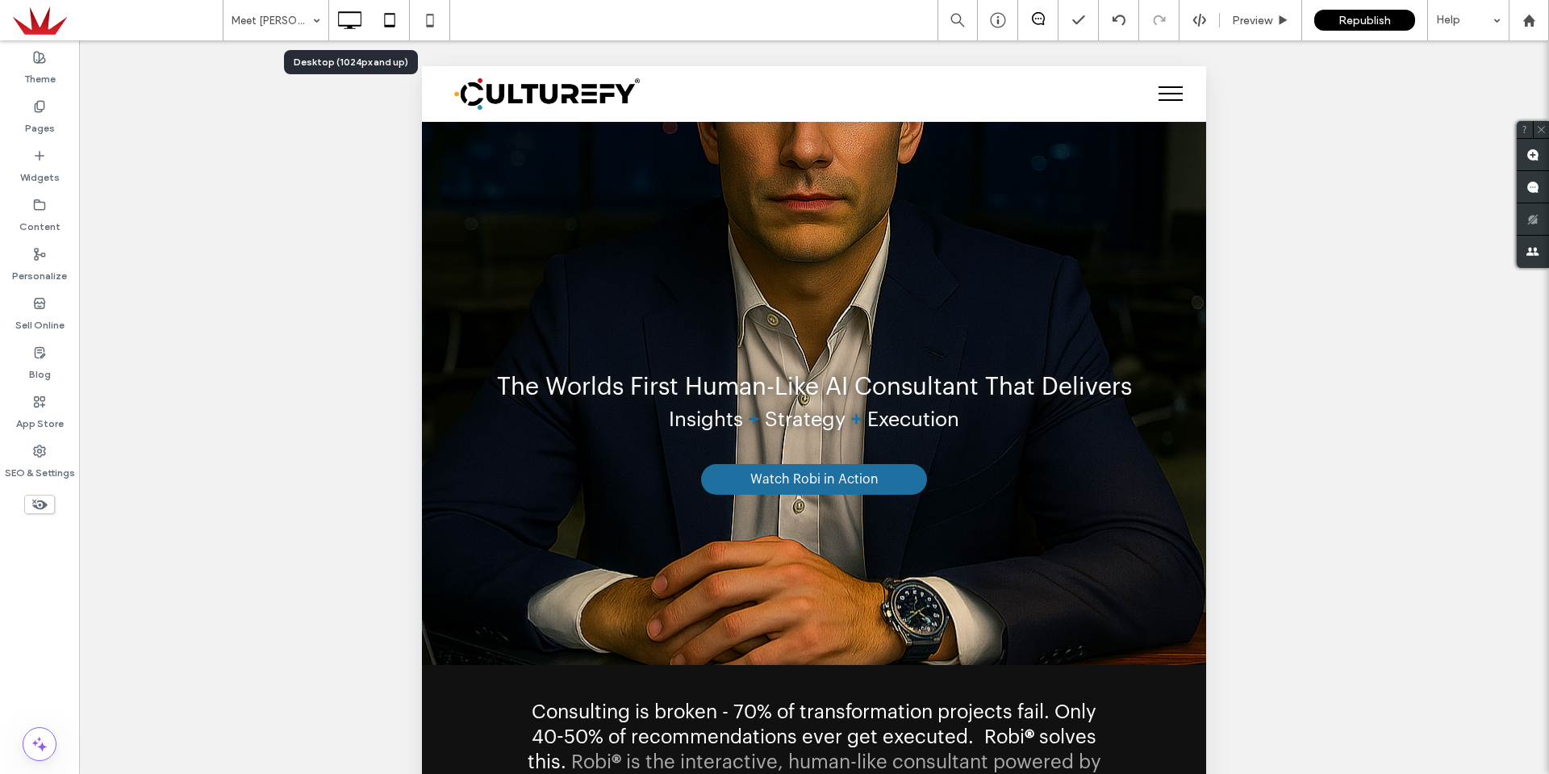
click at [352, 15] on icon at bounding box center [349, 20] width 32 height 32
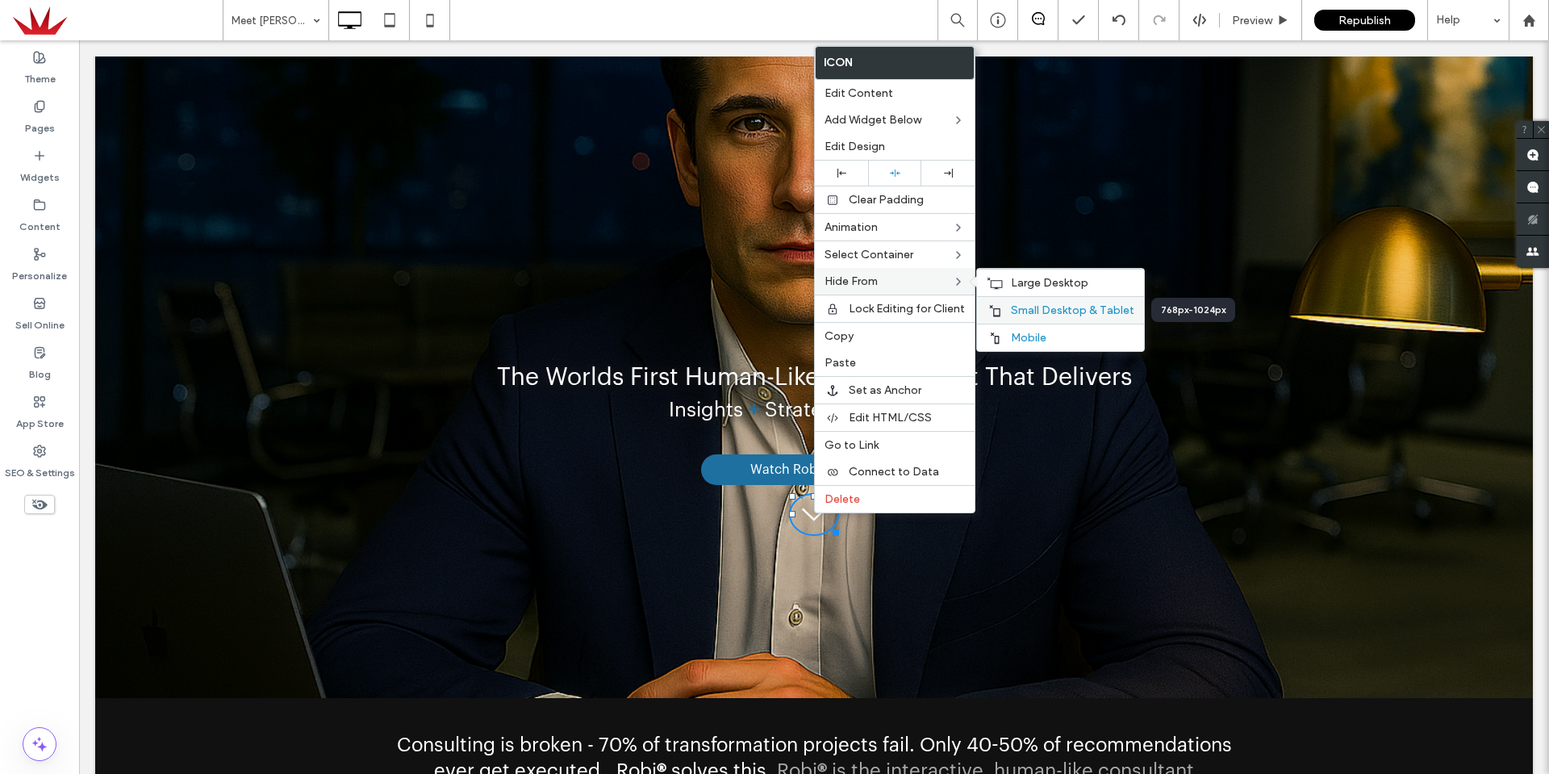
click at [1055, 307] on span "Small Desktop & Tablet" at bounding box center [1072, 310] width 123 height 14
click at [1017, 330] on div "Mobile" at bounding box center [1060, 337] width 167 height 27
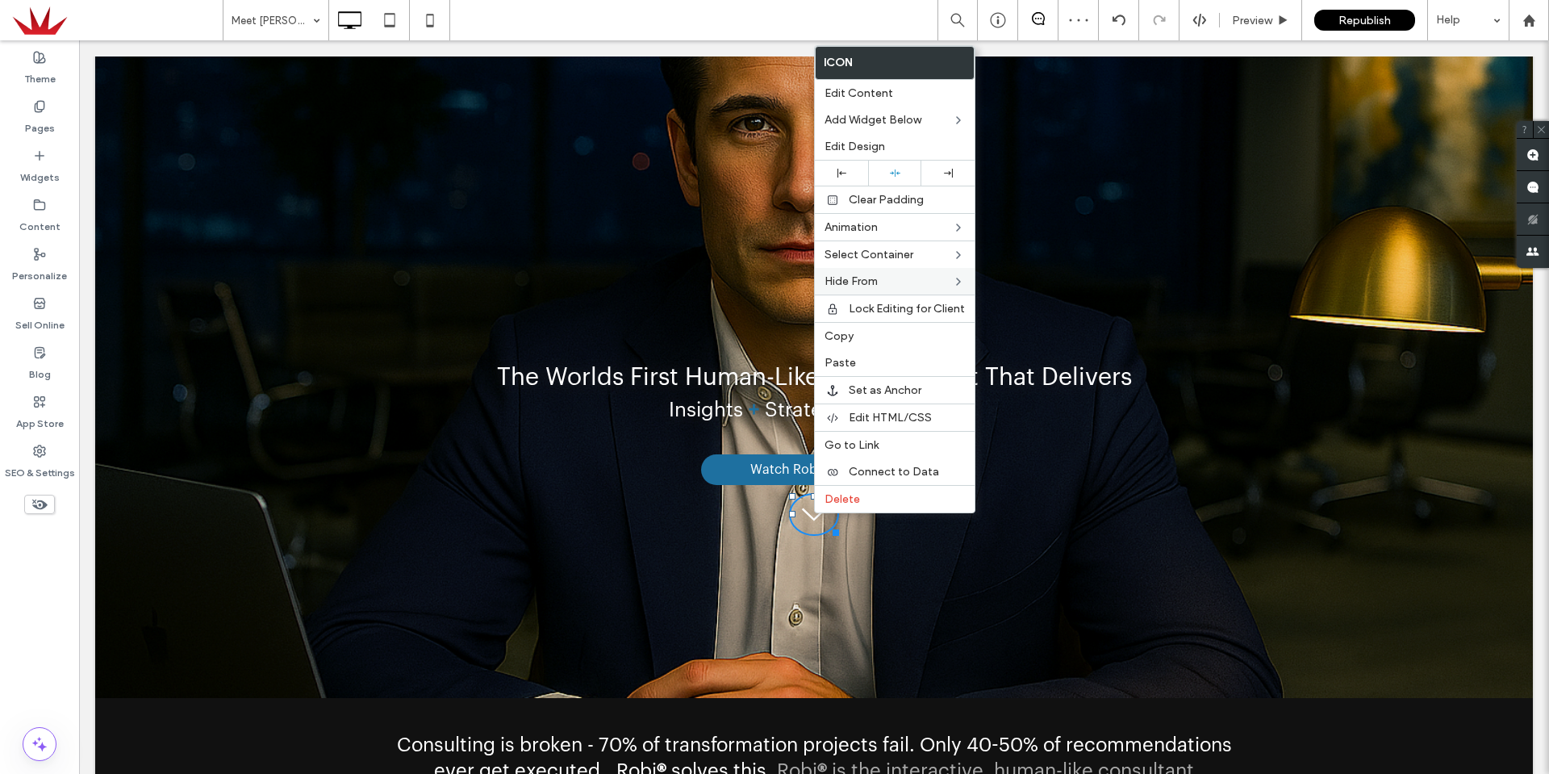
click at [706, 548] on div "Watch Robi in Action A black arrow pointing down on a white background. Click T…" at bounding box center [814, 491] width 942 height 115
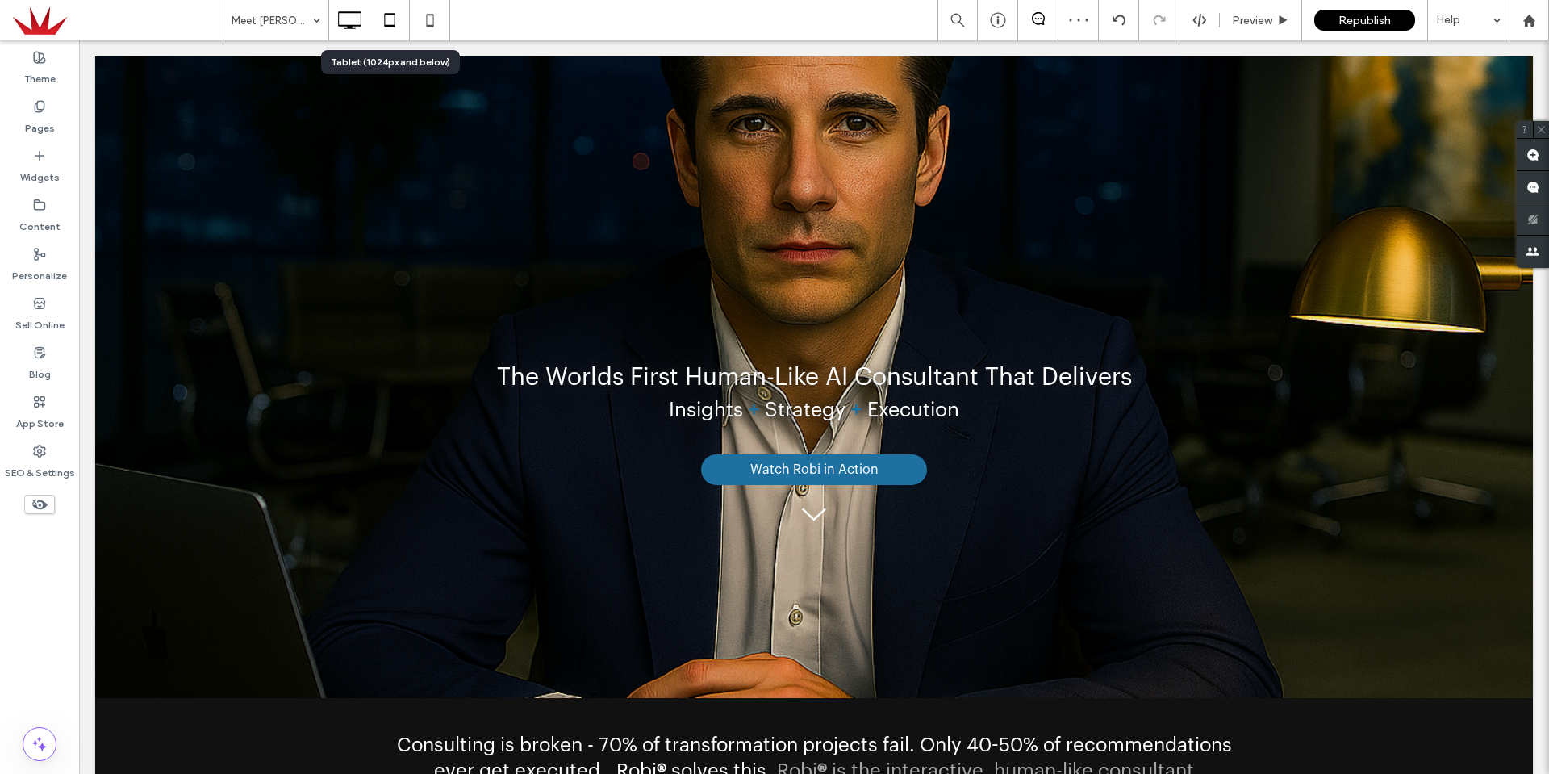
click at [401, 19] on icon at bounding box center [390, 20] width 32 height 32
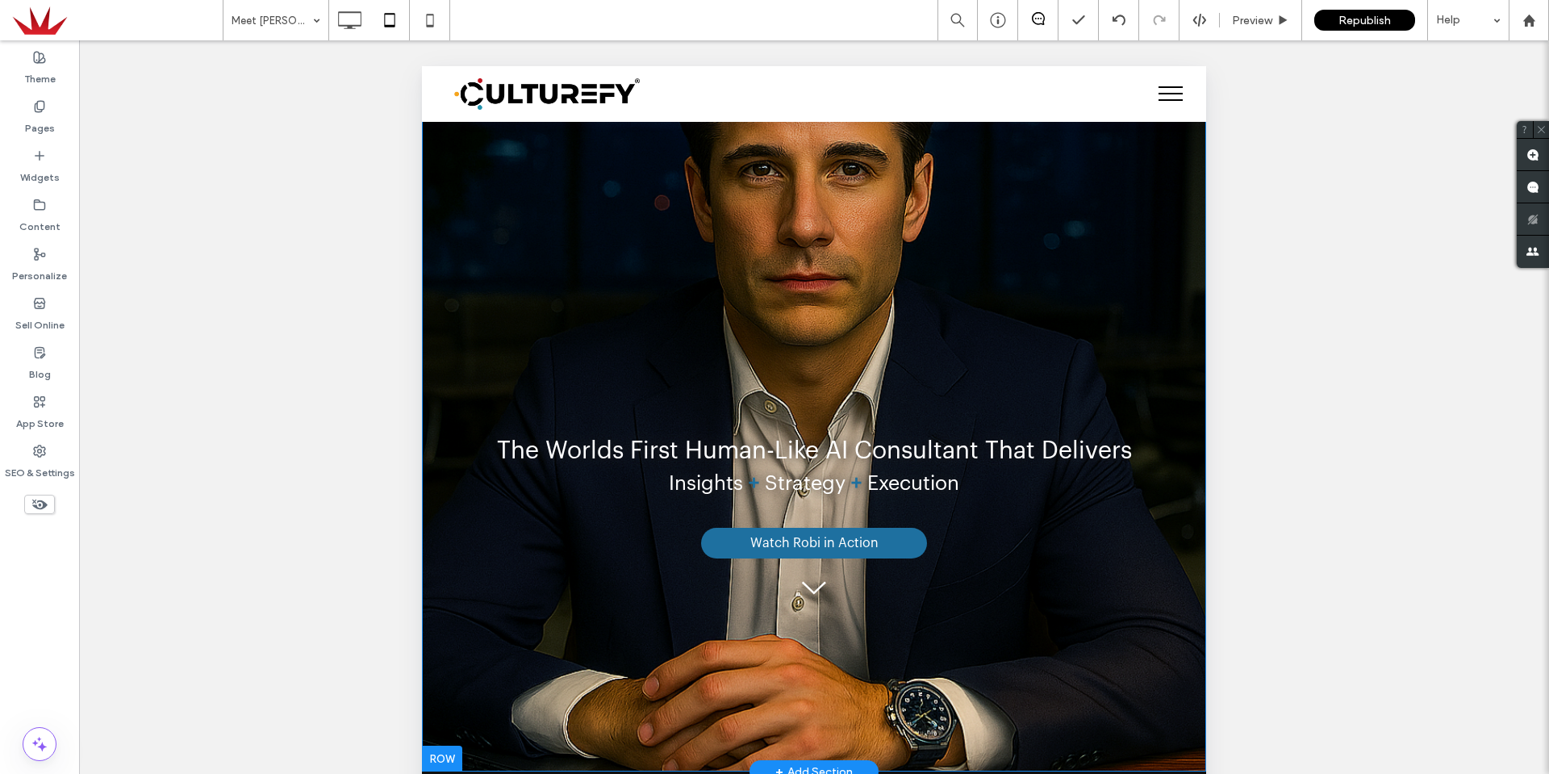
scroll to position [0, 0]
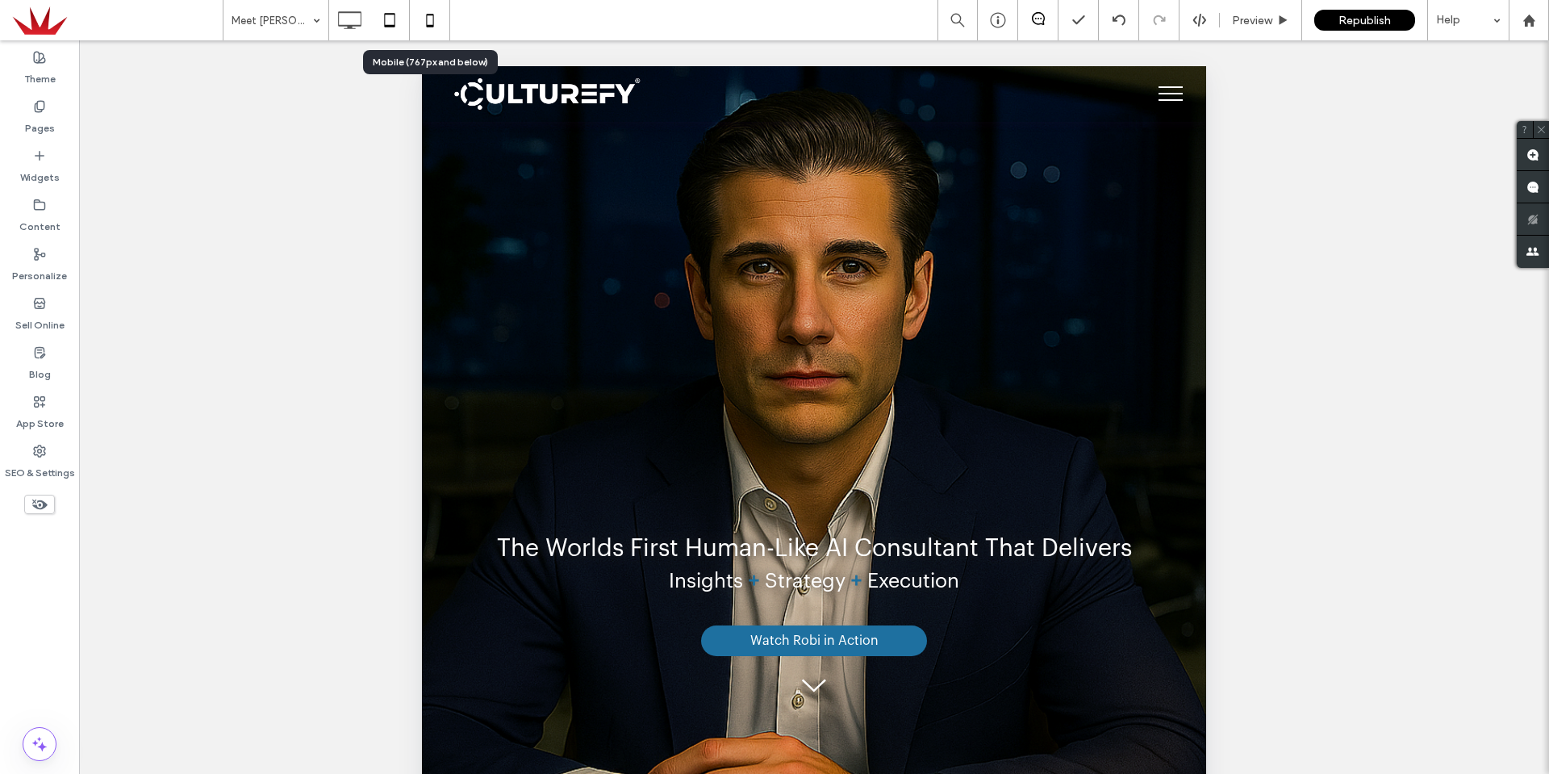
click at [422, 13] on icon at bounding box center [430, 20] width 32 height 32
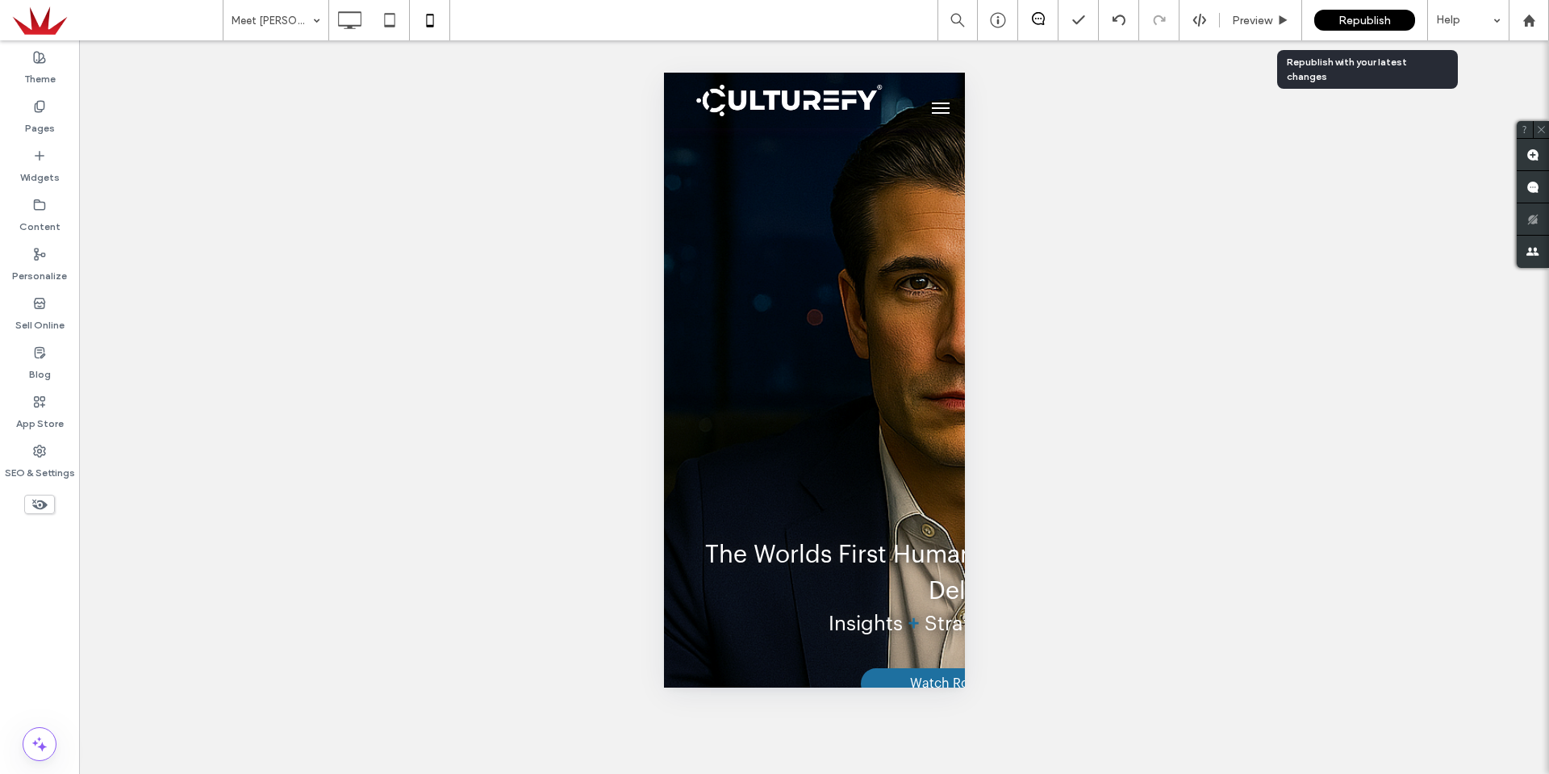
click at [1343, 19] on span "Republish" at bounding box center [1365, 21] width 52 height 14
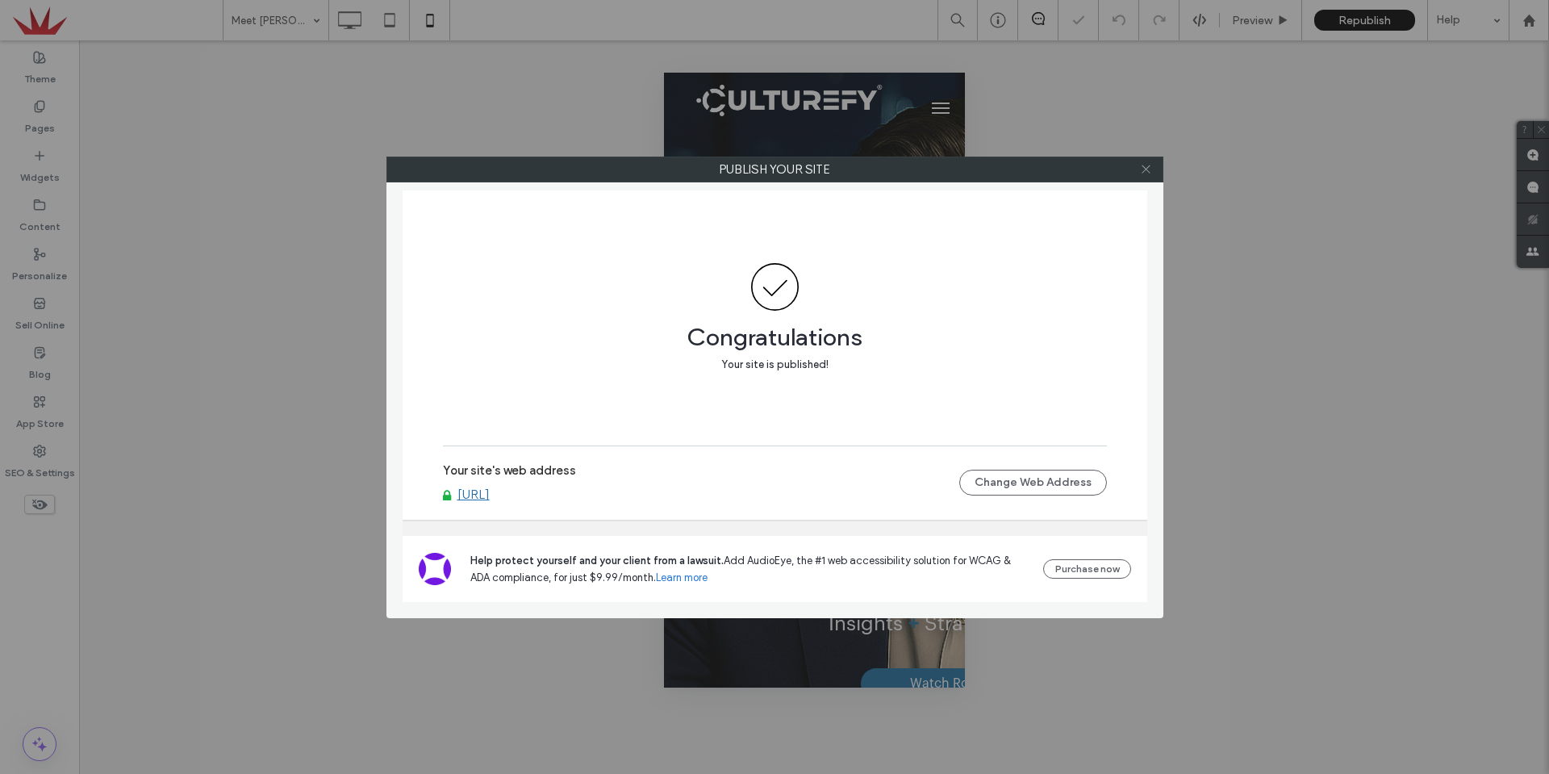
click at [1147, 169] on icon at bounding box center [1146, 169] width 12 height 12
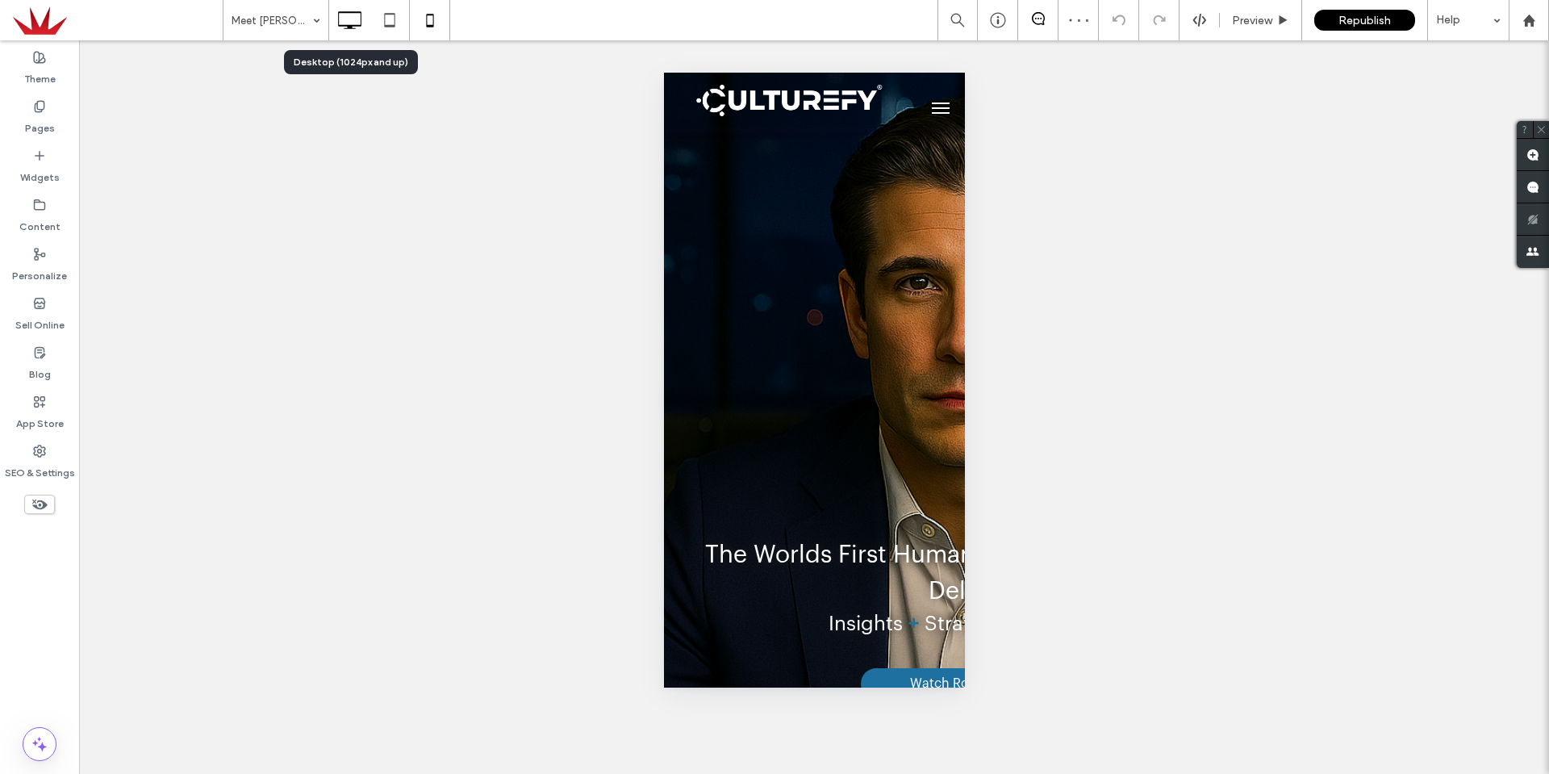
click at [357, 18] on icon at bounding box center [349, 20] width 32 height 32
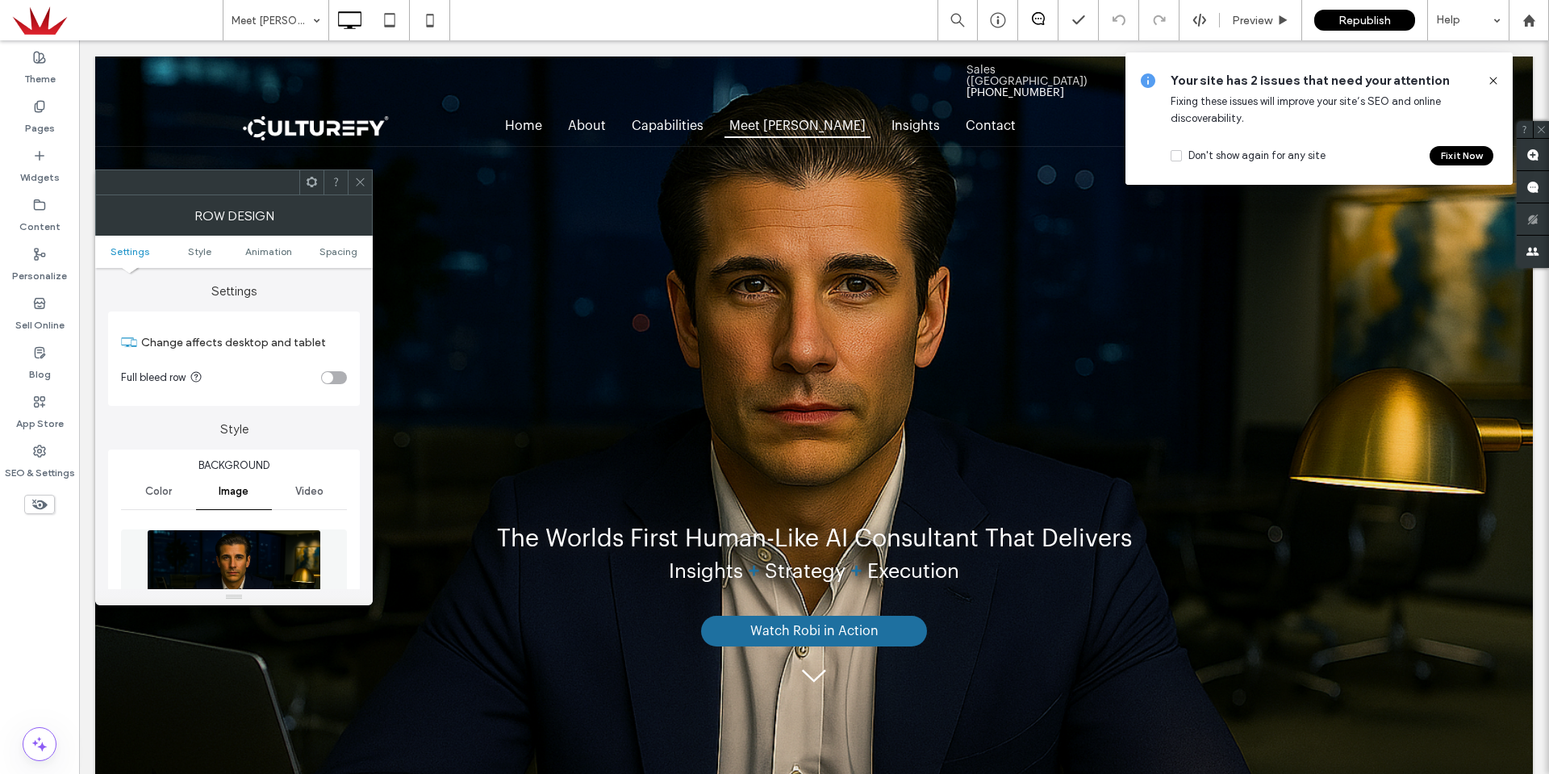
click at [308, 186] on icon at bounding box center [312, 182] width 12 height 12
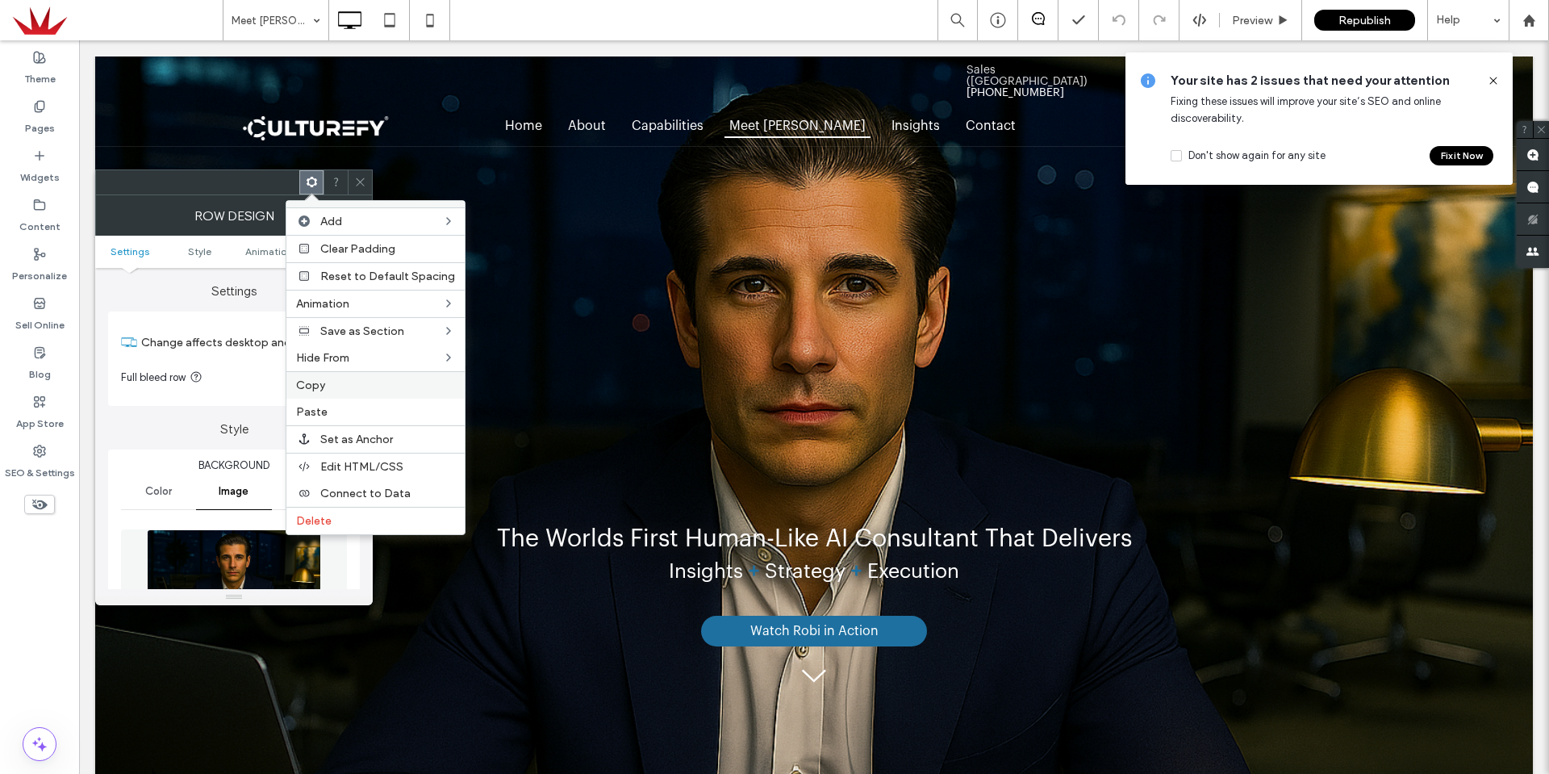
click at [336, 388] on label "Copy" at bounding box center [375, 385] width 159 height 14
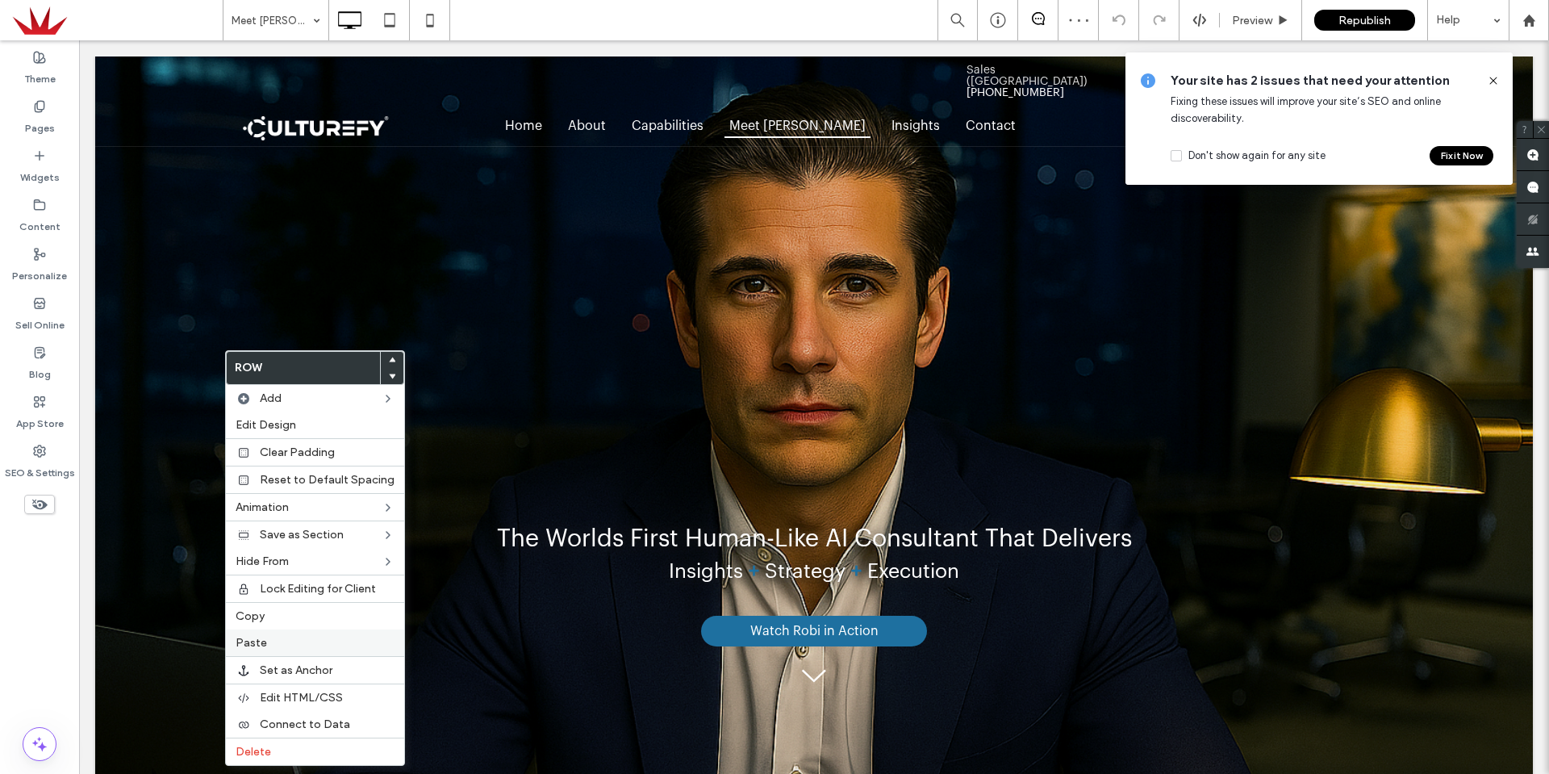
click at [262, 644] on span "Paste" at bounding box center [251, 643] width 31 height 14
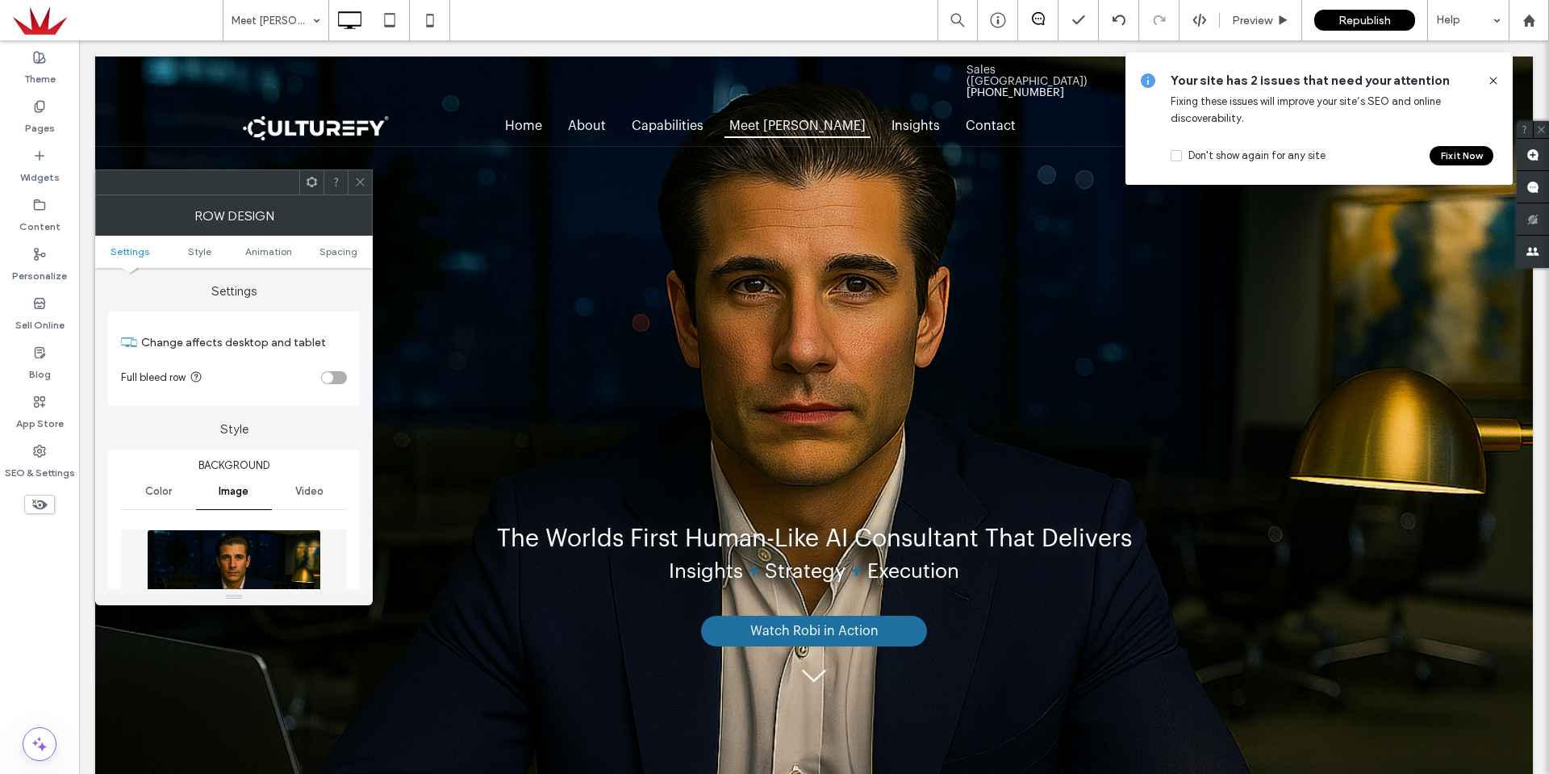
click at [301, 183] on div at bounding box center [311, 182] width 24 height 24
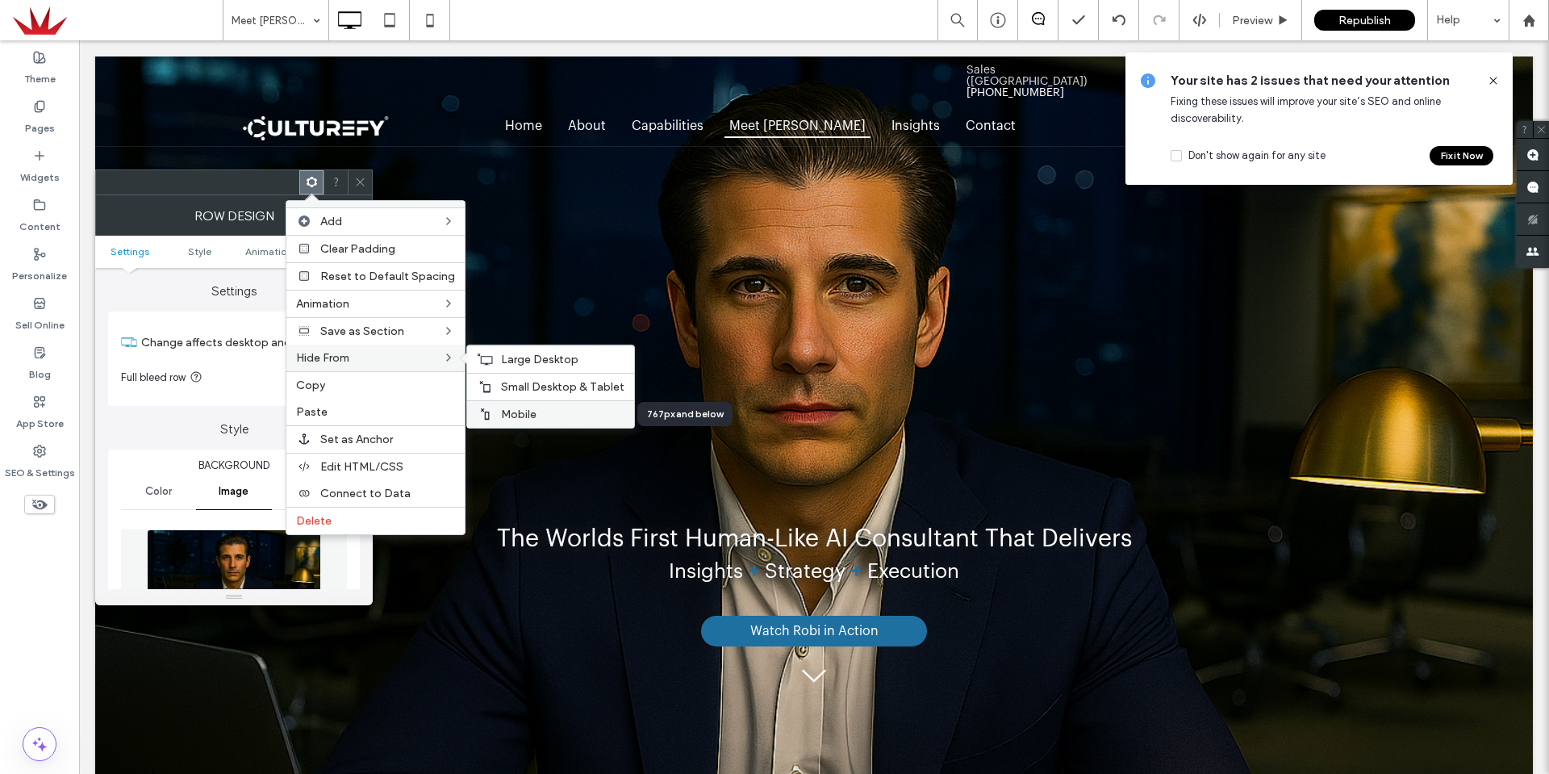
click at [513, 416] on span "Mobile" at bounding box center [519, 414] width 36 height 14
click at [534, 382] on span "Small Desktop & Tablet" at bounding box center [562, 387] width 123 height 14
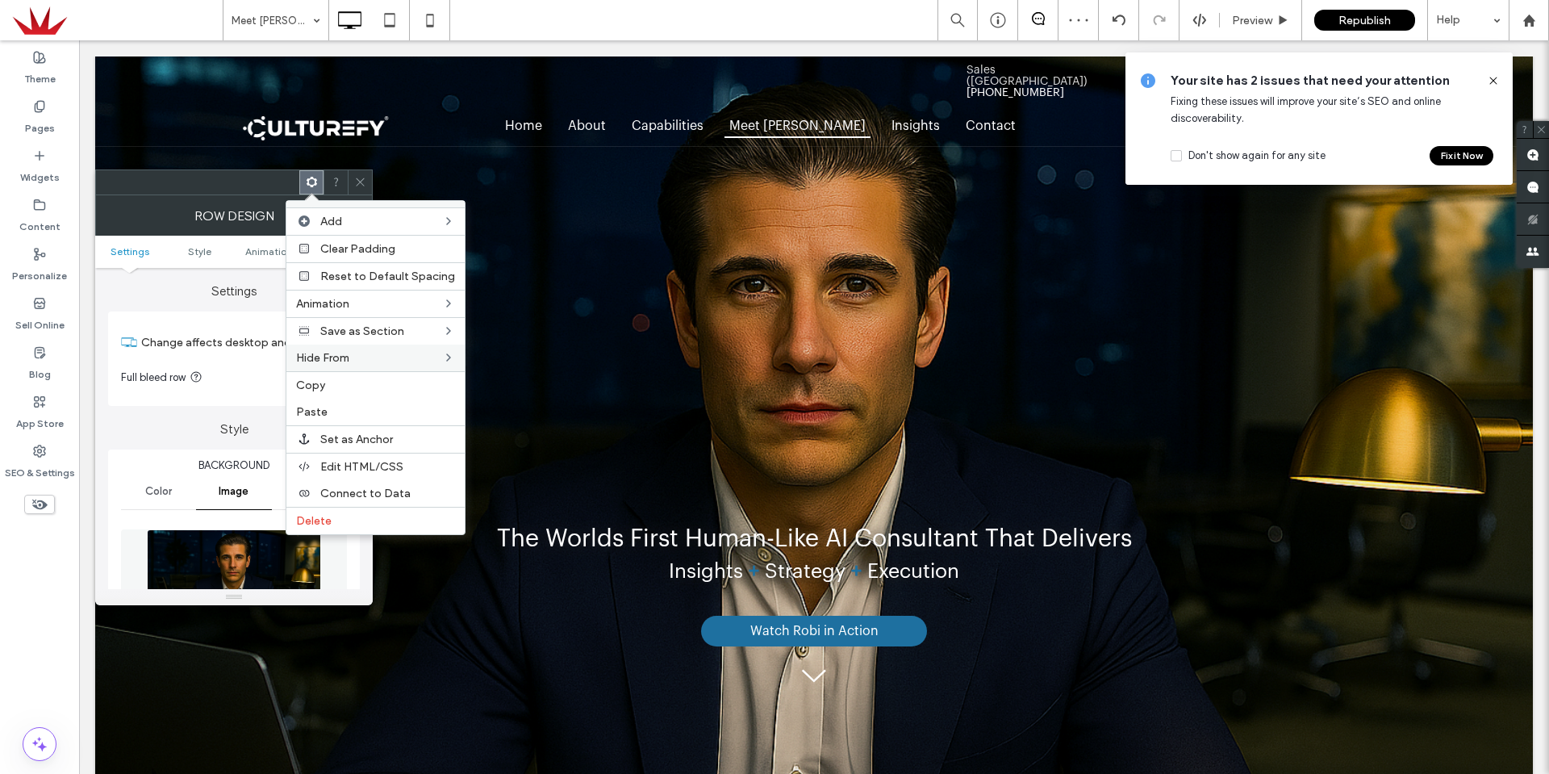
click at [359, 177] on icon at bounding box center [360, 182] width 12 height 12
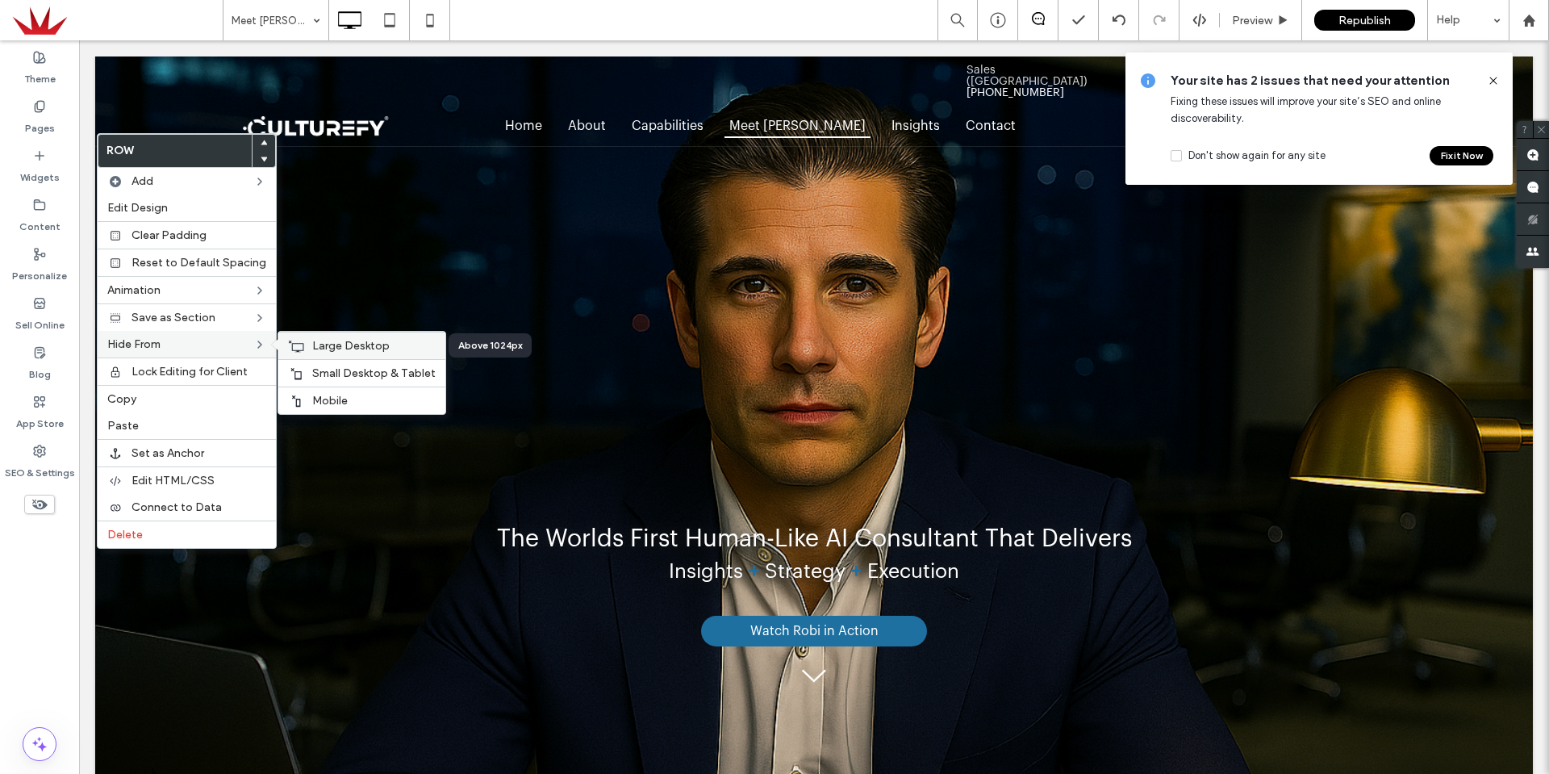
click at [338, 347] on span "Large Desktop" at bounding box center [350, 346] width 77 height 14
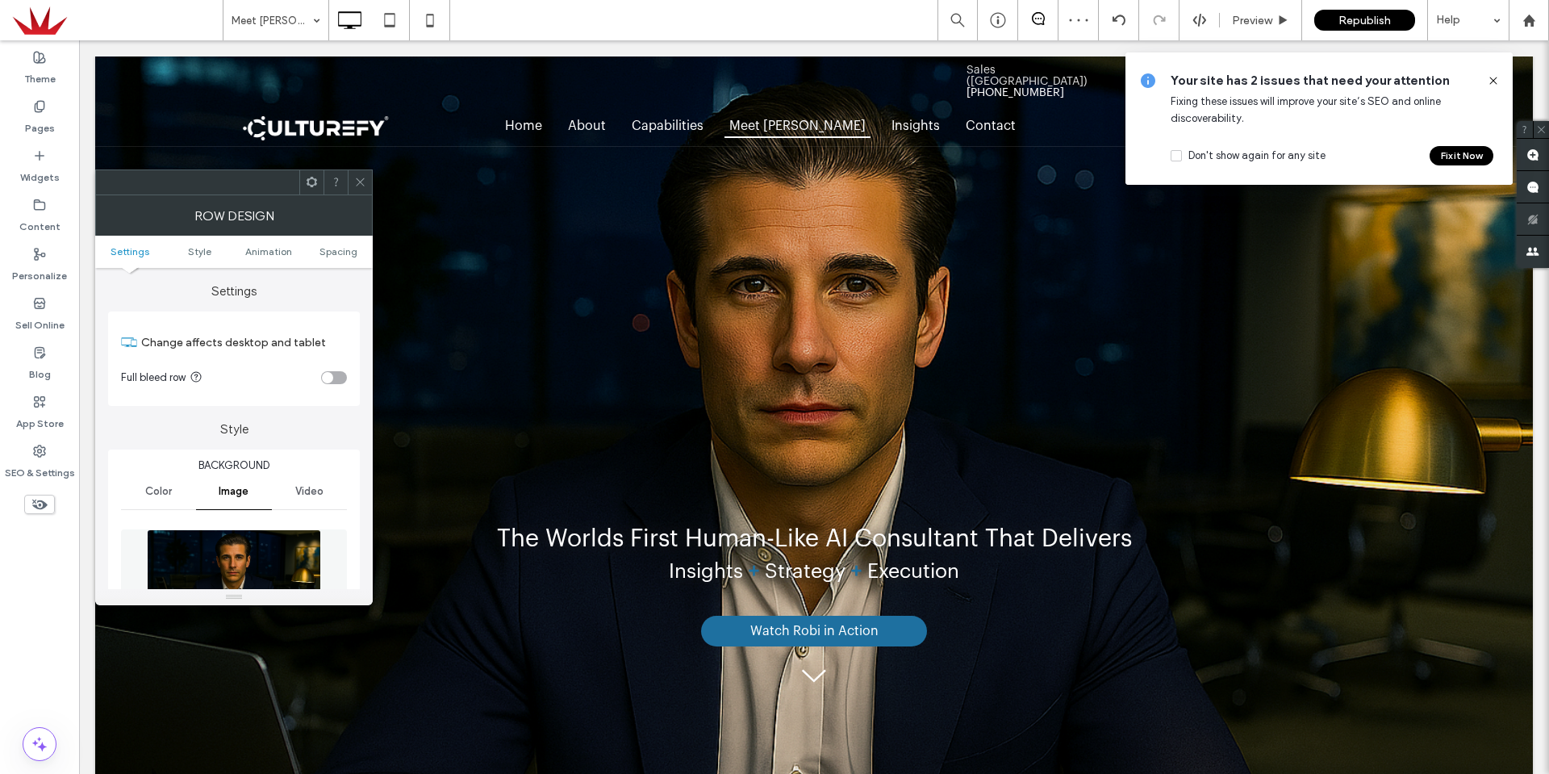
drag, startPoint x: 308, startPoint y: 186, endPoint x: 314, endPoint y: 193, distance: 8.6
click at [309, 185] on icon at bounding box center [312, 182] width 12 height 12
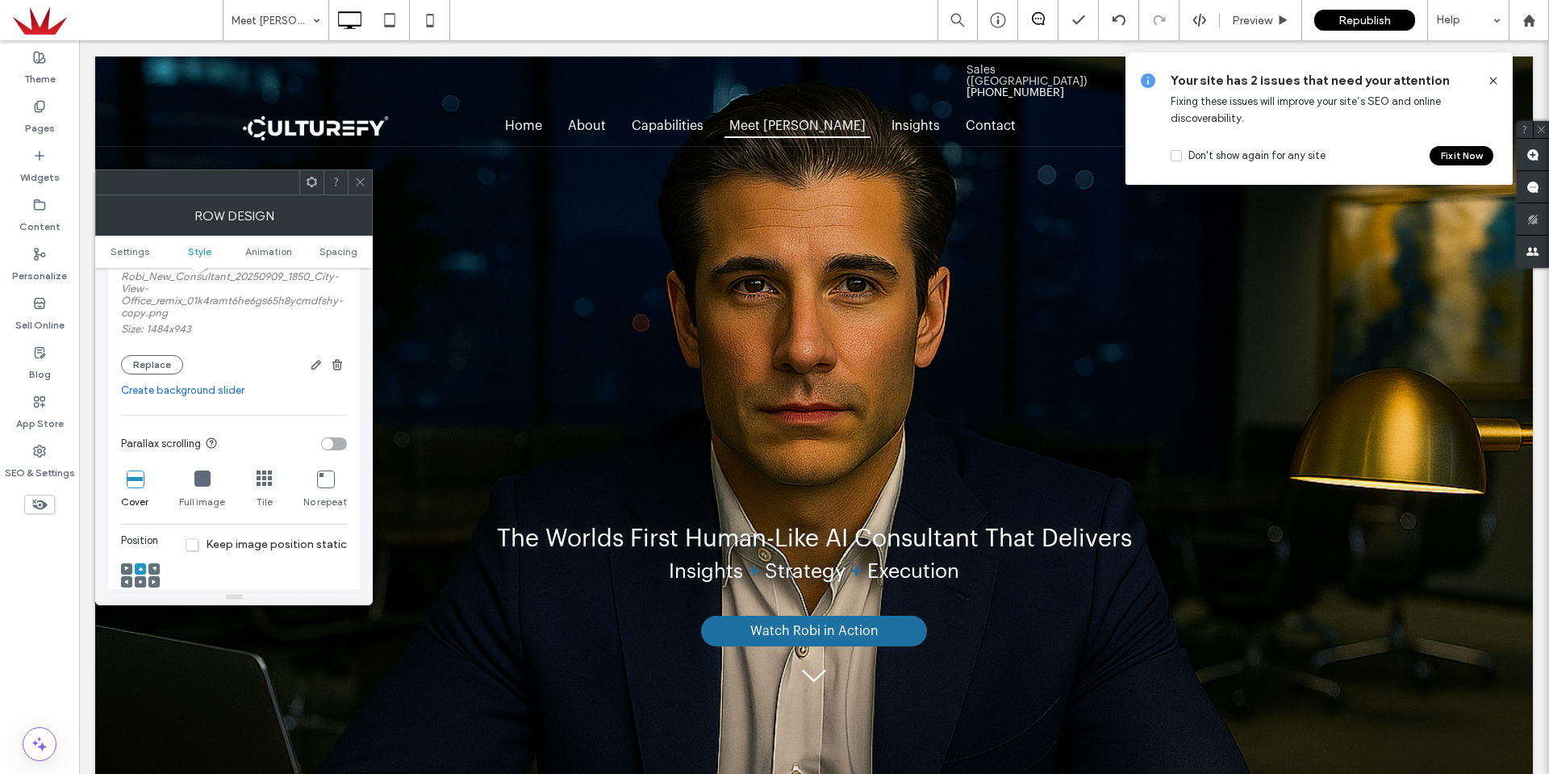
scroll to position [403, 0]
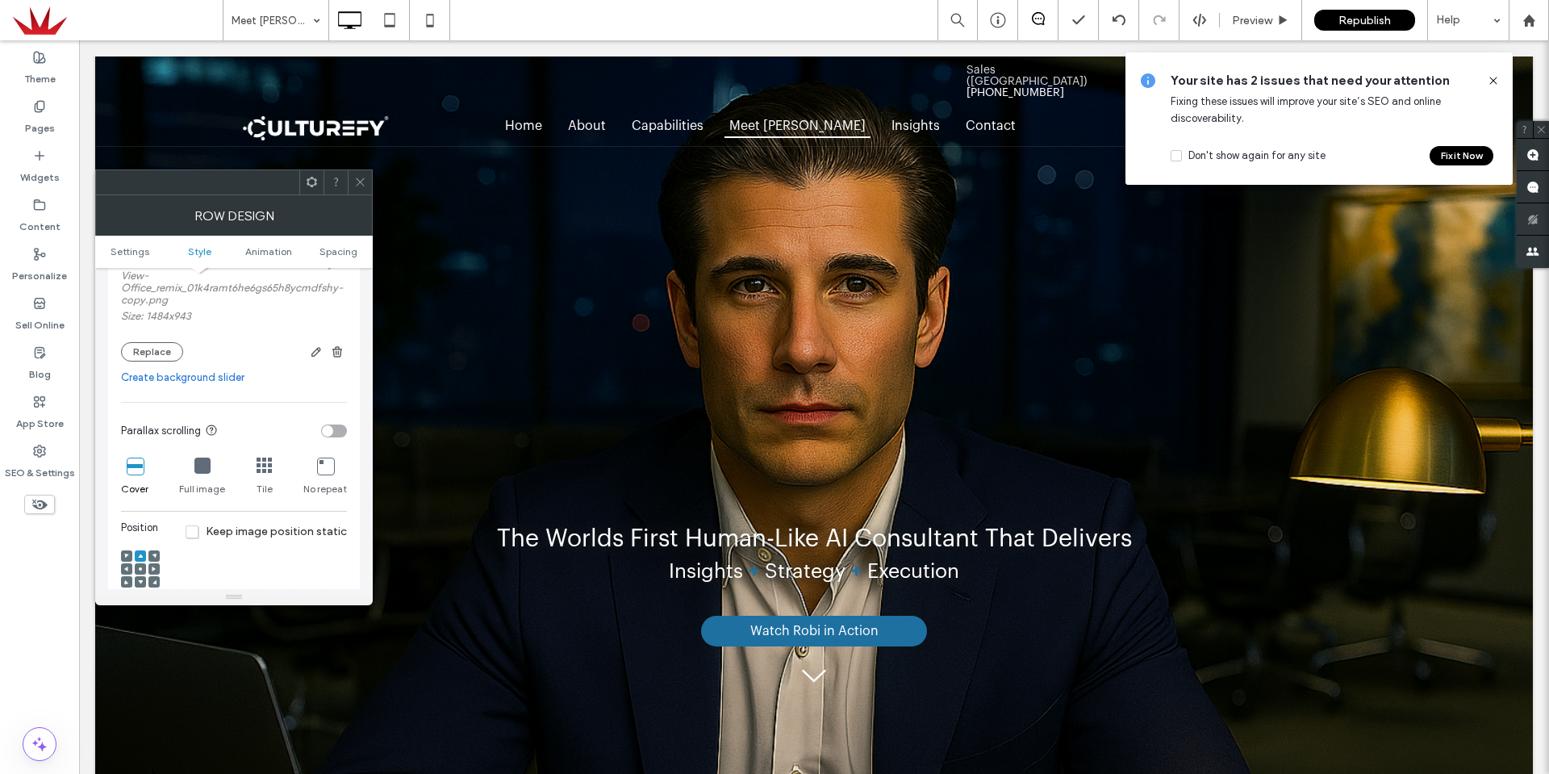
click at [337, 435] on div "toggle" at bounding box center [334, 430] width 26 height 13
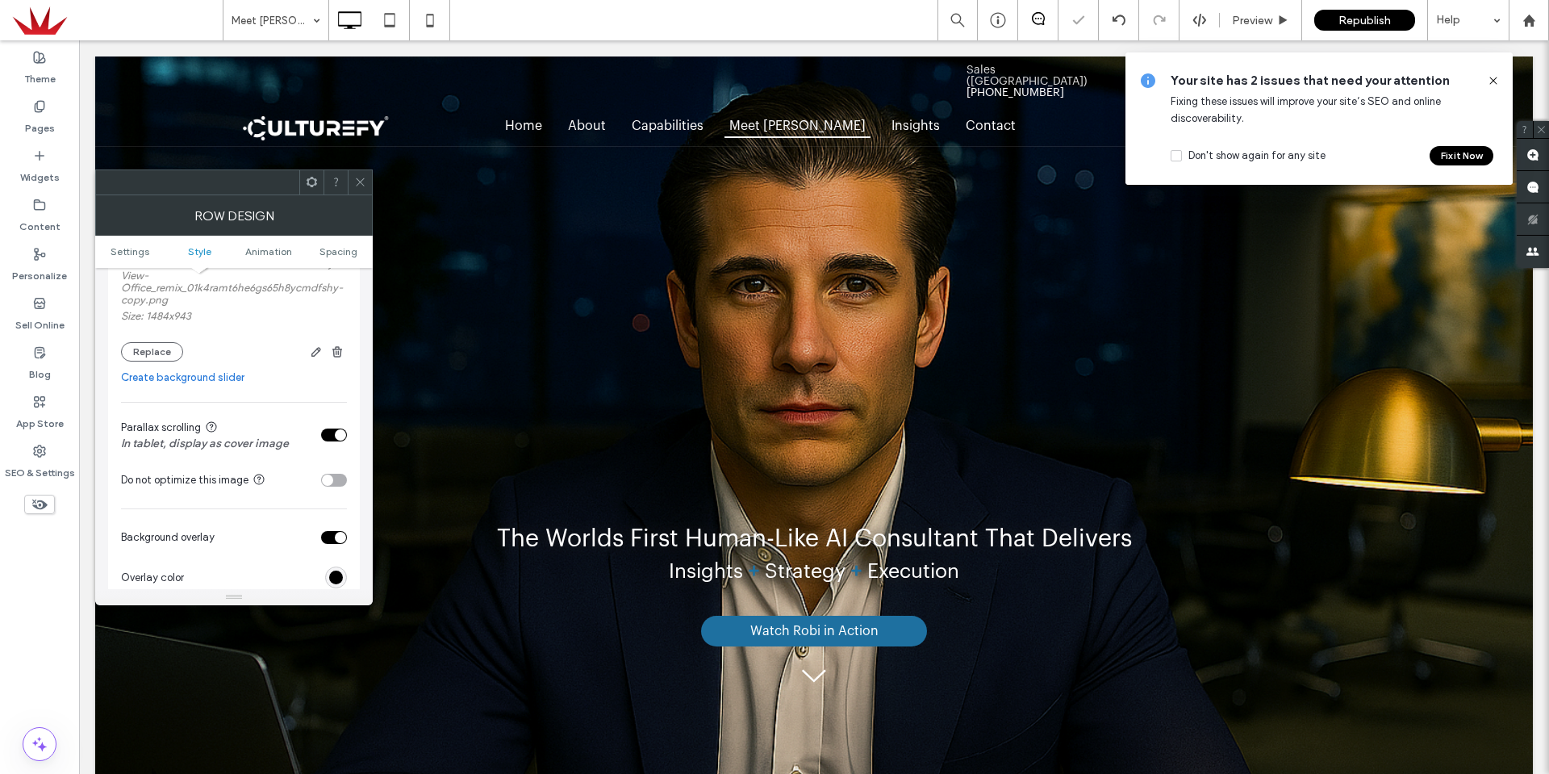
click at [363, 182] on icon at bounding box center [360, 182] width 12 height 12
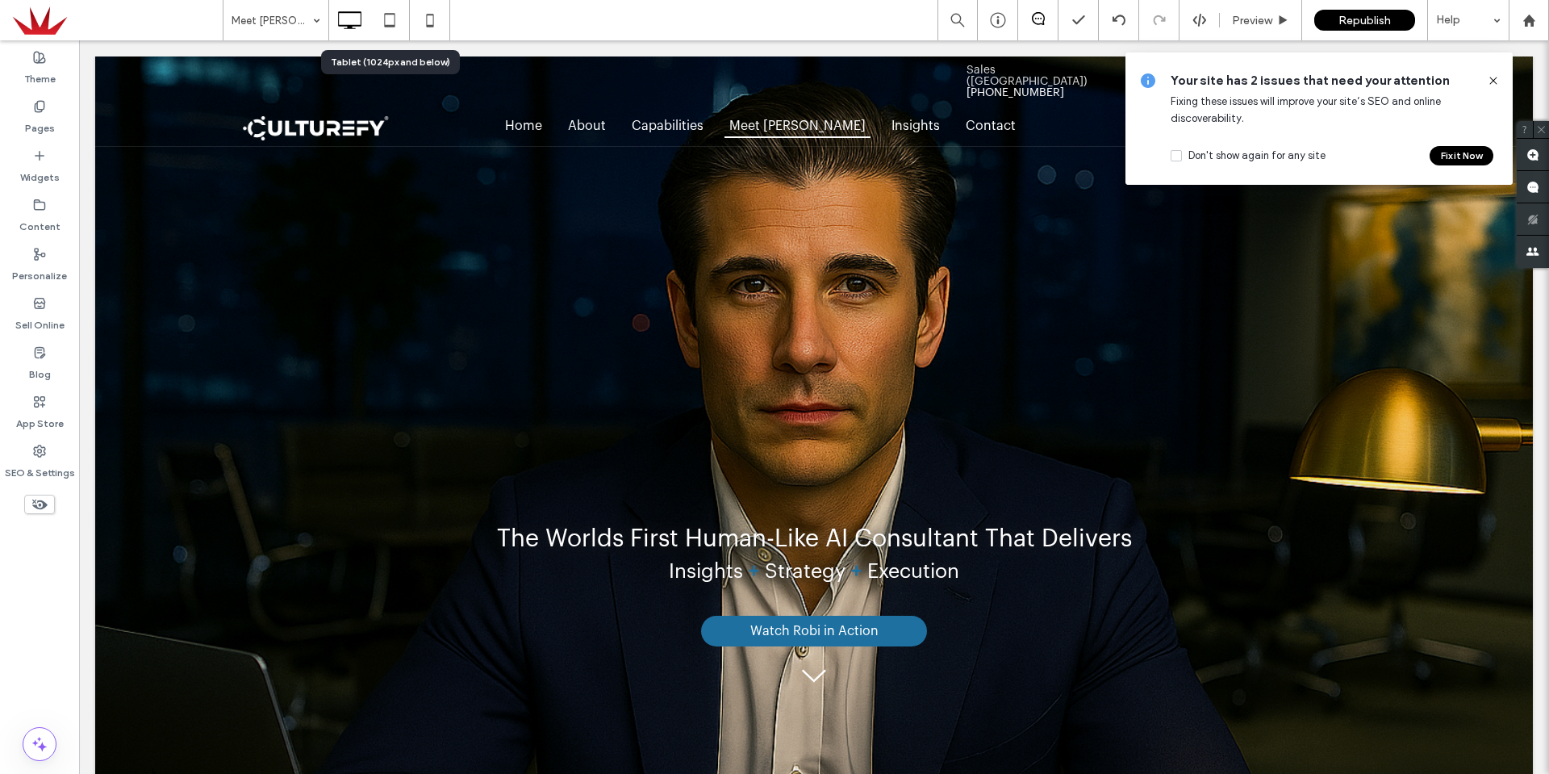
drag, startPoint x: 382, startPoint y: 16, endPoint x: 387, endPoint y: 58, distance: 42.2
click at [386, 16] on icon at bounding box center [390, 20] width 32 height 32
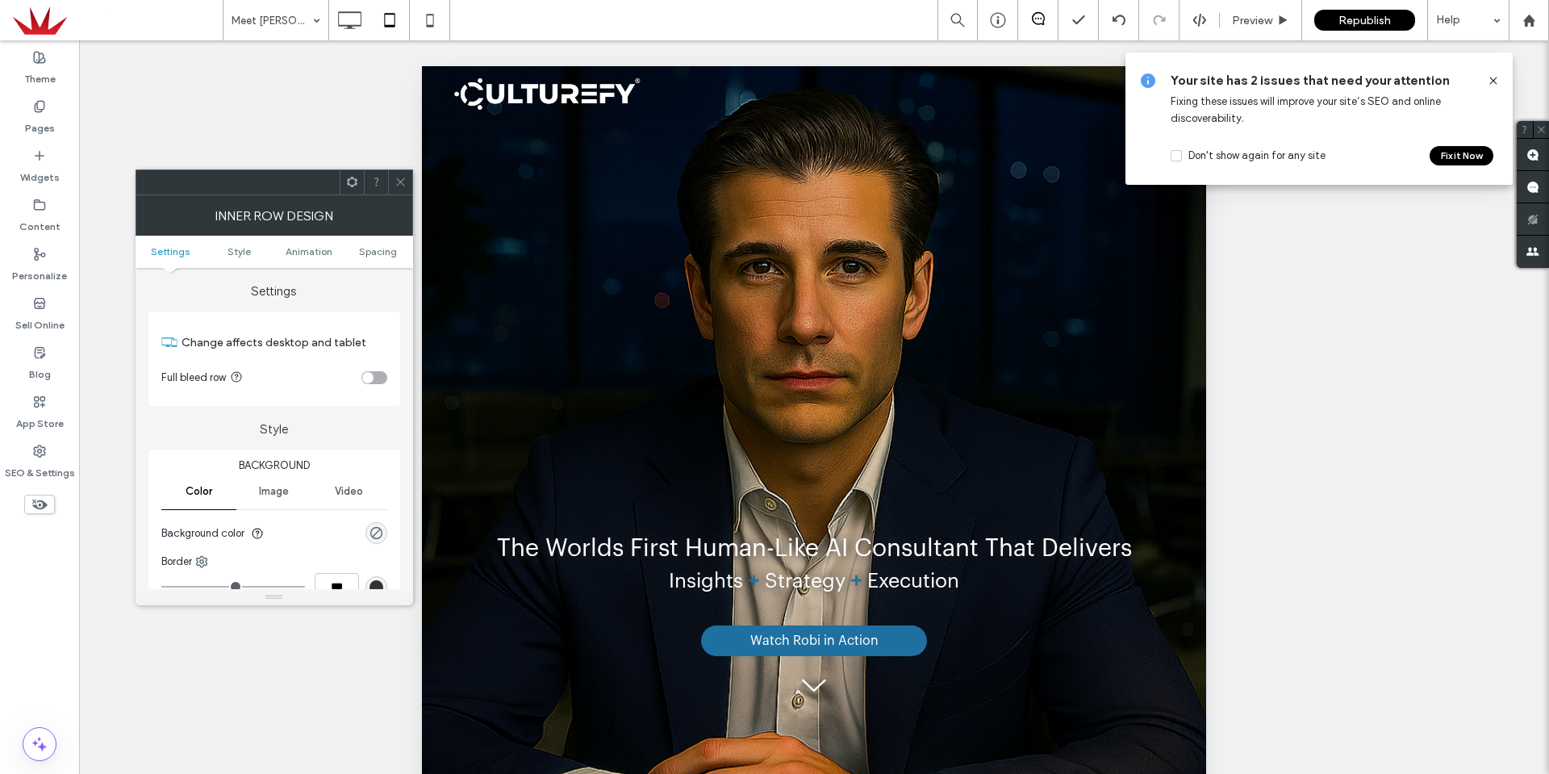
drag, startPoint x: 395, startPoint y: 179, endPoint x: 411, endPoint y: 182, distance: 17.1
click at [398, 179] on icon at bounding box center [401, 182] width 12 height 12
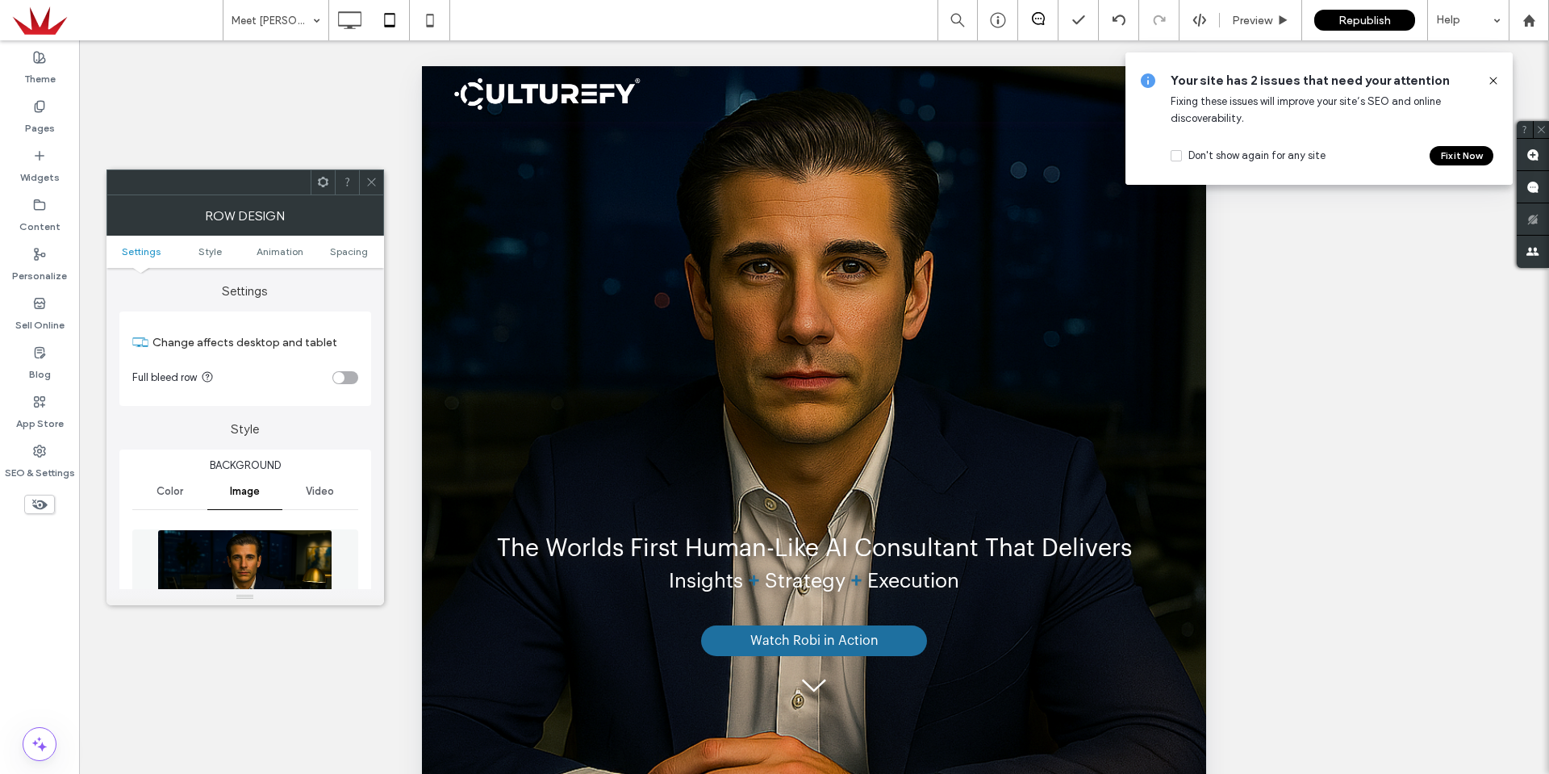
click at [330, 183] on div at bounding box center [323, 182] width 24 height 24
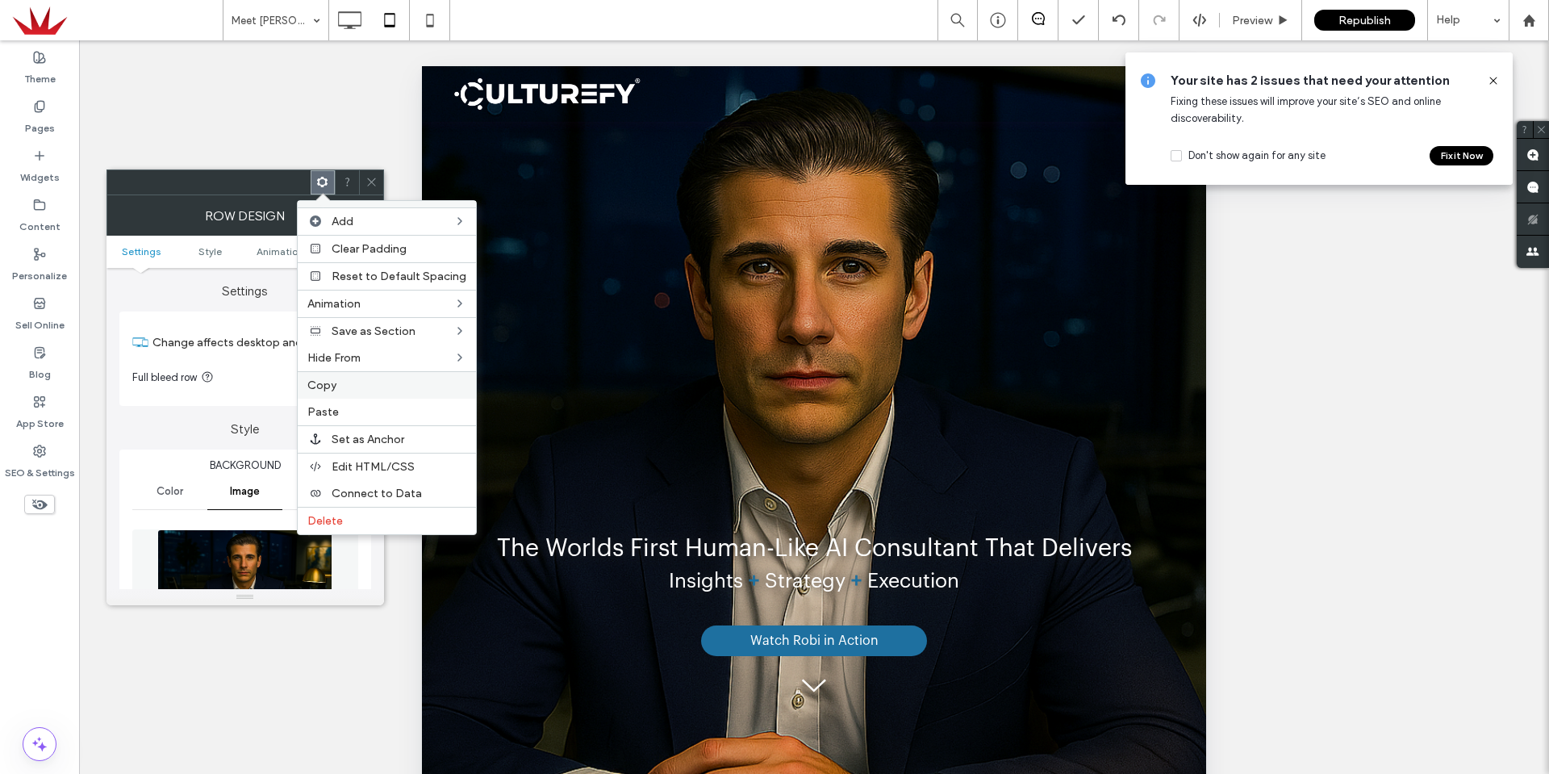
click at [356, 378] on label "Copy" at bounding box center [386, 385] width 159 height 14
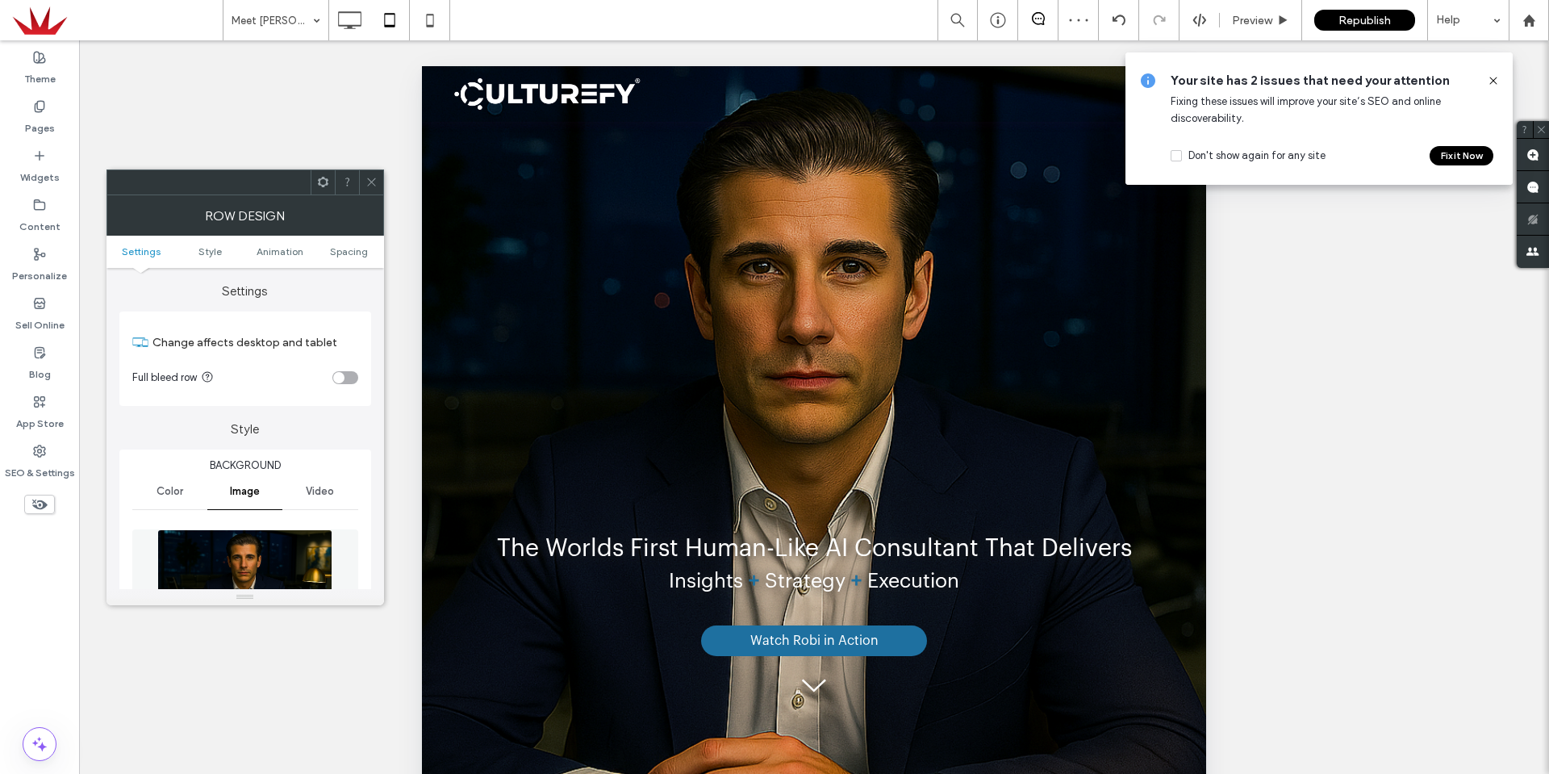
click at [324, 182] on icon at bounding box center [323, 182] width 12 height 12
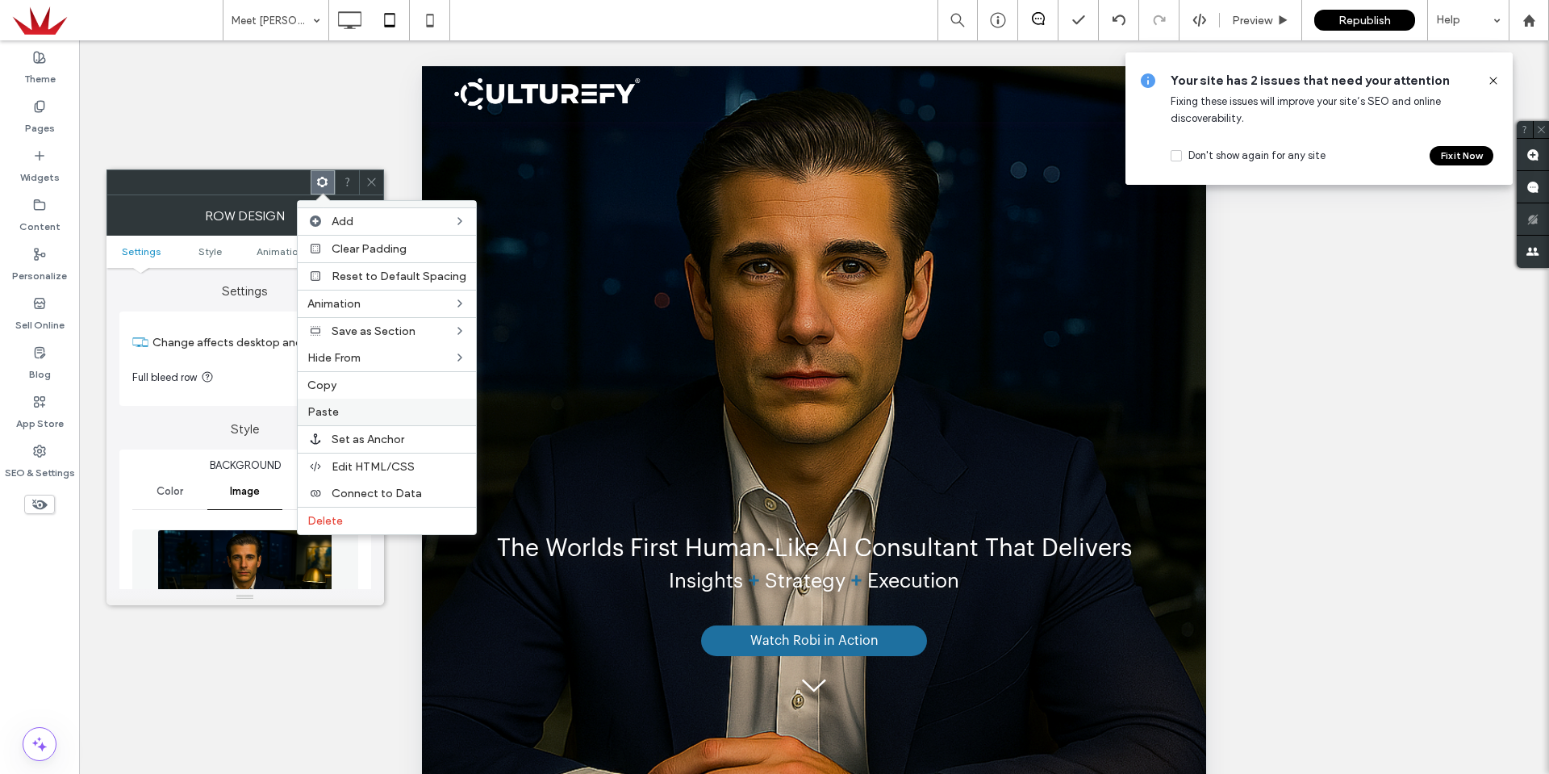
click at [358, 405] on label "Paste" at bounding box center [386, 412] width 159 height 14
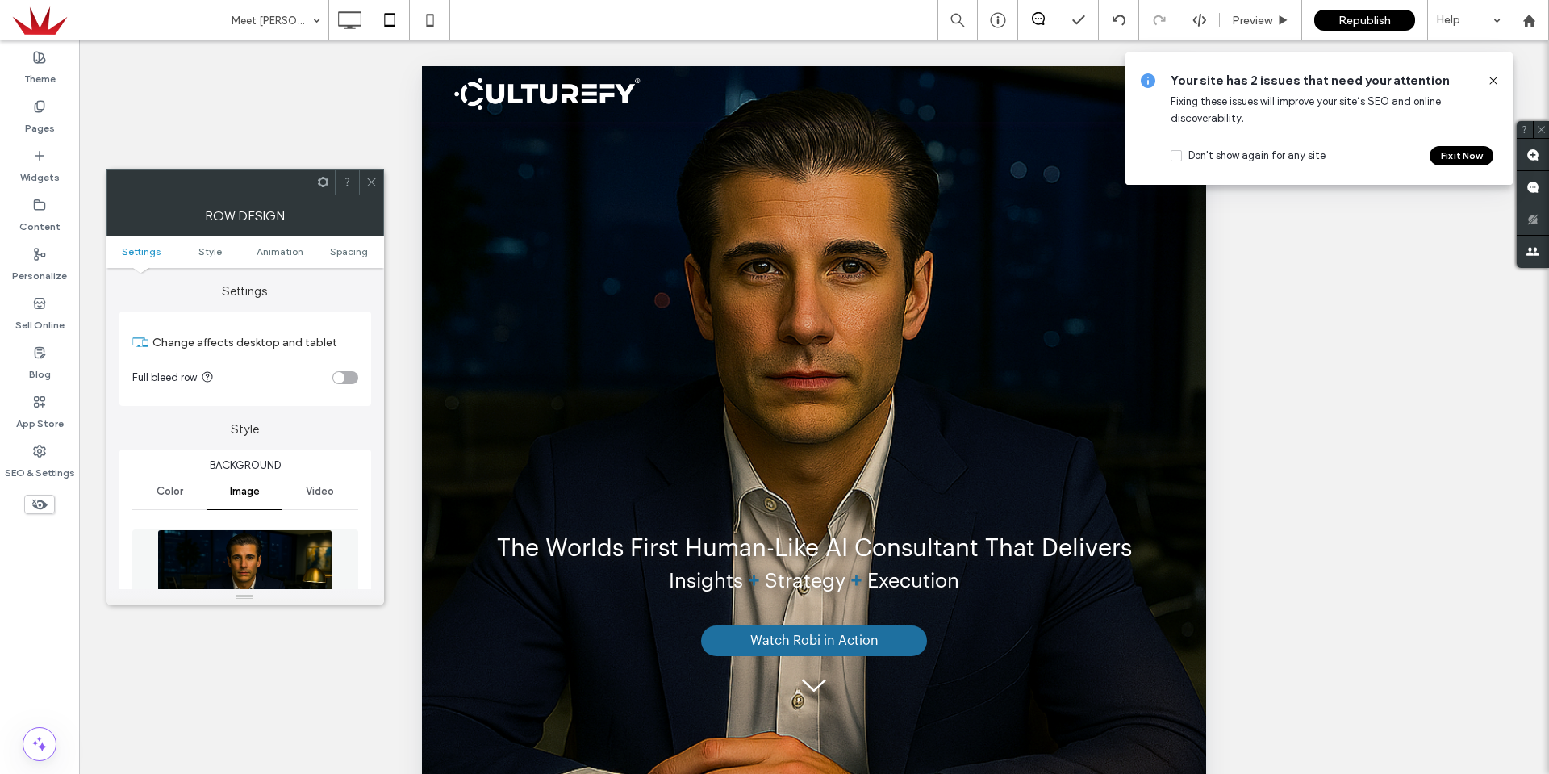
click at [323, 185] on icon at bounding box center [323, 182] width 12 height 12
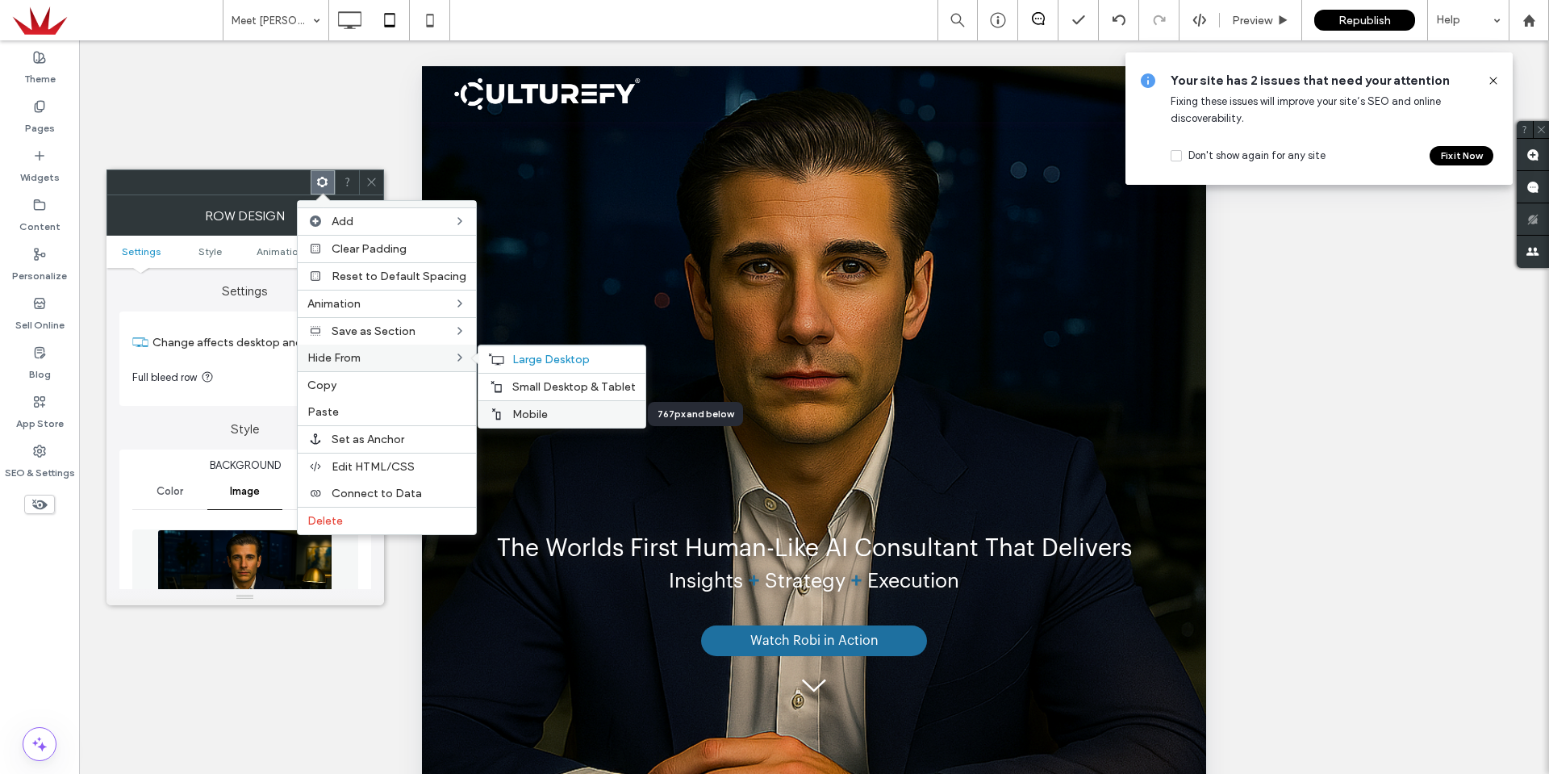
click at [514, 411] on span "Mobile" at bounding box center [530, 414] width 36 height 14
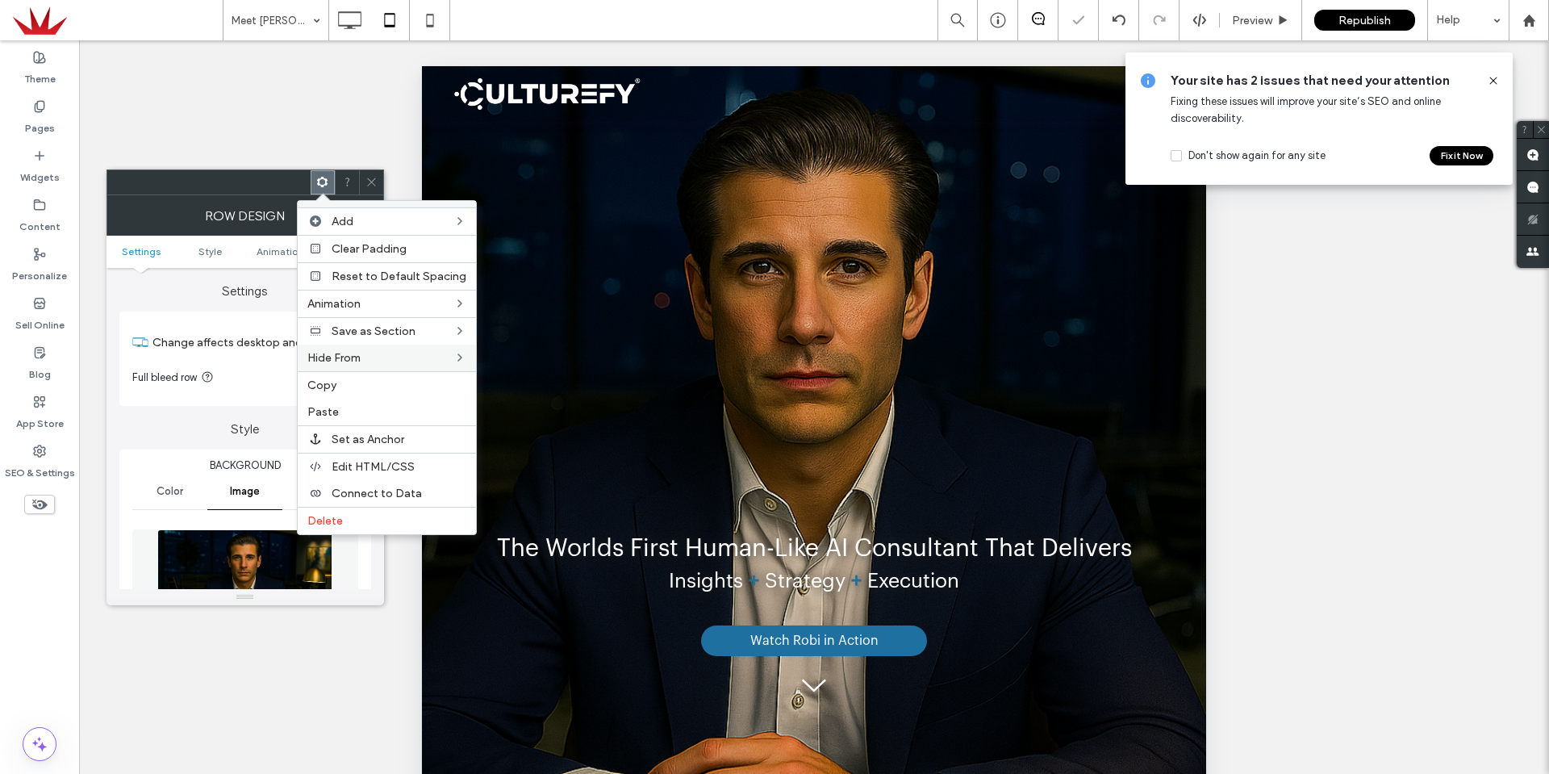
click at [370, 173] on span at bounding box center [371, 182] width 12 height 24
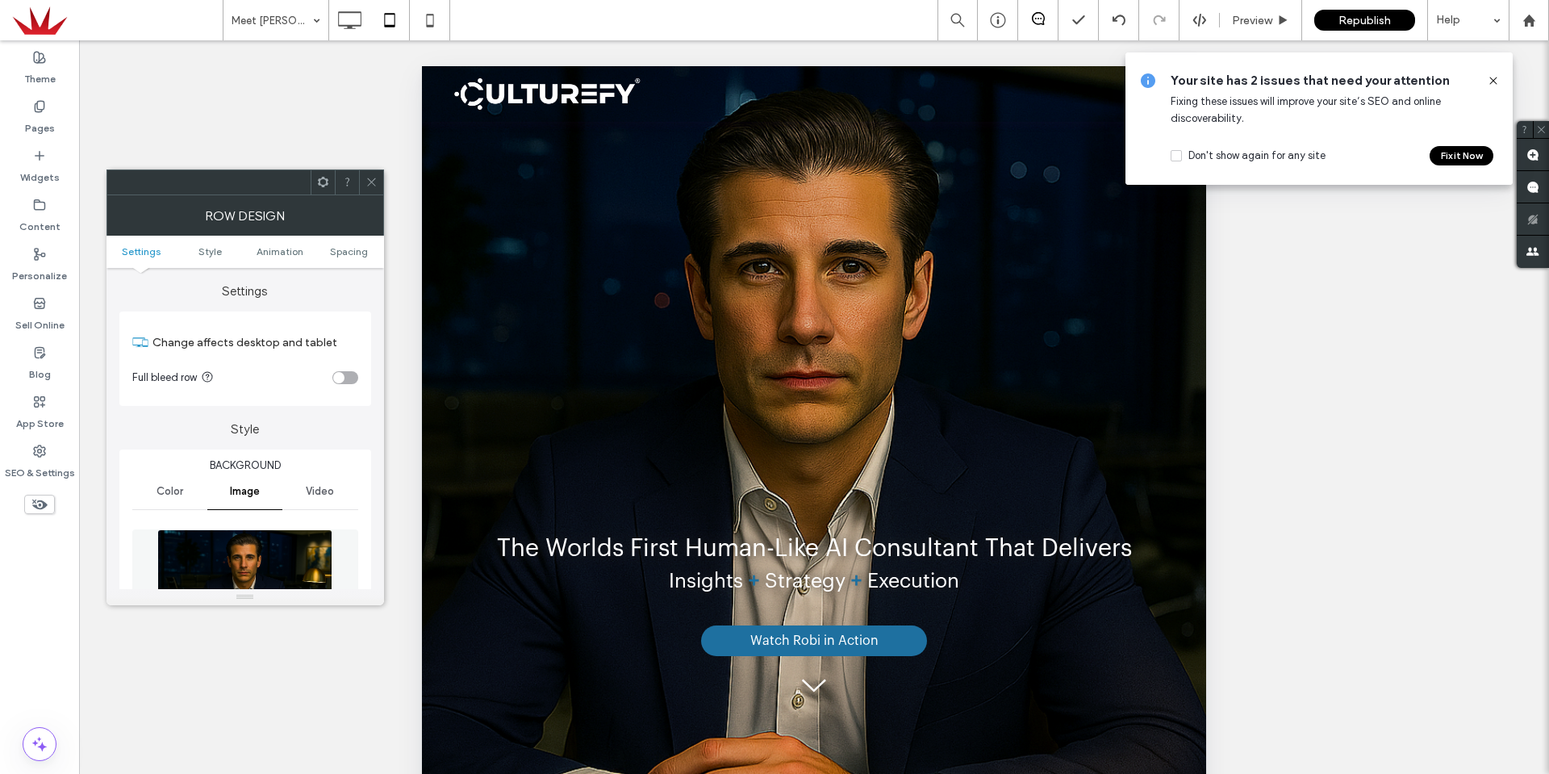
click at [324, 189] on span at bounding box center [323, 182] width 12 height 24
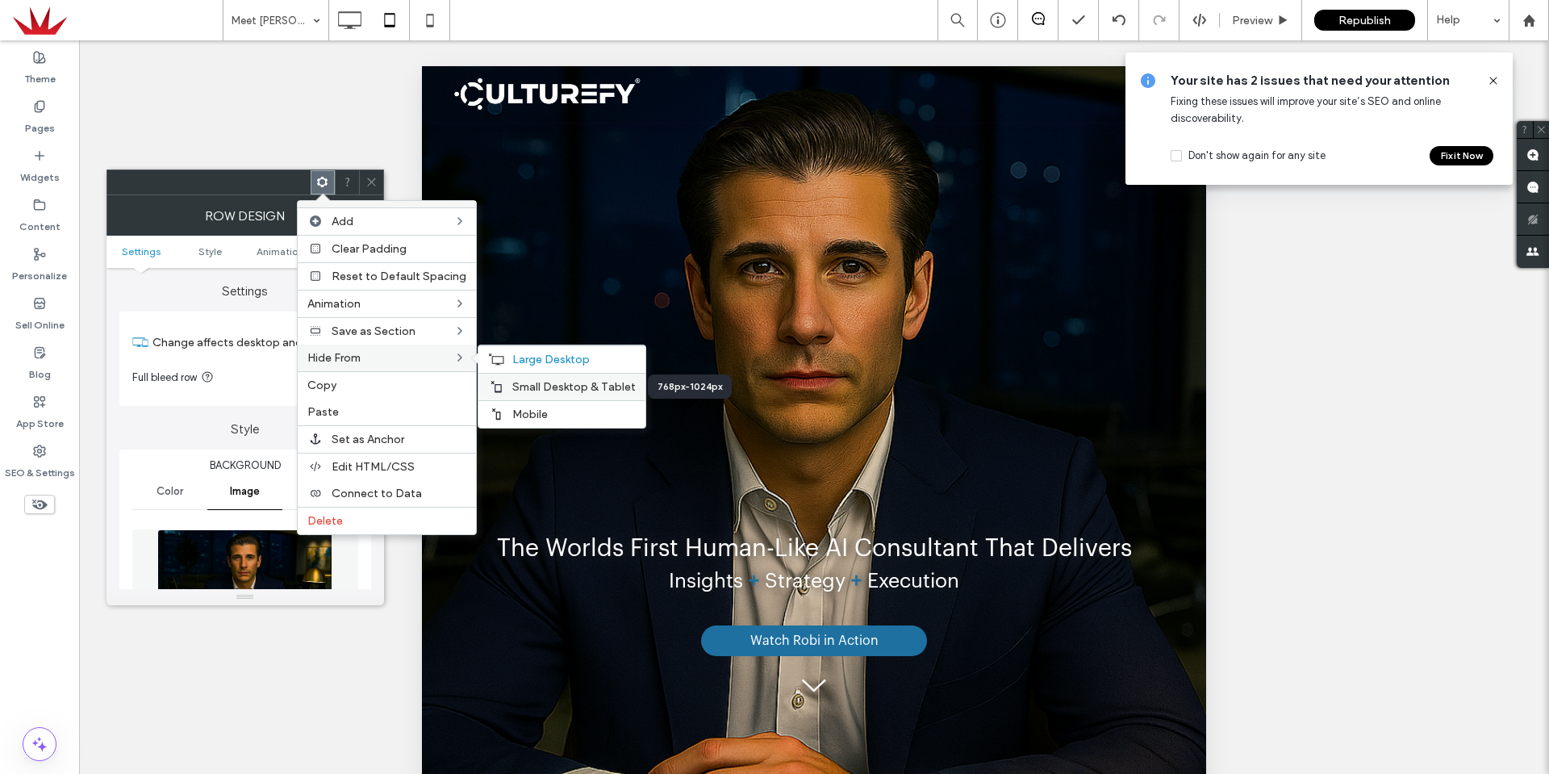
click at [542, 385] on span "Small Desktop & Tablet" at bounding box center [573, 387] width 123 height 14
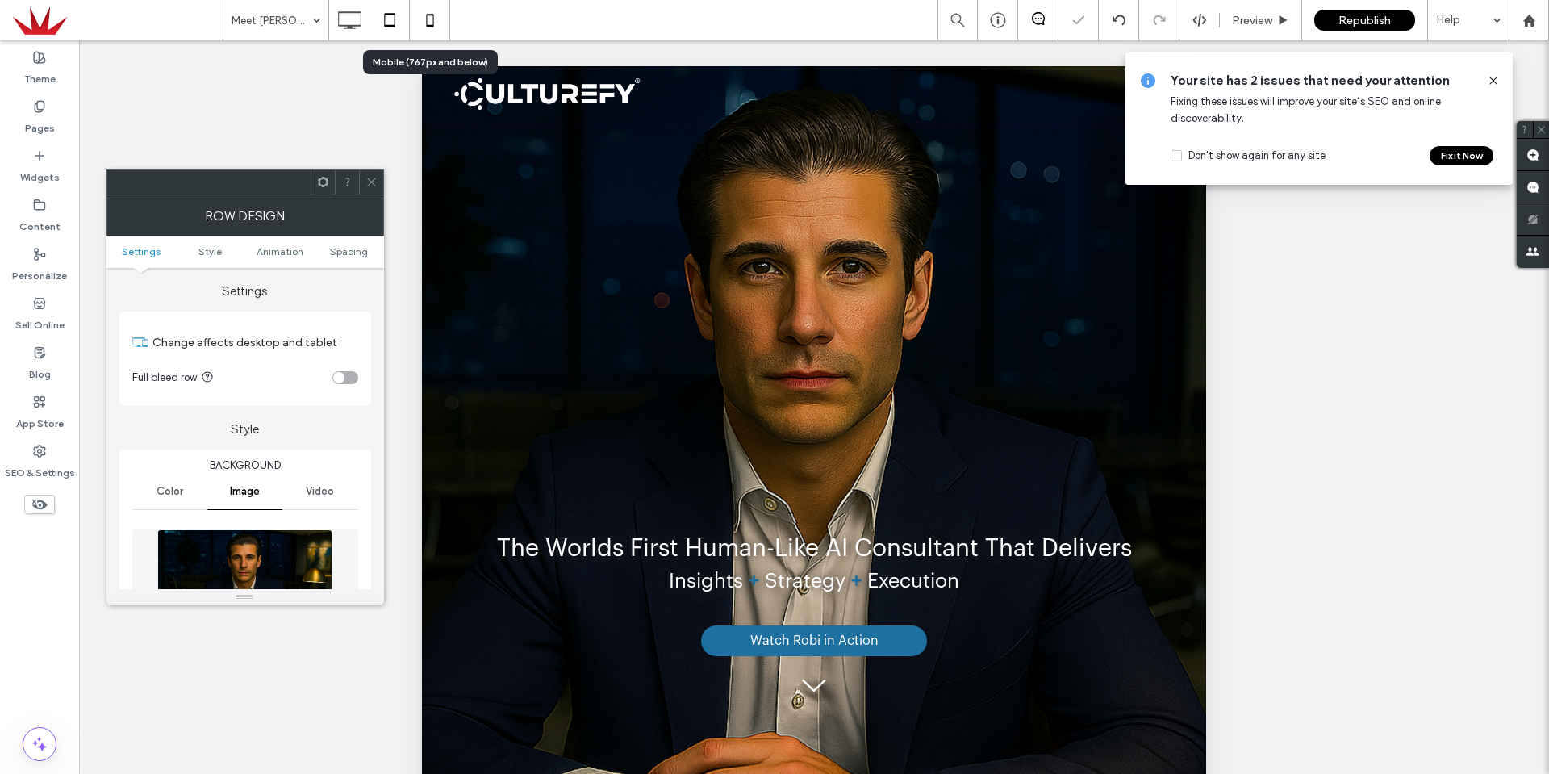
click at [432, 17] on icon at bounding box center [430, 20] width 32 height 32
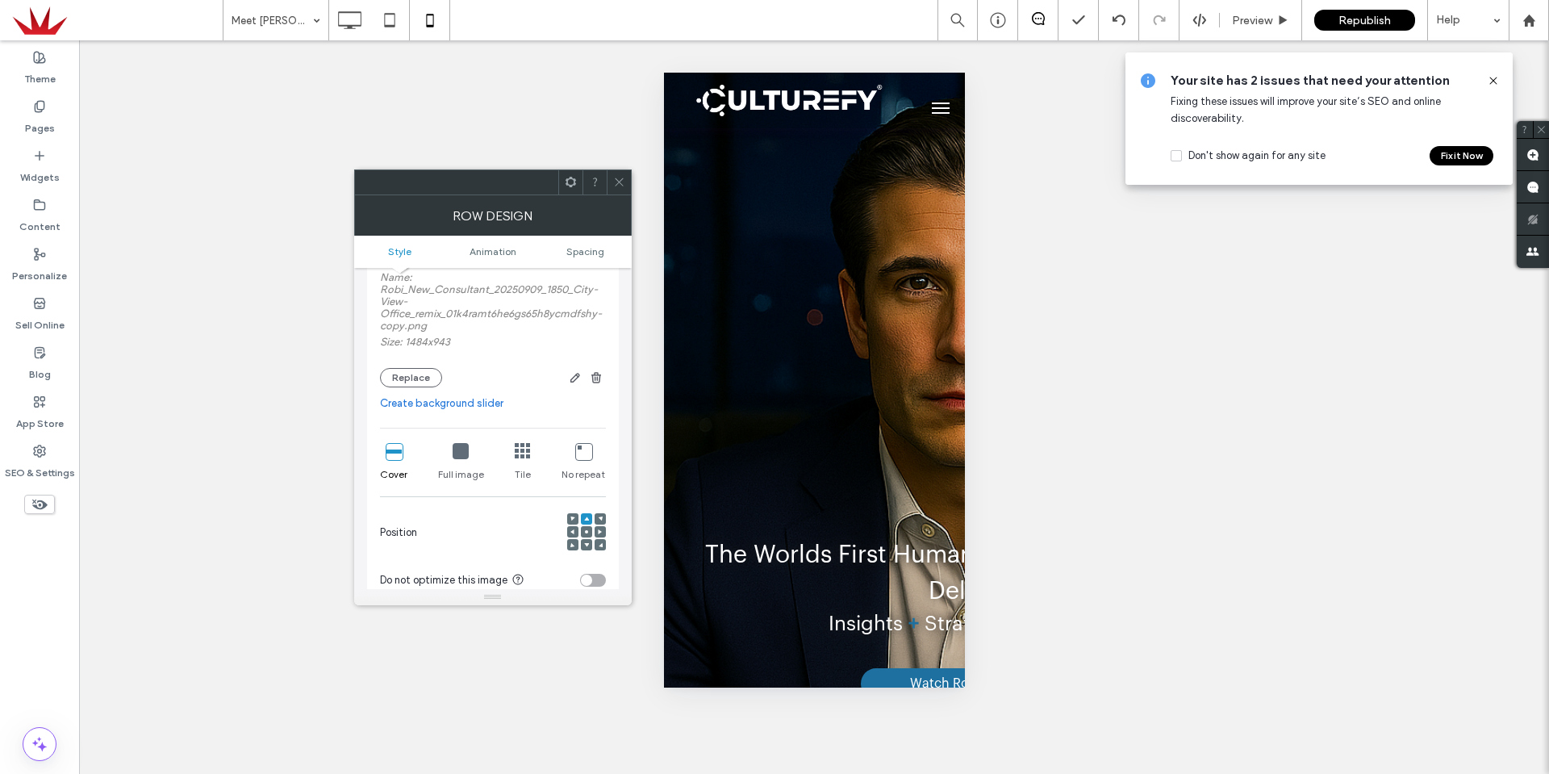
scroll to position [242, 0]
click at [587, 527] on icon at bounding box center [586, 529] width 5 height 5
click at [587, 518] on icon at bounding box center [586, 516] width 5 height 5
click at [625, 183] on div at bounding box center [619, 182] width 24 height 24
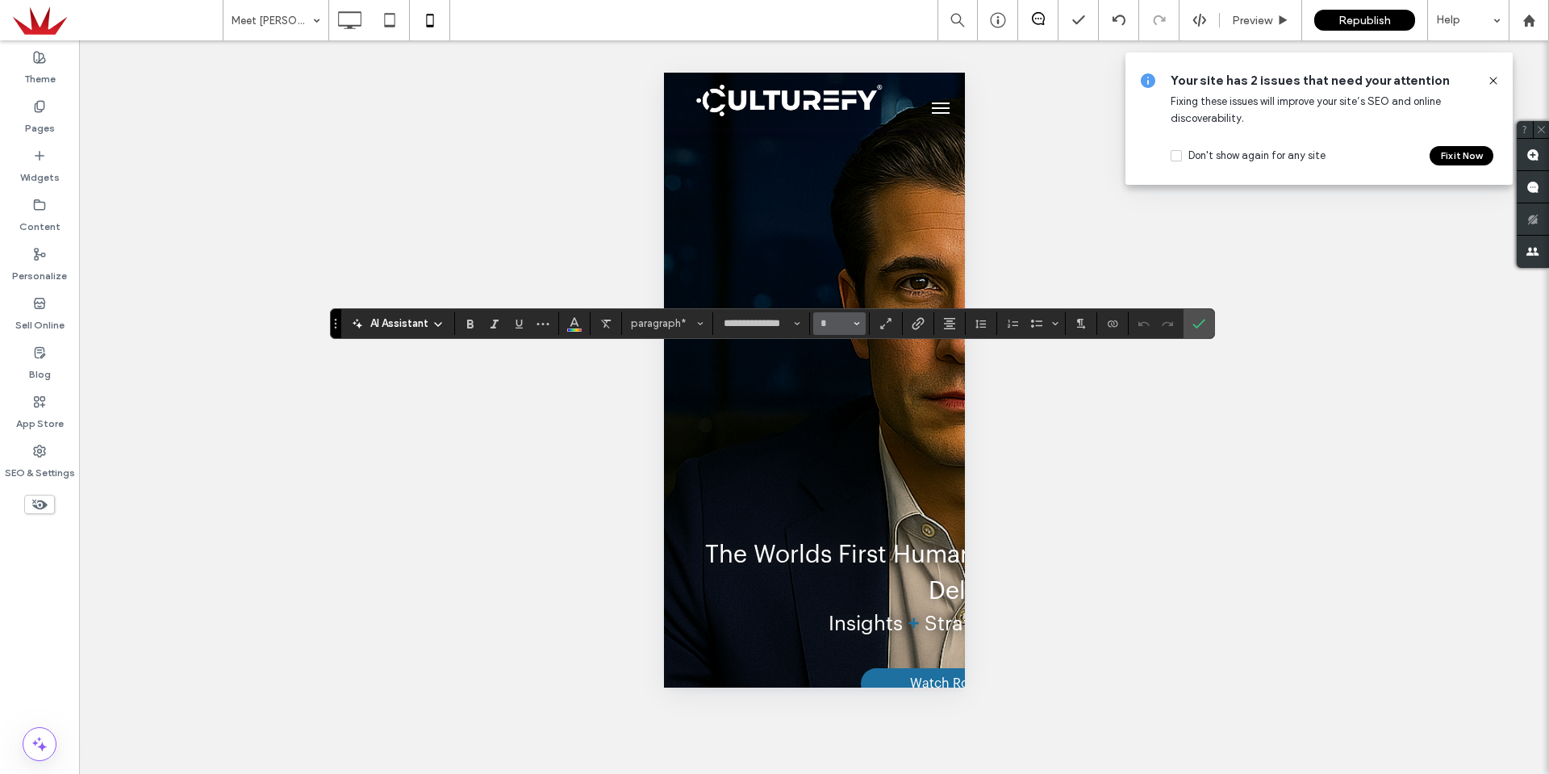
click at [858, 324] on use "Size" at bounding box center [857, 323] width 6 height 3
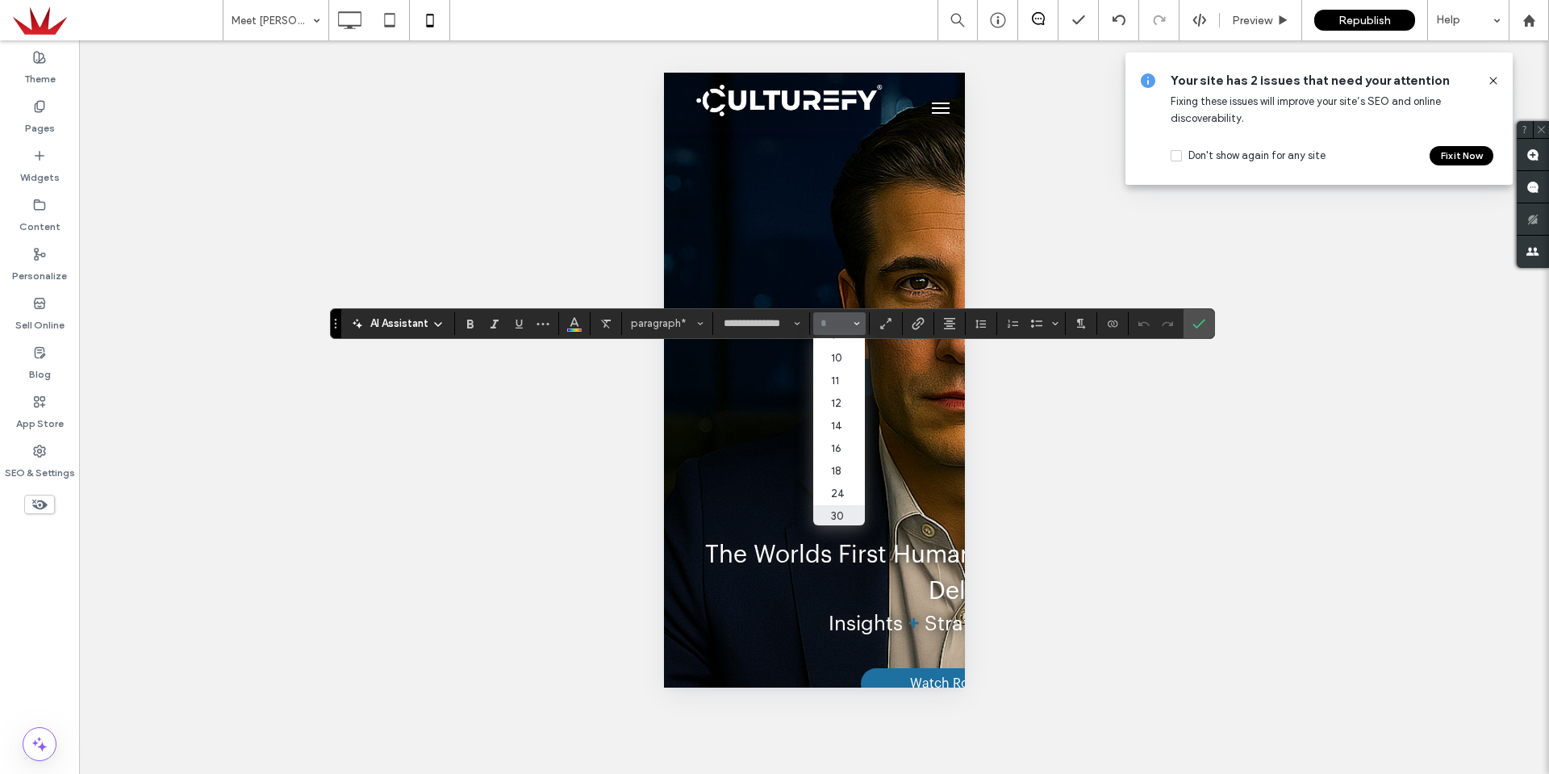
scroll to position [81, 0]
click at [848, 396] on label "16" at bounding box center [839, 404] width 52 height 23
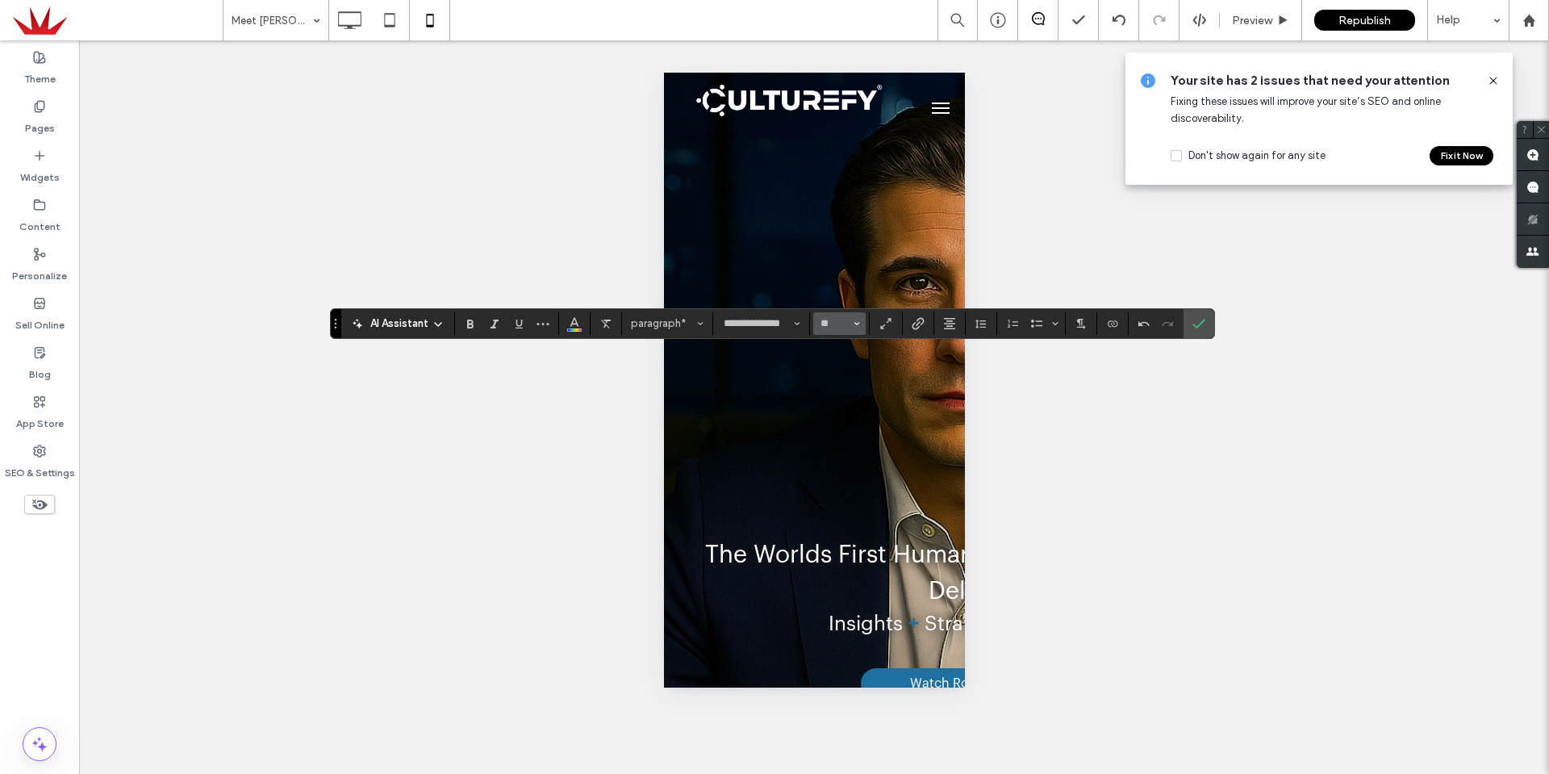
click at [861, 326] on button "**" at bounding box center [839, 323] width 52 height 23
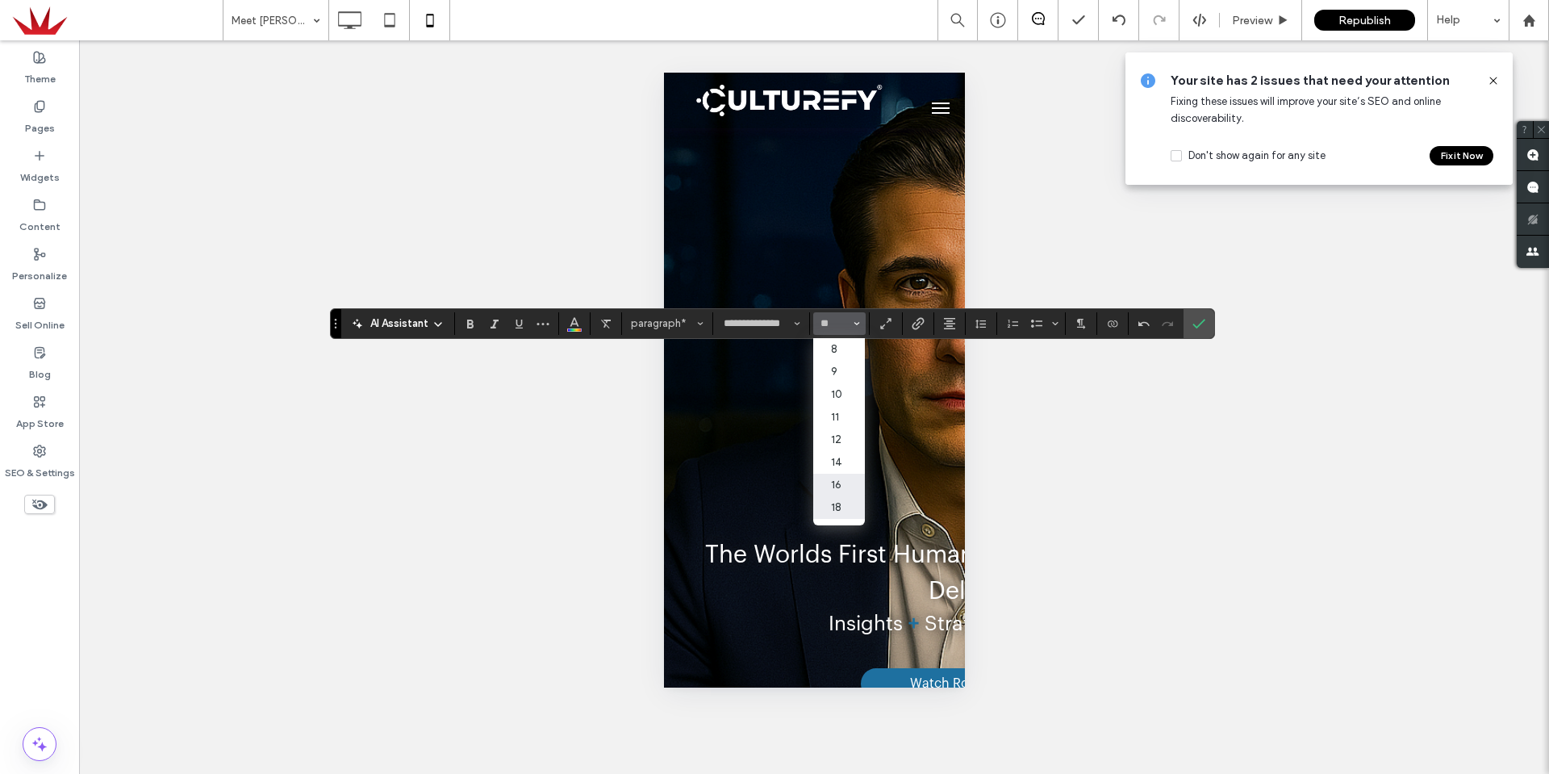
click at [846, 504] on label "18" at bounding box center [839, 507] width 52 height 23
type input "**"
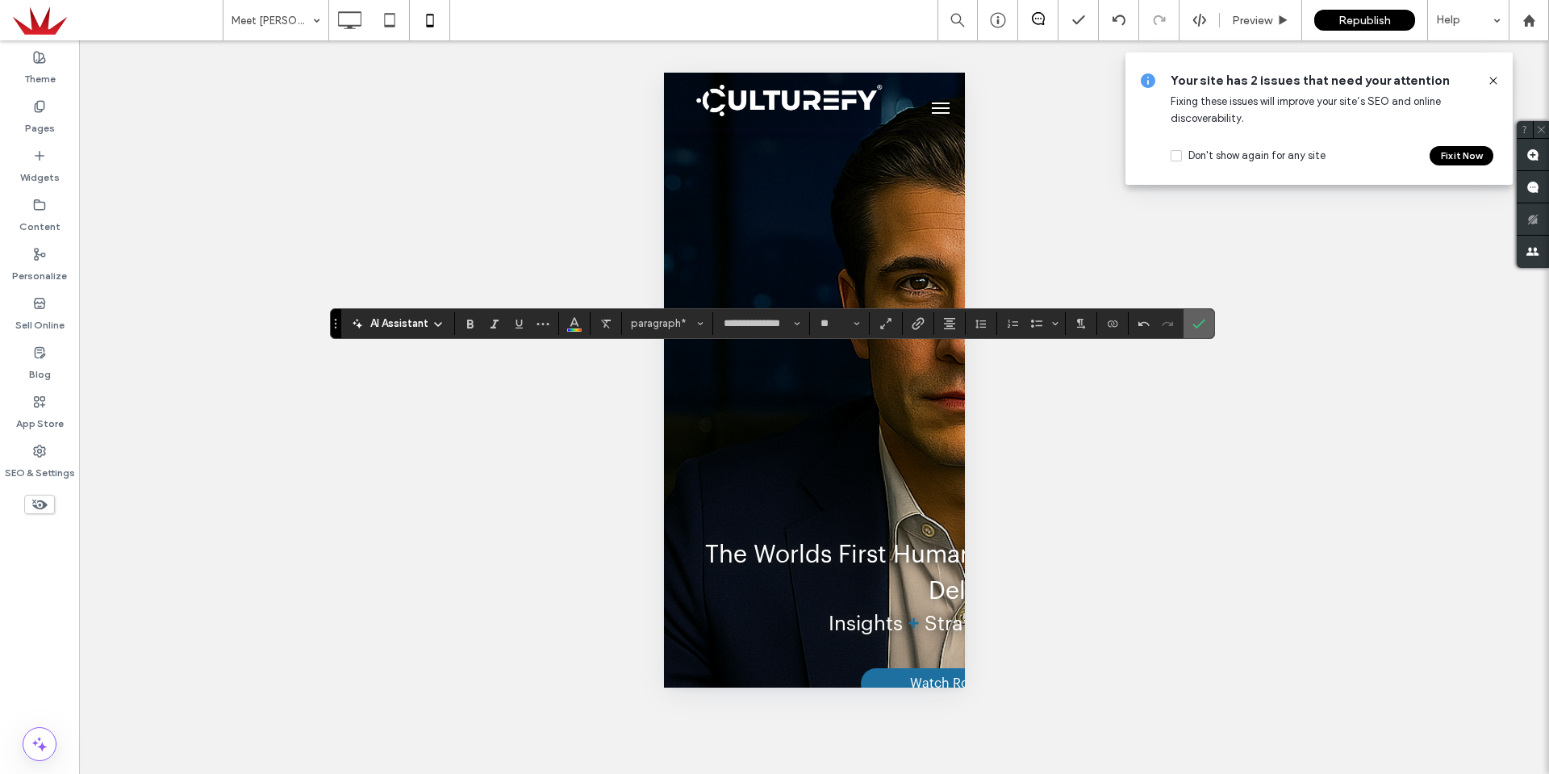
click at [1201, 322] on use "Confirm" at bounding box center [1199, 324] width 13 height 10
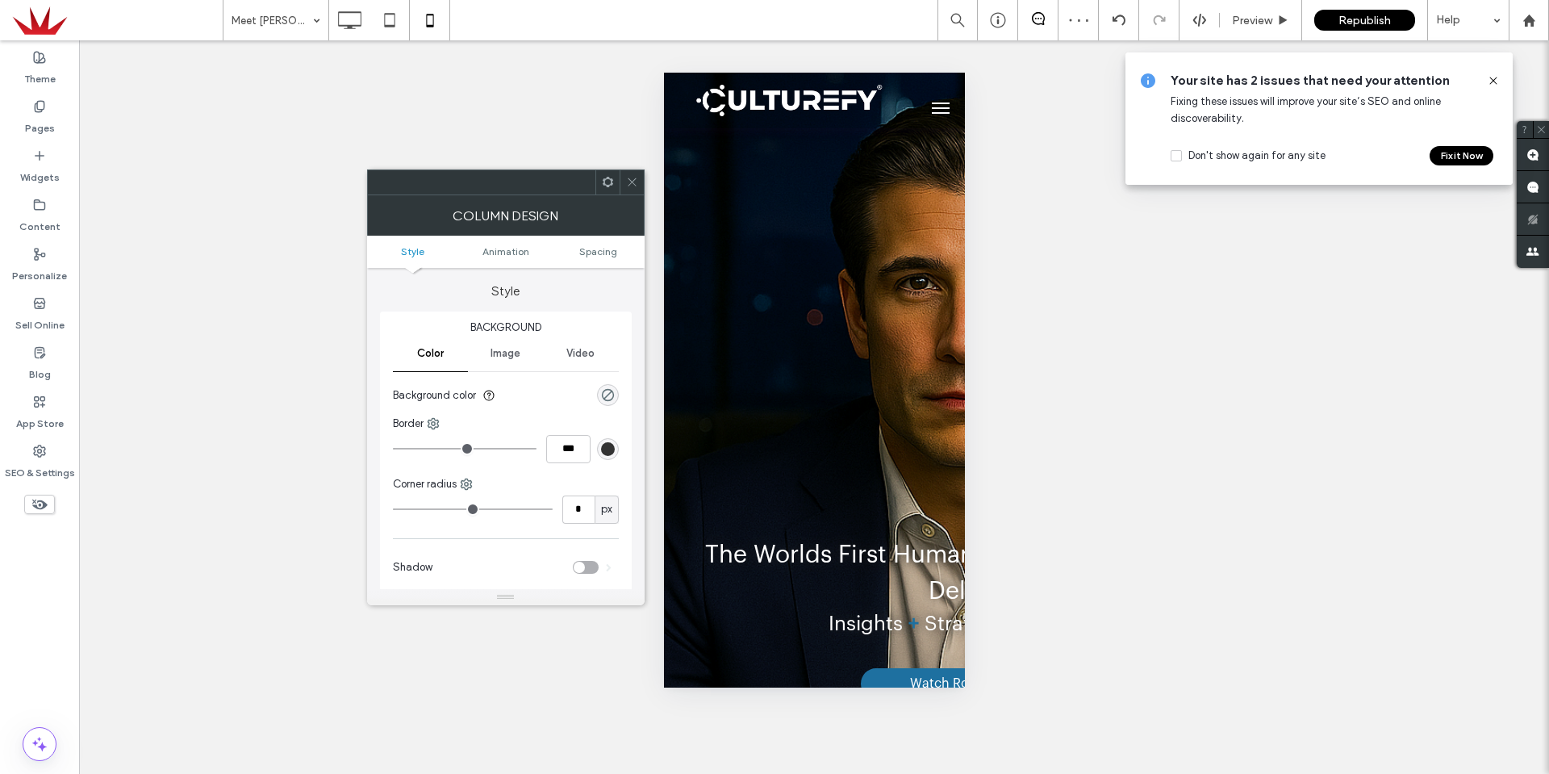
click at [634, 187] on icon at bounding box center [632, 182] width 12 height 12
click at [636, 187] on icon at bounding box center [632, 182] width 12 height 12
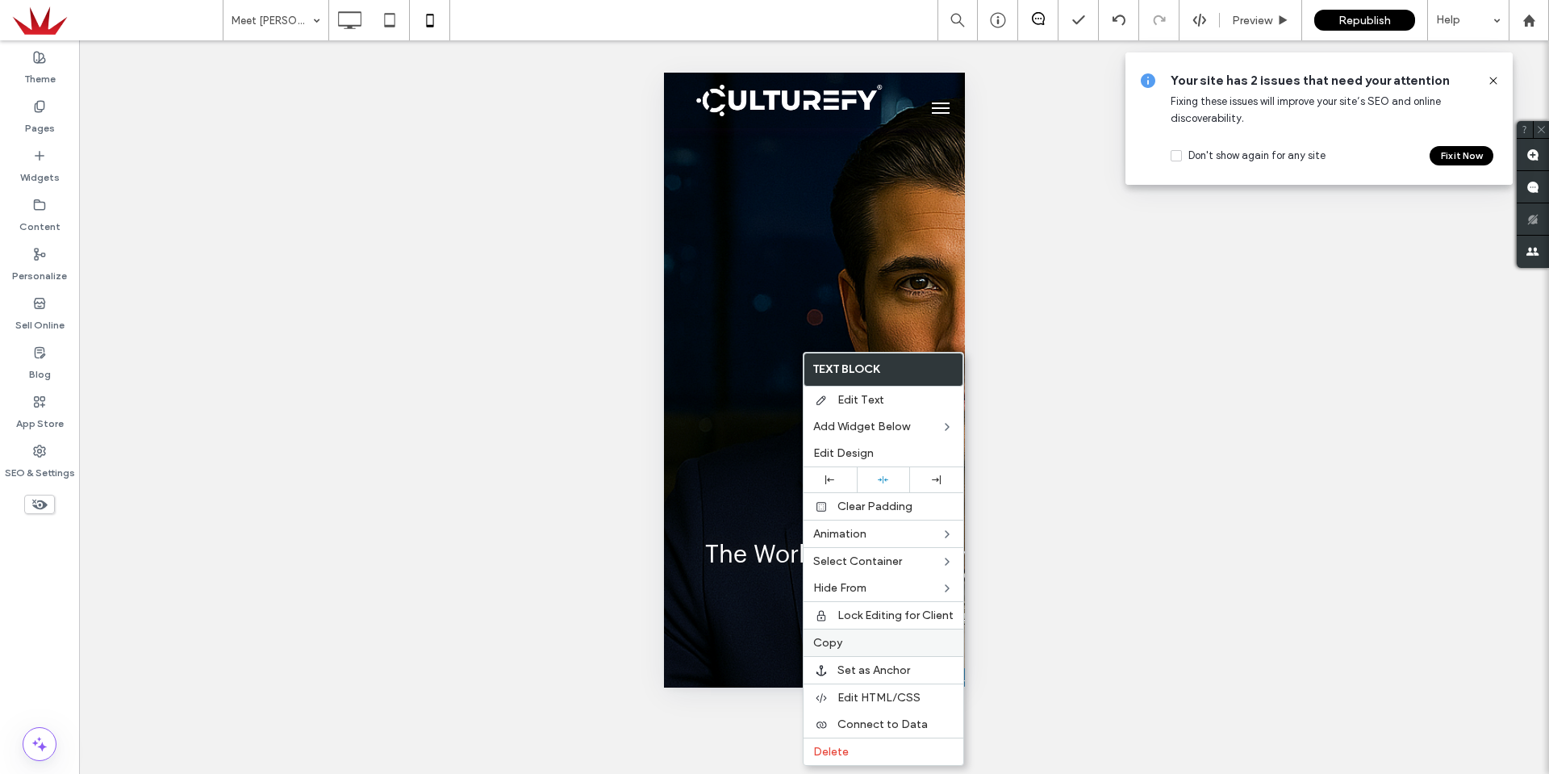
click at [840, 634] on div "Copy" at bounding box center [884, 642] width 160 height 27
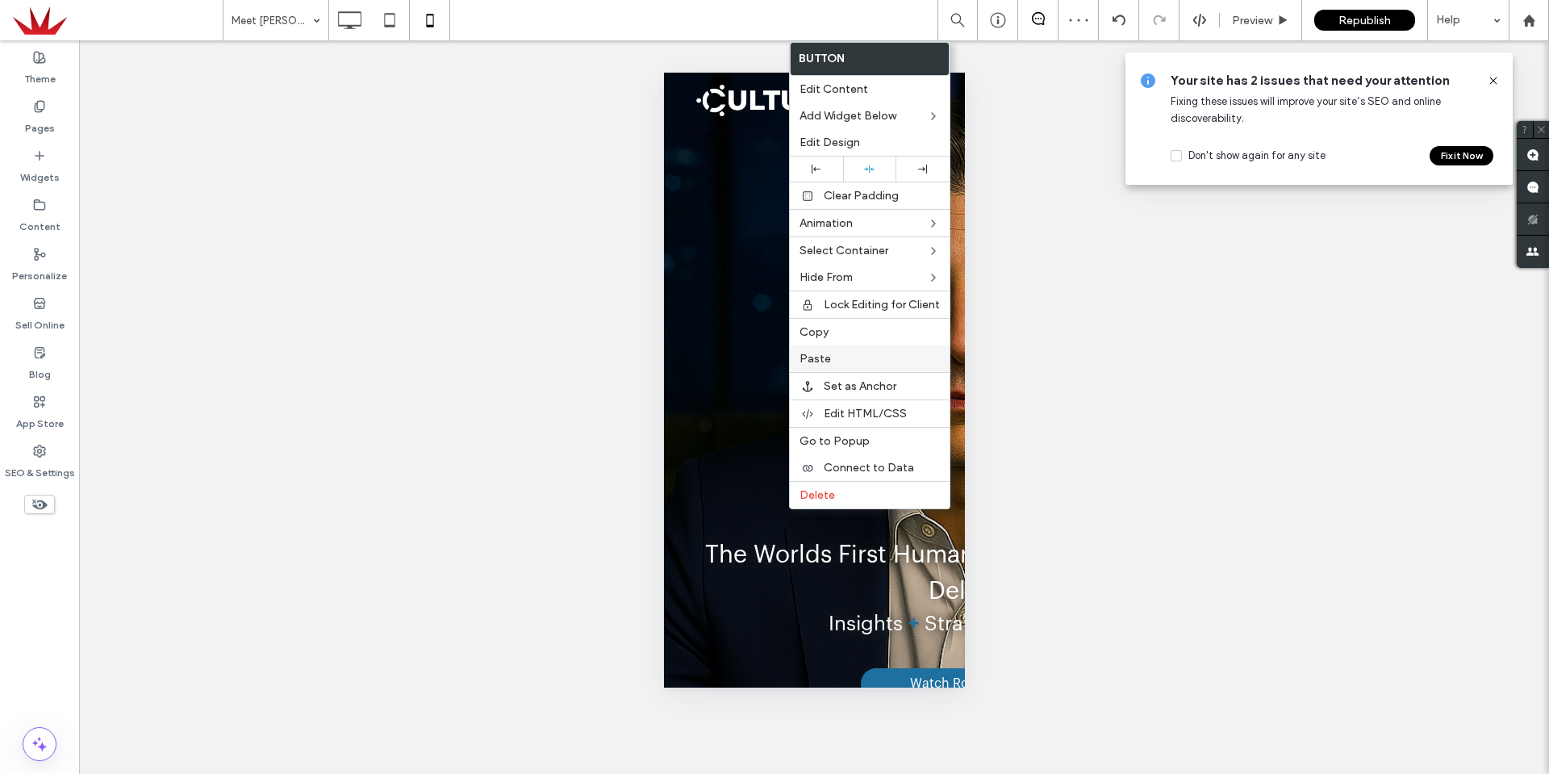
drag, startPoint x: 831, startPoint y: 359, endPoint x: 844, endPoint y: 359, distance: 12.9
click at [831, 358] on label "Paste" at bounding box center [870, 359] width 140 height 14
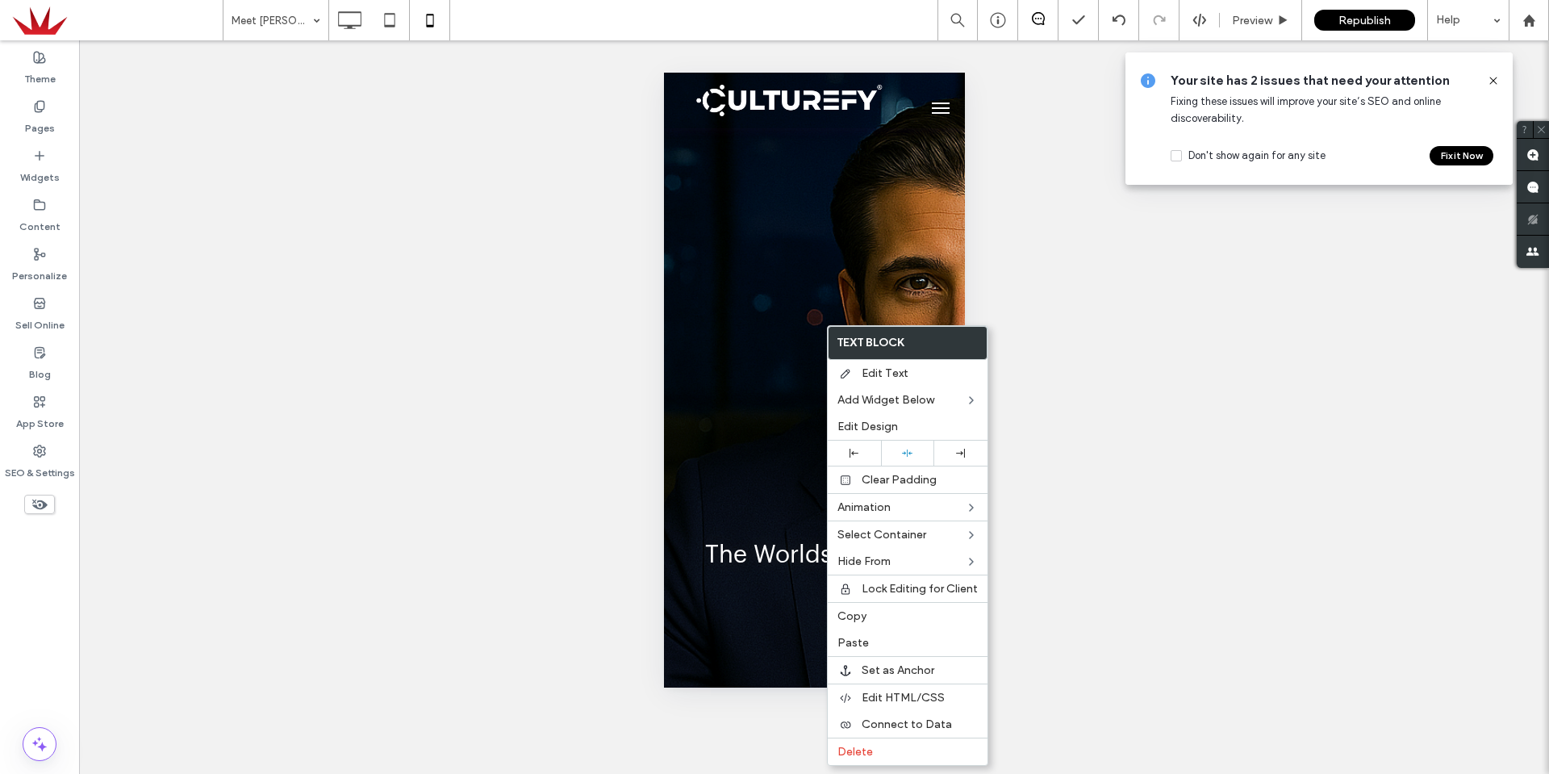
drag, startPoint x: 626, startPoint y: 156, endPoint x: 663, endPoint y: 165, distance: 38.2
click at [637, 159] on div "Unhide? Yes Unhide? Yes Unhide? Yes Unhide? Yes Unhide? Yes Unhide? Yes Unhide?…" at bounding box center [814, 406] width 1470 height 733
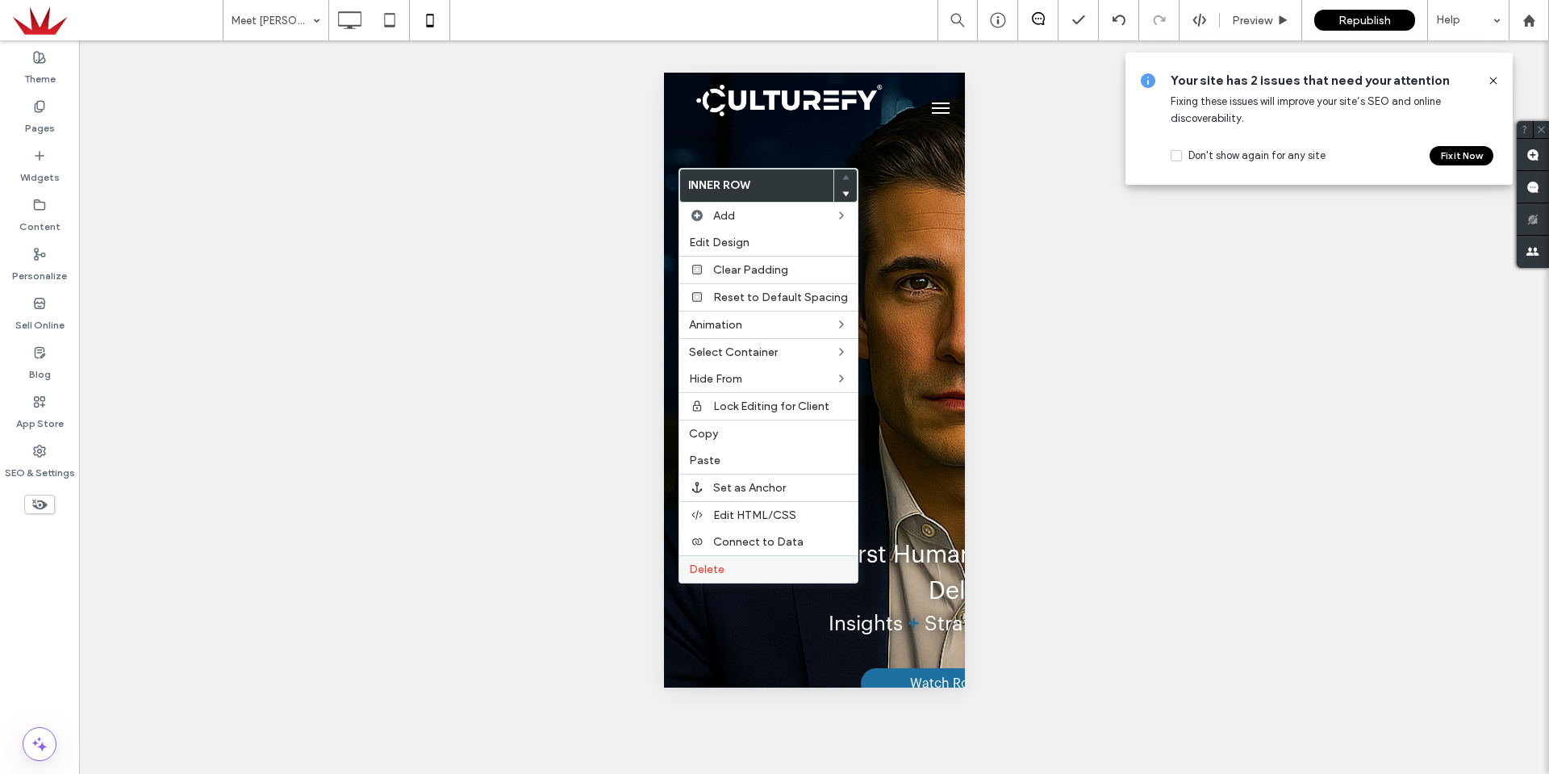
drag, startPoint x: 715, startPoint y: 572, endPoint x: 726, endPoint y: 567, distance: 12.3
click at [716, 571] on span "Delete" at bounding box center [707, 569] width 36 height 14
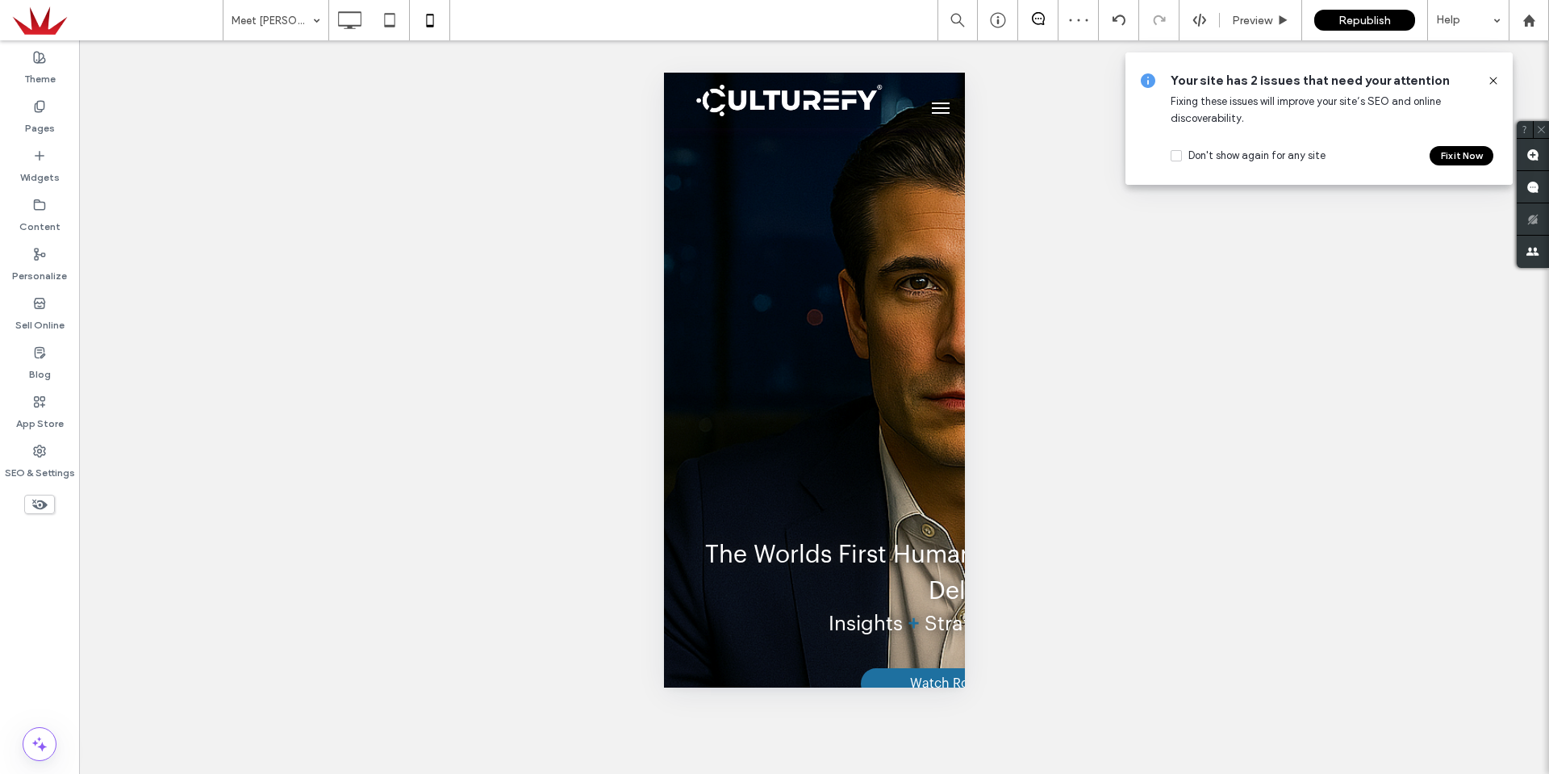
click at [1161, 286] on div "Unhide? Yes Unhide? Yes Unhide? Yes Unhide? Yes Unhide? Yes Unhide? Yes Unhide?…" at bounding box center [814, 406] width 1470 height 733
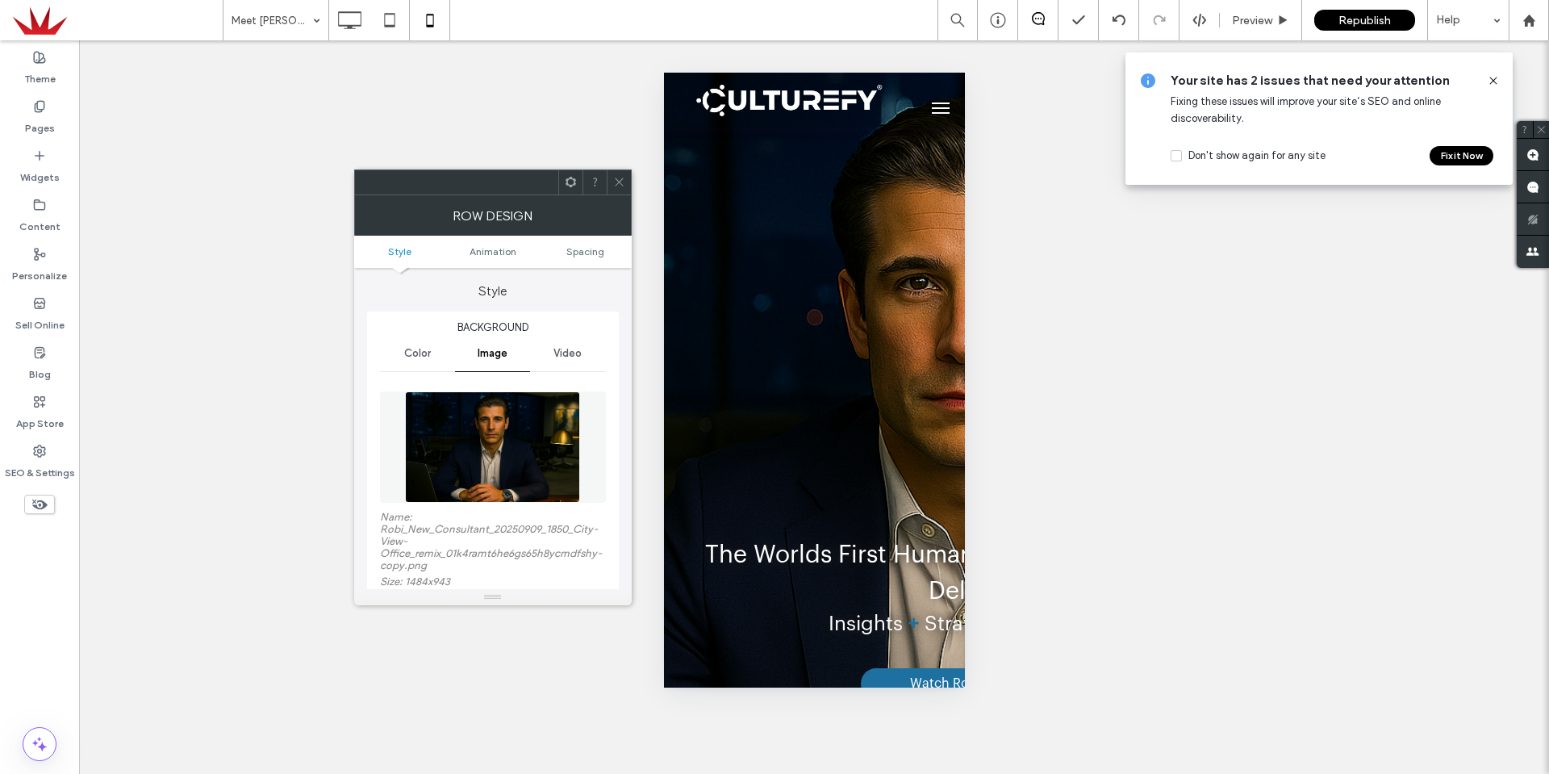
click at [570, 187] on icon at bounding box center [571, 182] width 12 height 12
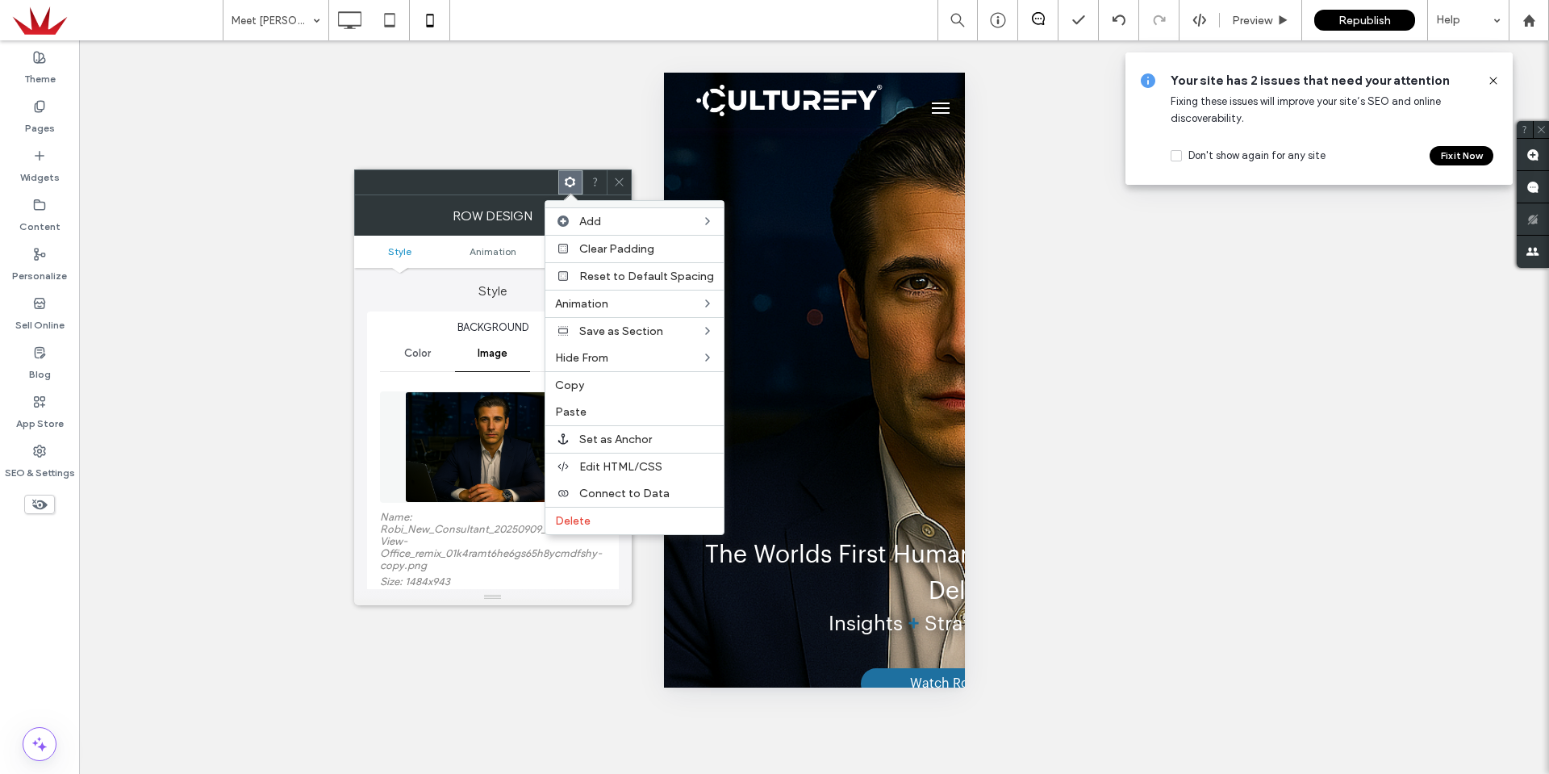
click at [1255, 471] on div "Unhide? Yes Unhide? Yes Unhide? Yes Unhide? Yes Unhide? Yes Unhide? Yes Unhide?…" at bounding box center [814, 406] width 1470 height 733
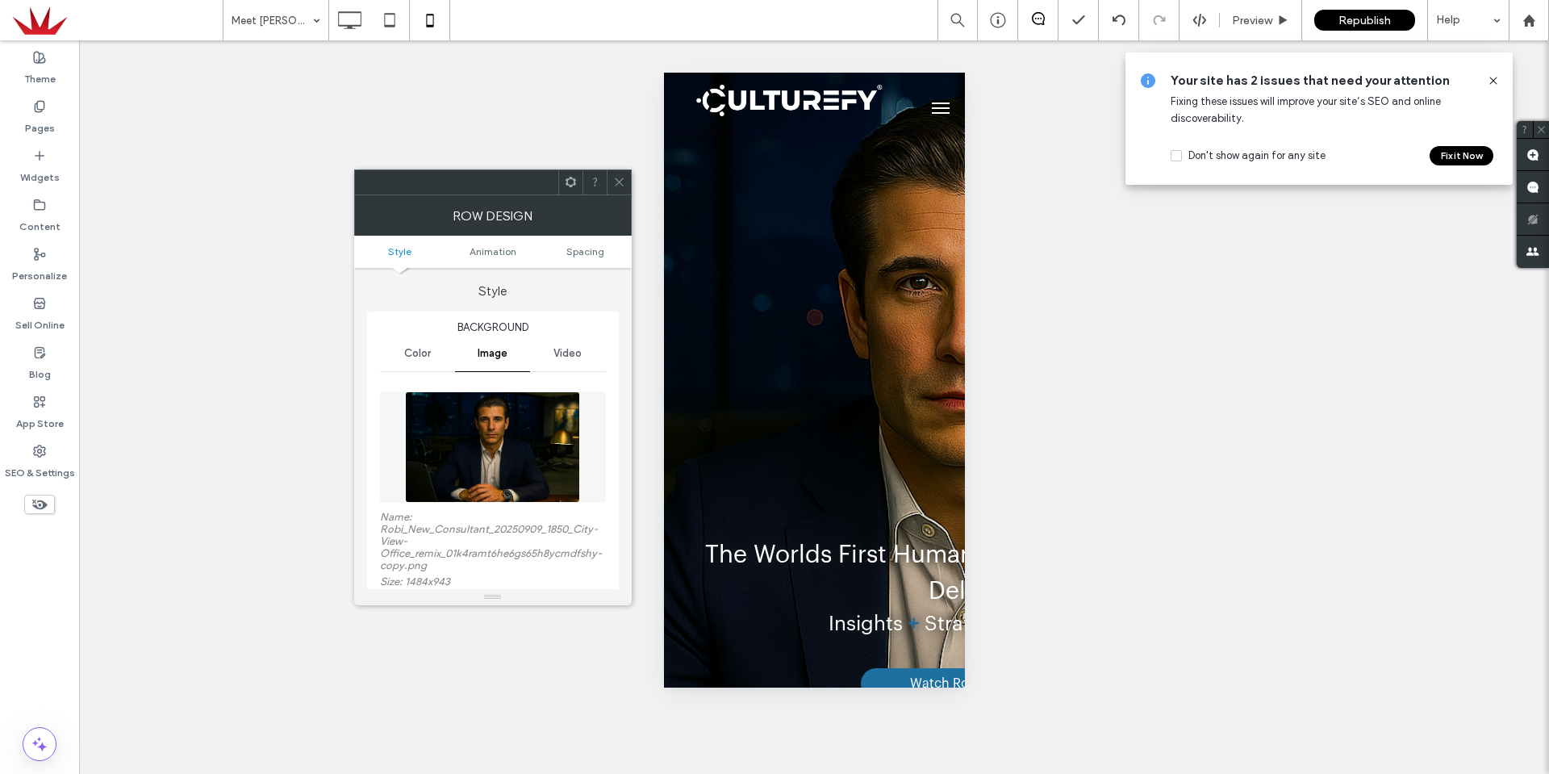
click at [614, 183] on icon at bounding box center [619, 182] width 12 height 12
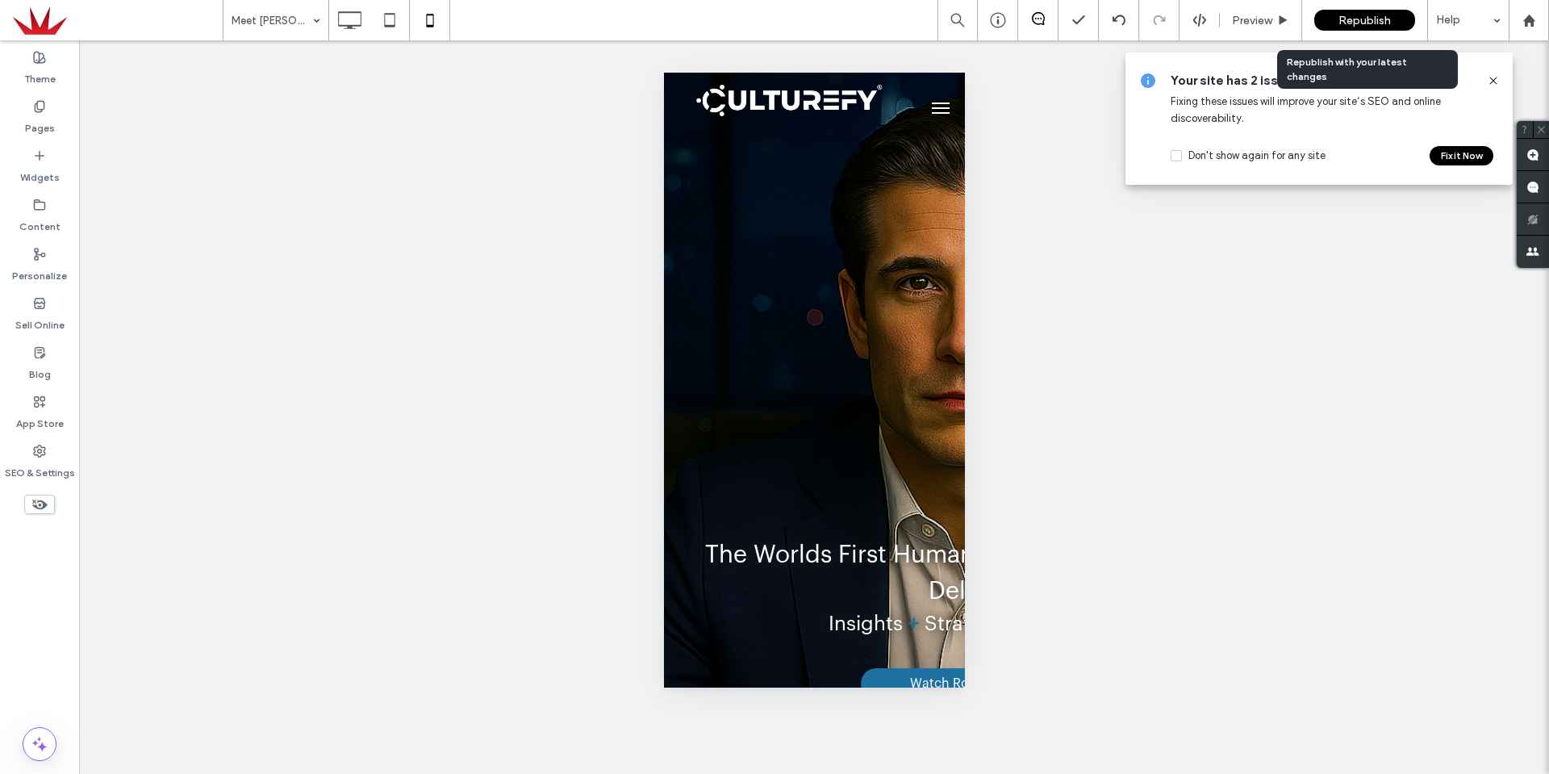
click at [1339, 16] on span "Republish" at bounding box center [1365, 21] width 52 height 14
